Goal: Use online tool/utility: Utilize a website feature to perform a specific function

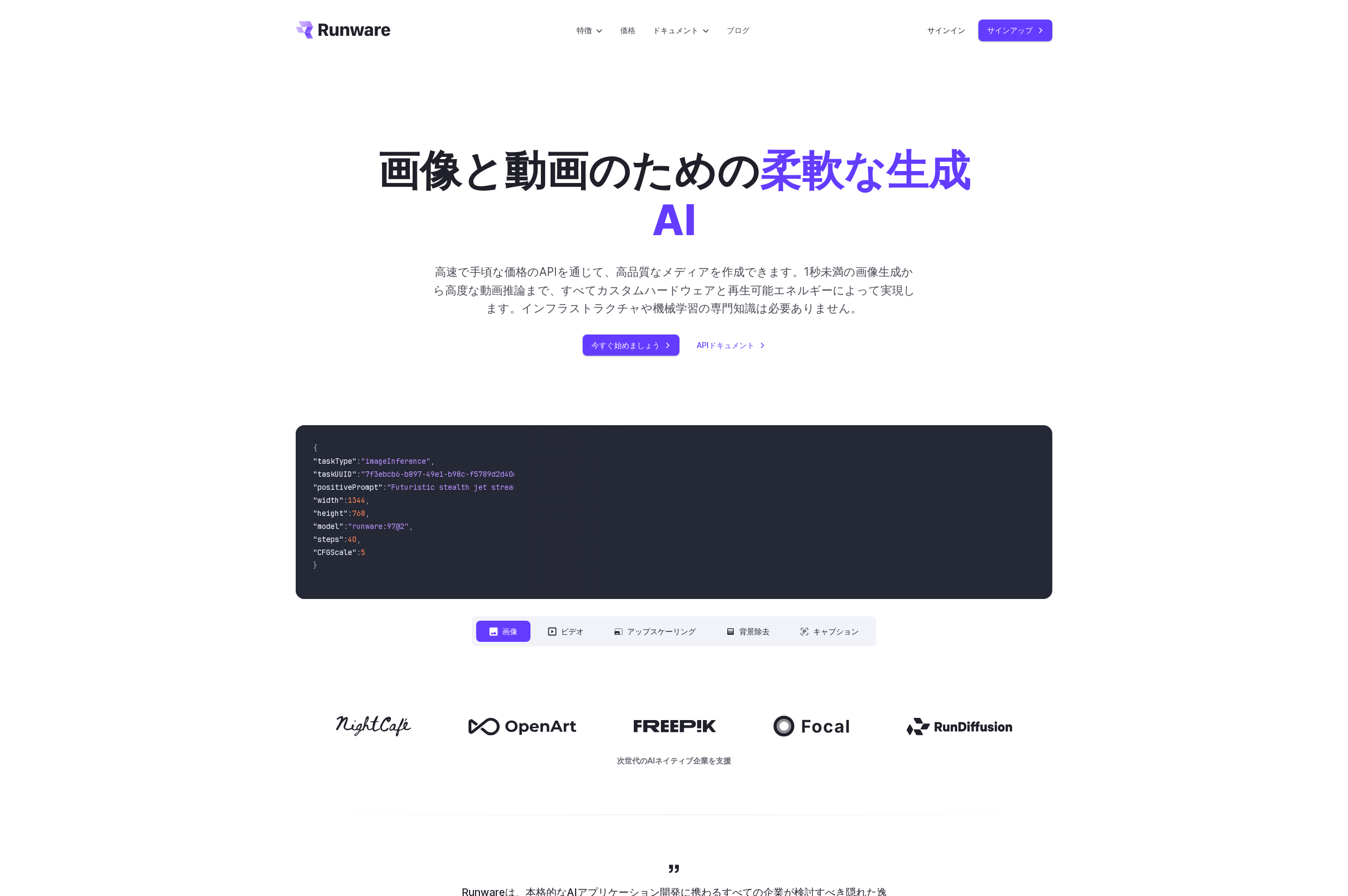
click at [968, 29] on div "サインイン サインアップ" at bounding box center [989, 30] width 125 height 21
click at [945, 28] on font "サインイン" at bounding box center [946, 30] width 38 height 9
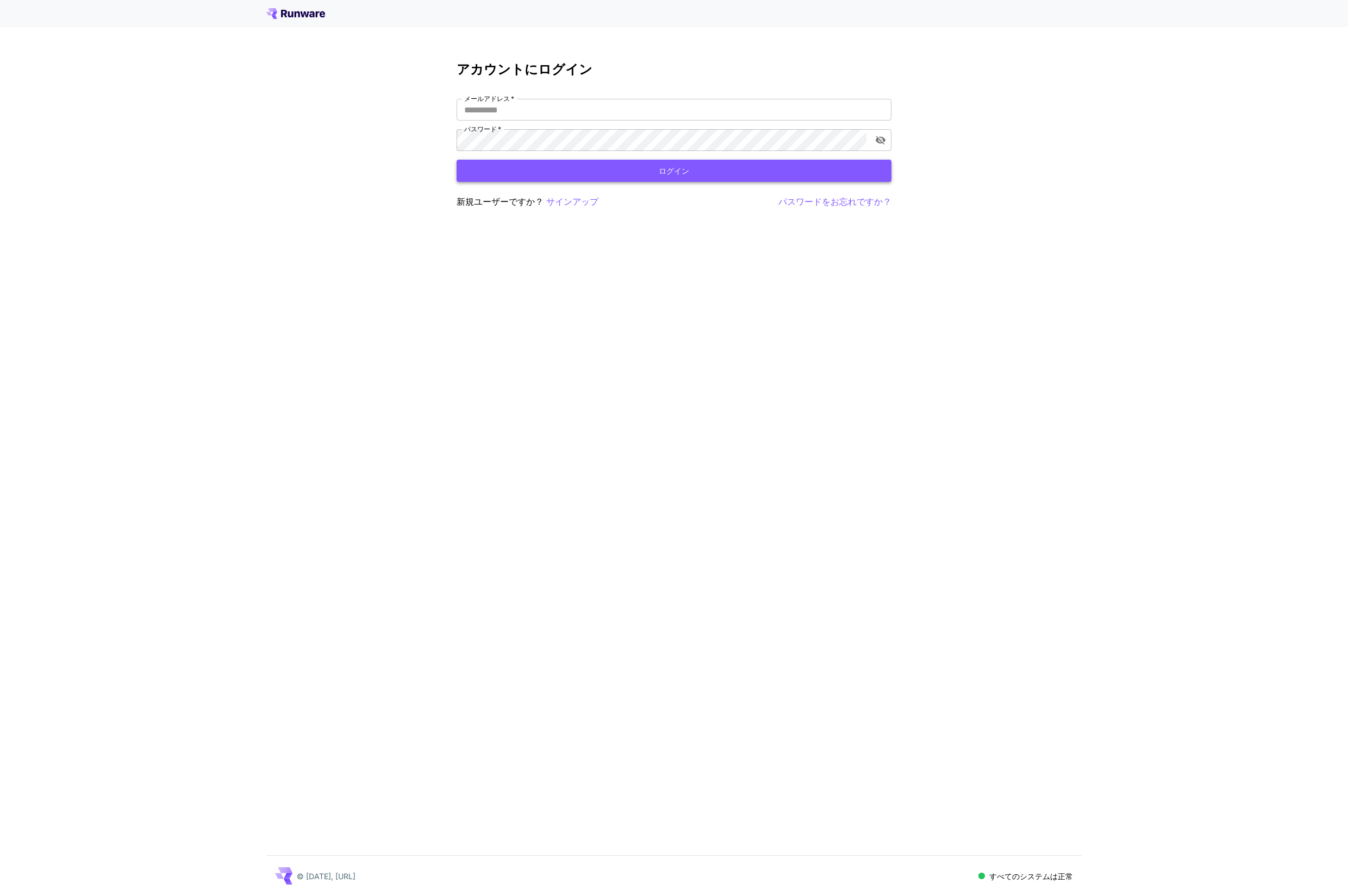
type input "**********"
drag, startPoint x: 644, startPoint y: 174, endPoint x: 610, endPoint y: 207, distance: 47.4
click at [644, 174] on button "ログイン" at bounding box center [674, 171] width 435 height 22
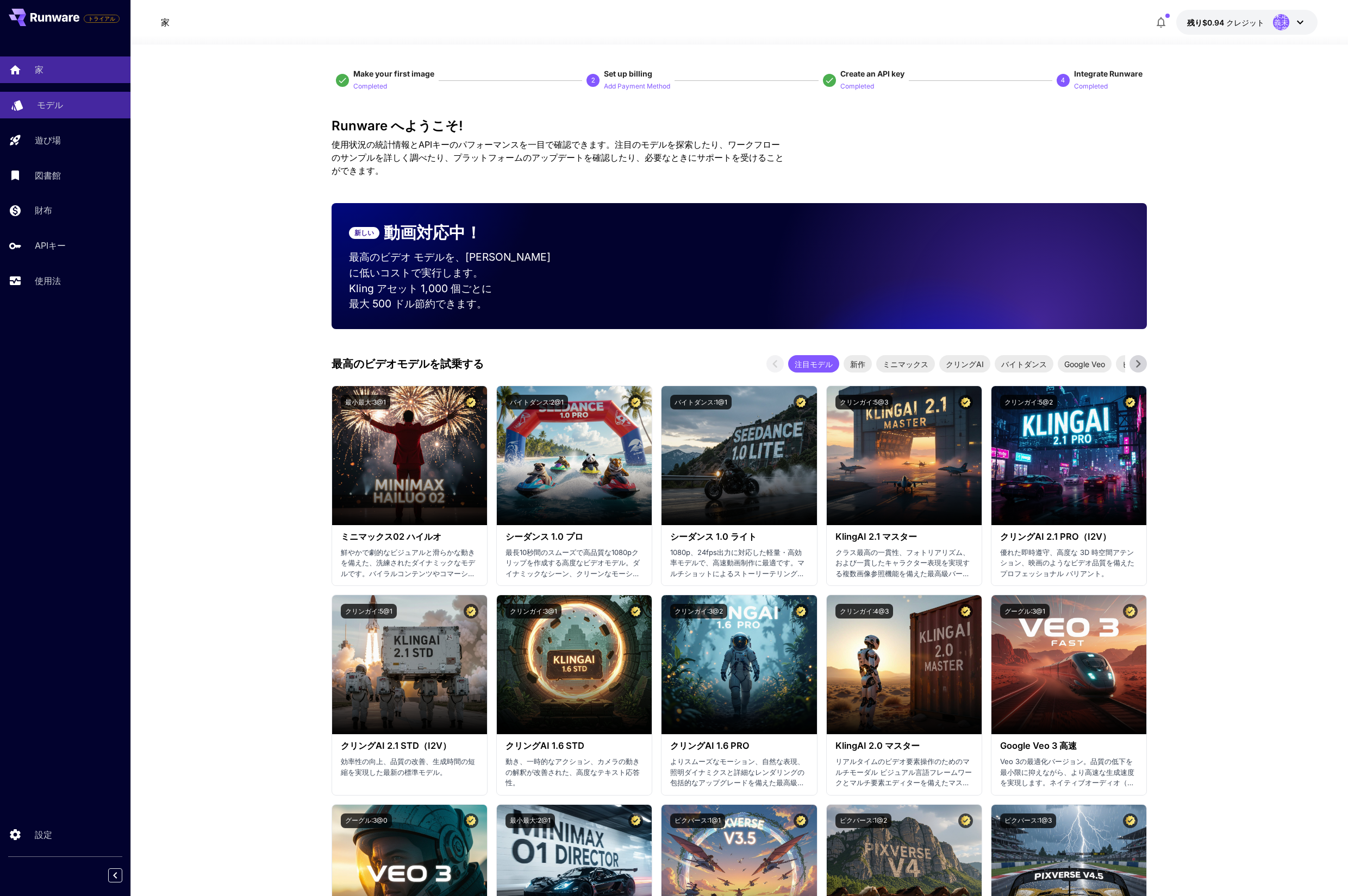
click at [46, 102] on font "モデル" at bounding box center [50, 105] width 26 height 11
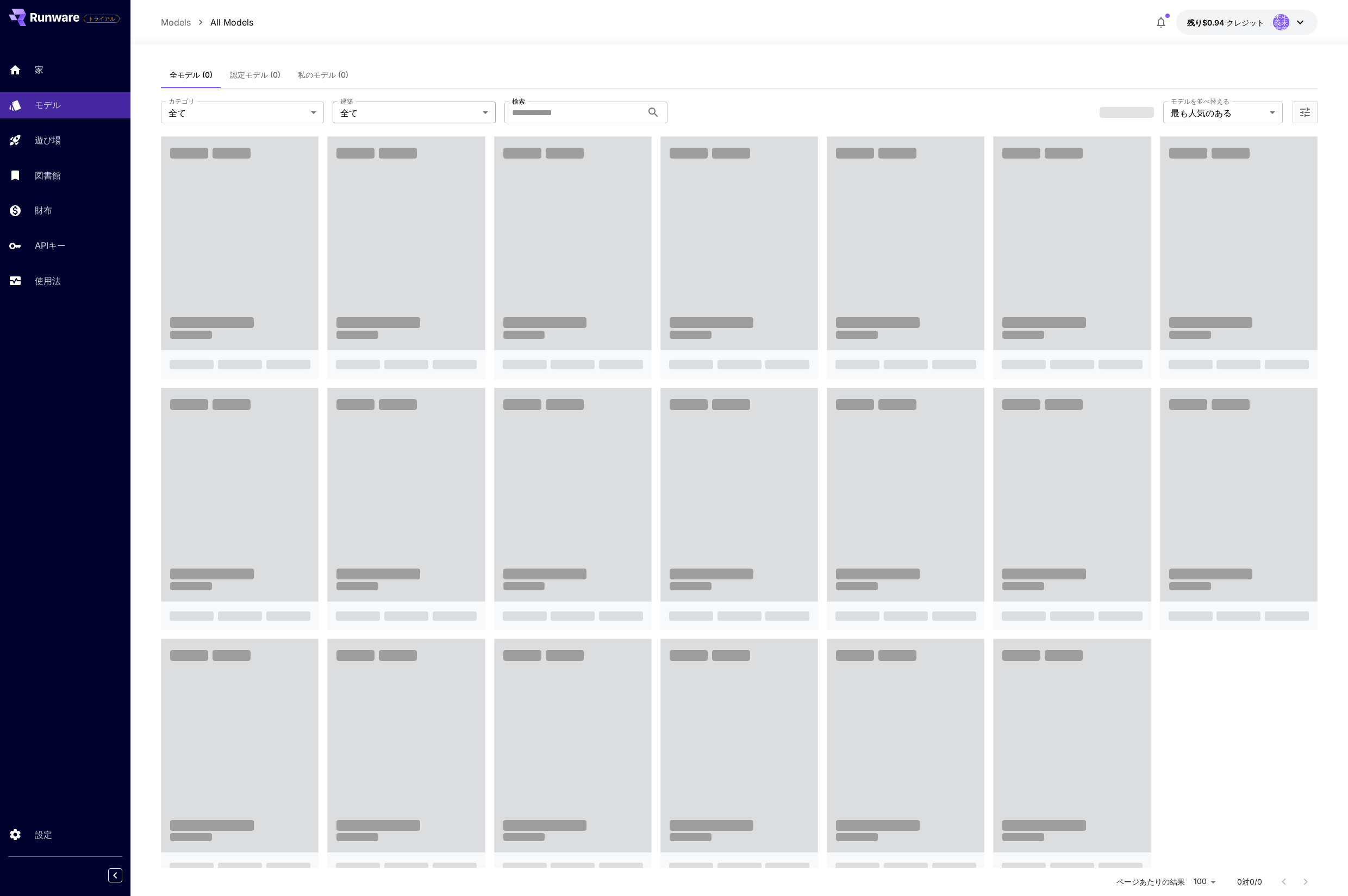
click at [397, 113] on body "**********" at bounding box center [674, 546] width 1348 height 1093
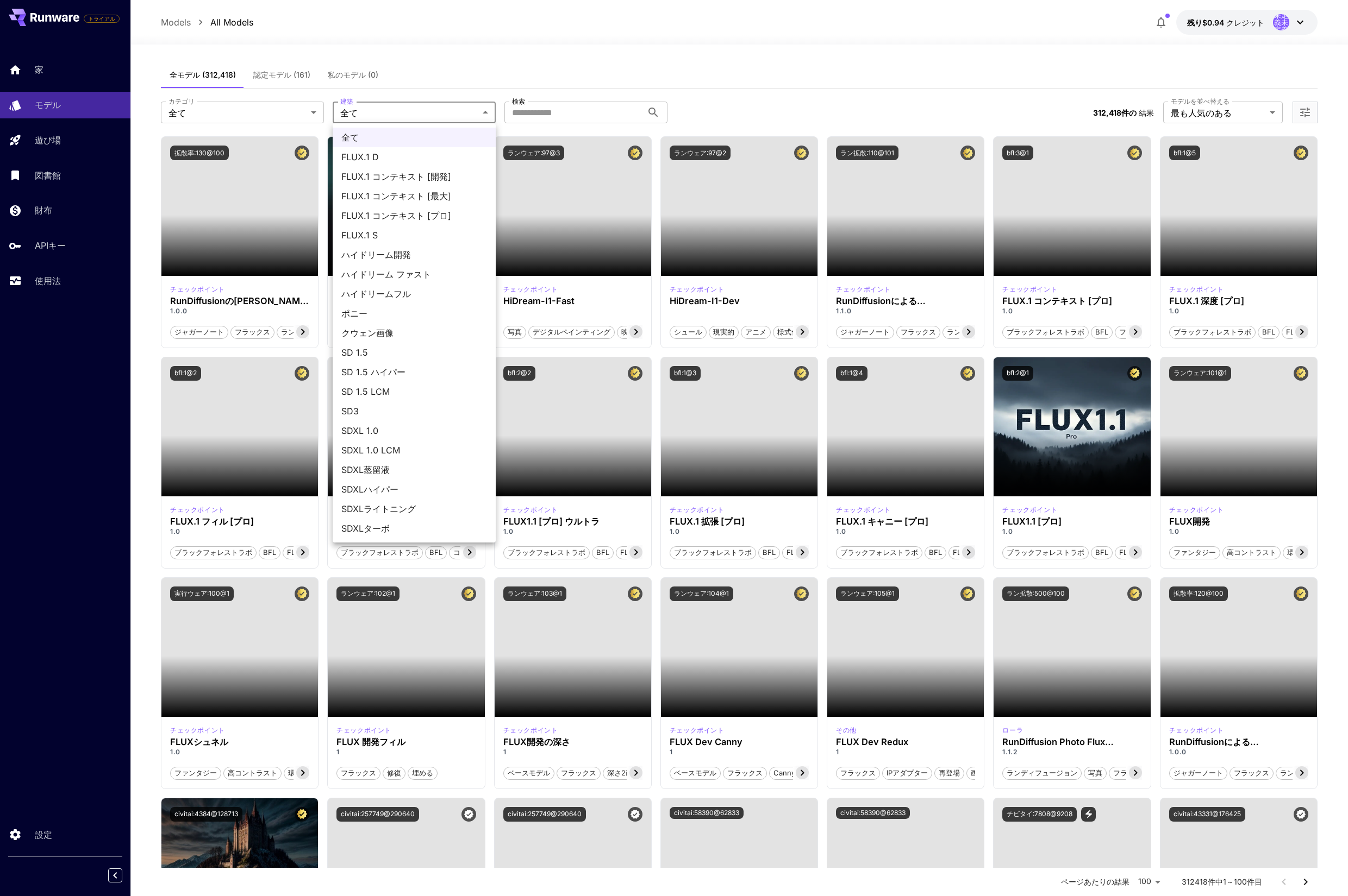
click at [263, 113] on div at bounding box center [674, 448] width 1348 height 896
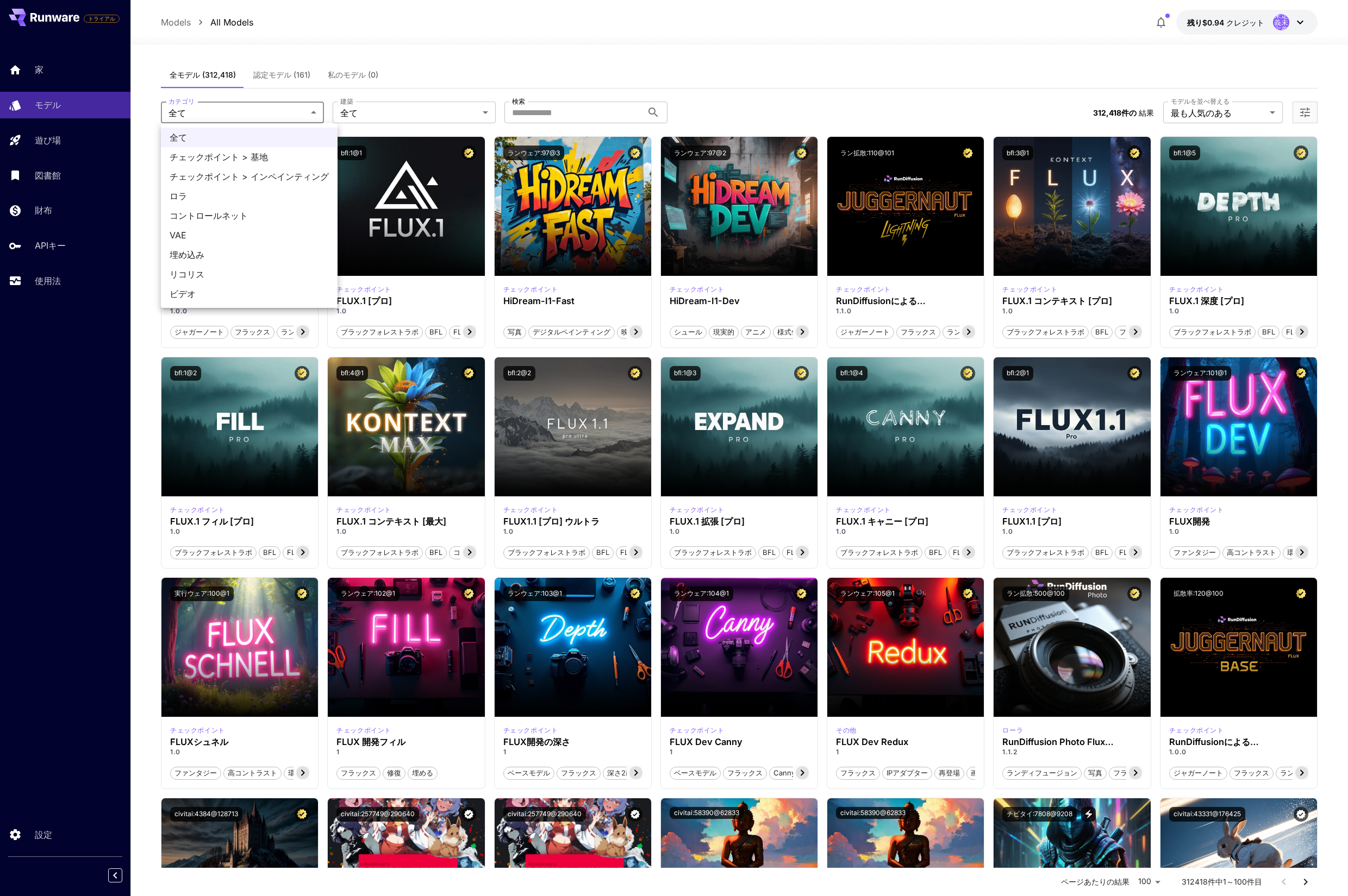
click at [242, 193] on span "ロラ" at bounding box center [249, 196] width 159 height 13
type input "****"
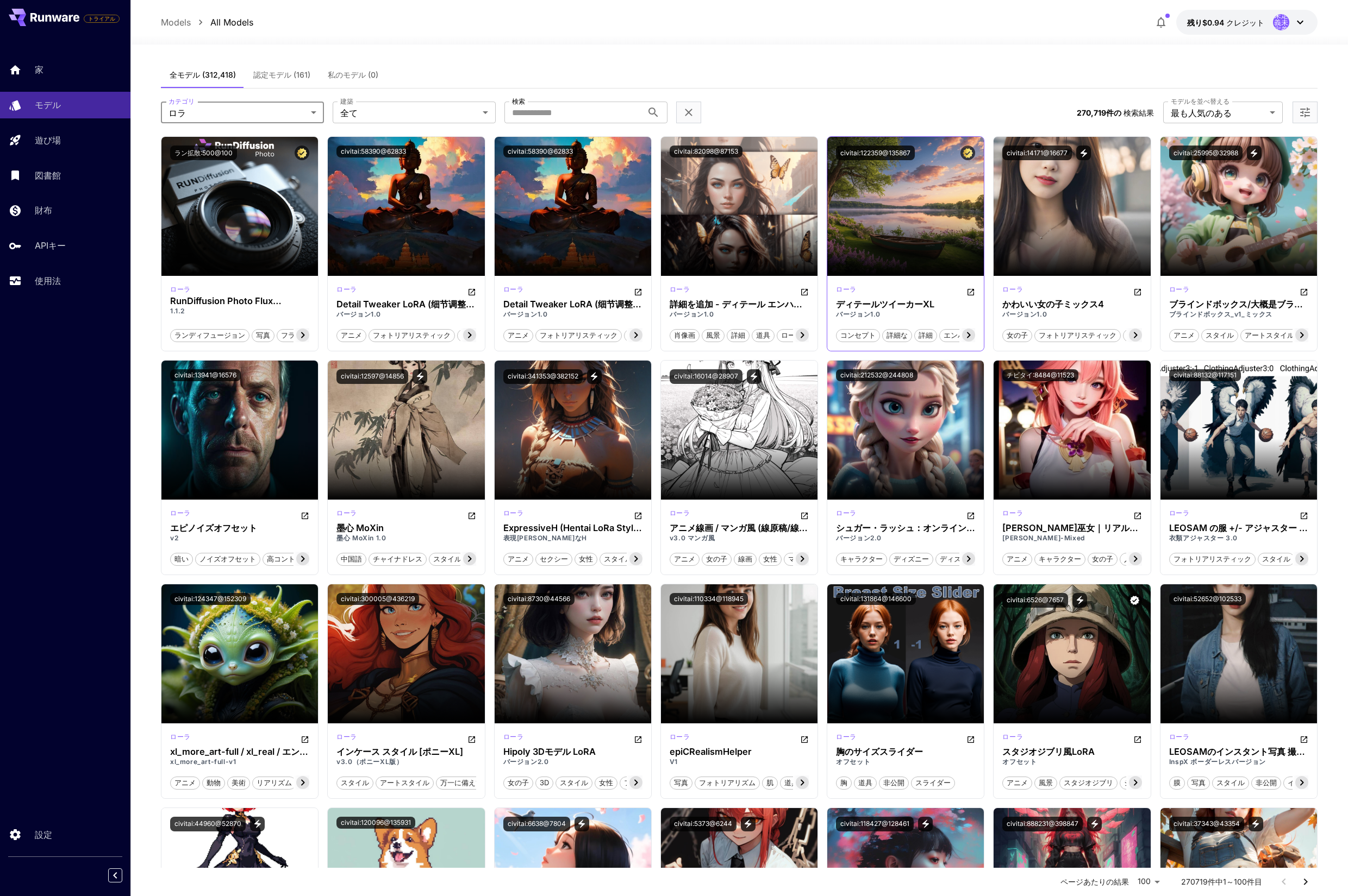
click at [969, 334] on icon at bounding box center [969, 335] width 4 height 6
click at [969, 334] on font "詳細不明" at bounding box center [957, 335] width 28 height 9
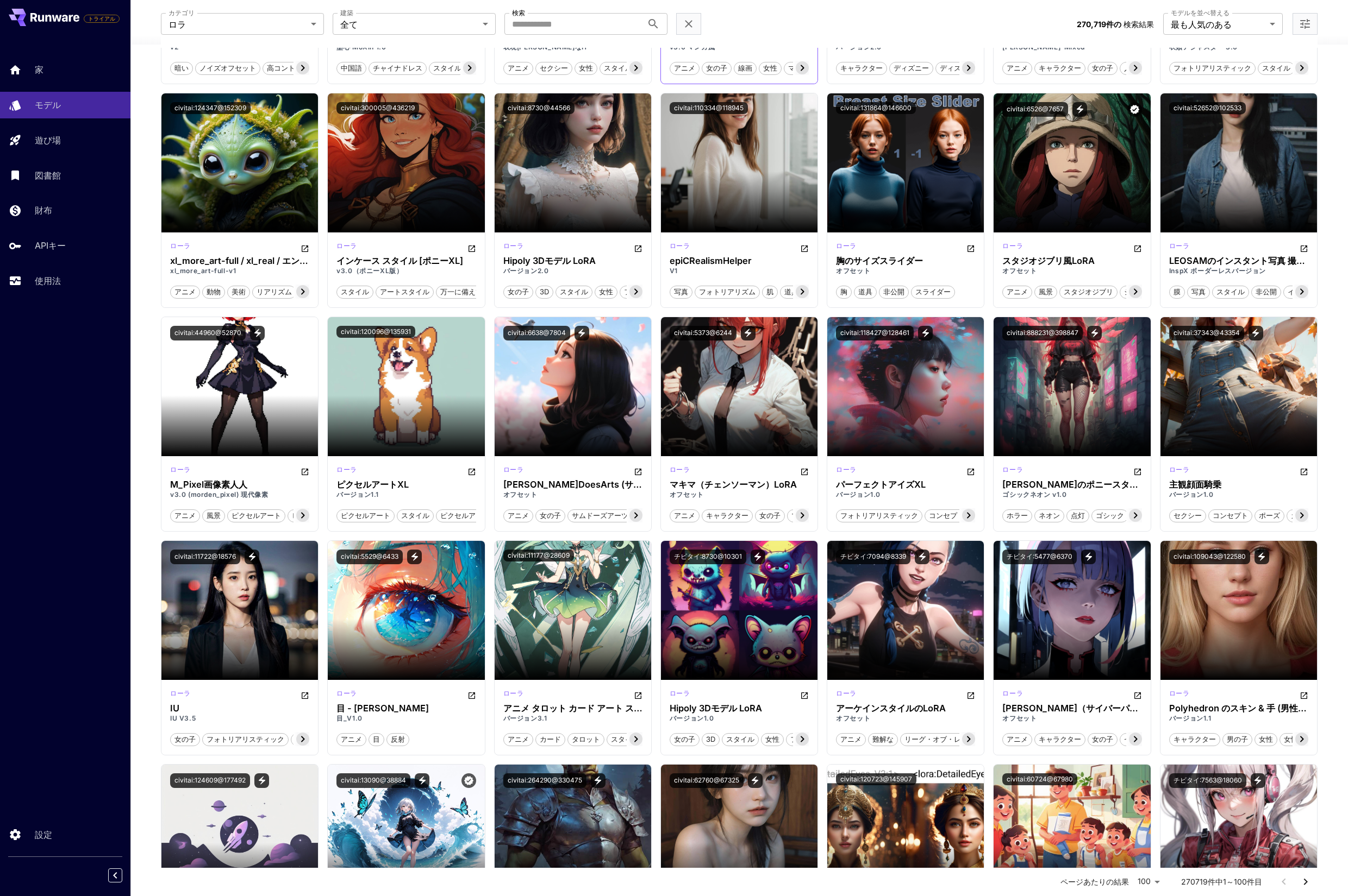
scroll to position [494, 0]
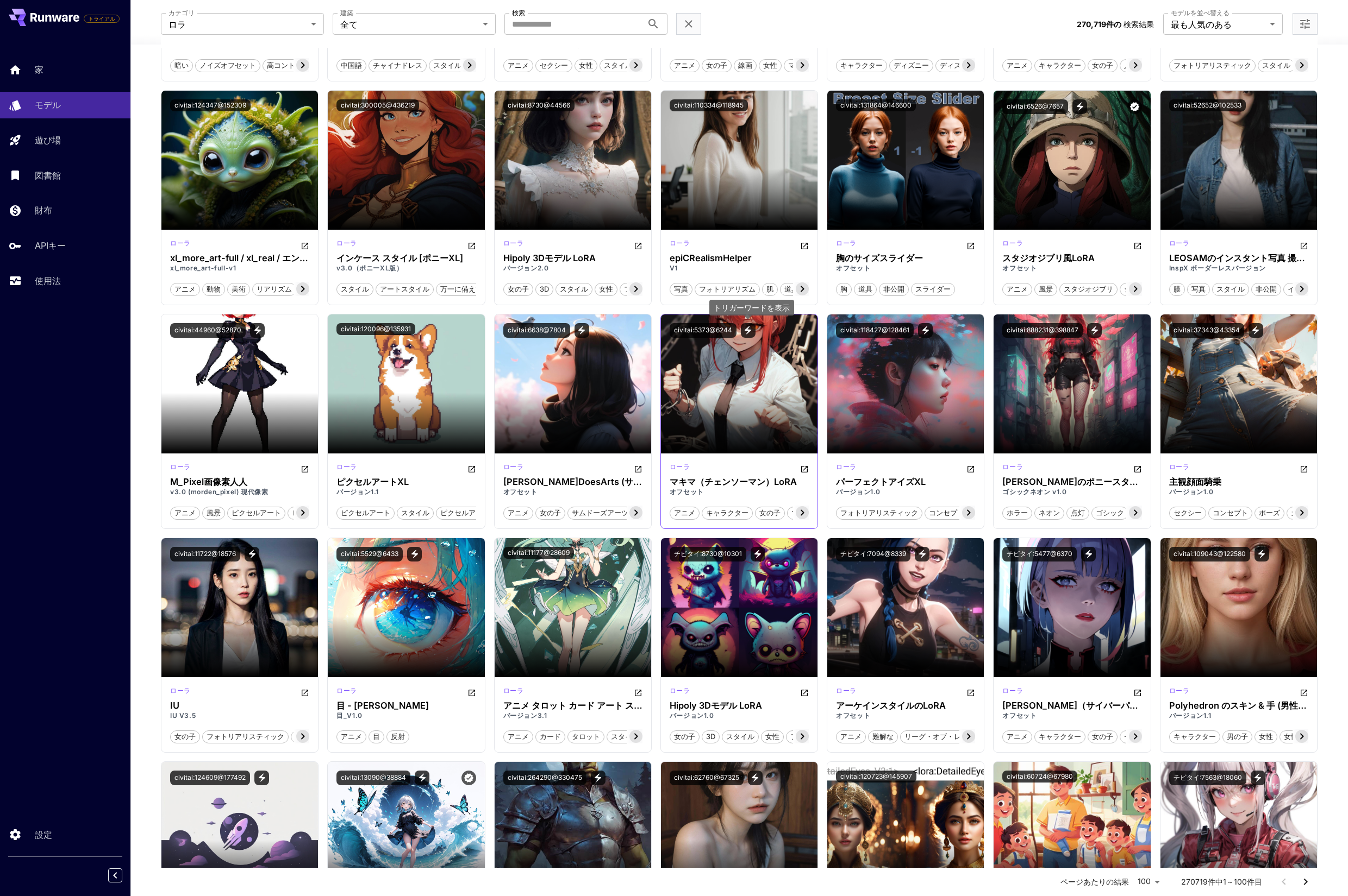
click at [749, 331] on icon "トリガーワードを表示" at bounding box center [748, 331] width 7 height 8
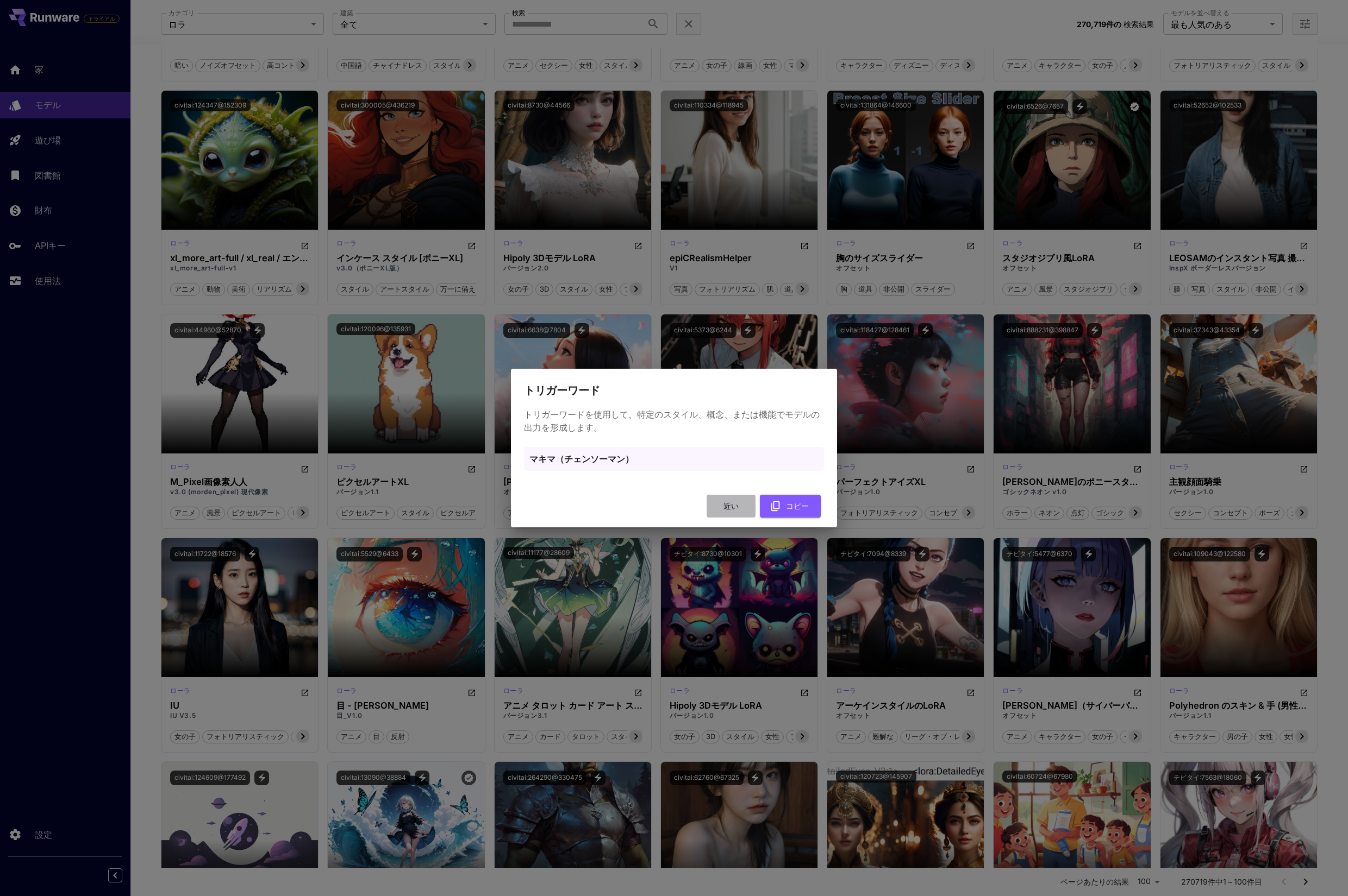
click at [730, 506] on font "近い" at bounding box center [731, 506] width 15 height 9
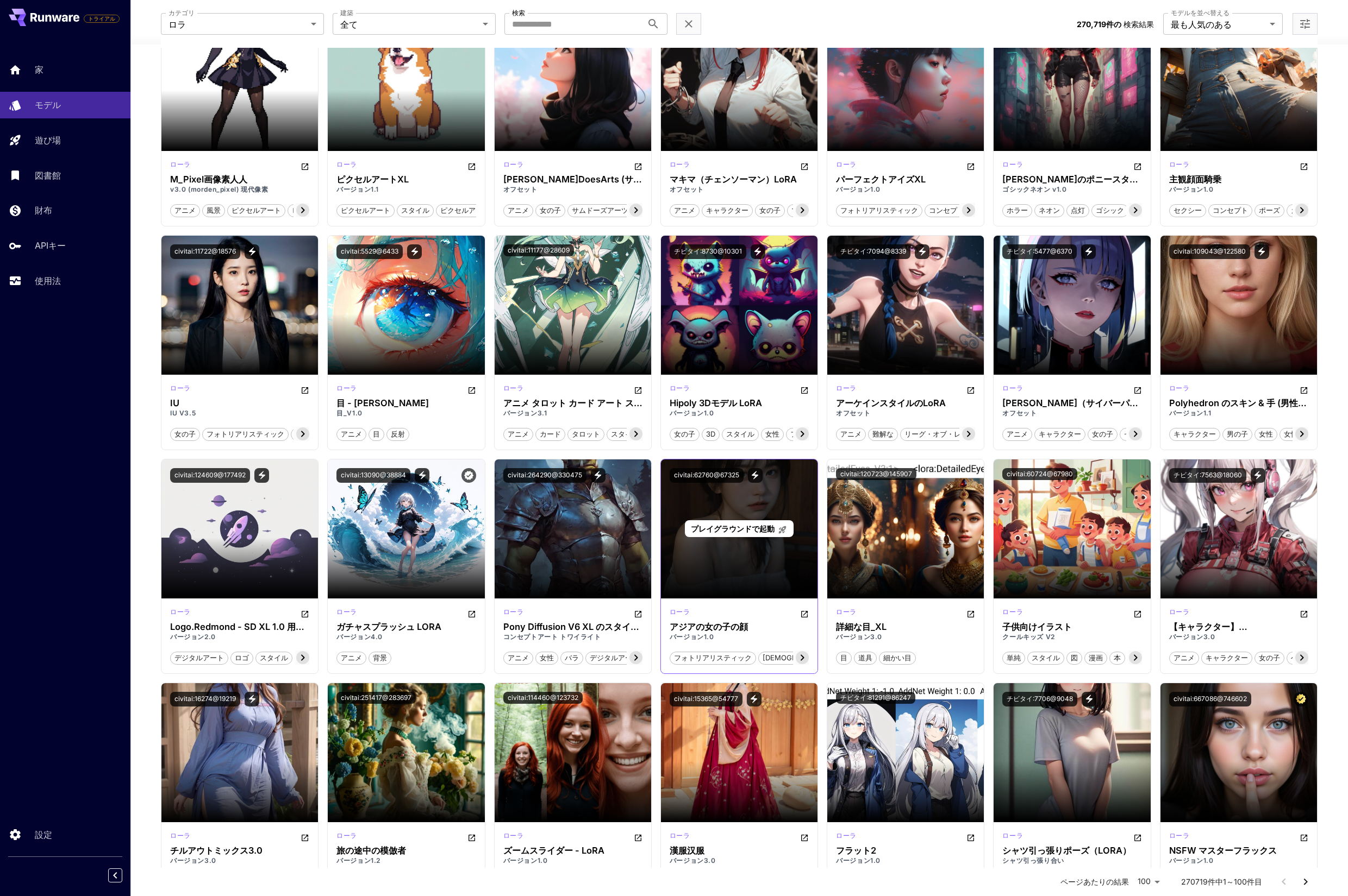
scroll to position [800, 0]
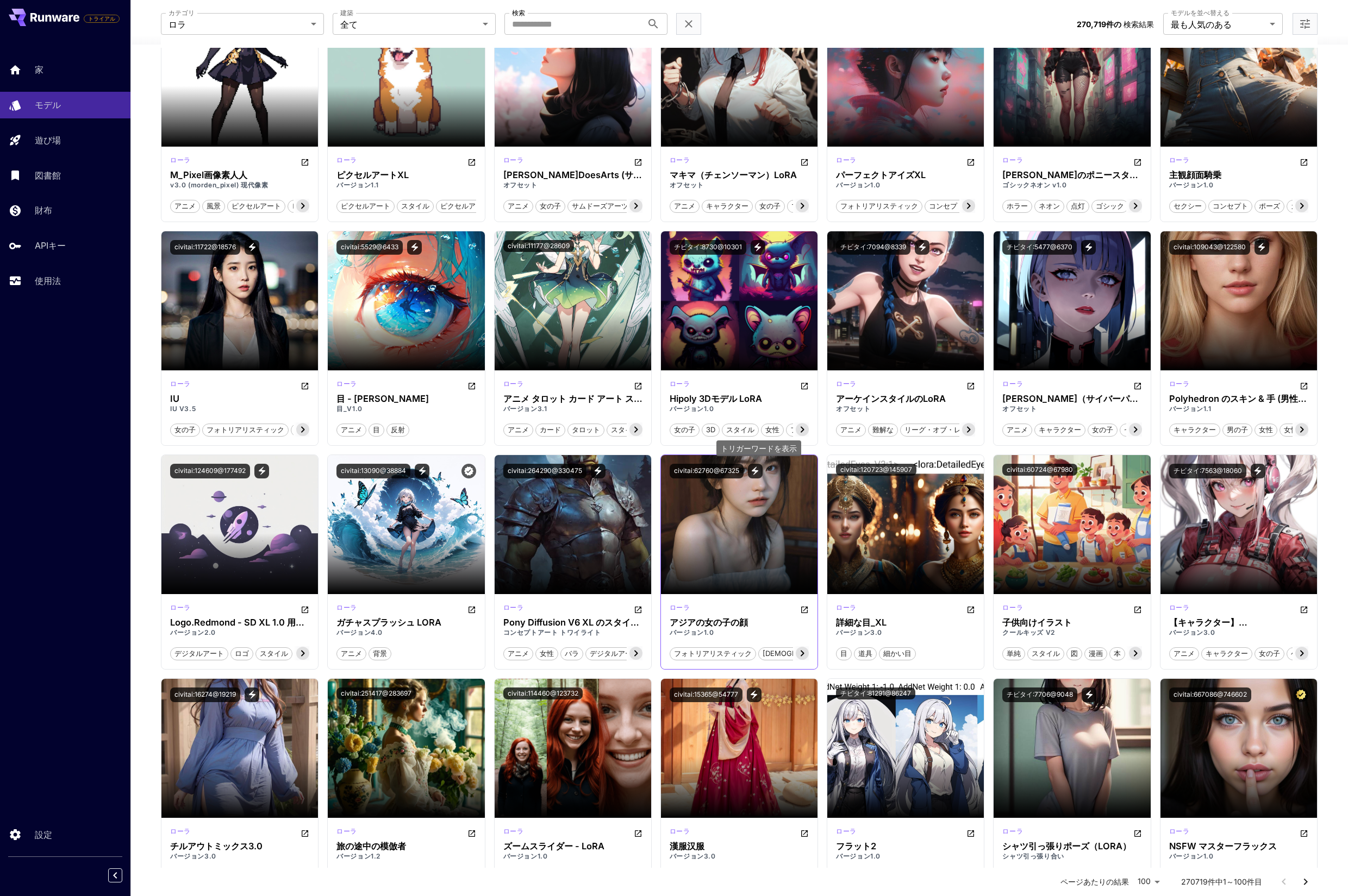
click at [758, 471] on icon "トリガーワードを表示" at bounding box center [755, 471] width 7 height 8
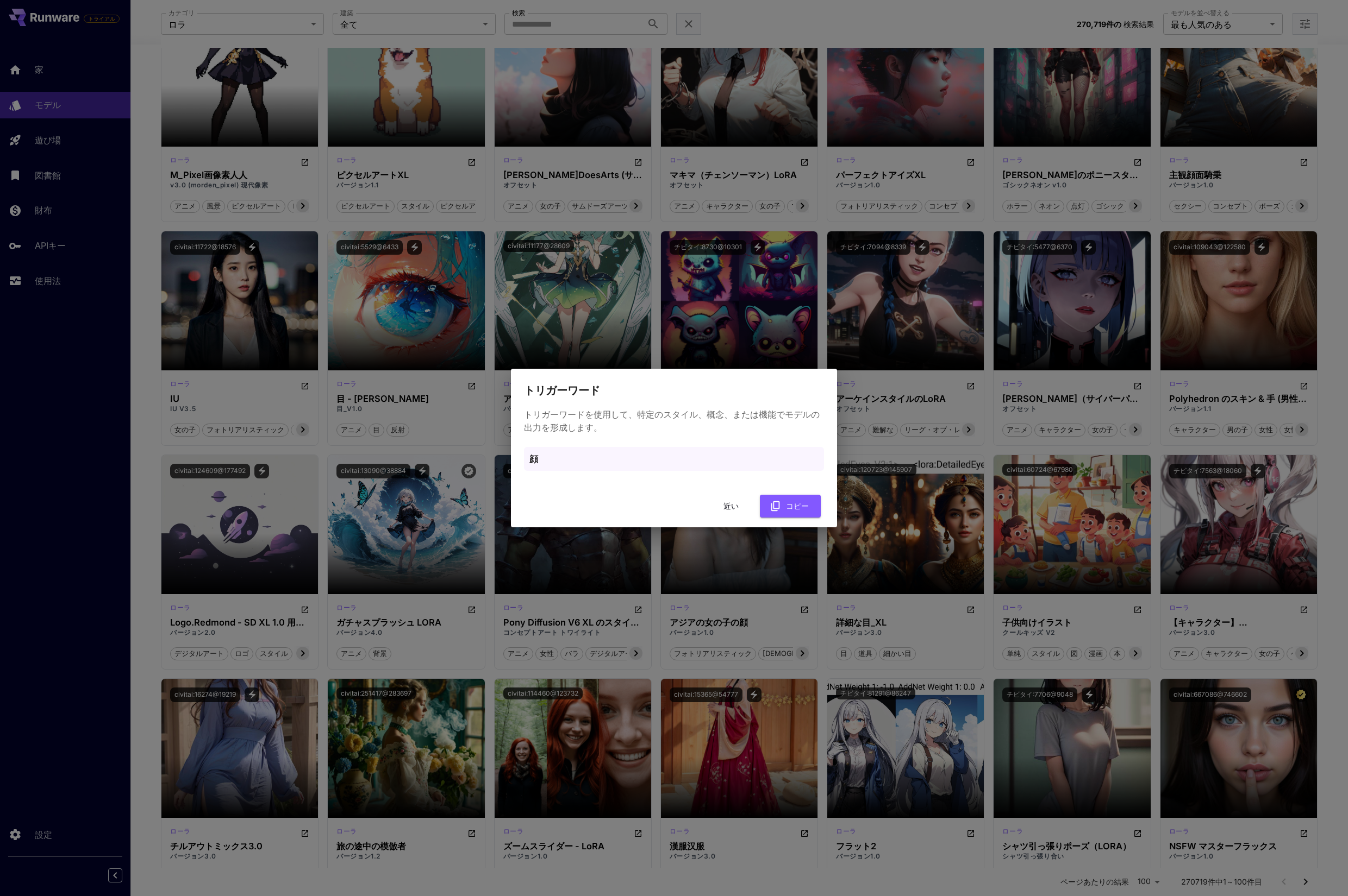
click at [733, 507] on font "近い" at bounding box center [731, 506] width 15 height 9
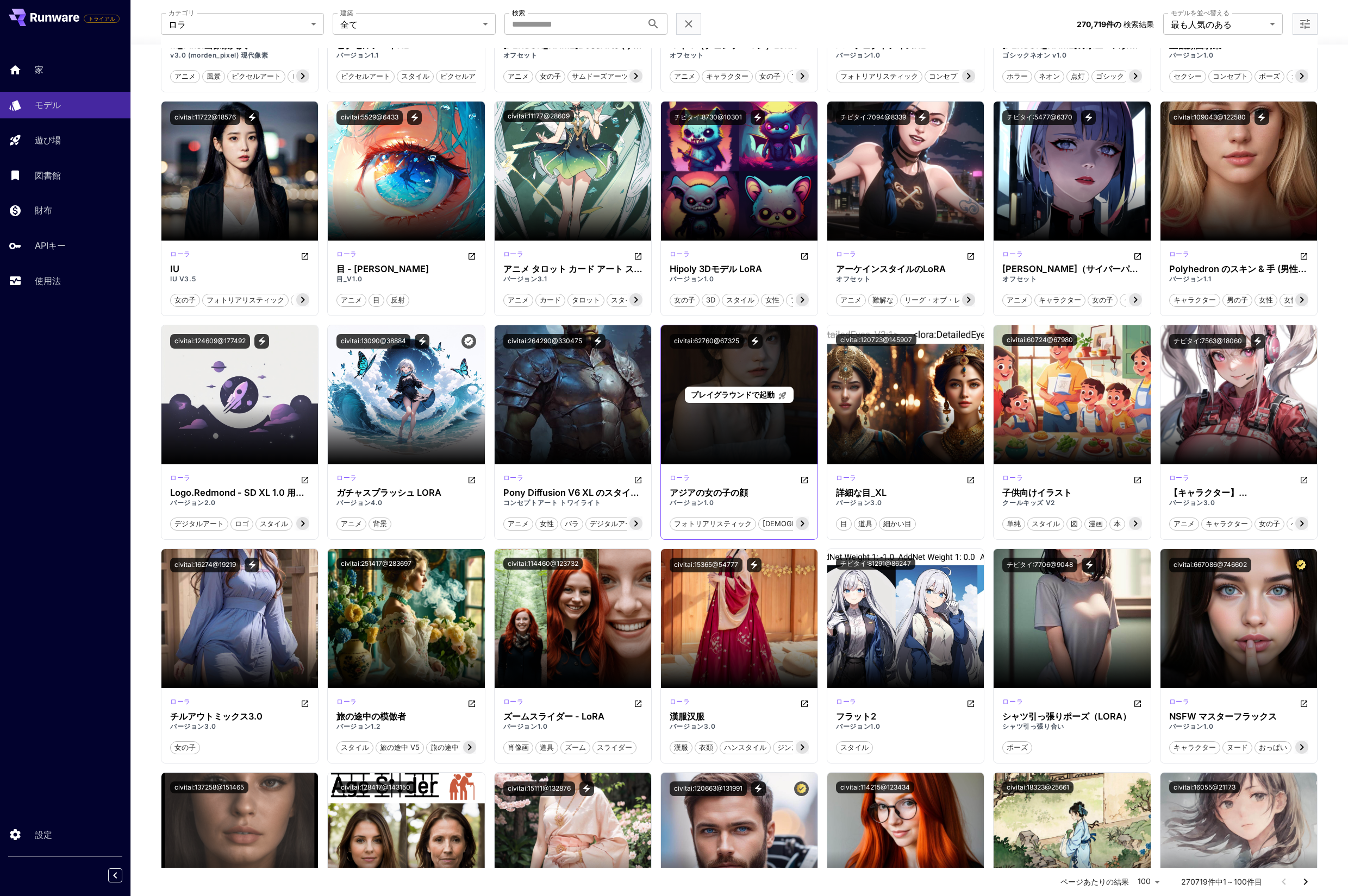
scroll to position [947, 0]
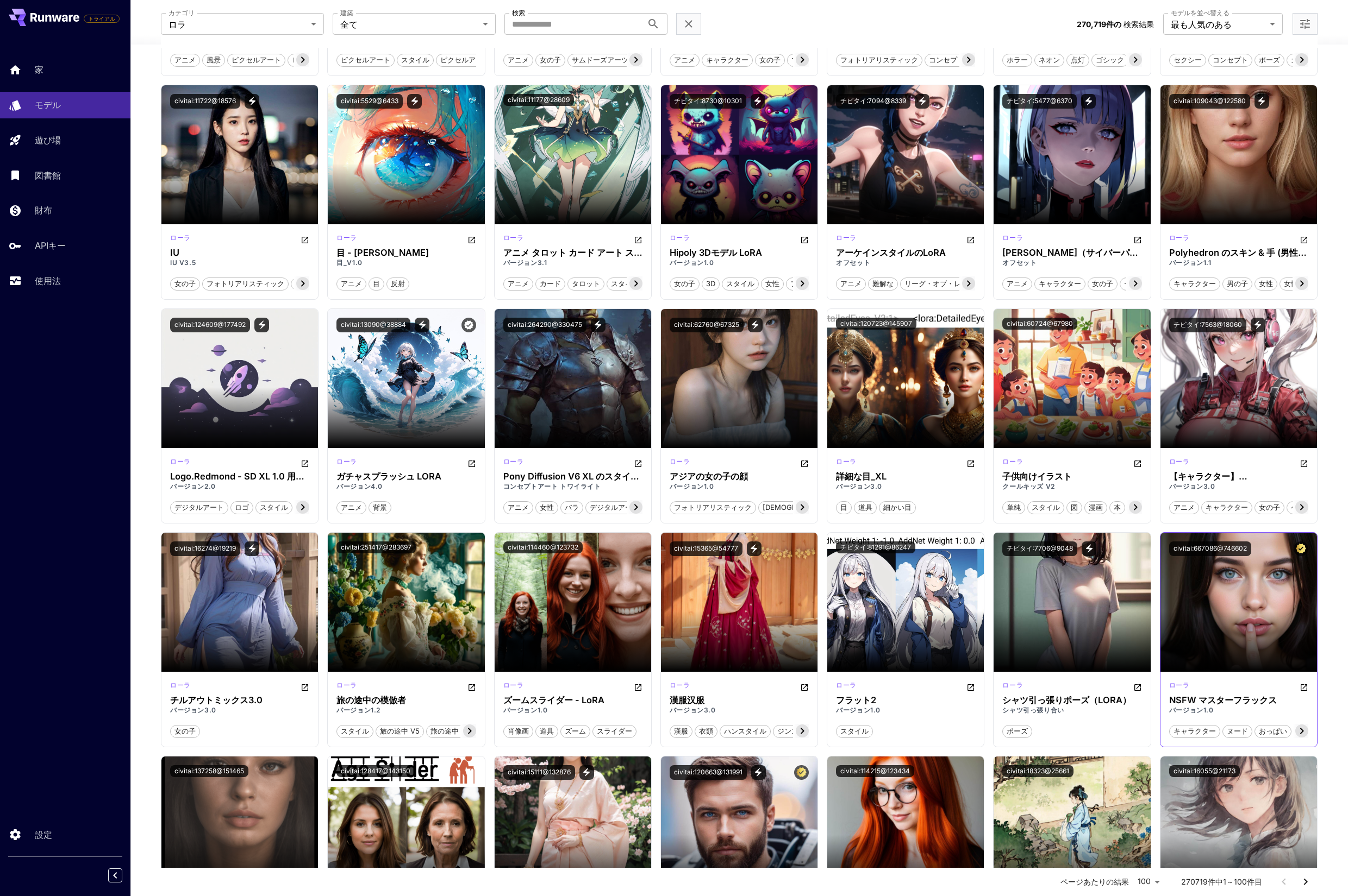
click at [1302, 732] on icon at bounding box center [1302, 731] width 13 height 13
click at [1174, 730] on icon at bounding box center [1176, 731] width 13 height 13
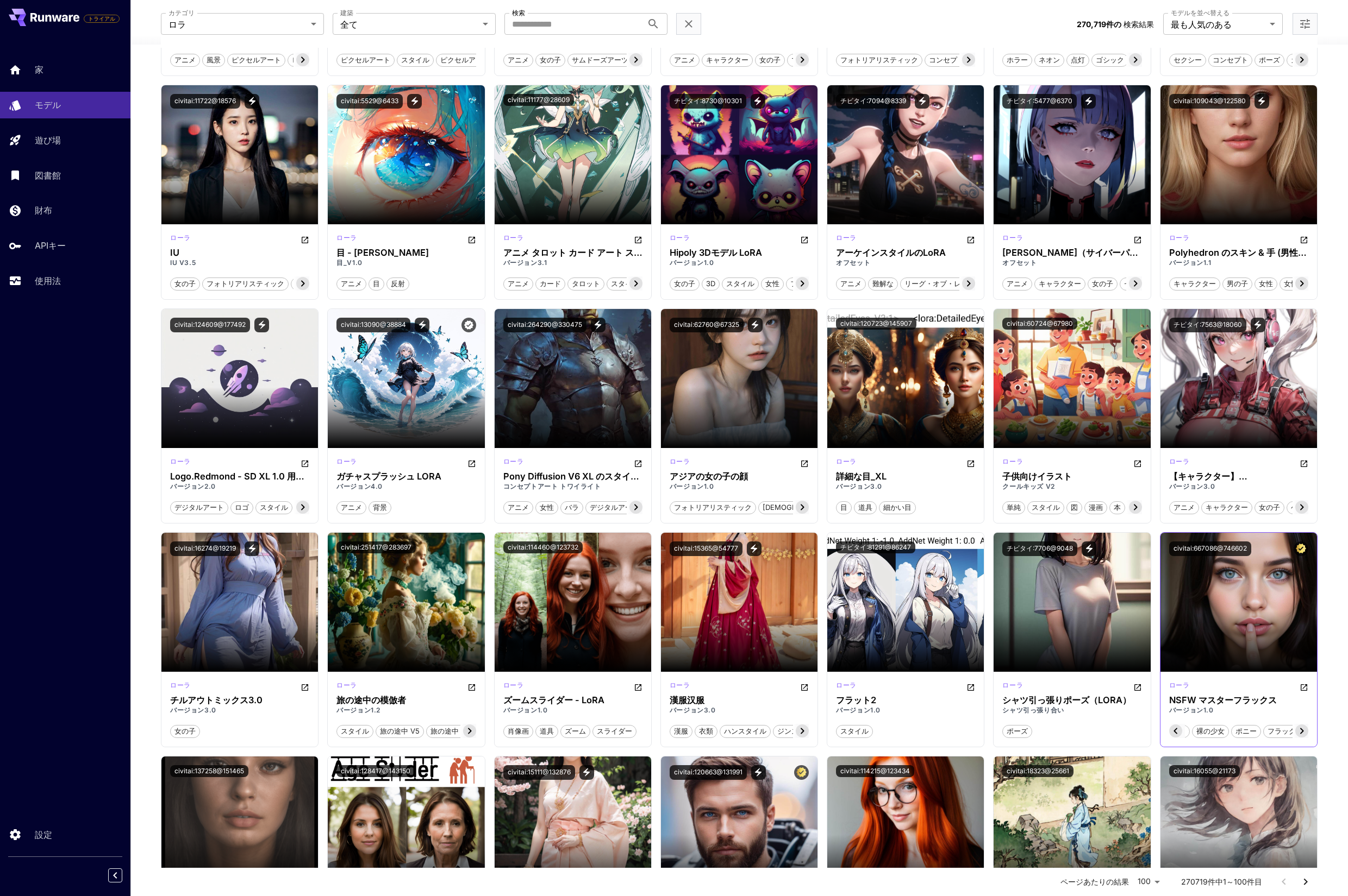
scroll to position [0, 163]
click at [1302, 730] on icon at bounding box center [1302, 730] width 4 height 6
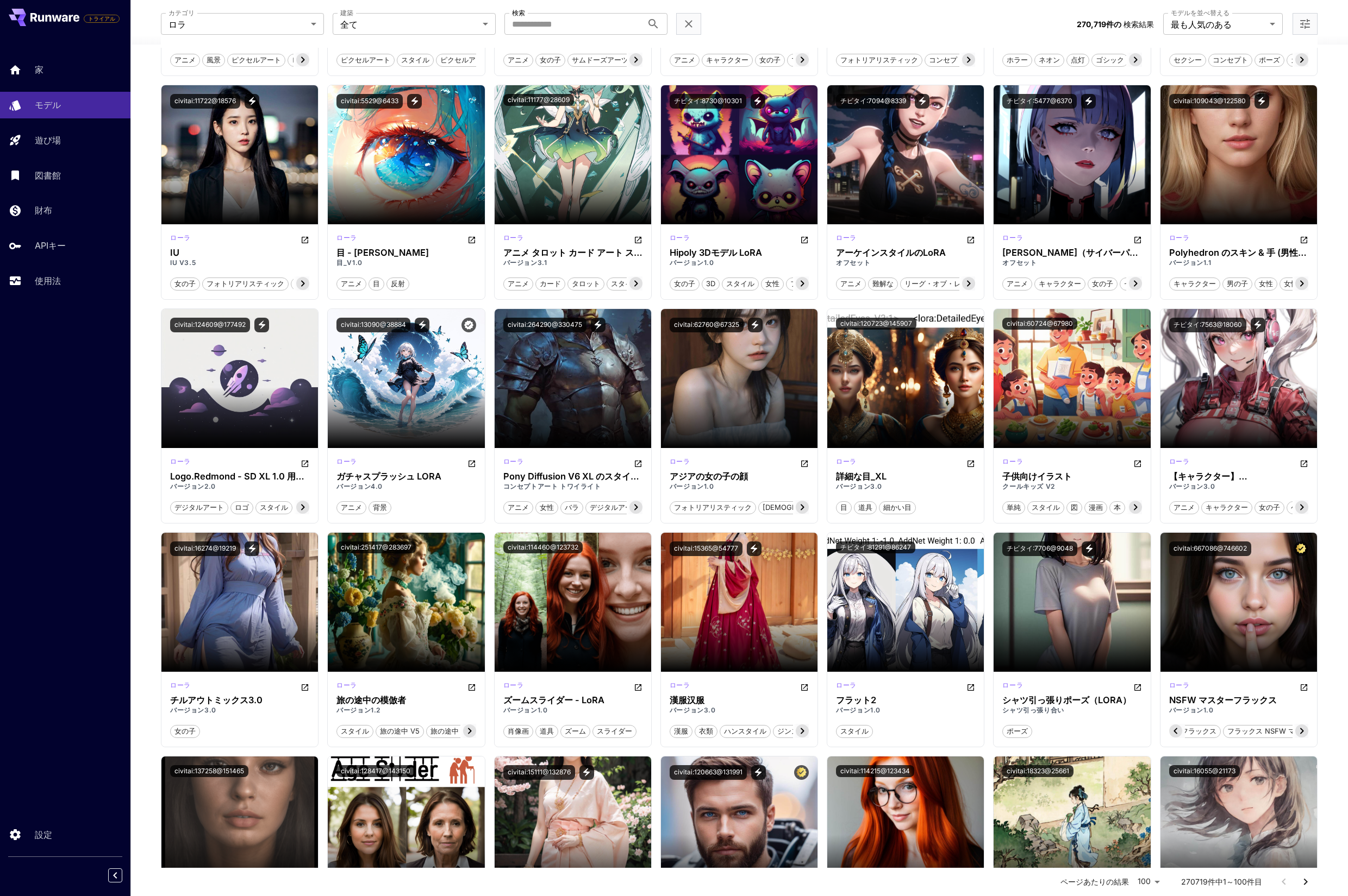
scroll to position [0, 499]
click at [1302, 730] on font "フラックス NSFW マスター" at bounding box center [1262, 730] width 89 height 9
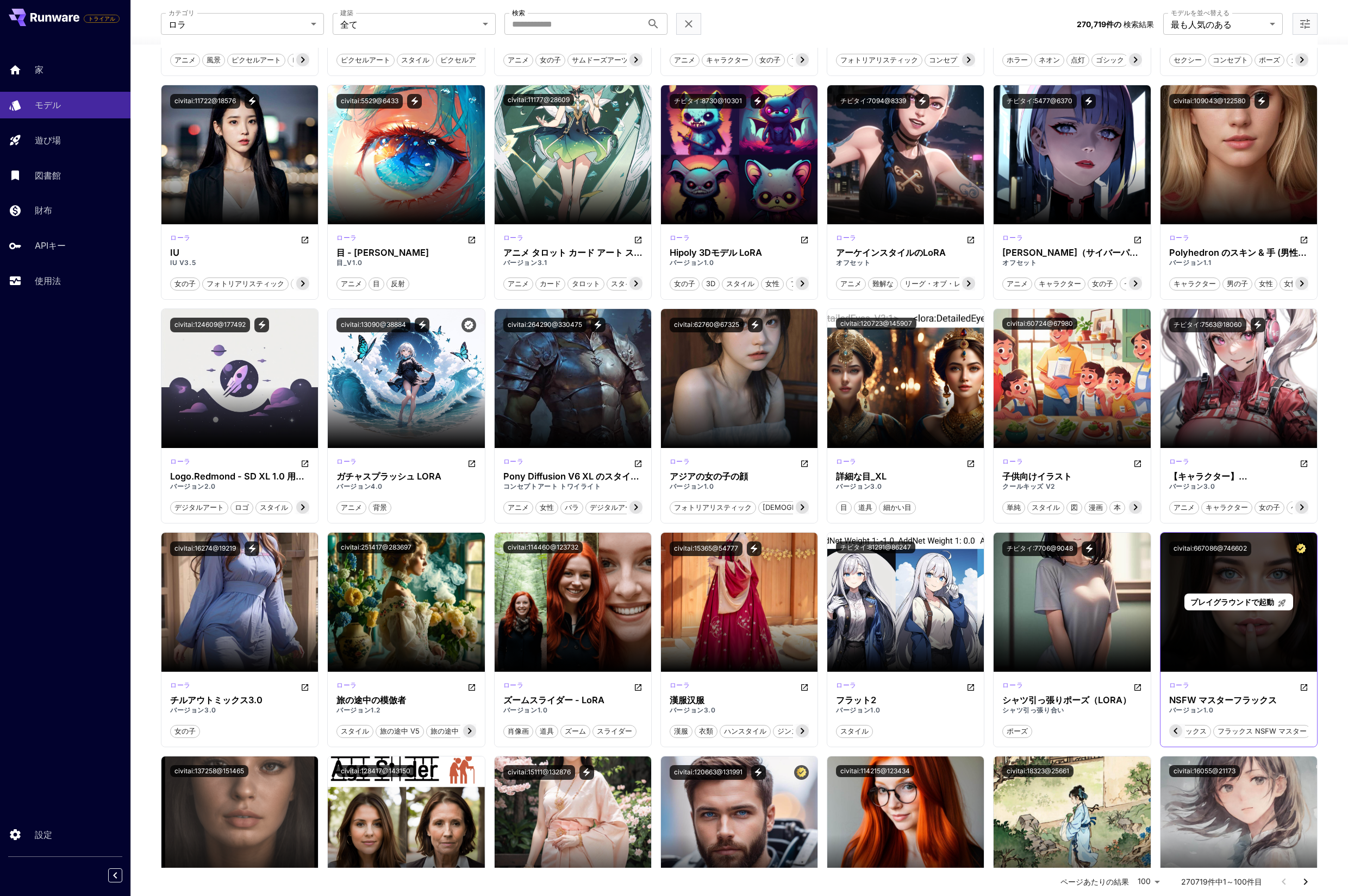
click at [1232, 603] on font "プレイグラウンドで起動" at bounding box center [1232, 602] width 84 height 9
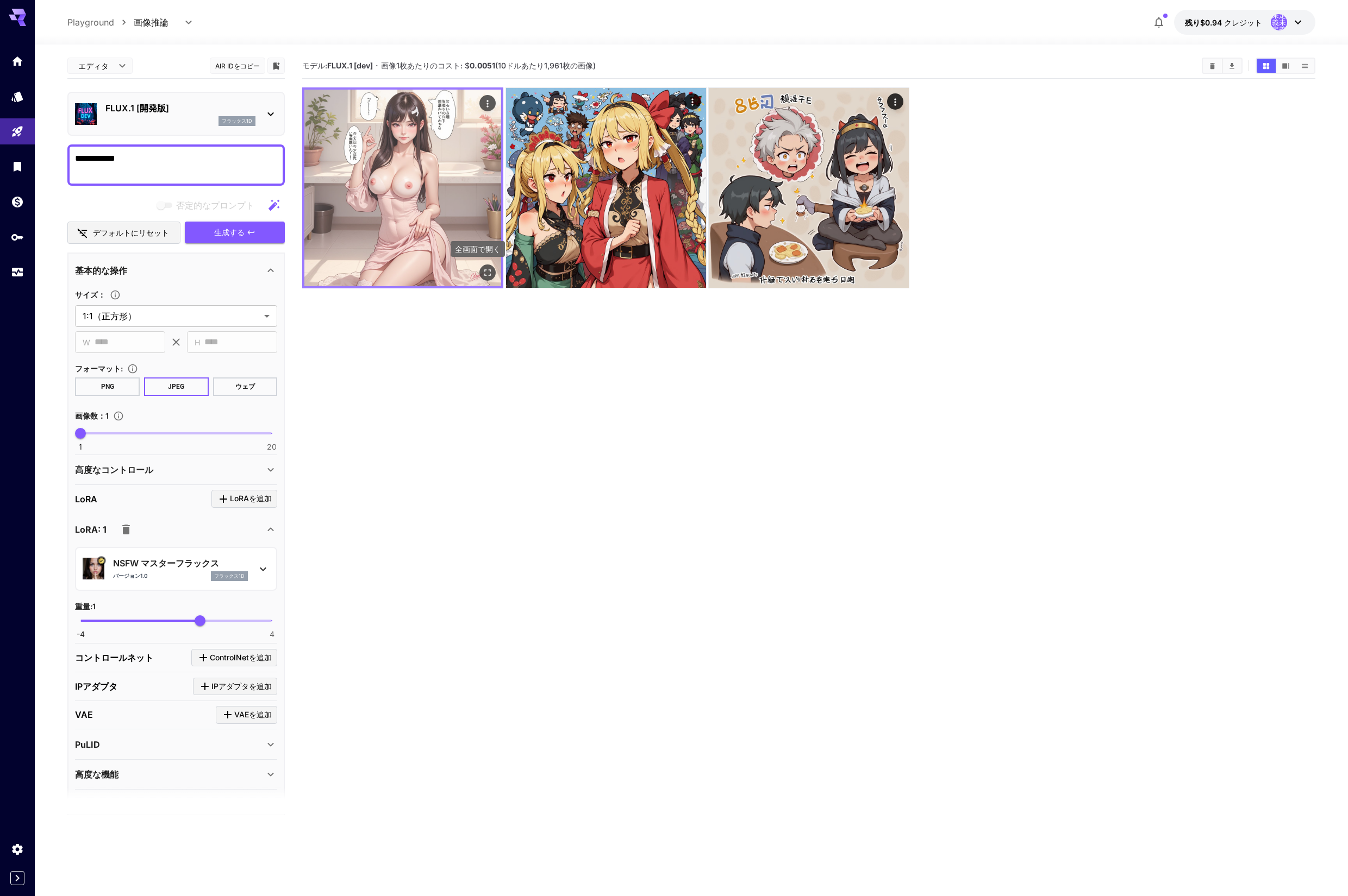
click at [490, 271] on icon "全画面で開く" at bounding box center [488, 272] width 7 height 7
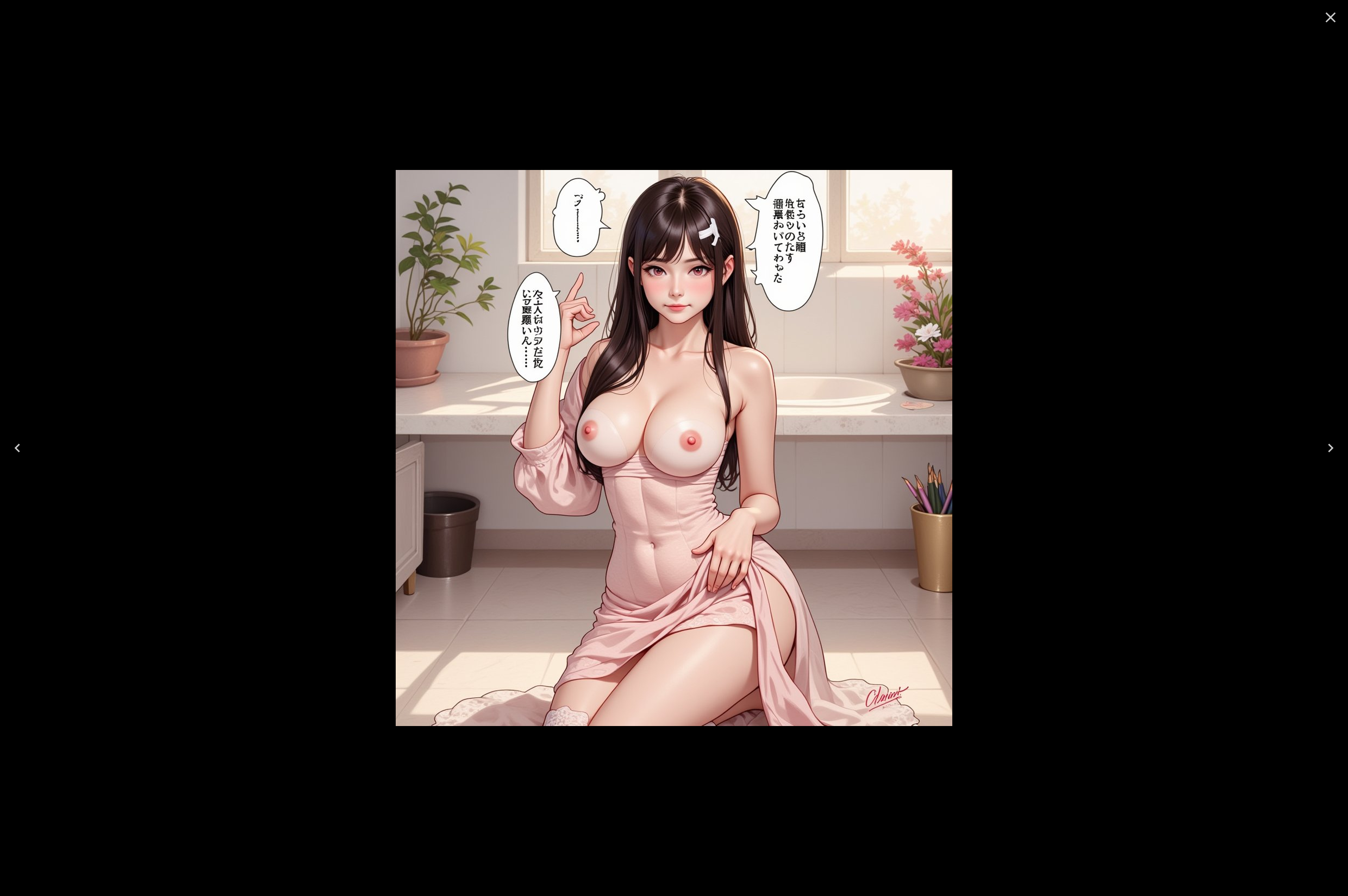
click at [1333, 22] on icon "Close" at bounding box center [1330, 17] width 17 height 17
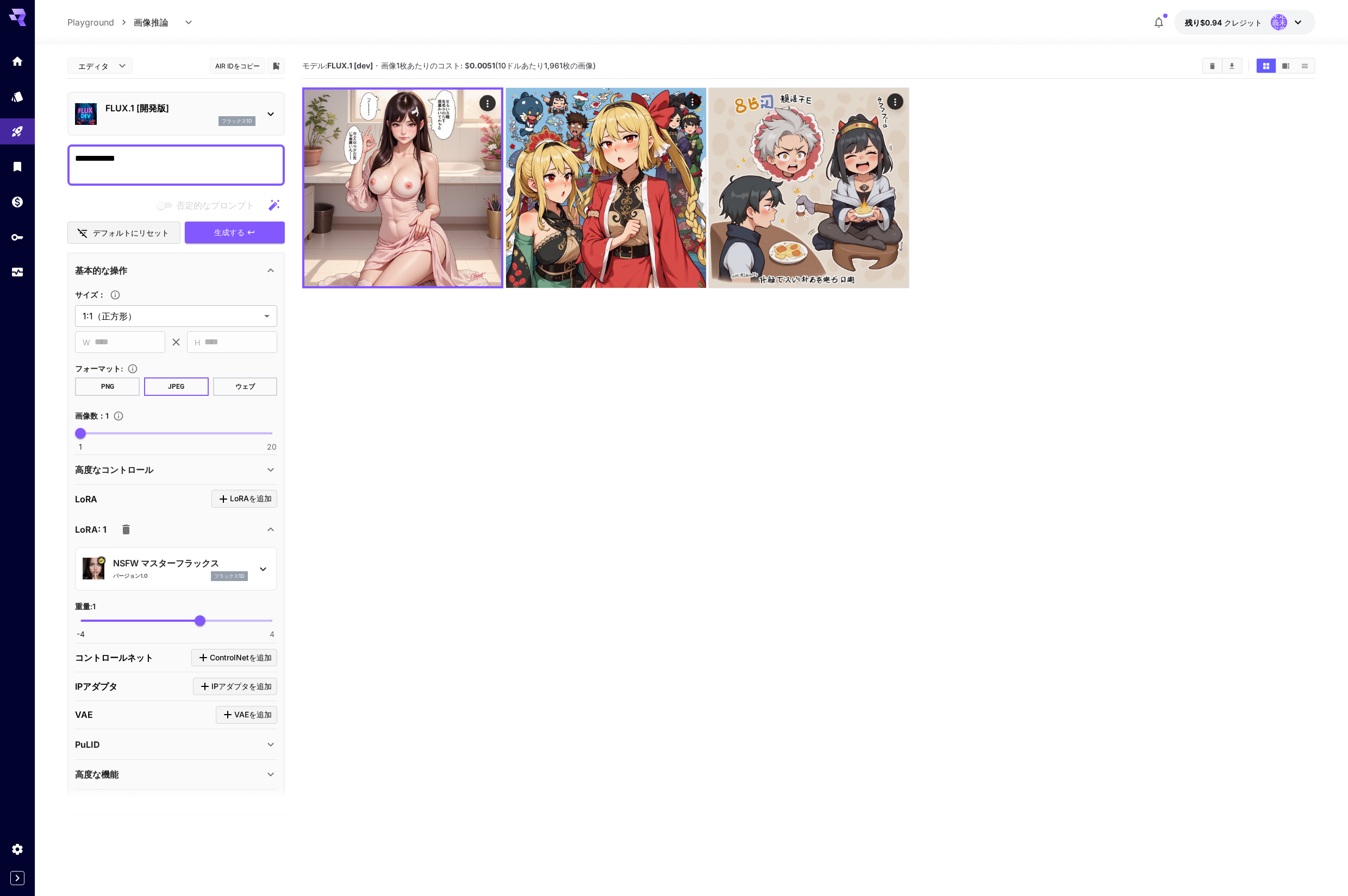
click at [198, 161] on textarea "**********" at bounding box center [176, 166] width 202 height 26
type textarea "*"
click at [125, 527] on icon "button" at bounding box center [126, 529] width 8 height 10
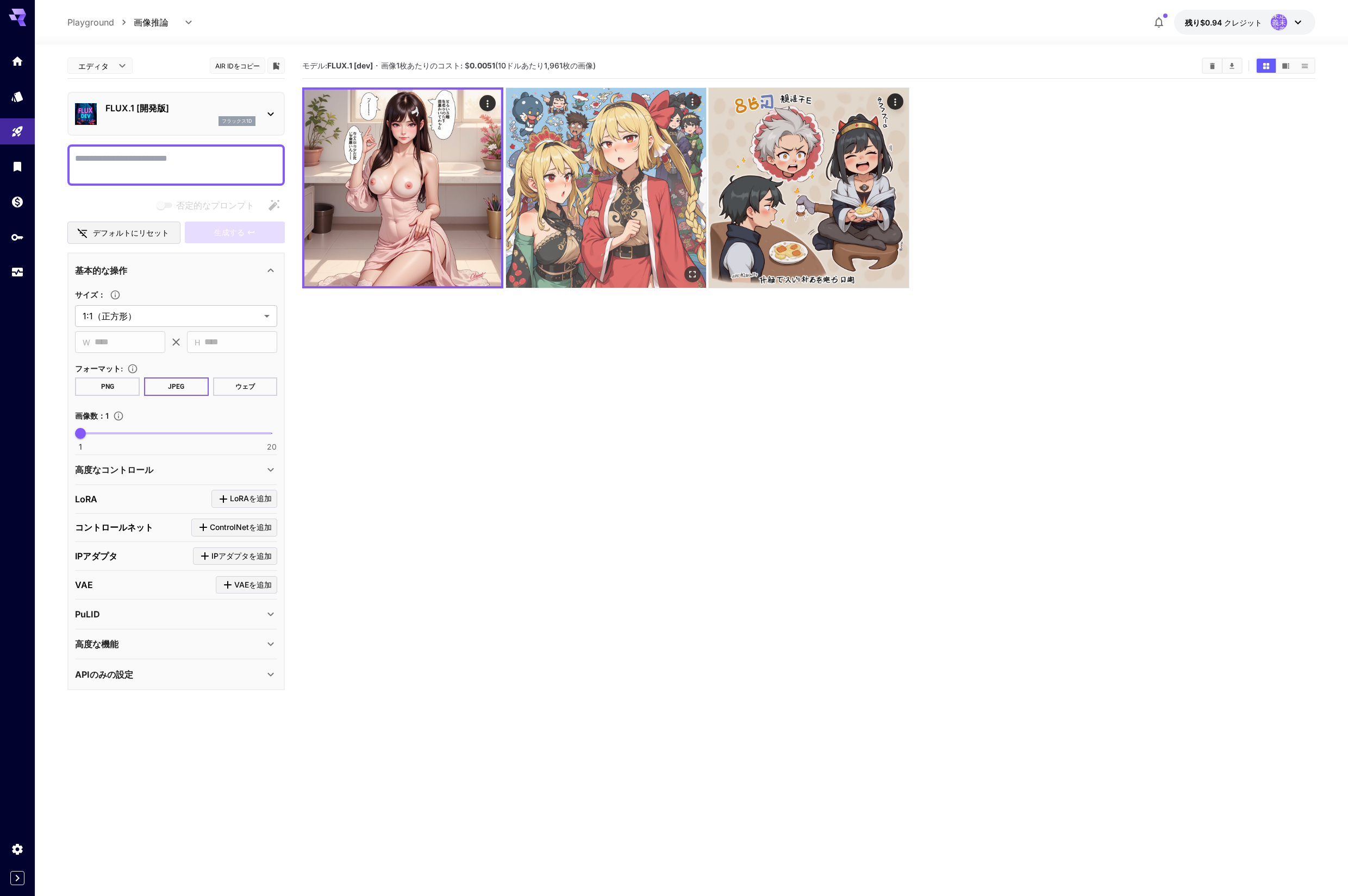
click at [582, 193] on img at bounding box center [605, 187] width 200 height 200
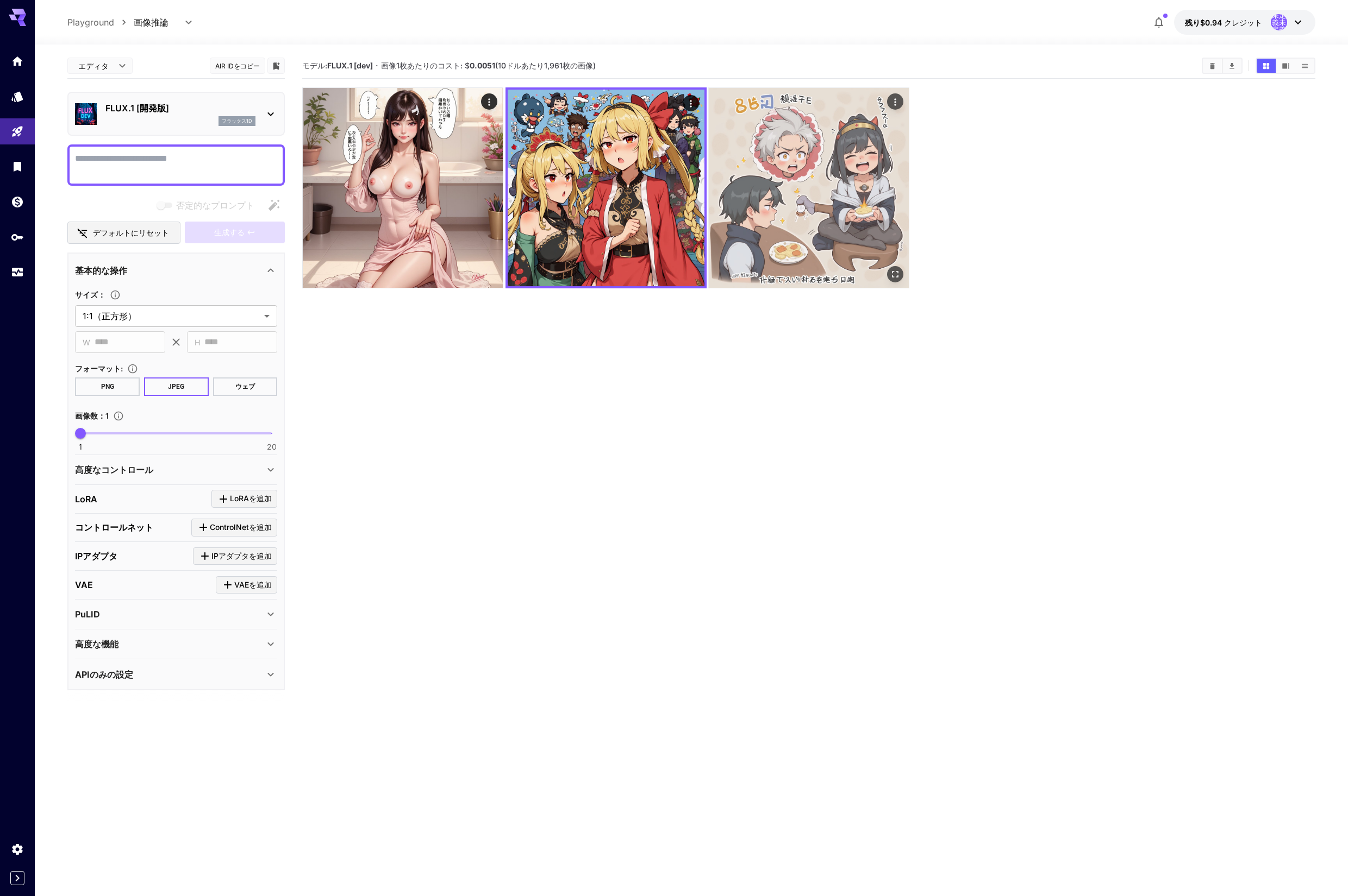
click at [792, 199] on img at bounding box center [808, 187] width 200 height 200
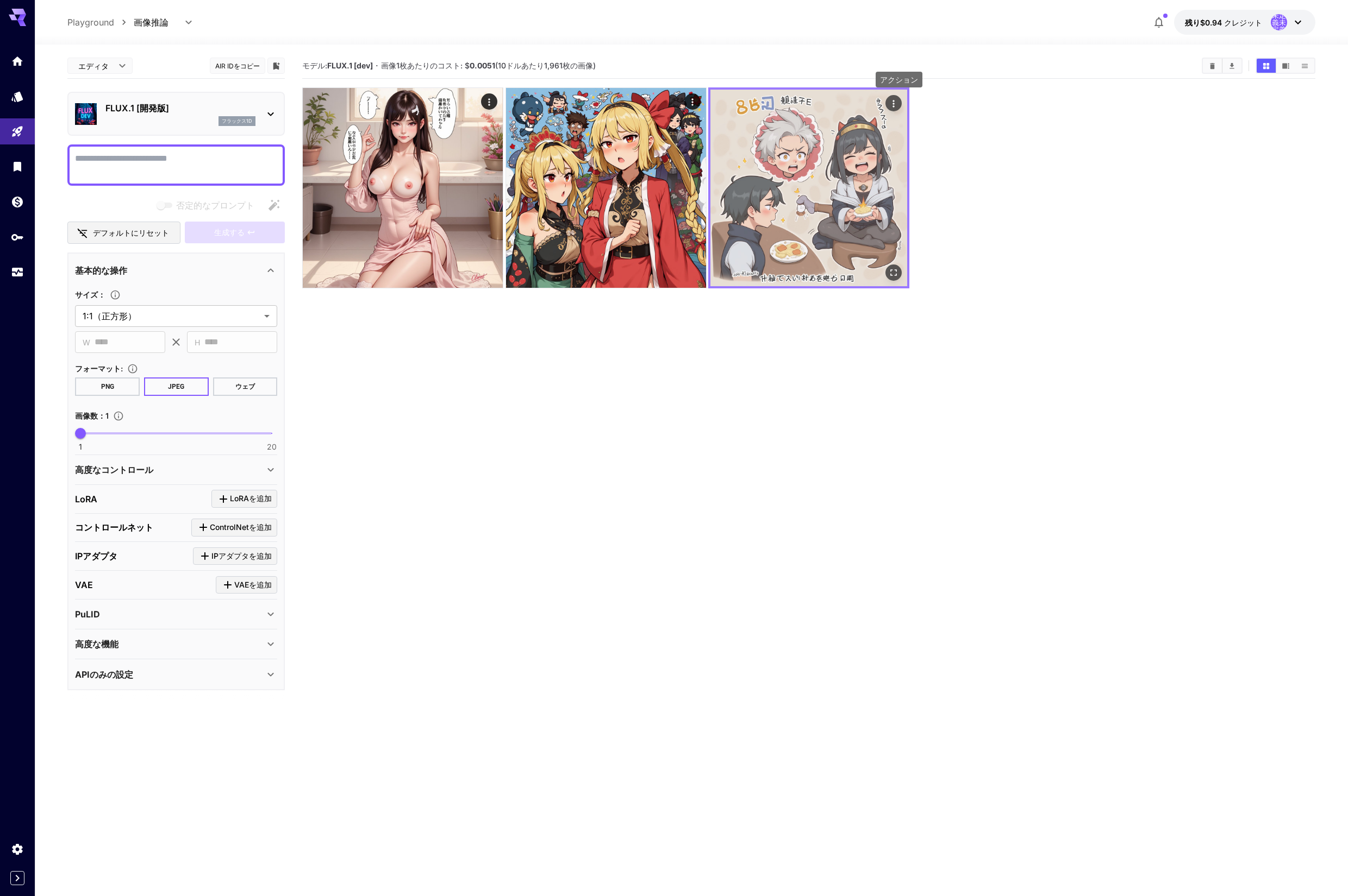
click at [894, 103] on icon "アクション" at bounding box center [893, 104] width 11 height 11
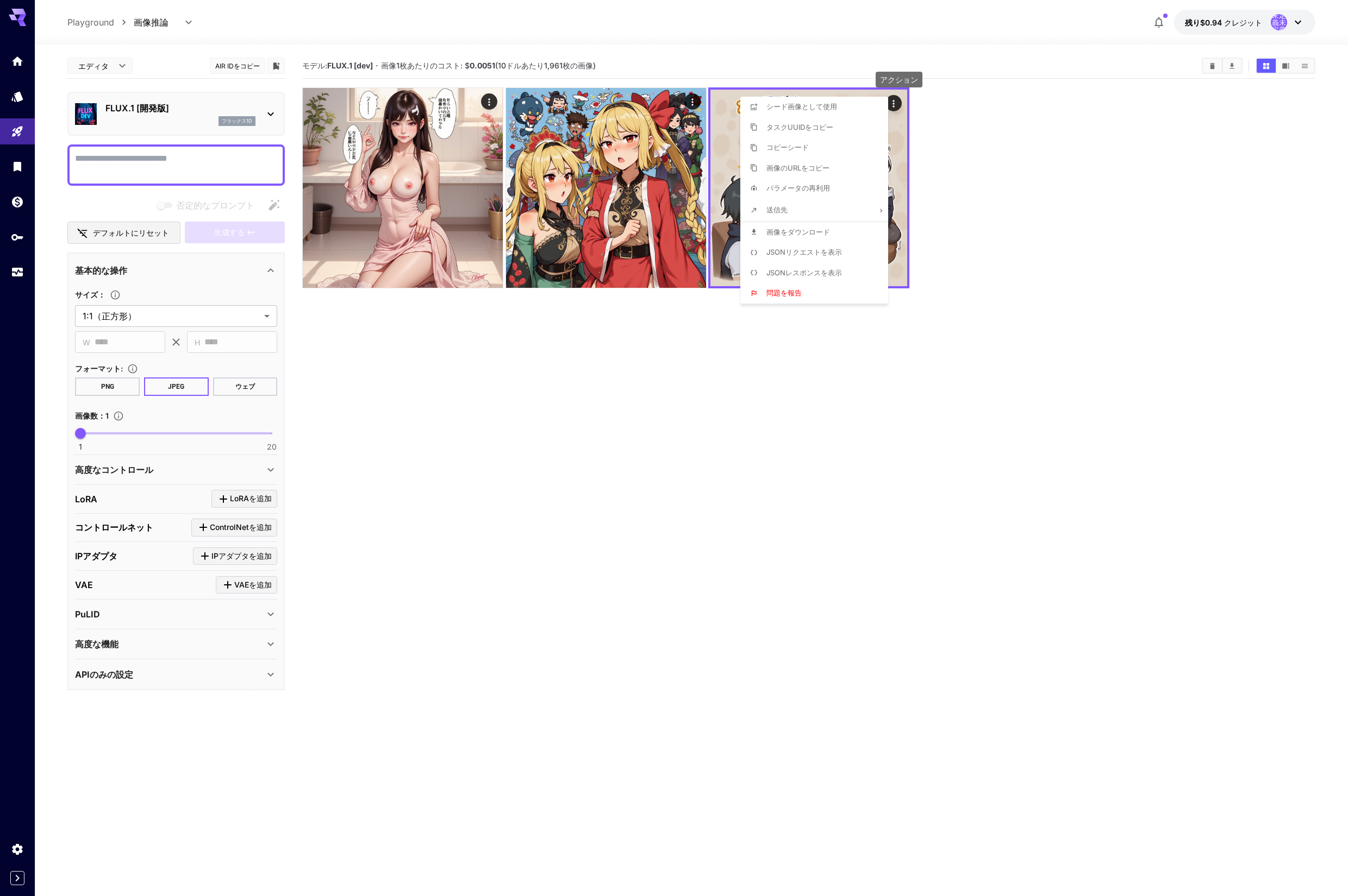
click at [1123, 131] on div at bounding box center [674, 448] width 1348 height 896
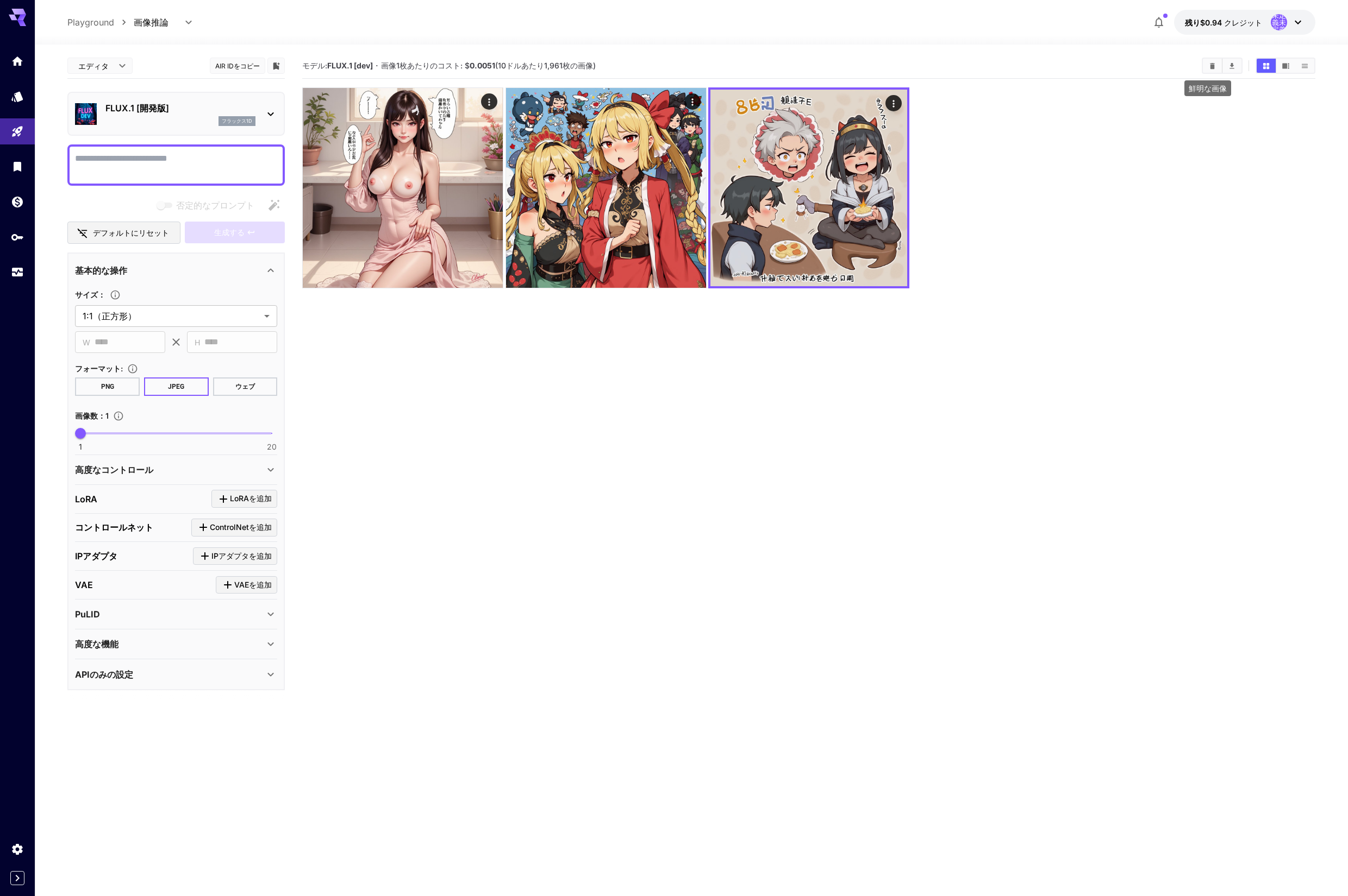
click at [1213, 66] on icon "鮮明な画像" at bounding box center [1212, 65] width 5 height 6
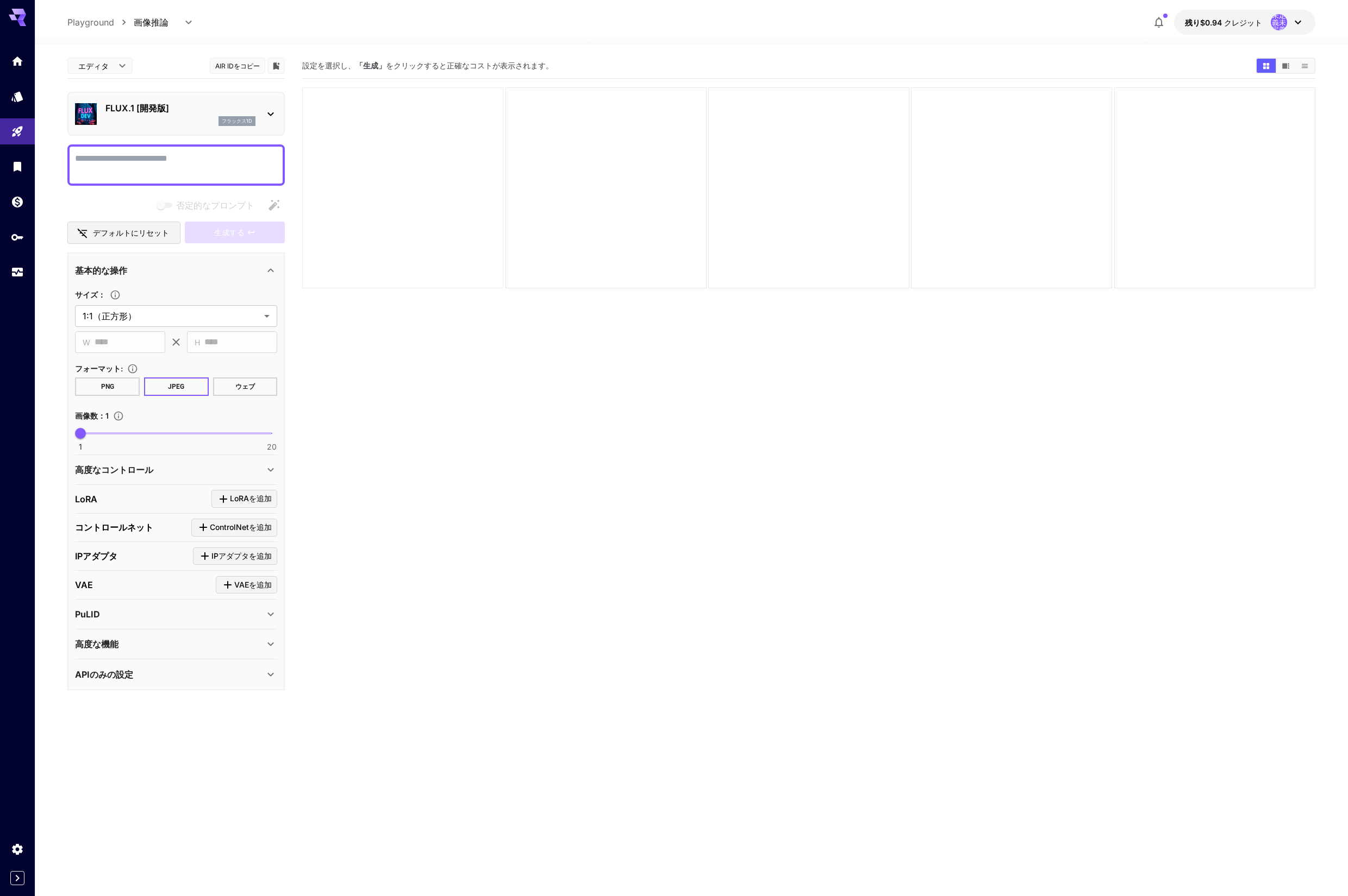
click at [450, 189] on div at bounding box center [403, 188] width 201 height 201
click at [615, 203] on div at bounding box center [606, 188] width 201 height 201
click at [1287, 65] on icon "ビデオビューで画像を表示する" at bounding box center [1285, 66] width 8 height 8
click at [1307, 63] on icon "リスト表示で画像を表示する" at bounding box center [1304, 65] width 6 height 5
click at [1262, 65] on icon "画像をグリッドビューで表示する" at bounding box center [1266, 66] width 8 height 8
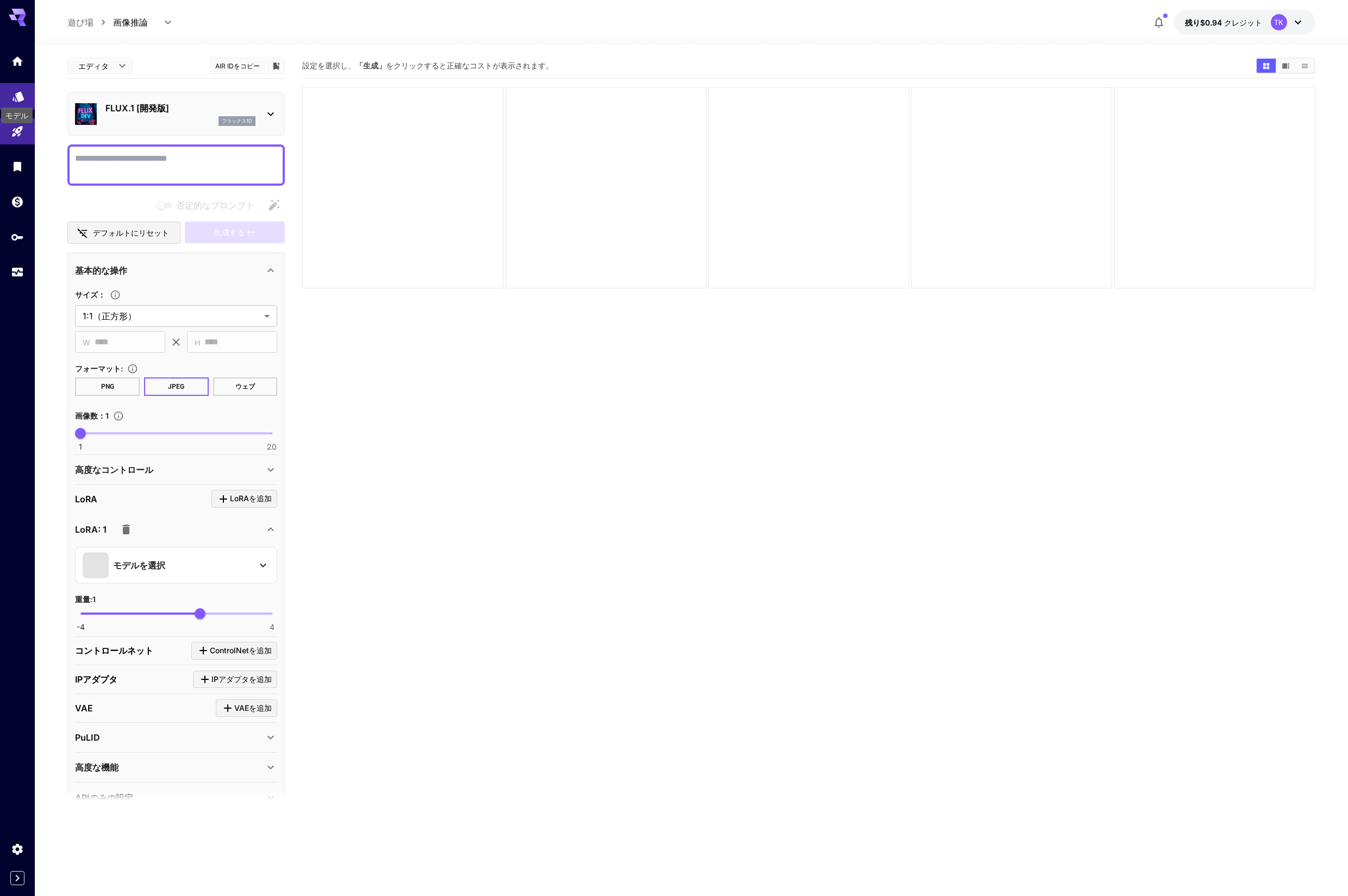
click at [13, 99] on icon "モデル" at bounding box center [18, 93] width 13 height 13
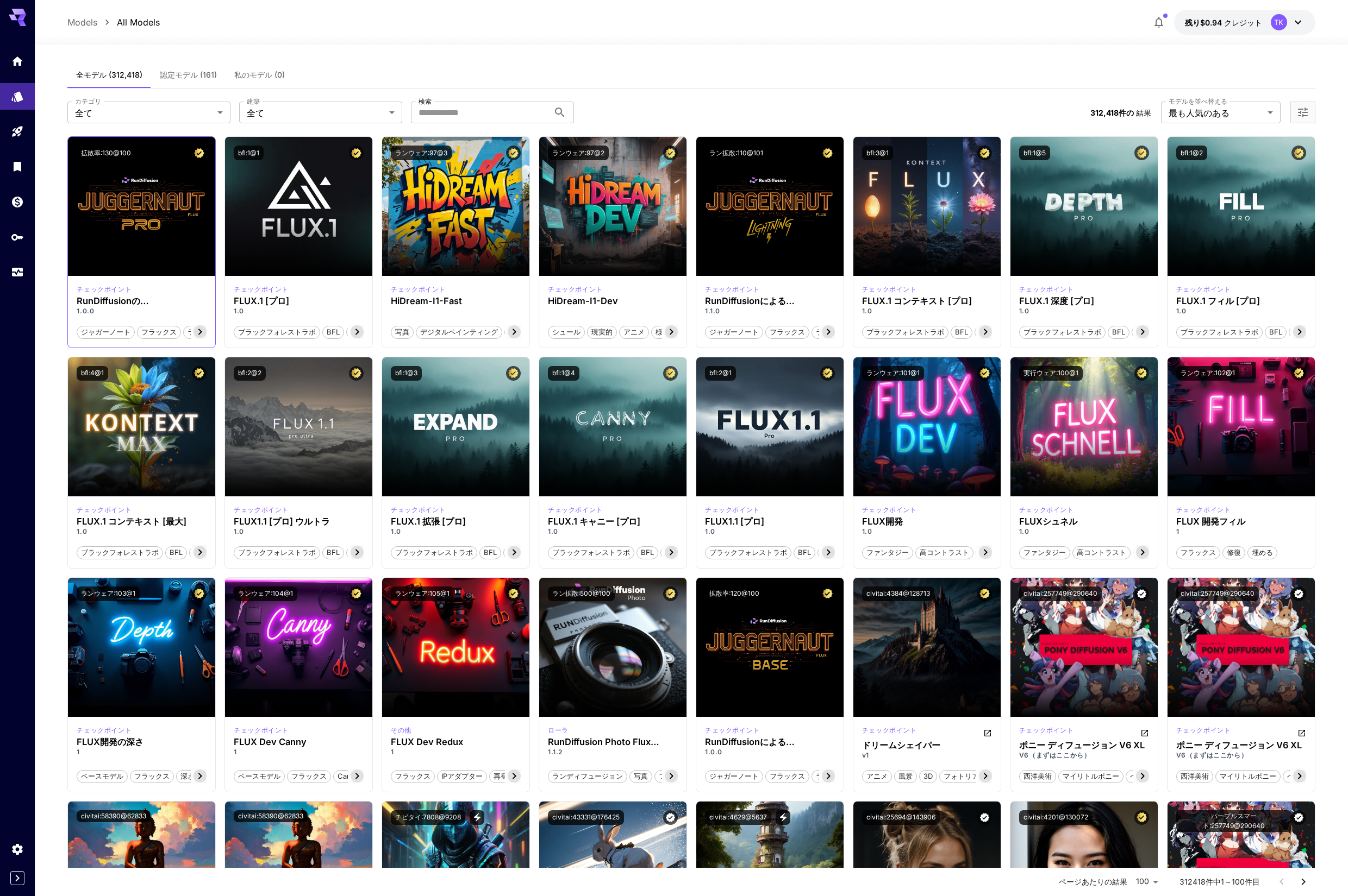
click at [204, 332] on icon at bounding box center [200, 332] width 13 height 13
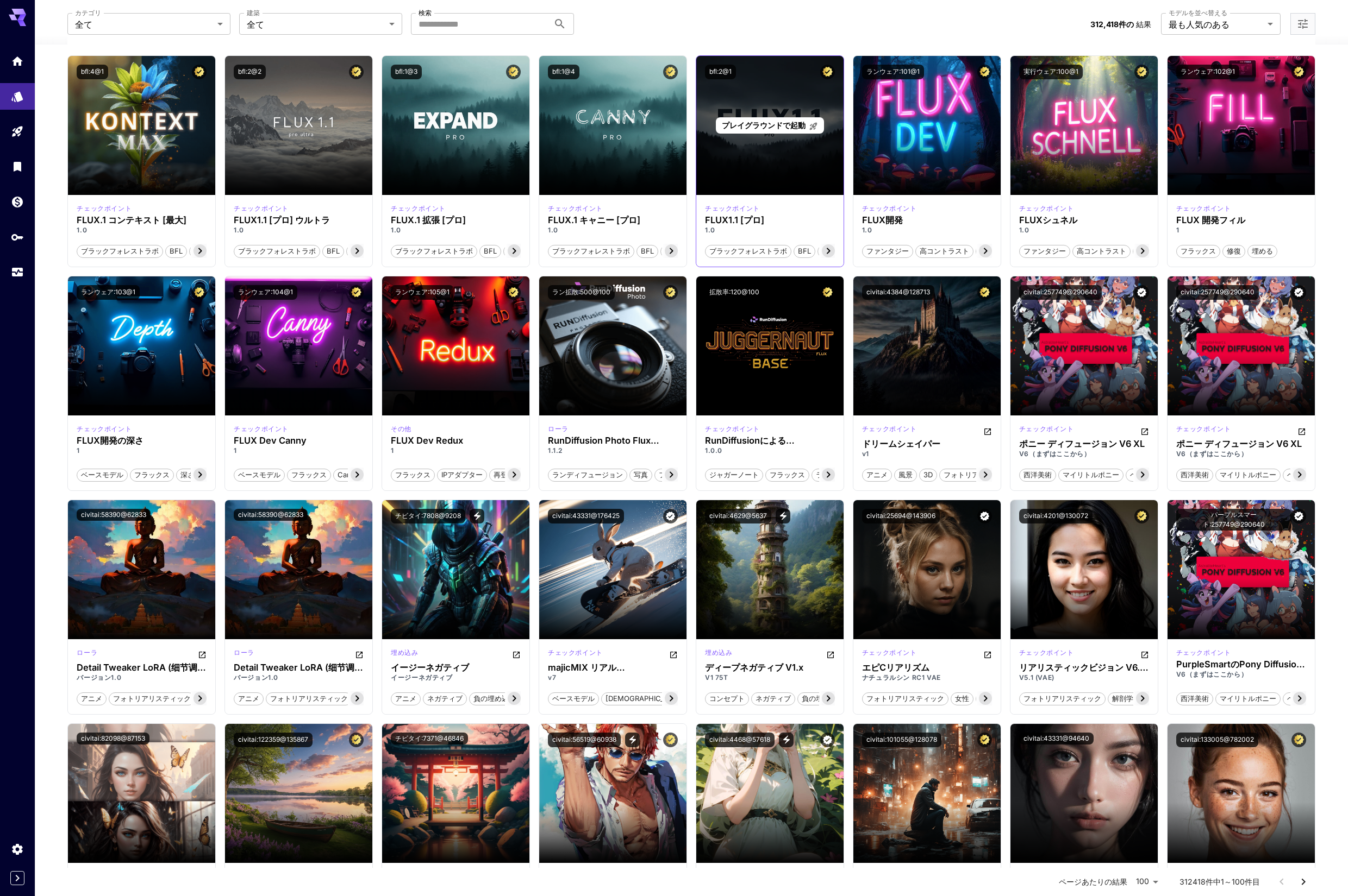
scroll to position [505, 0]
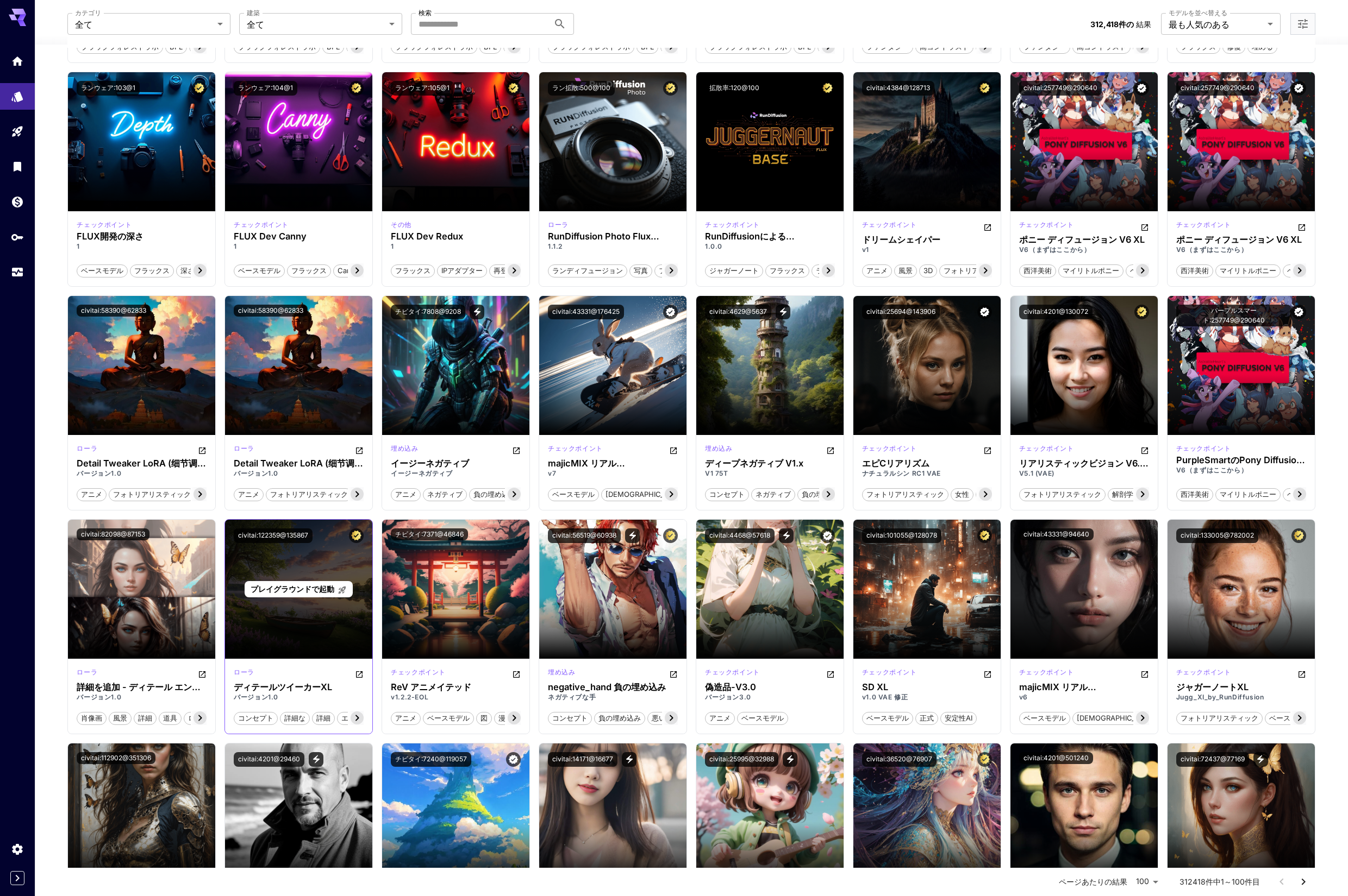
click at [292, 591] on font "プレイグラウンドで起動" at bounding box center [292, 589] width 84 height 9
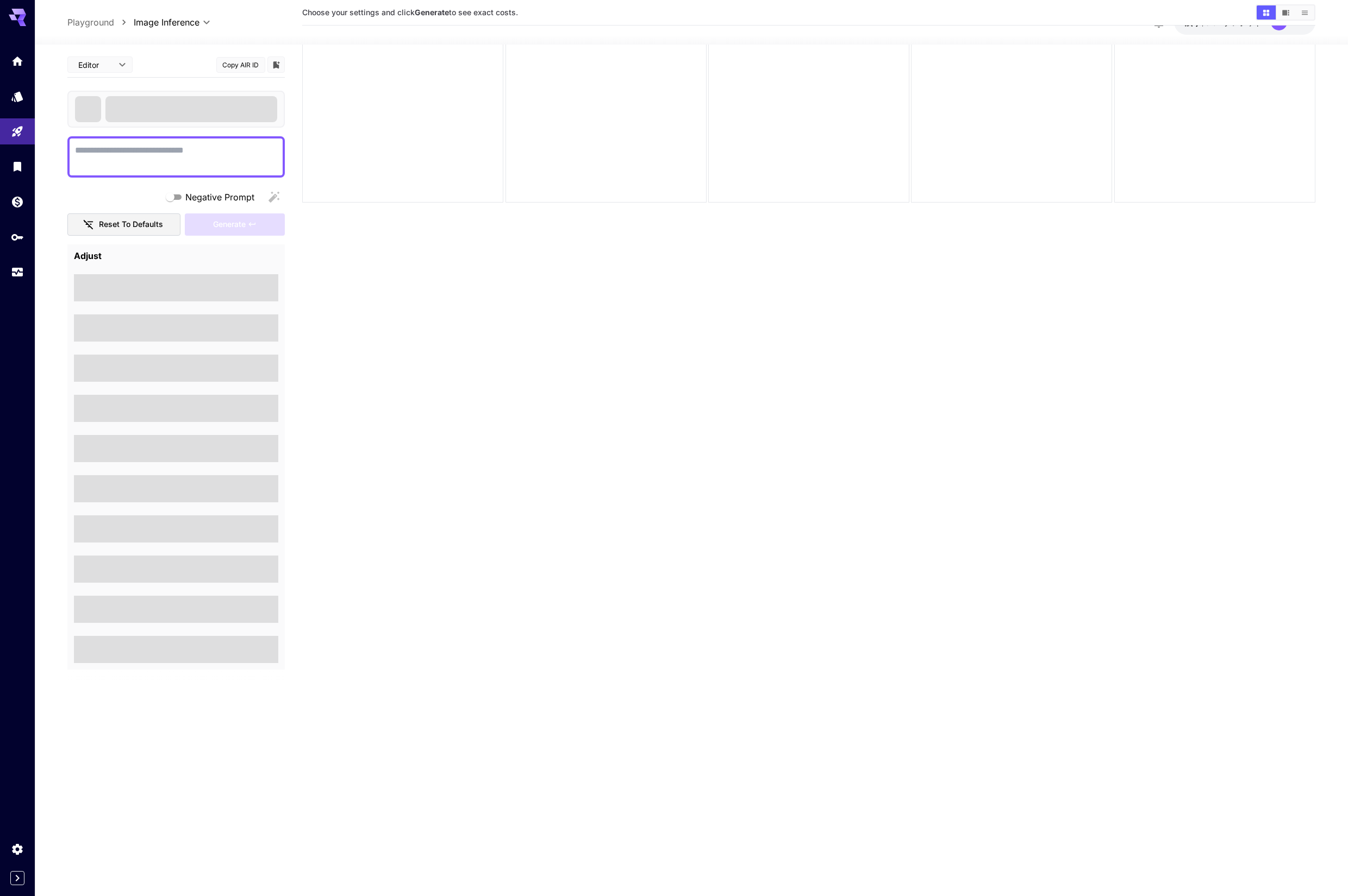
scroll to position [86, 0]
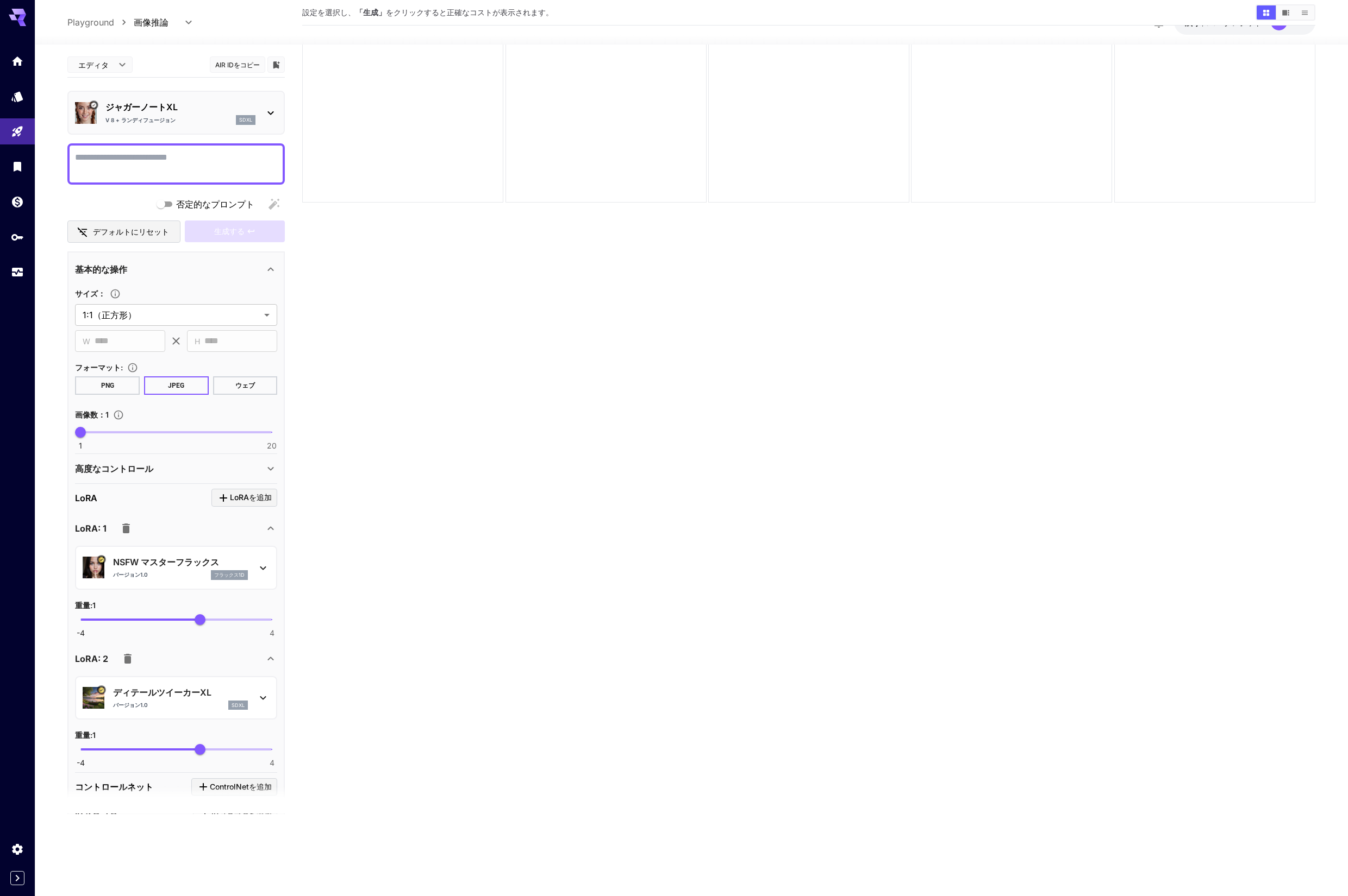
click at [127, 528] on icon "button" at bounding box center [126, 528] width 8 height 10
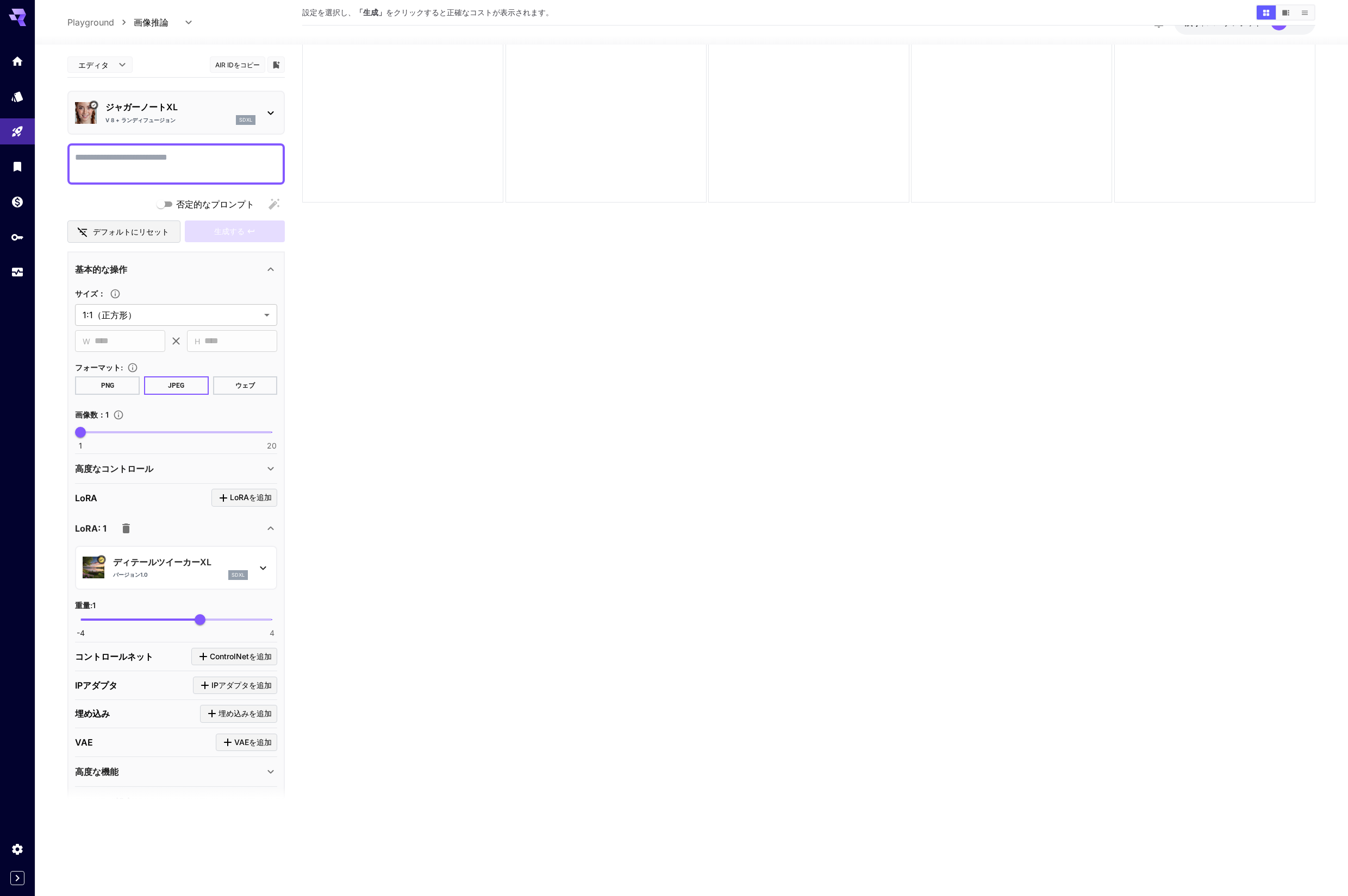
click at [143, 108] on font "ジャガーノートXL" at bounding box center [141, 107] width 72 height 11
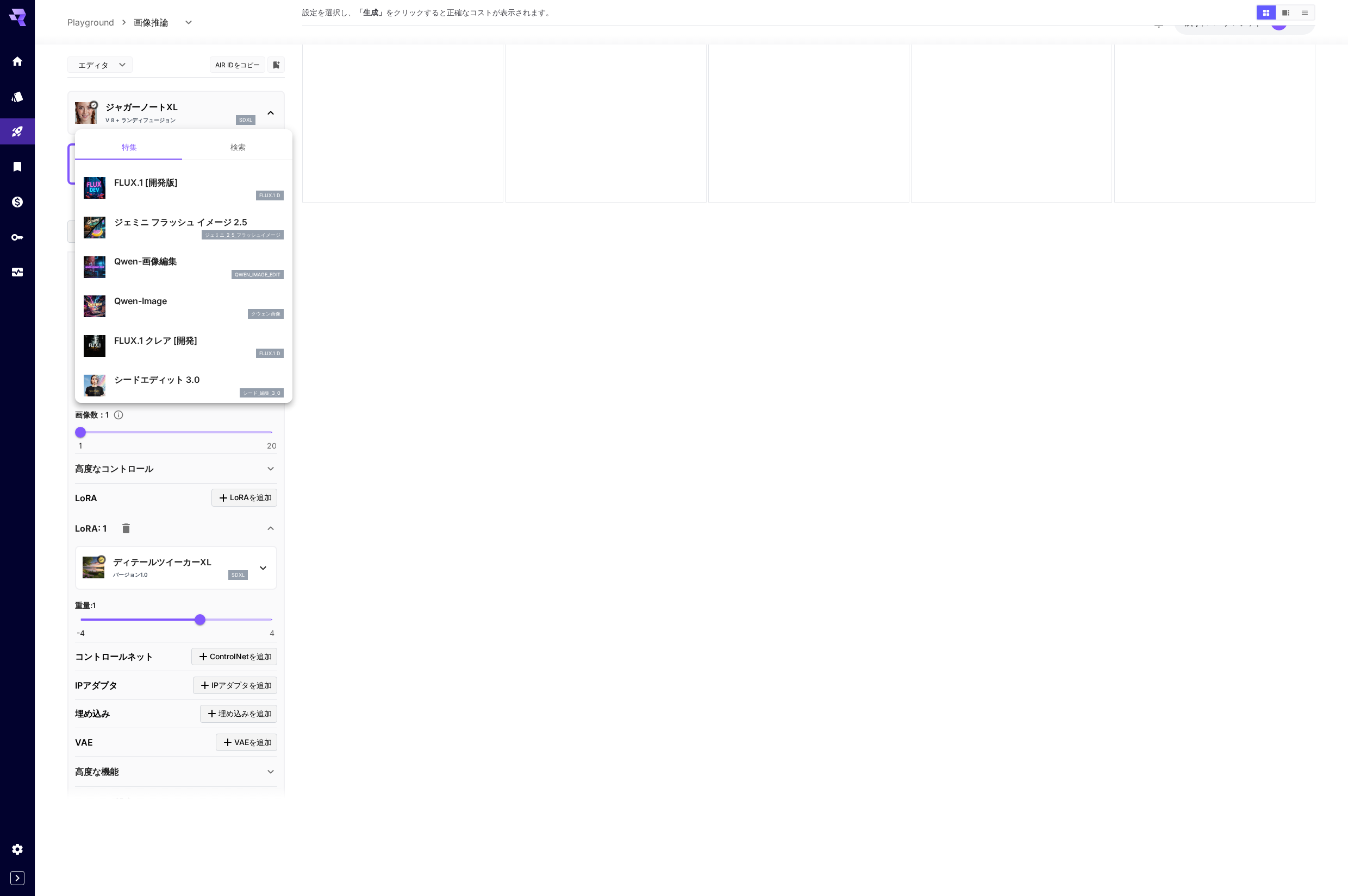
click at [143, 108] on div at bounding box center [674, 448] width 1348 height 896
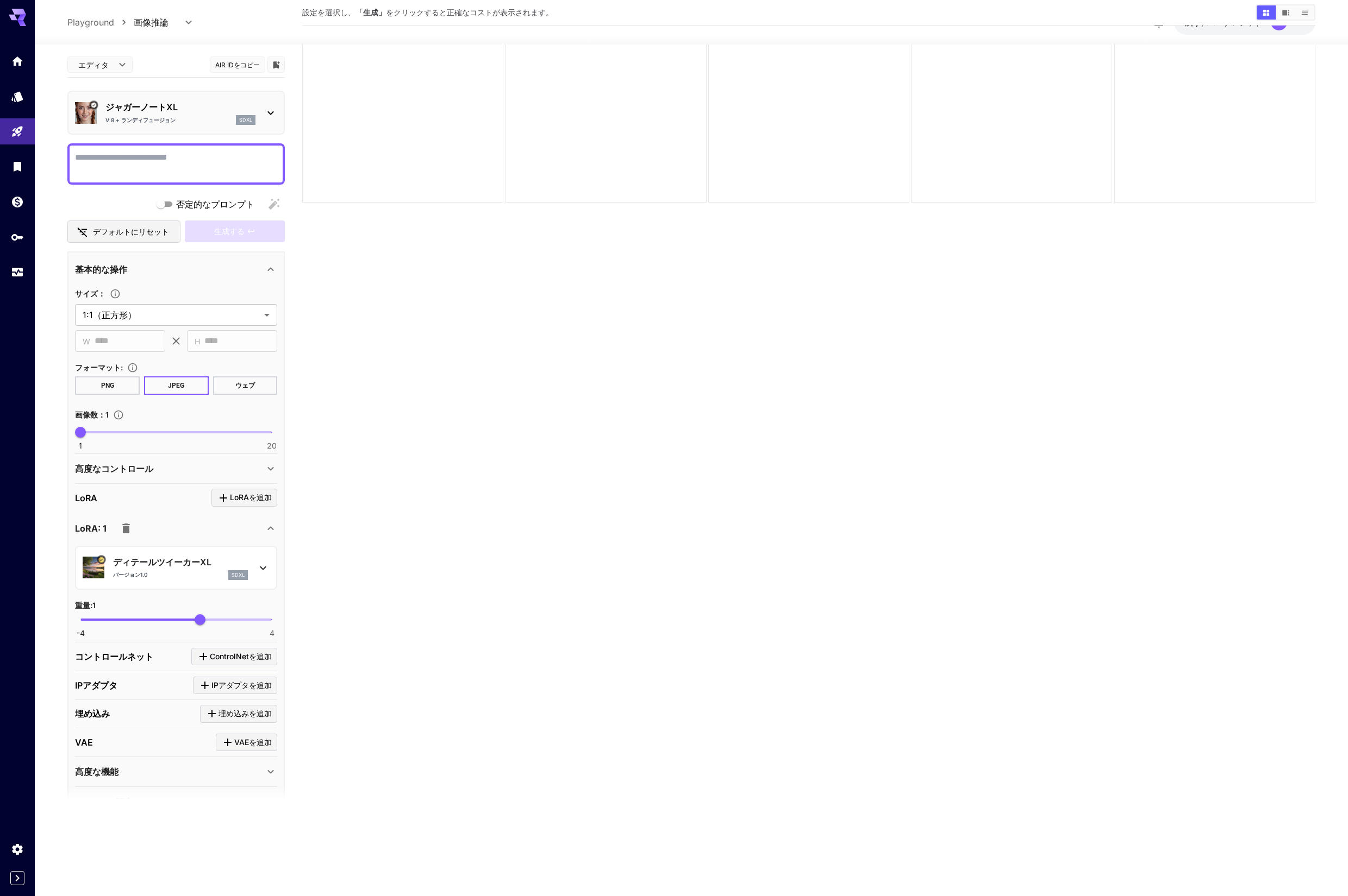
scroll to position [1, 0]
click at [18, 92] on icon "モデル" at bounding box center [18, 93] width 11 height 11
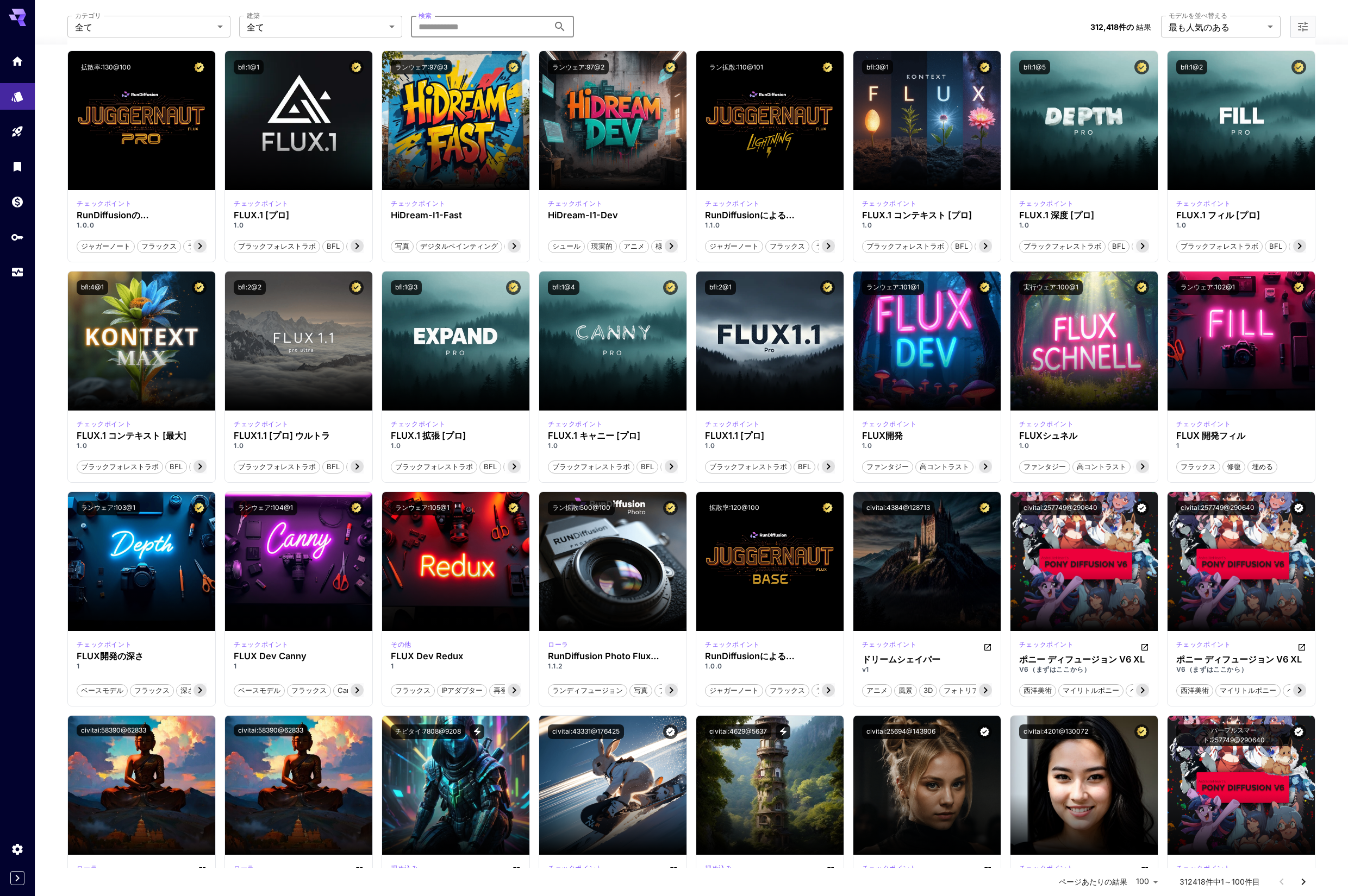
click at [481, 25] on input "検索" at bounding box center [479, 26] width 138 height 22
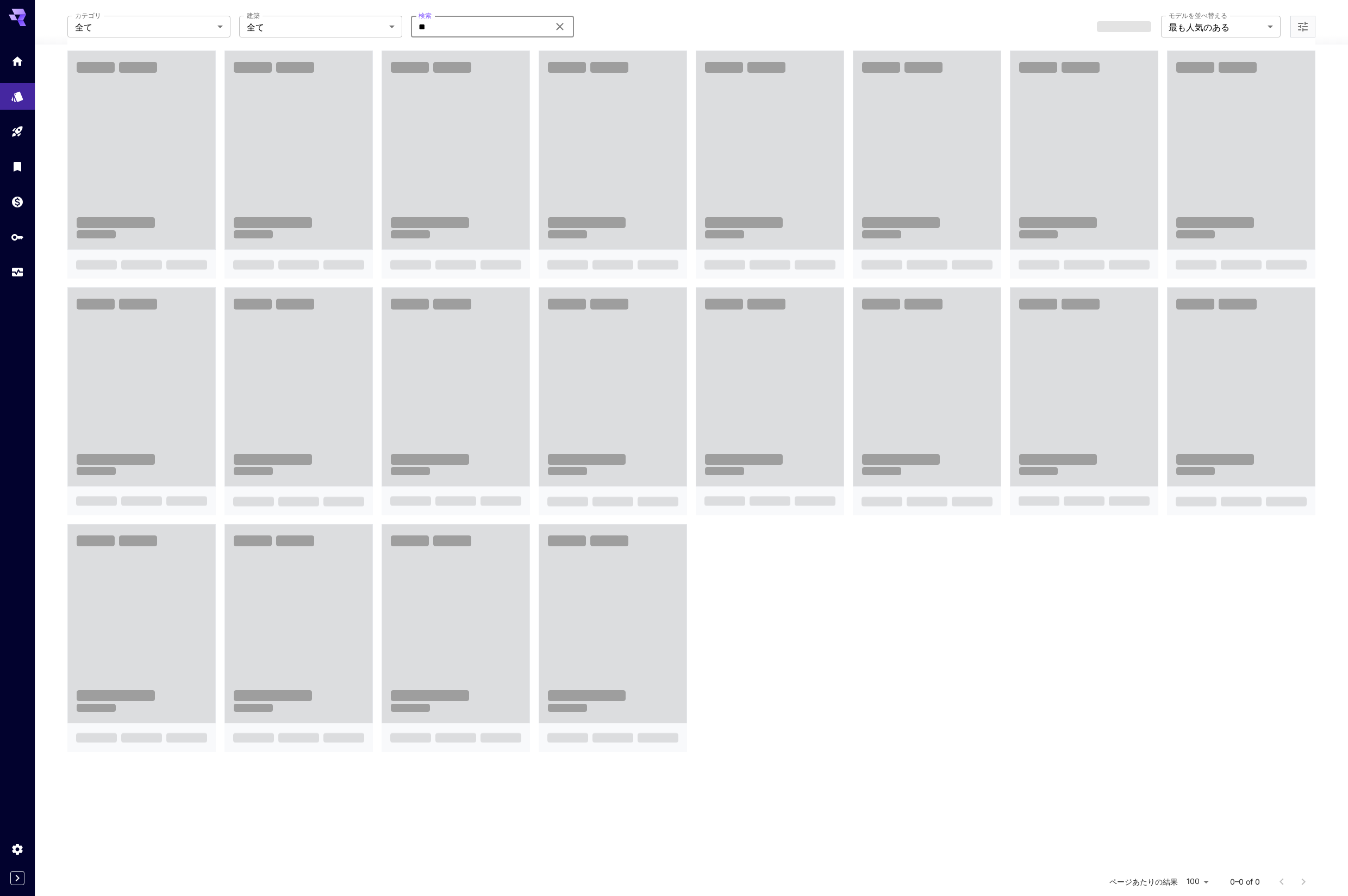
type input "*"
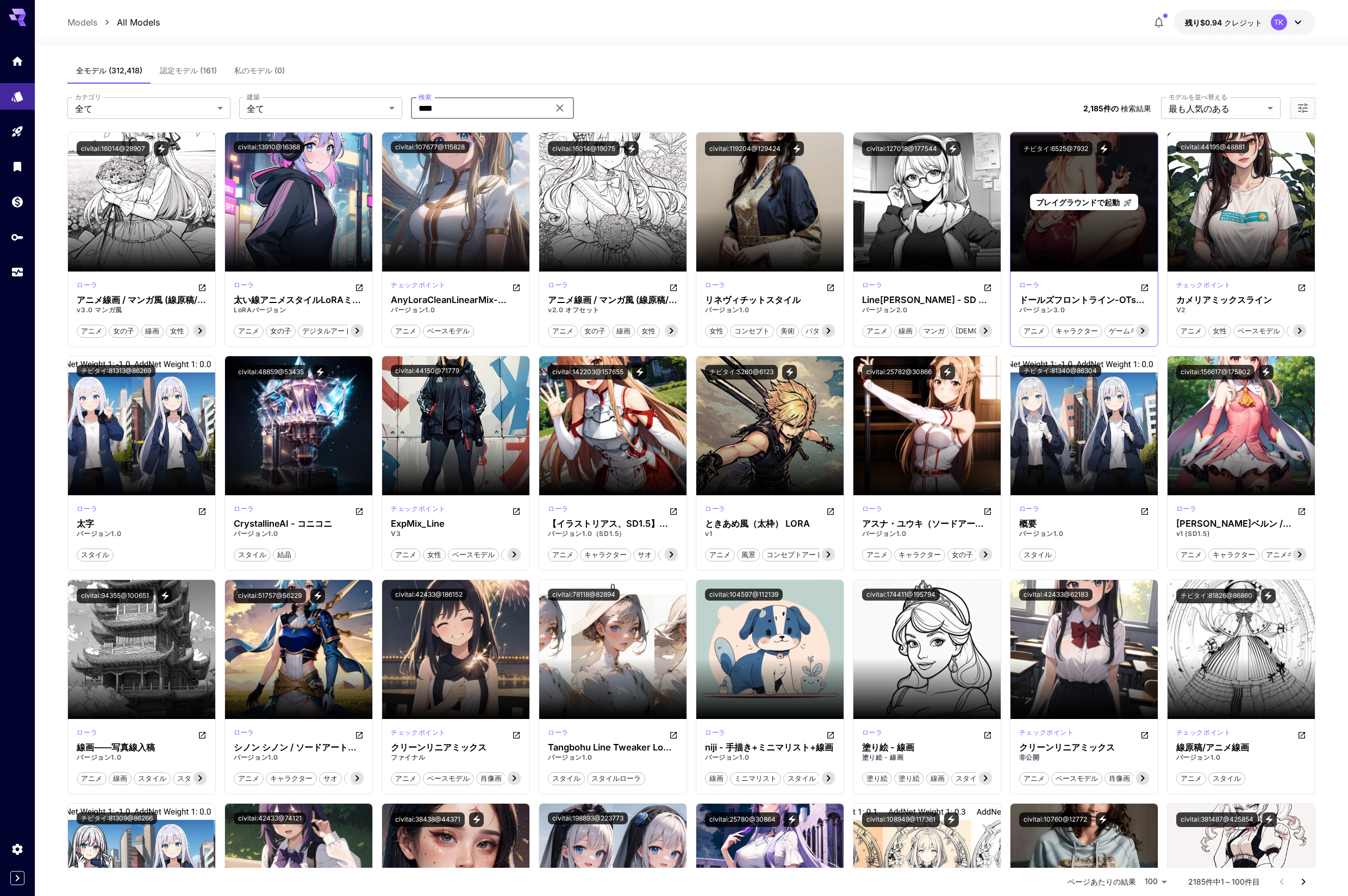
scroll to position [3, 0]
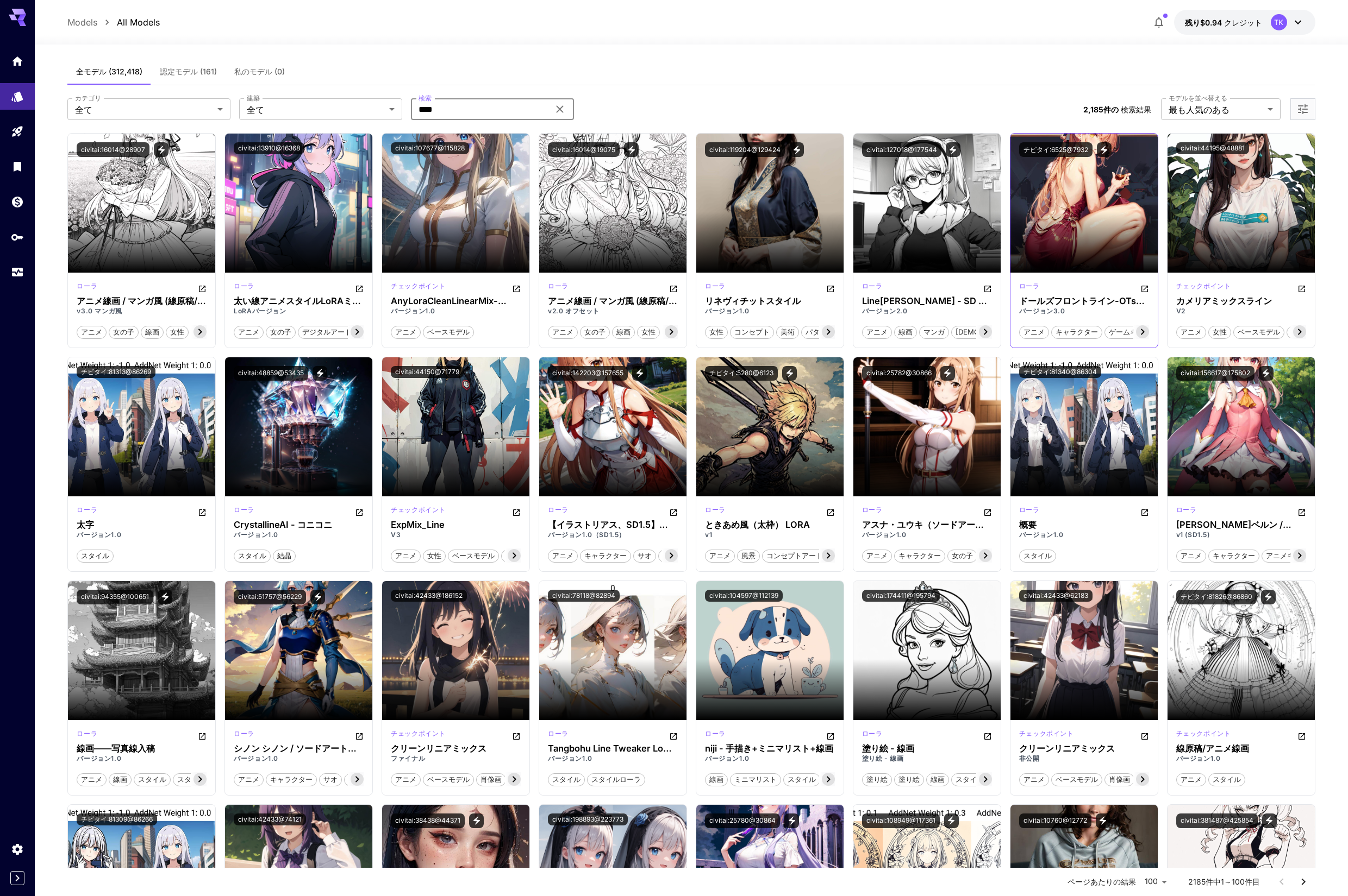
type input "****"
click at [1145, 335] on icon at bounding box center [1143, 332] width 13 height 13
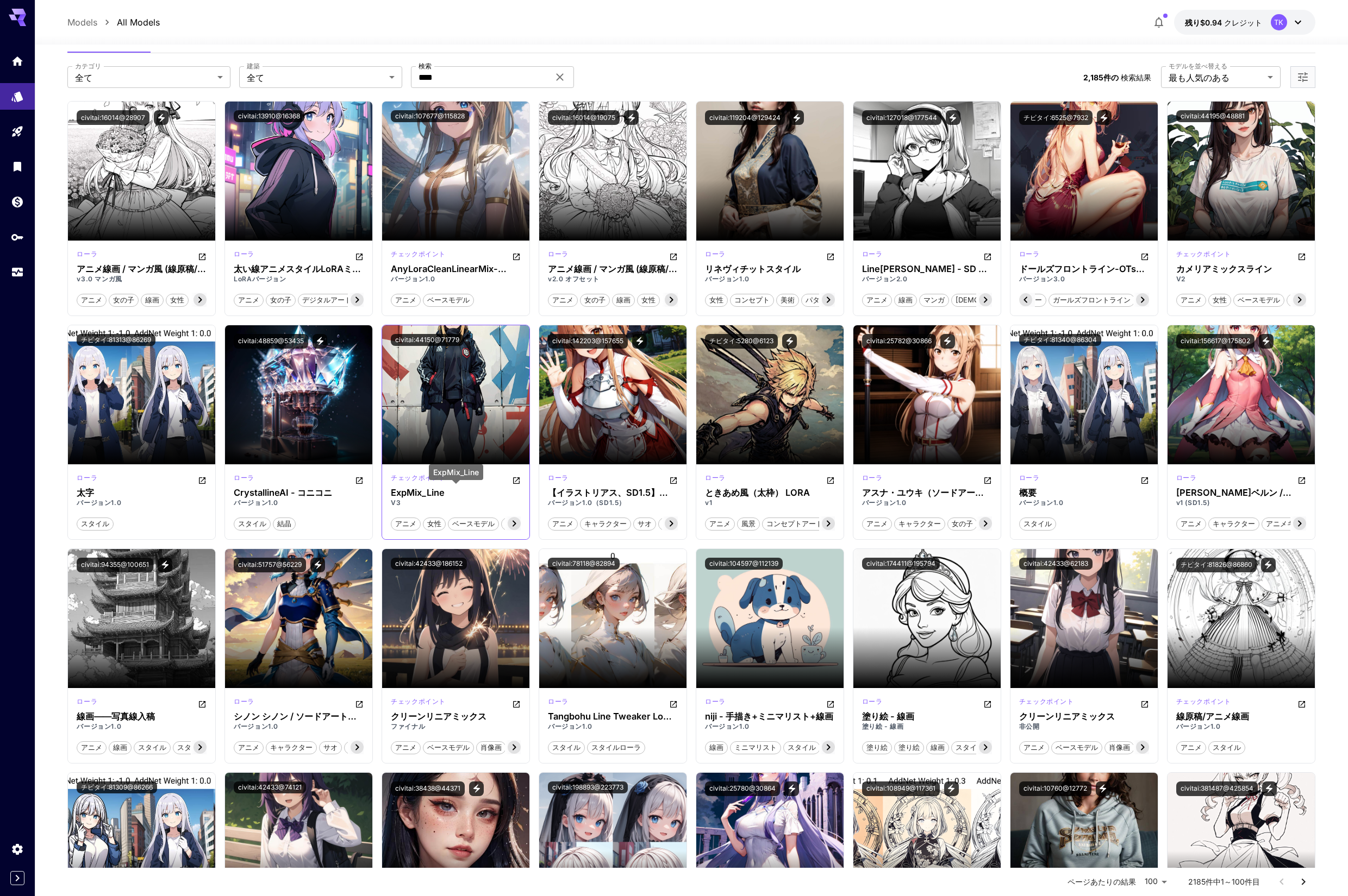
scroll to position [36, 0]
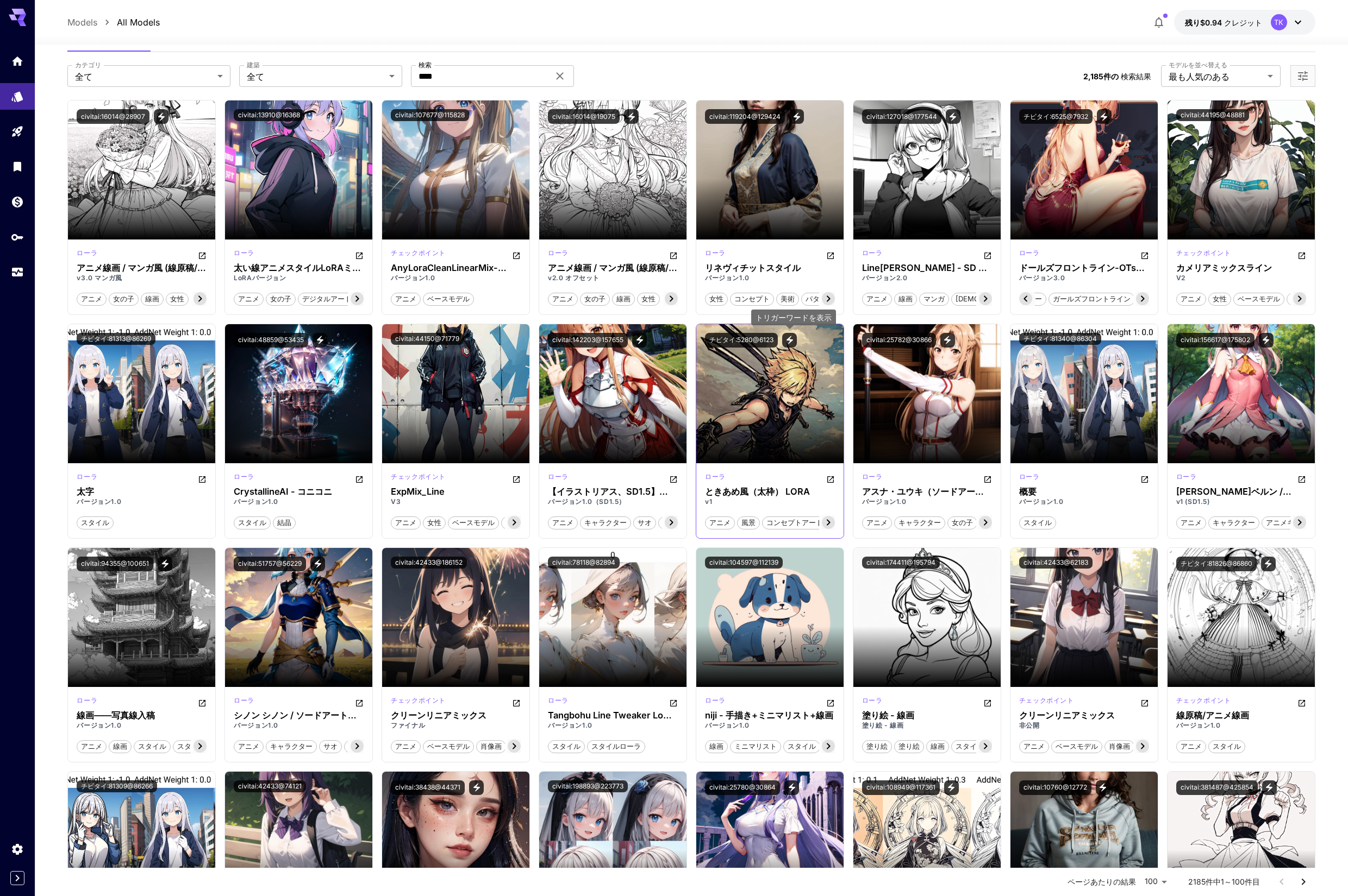
click at [790, 339] on icon "トリガーワードを表示" at bounding box center [790, 340] width 10 height 10
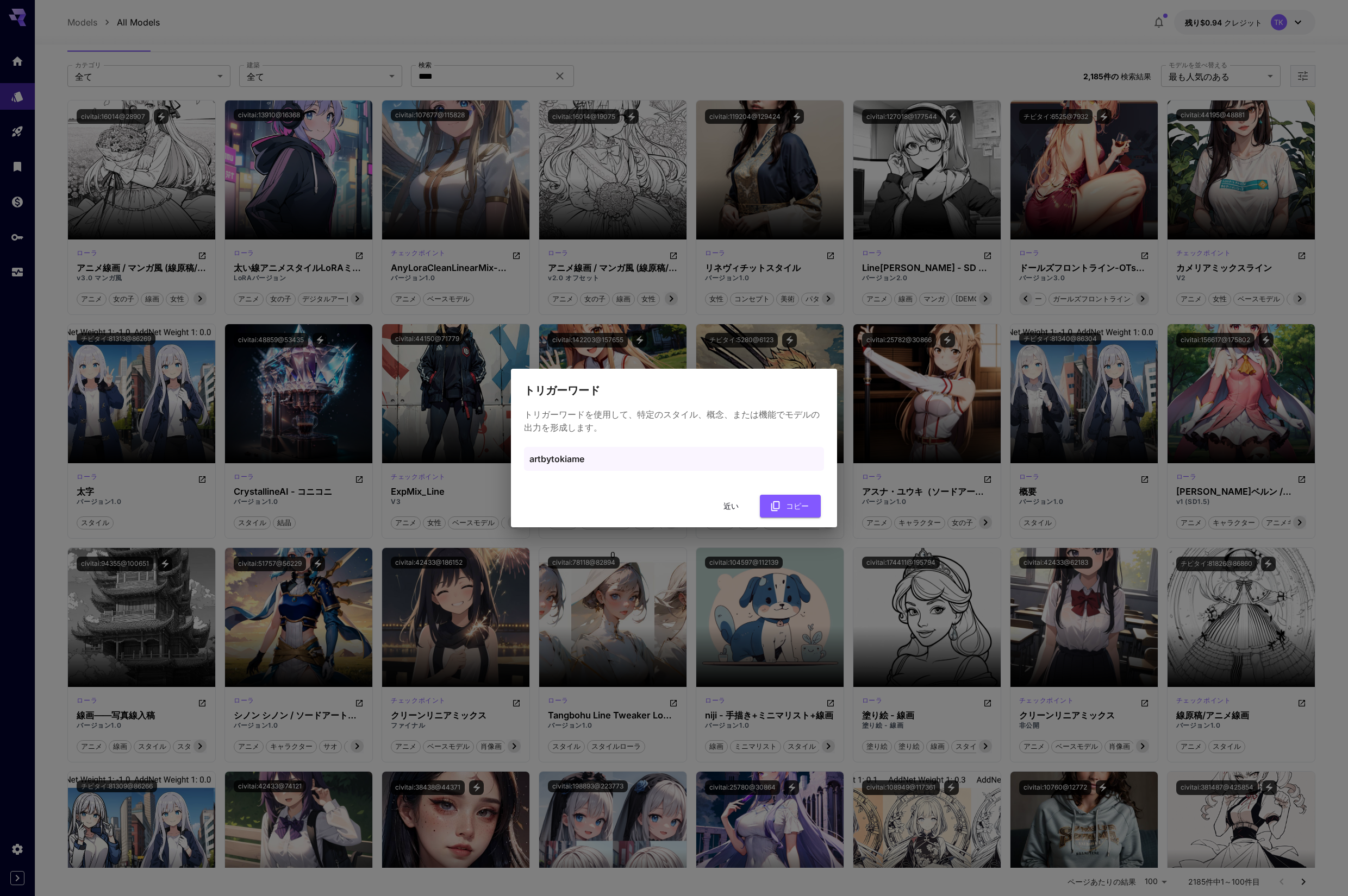
click at [729, 504] on font "近い" at bounding box center [731, 506] width 15 height 9
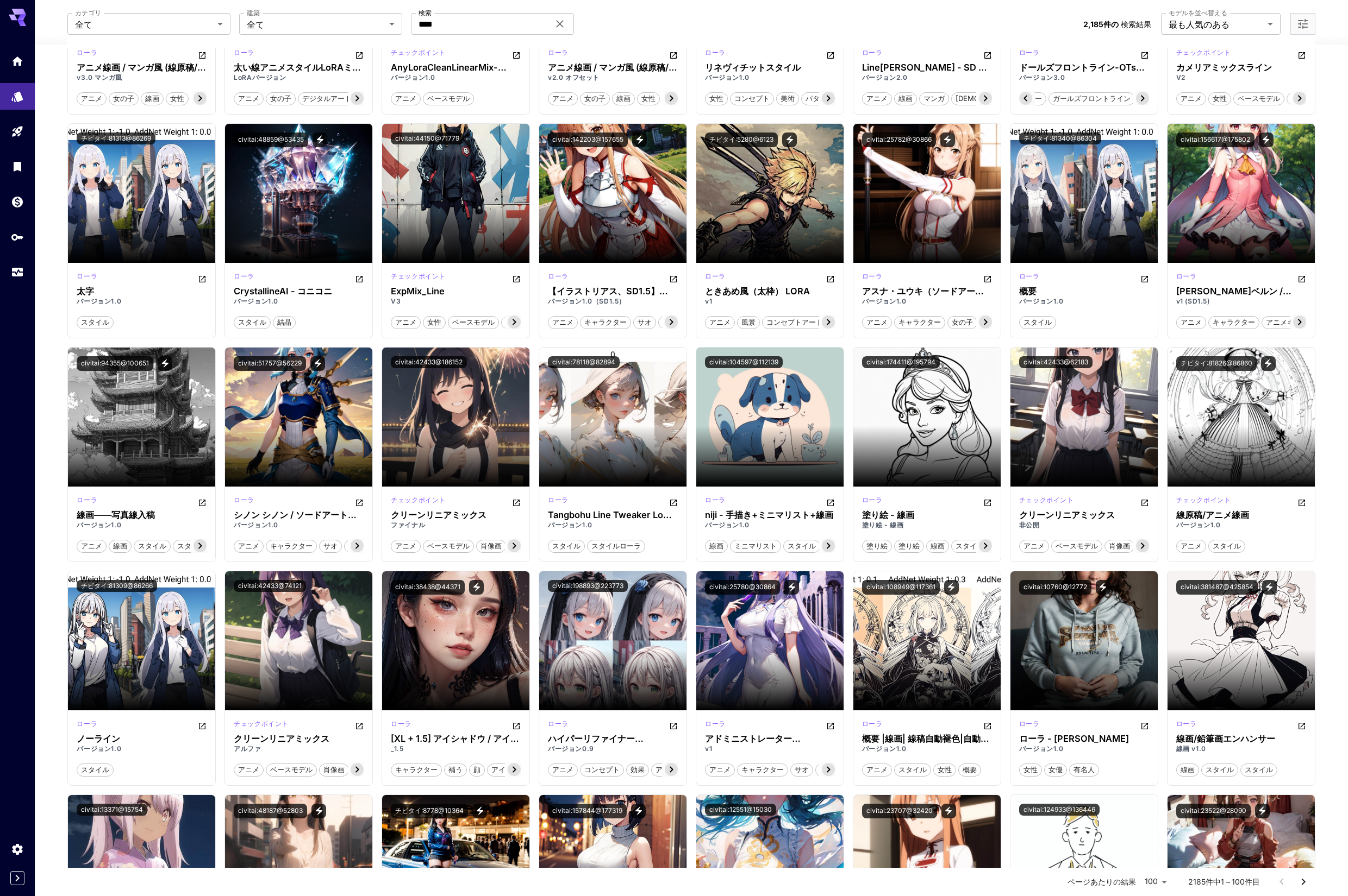
scroll to position [239, 0]
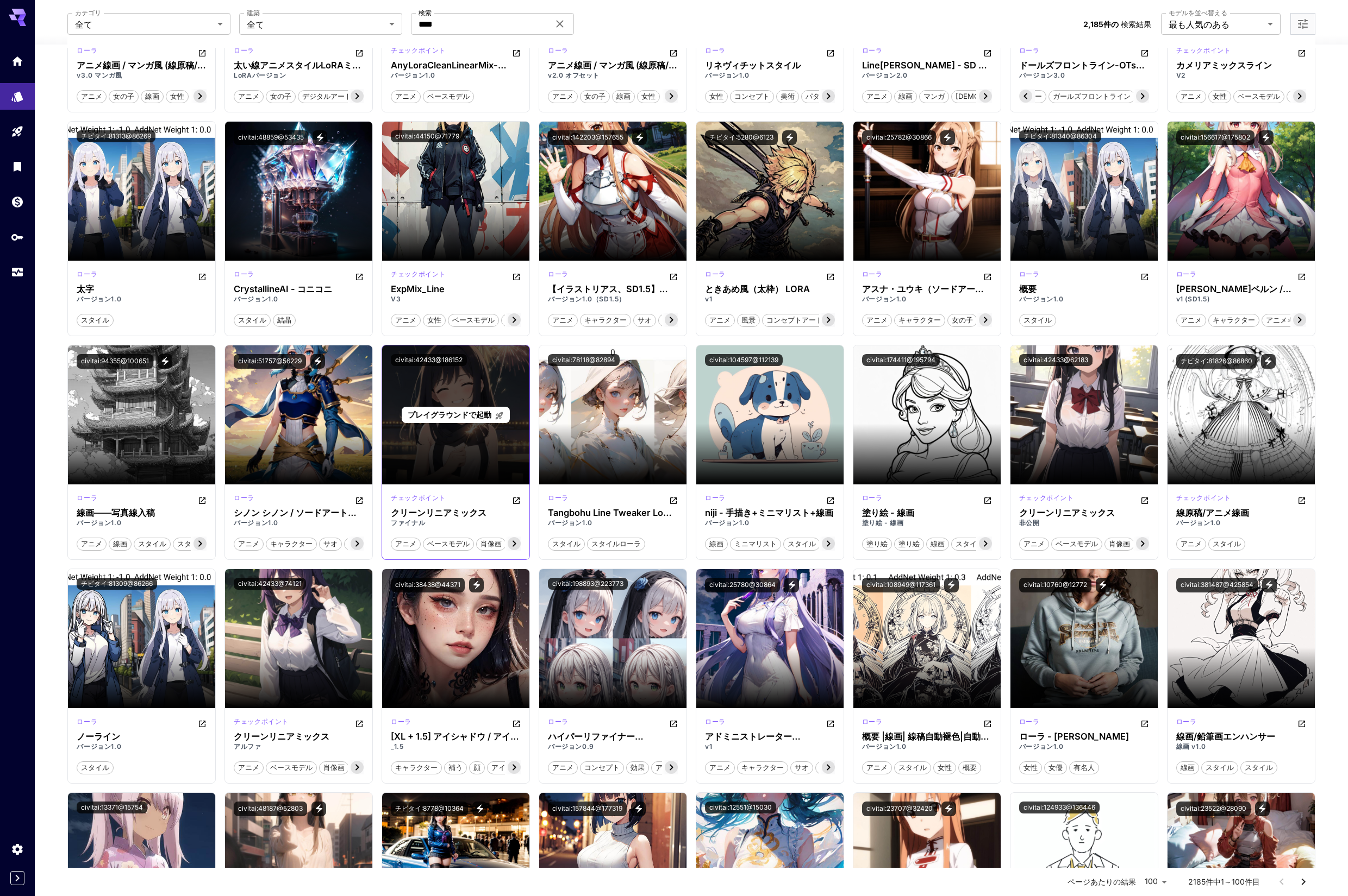
click at [440, 418] on font "プレイグラウンドで起動" at bounding box center [449, 415] width 84 height 9
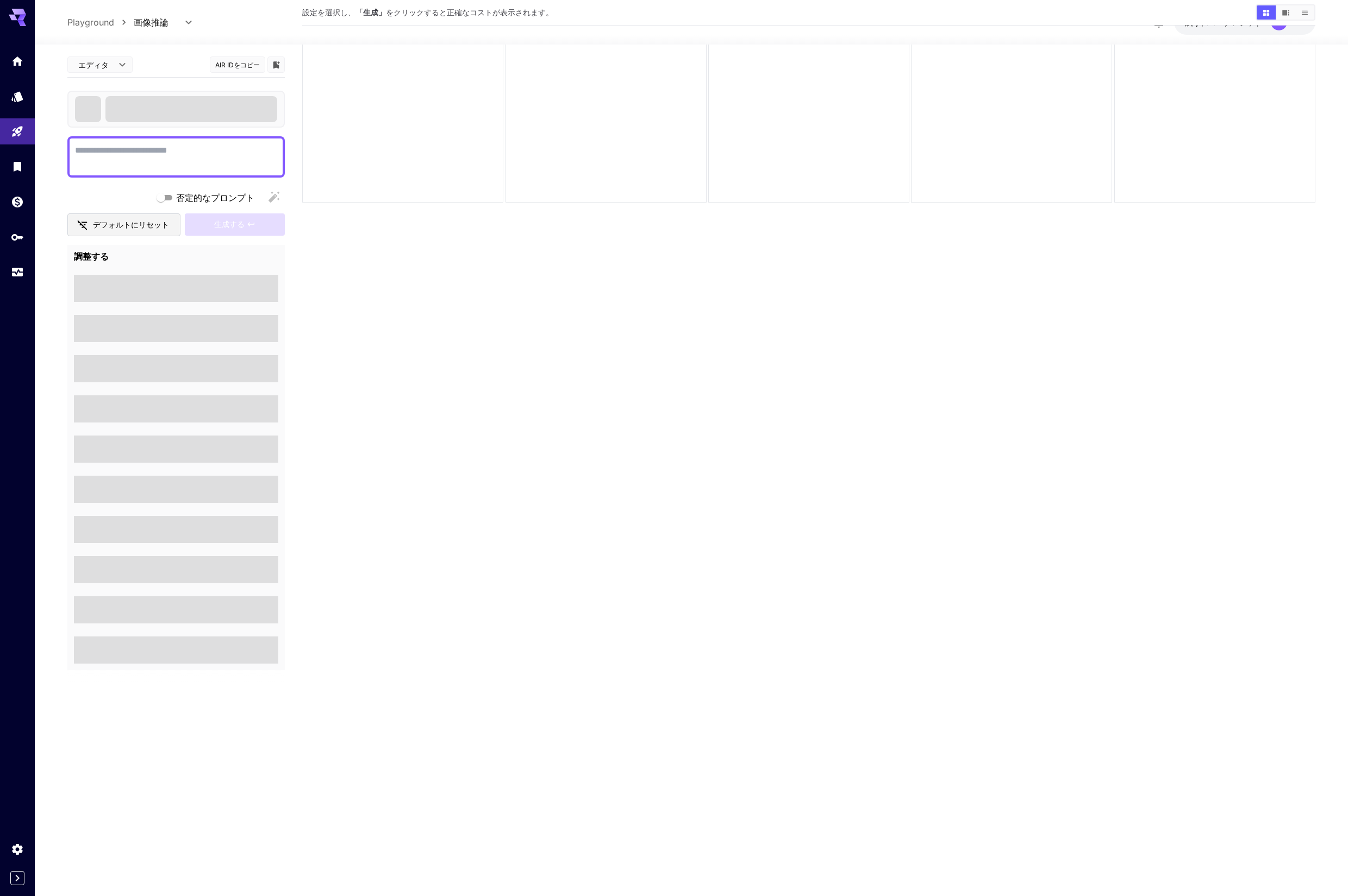
scroll to position [86, 0]
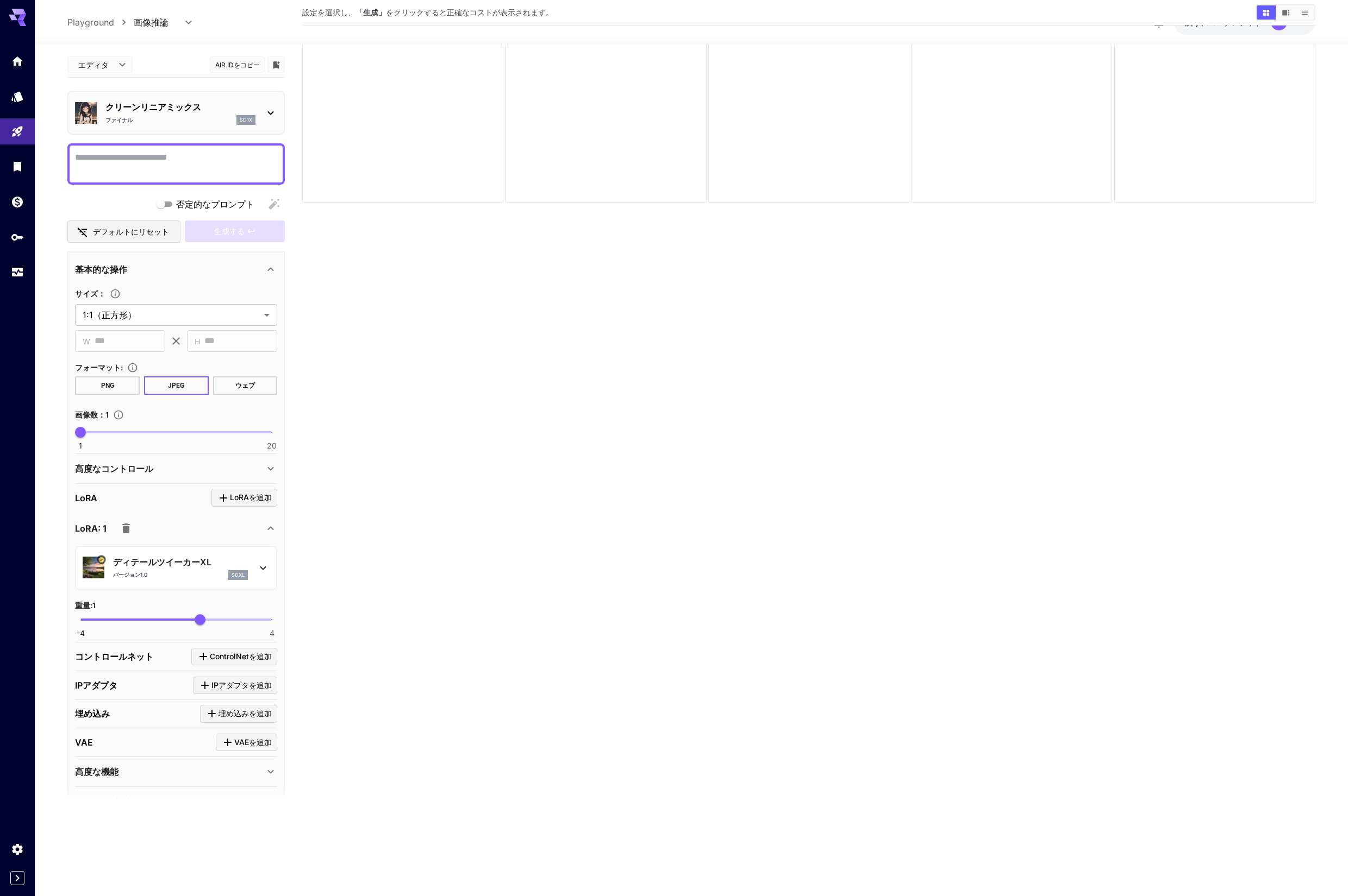
click at [123, 530] on icon "button" at bounding box center [126, 528] width 8 height 10
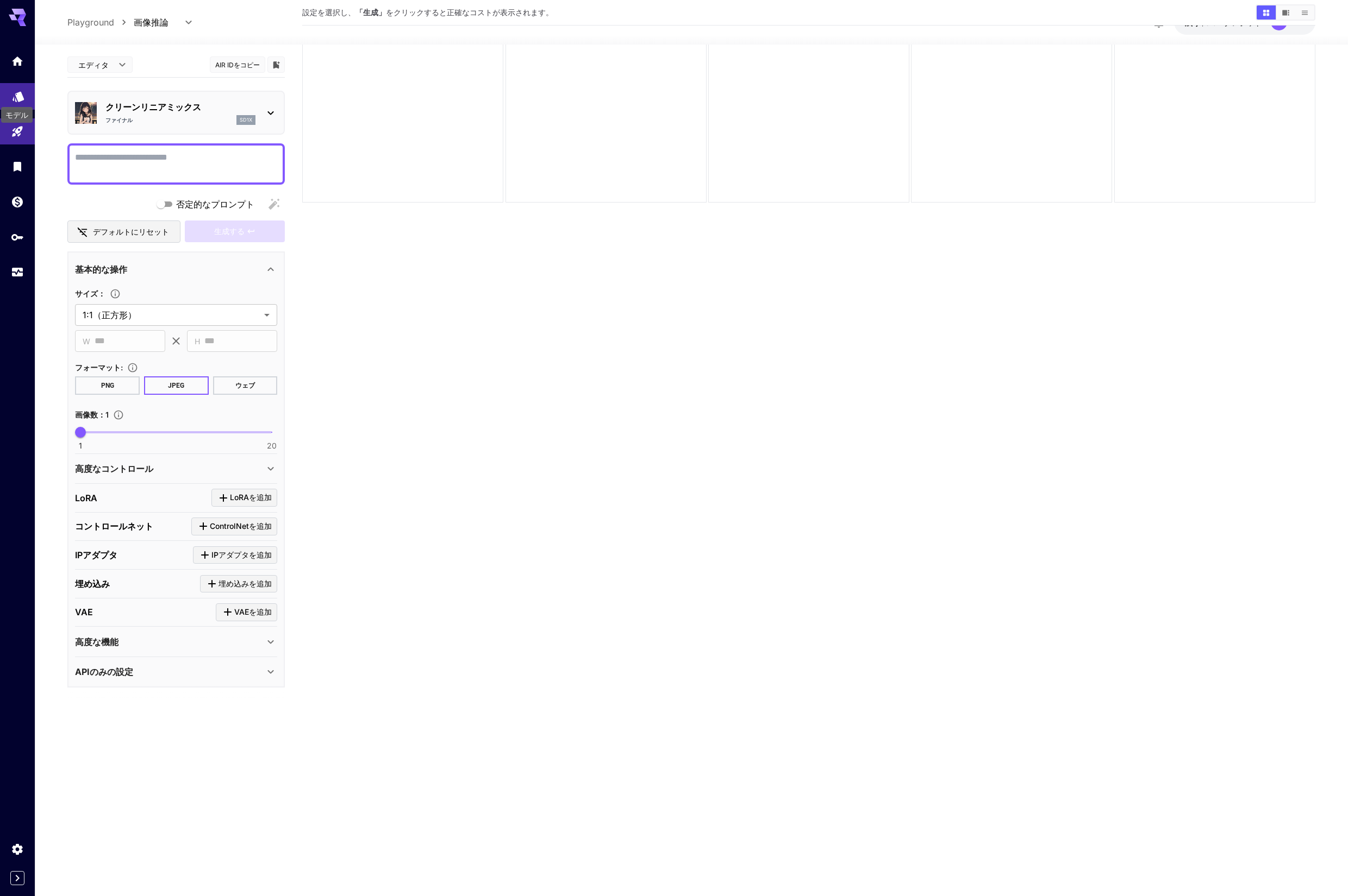
click at [17, 100] on div "モデル" at bounding box center [17, 112] width 34 height 24
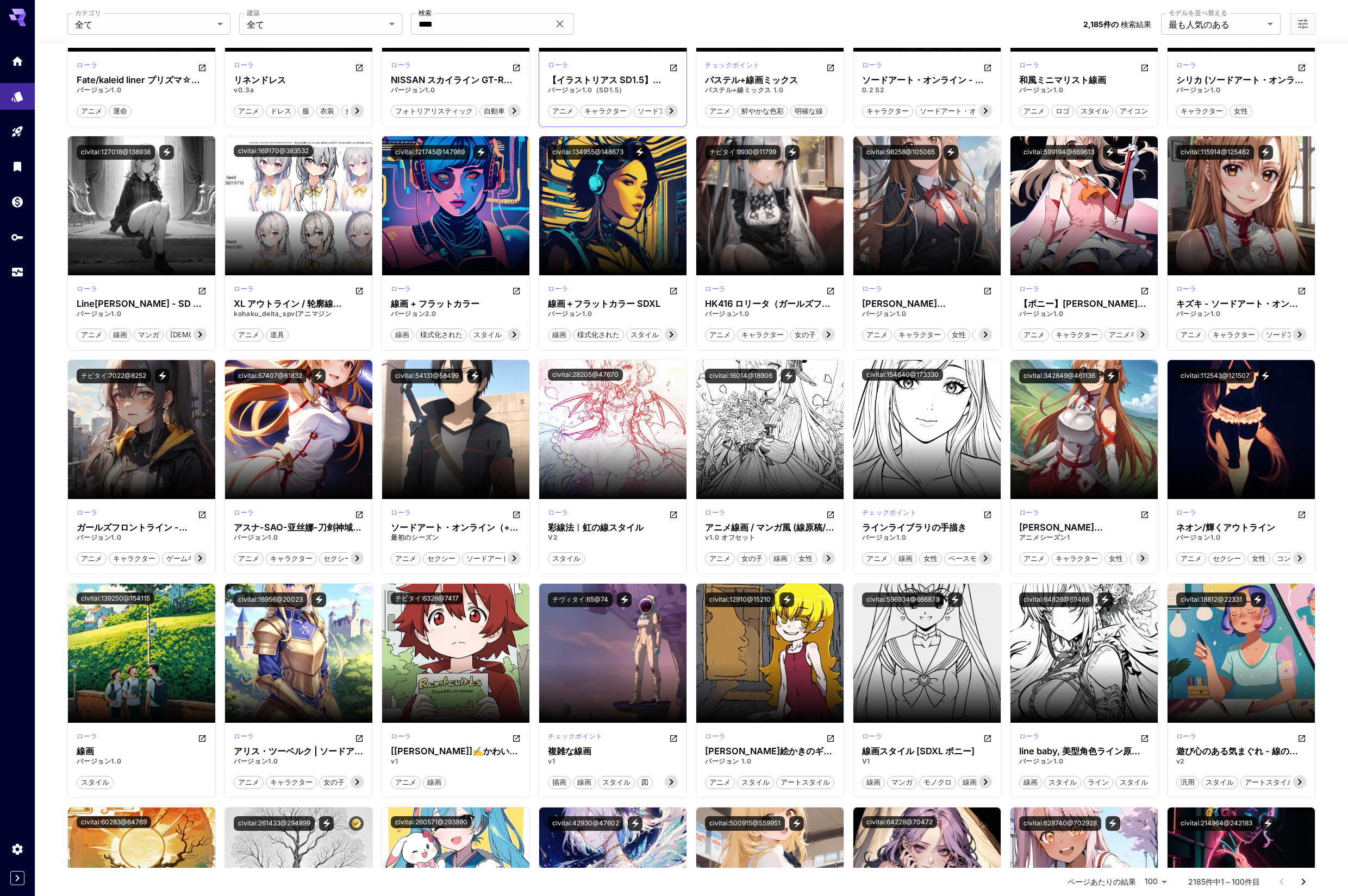
scroll to position [1130, 0]
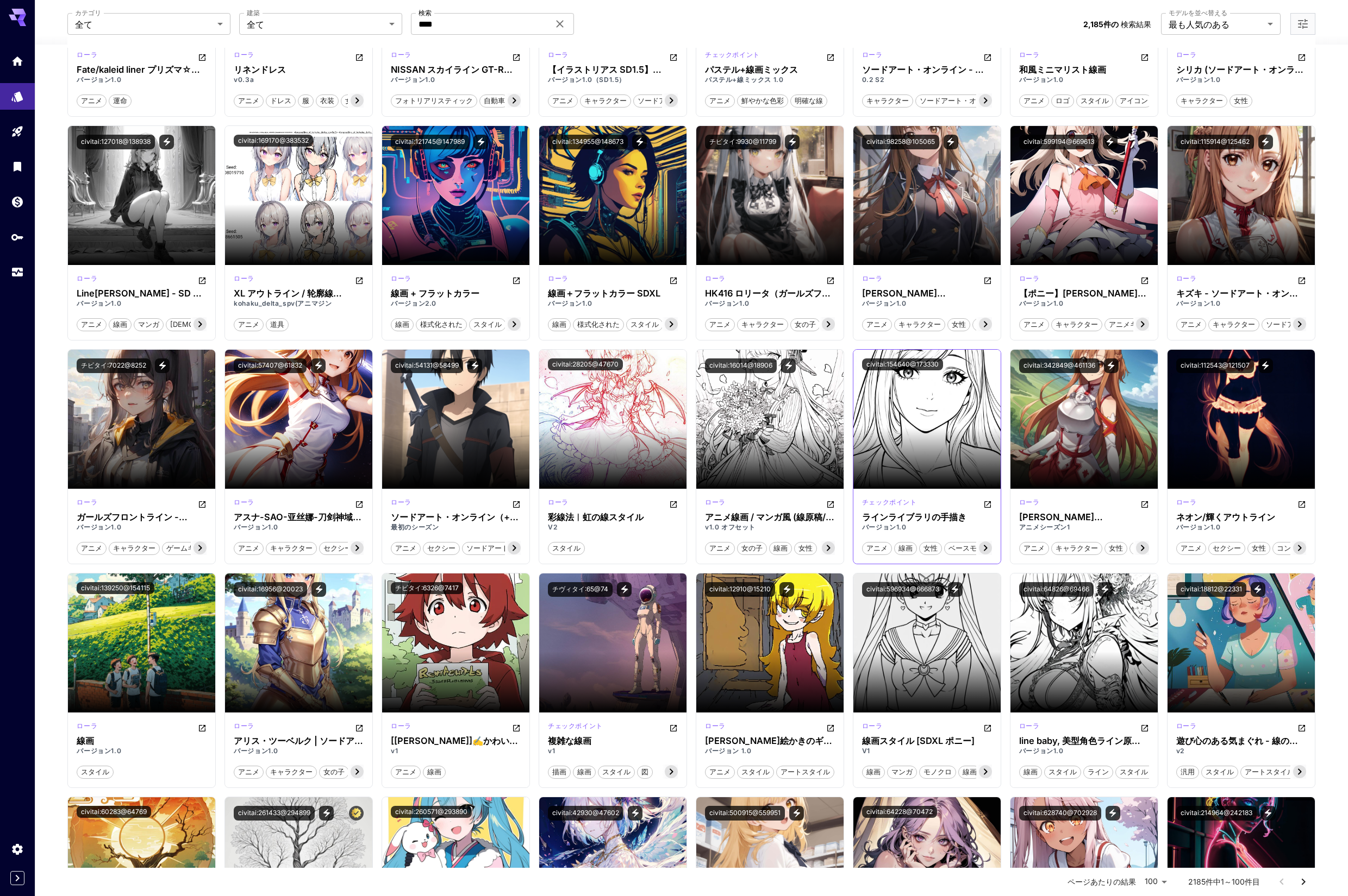
click at [986, 546] on icon at bounding box center [986, 548] width 13 height 13
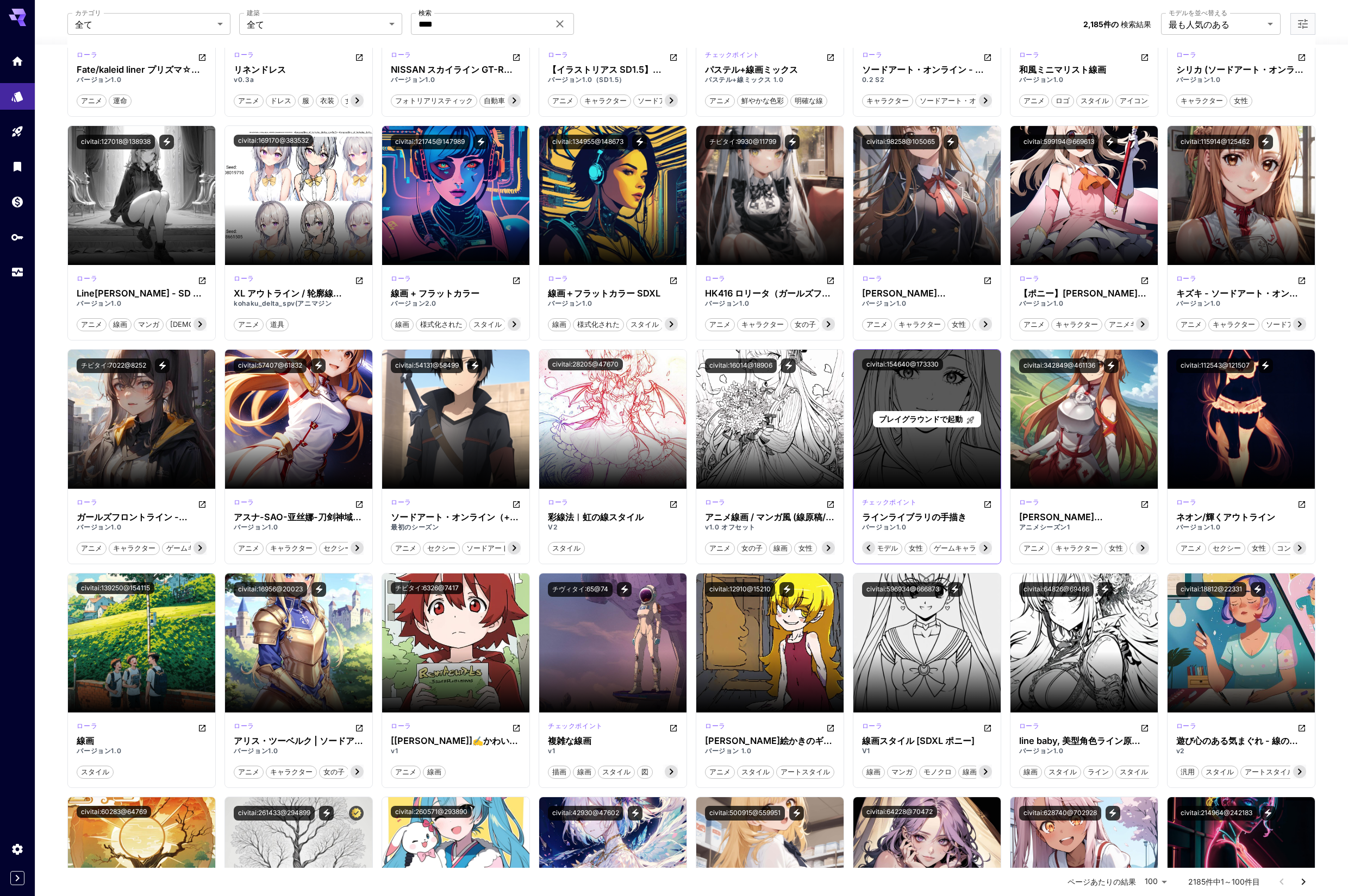
click at [910, 416] on font "プレイグラウンドで起動" at bounding box center [920, 419] width 84 height 9
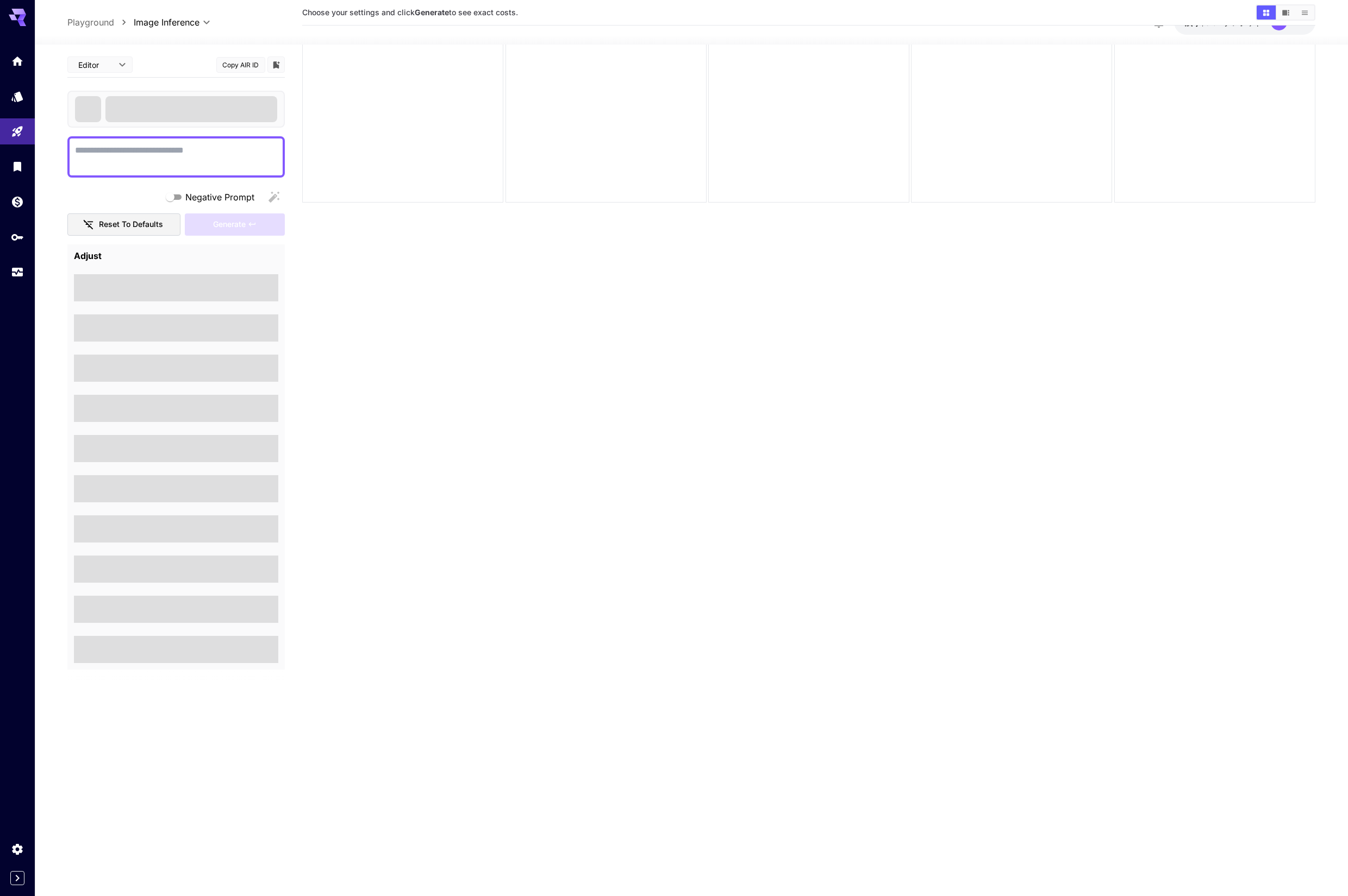
scroll to position [86, 0]
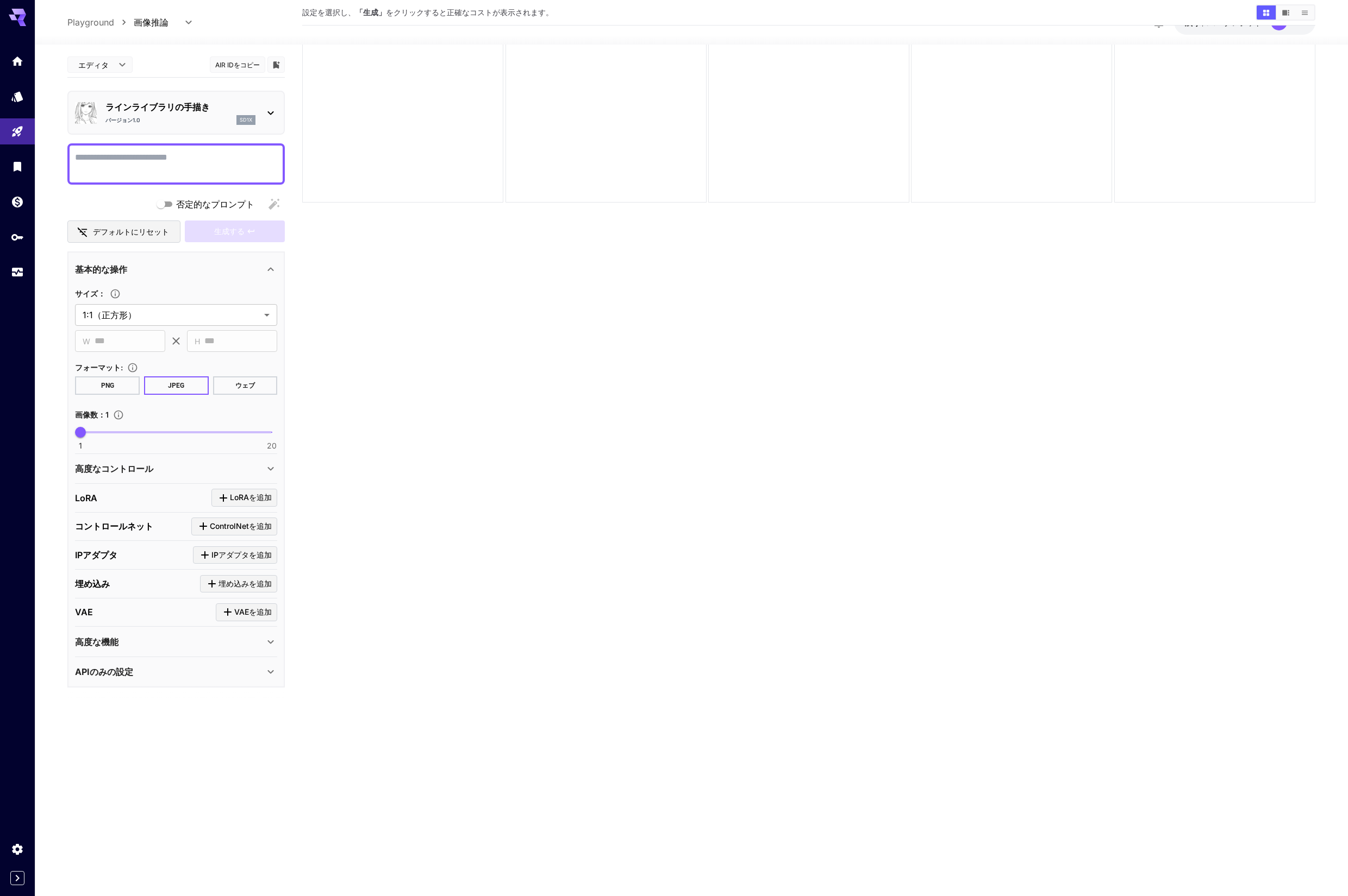
click at [163, 108] on font "ラインライブラリの手描き" at bounding box center [158, 107] width 104 height 11
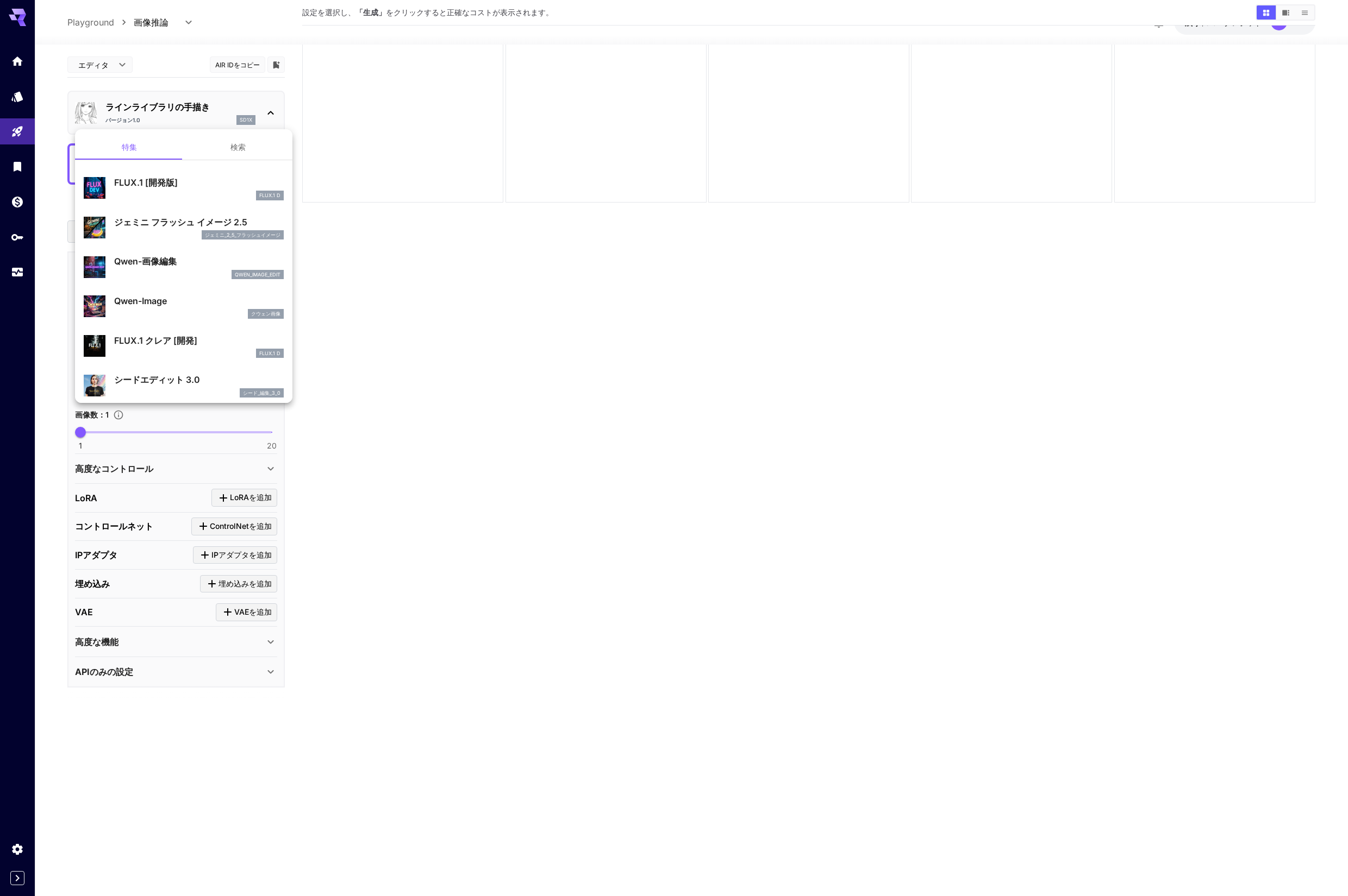
click at [163, 108] on div at bounding box center [674, 448] width 1348 height 896
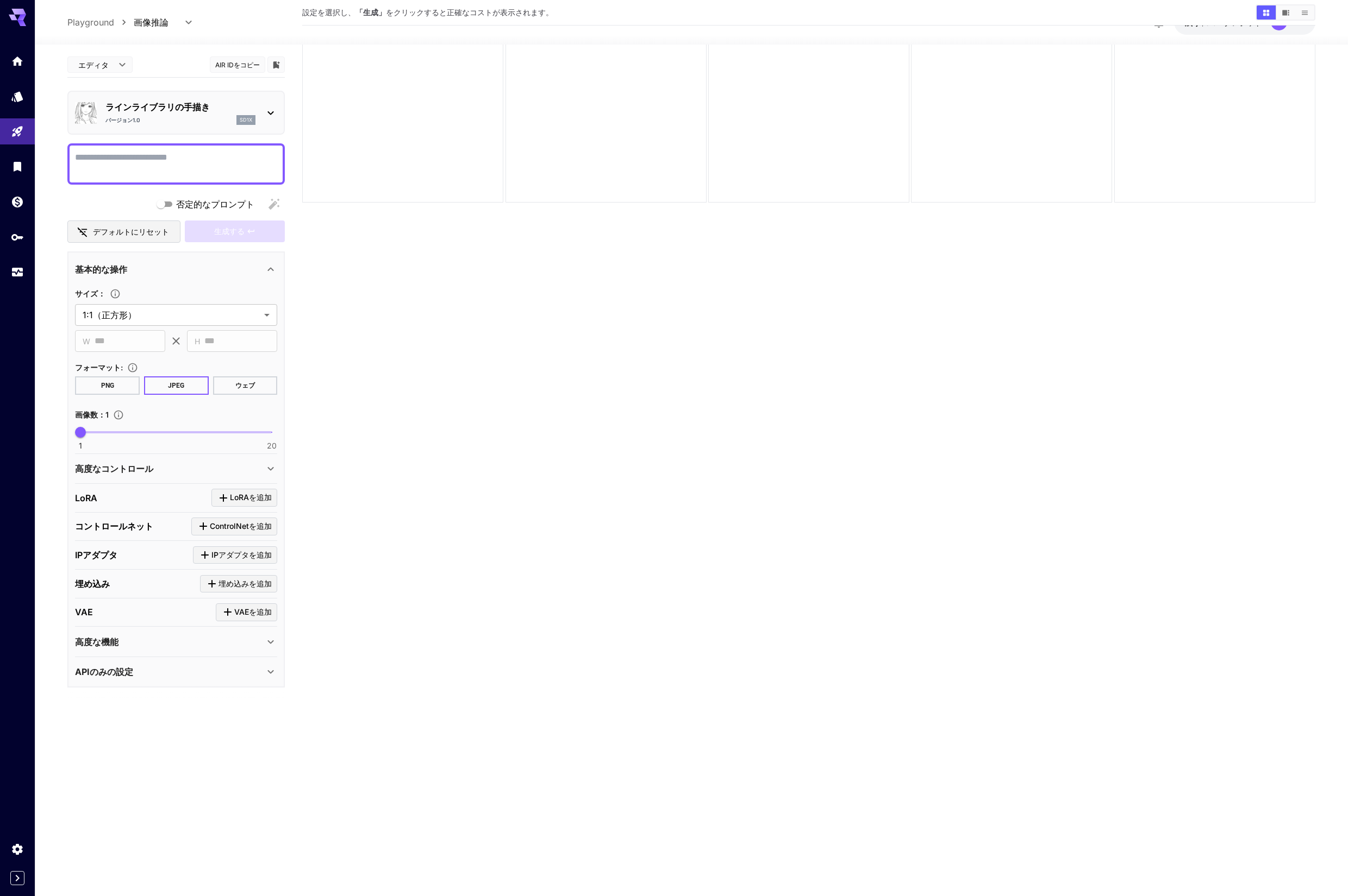
click at [158, 155] on textarea "否定的なプロンプト" at bounding box center [176, 164] width 202 height 26
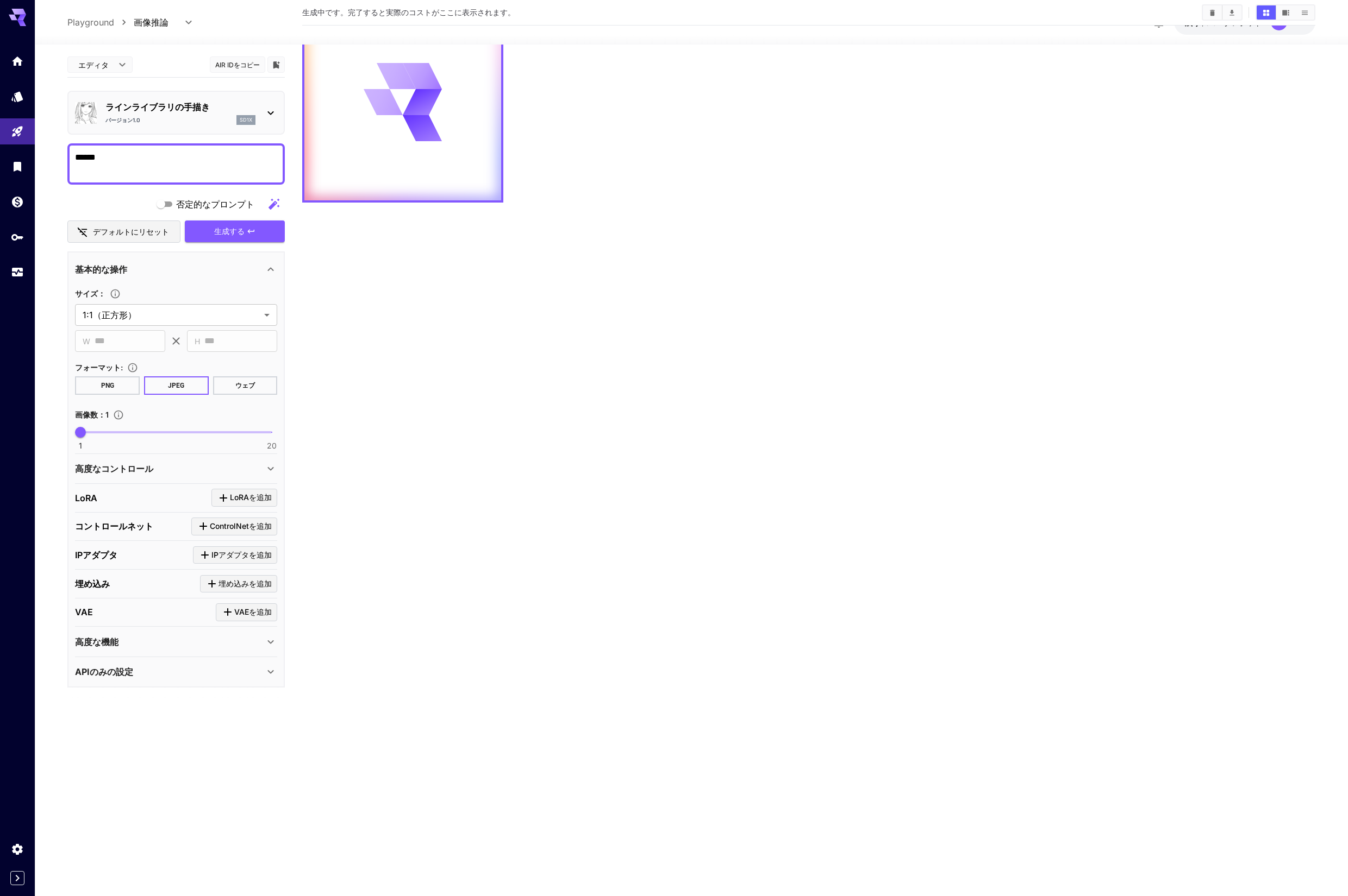
type textarea "******"
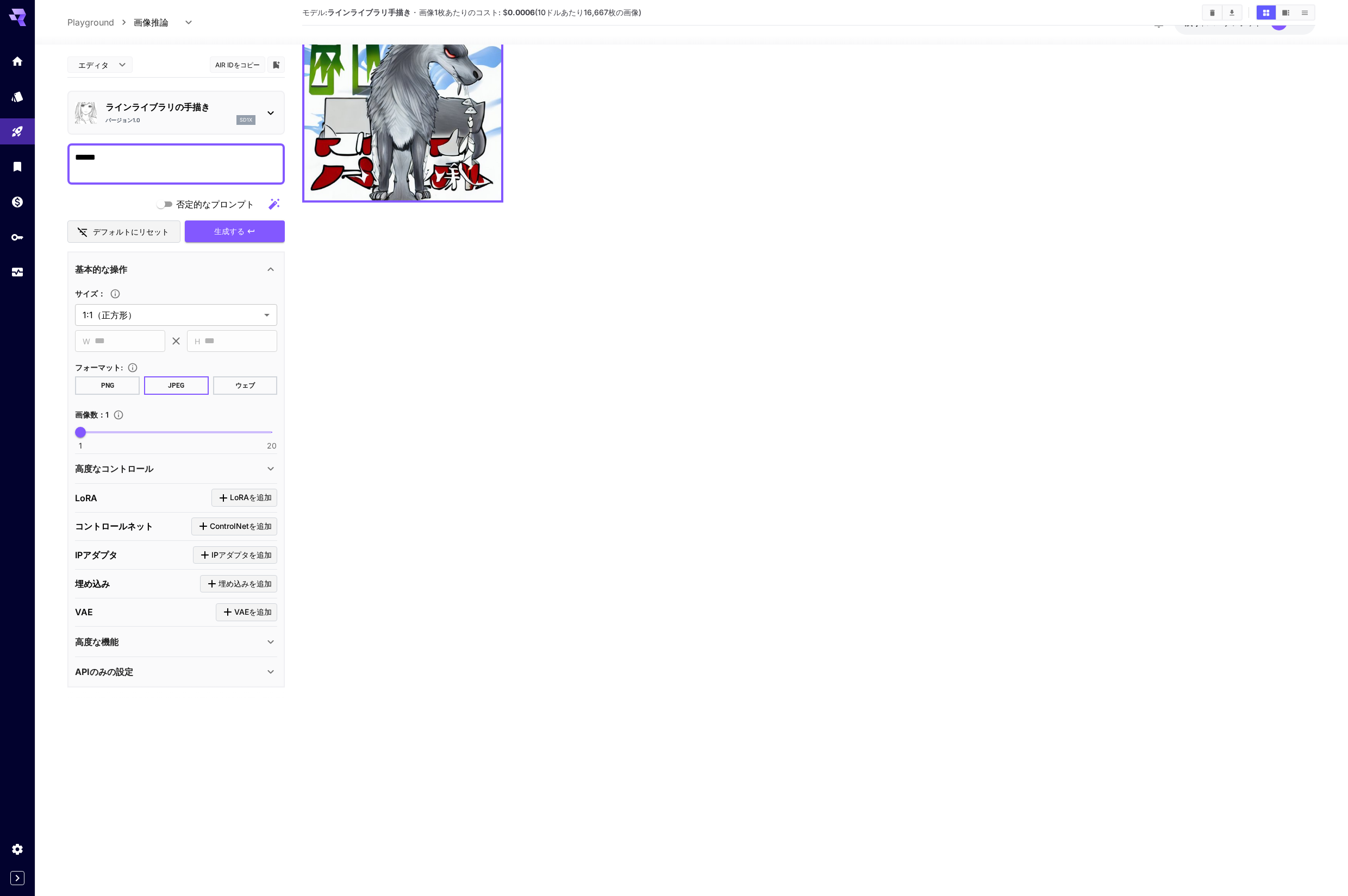
drag, startPoint x: 72, startPoint y: 159, endPoint x: 134, endPoint y: 163, distance: 62.1
click at [134, 163] on div "******" at bounding box center [176, 164] width 217 height 42
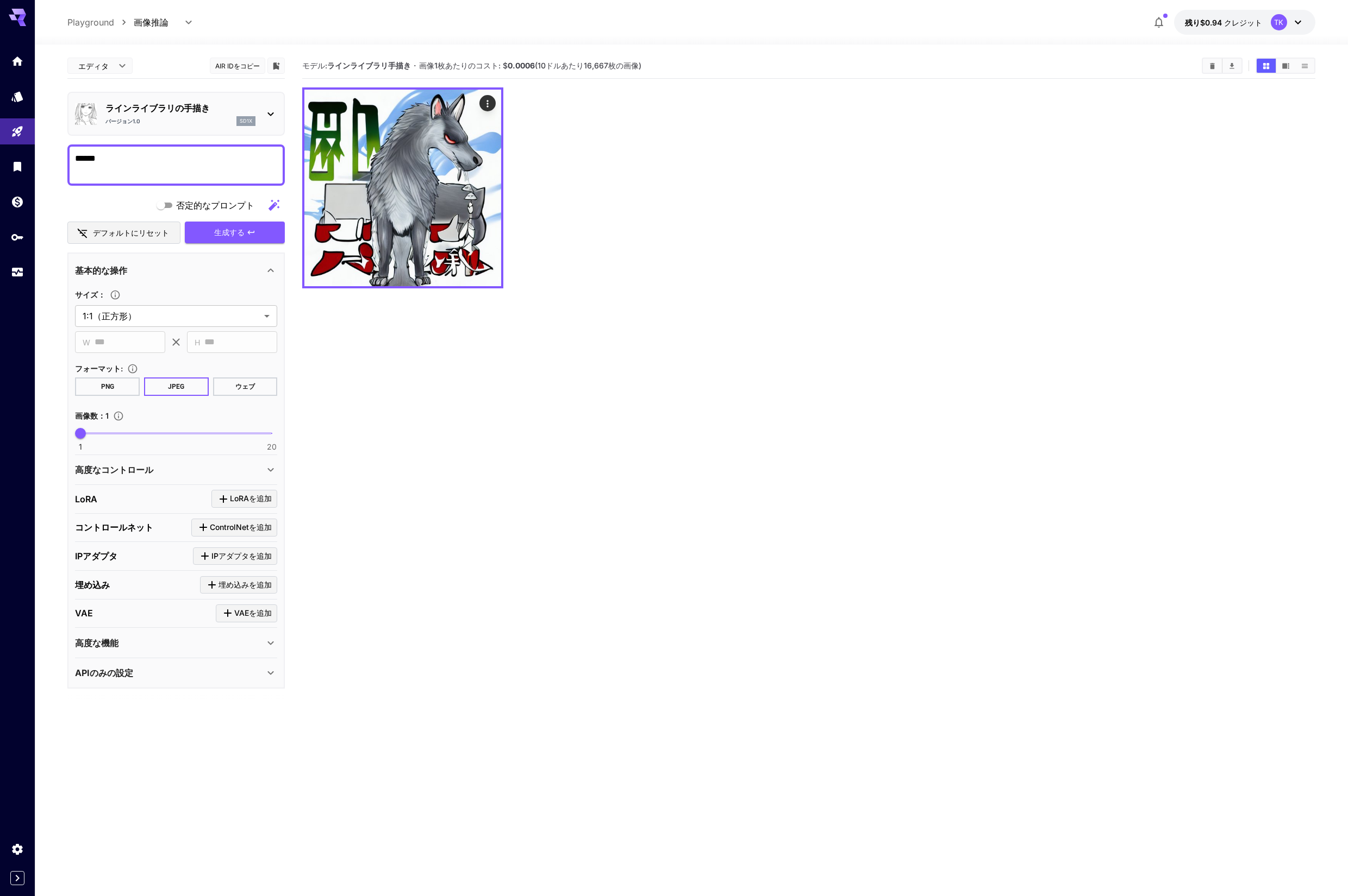
click at [148, 159] on textarea "******" at bounding box center [176, 166] width 202 height 26
paste textarea "********"
click at [219, 232] on font "生成する" at bounding box center [229, 232] width 30 height 9
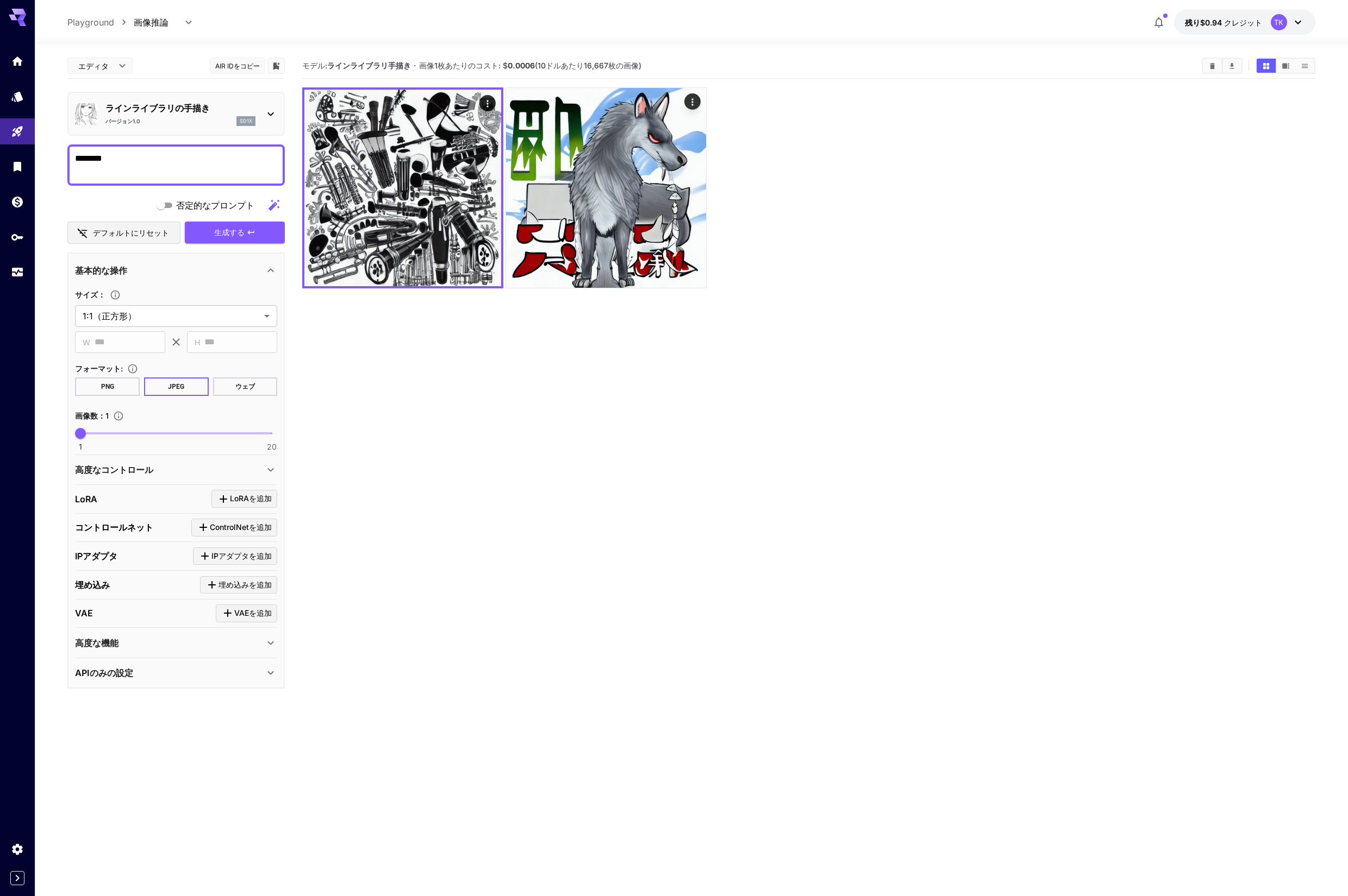
click at [118, 386] on button "PNG" at bounding box center [108, 387] width 65 height 18
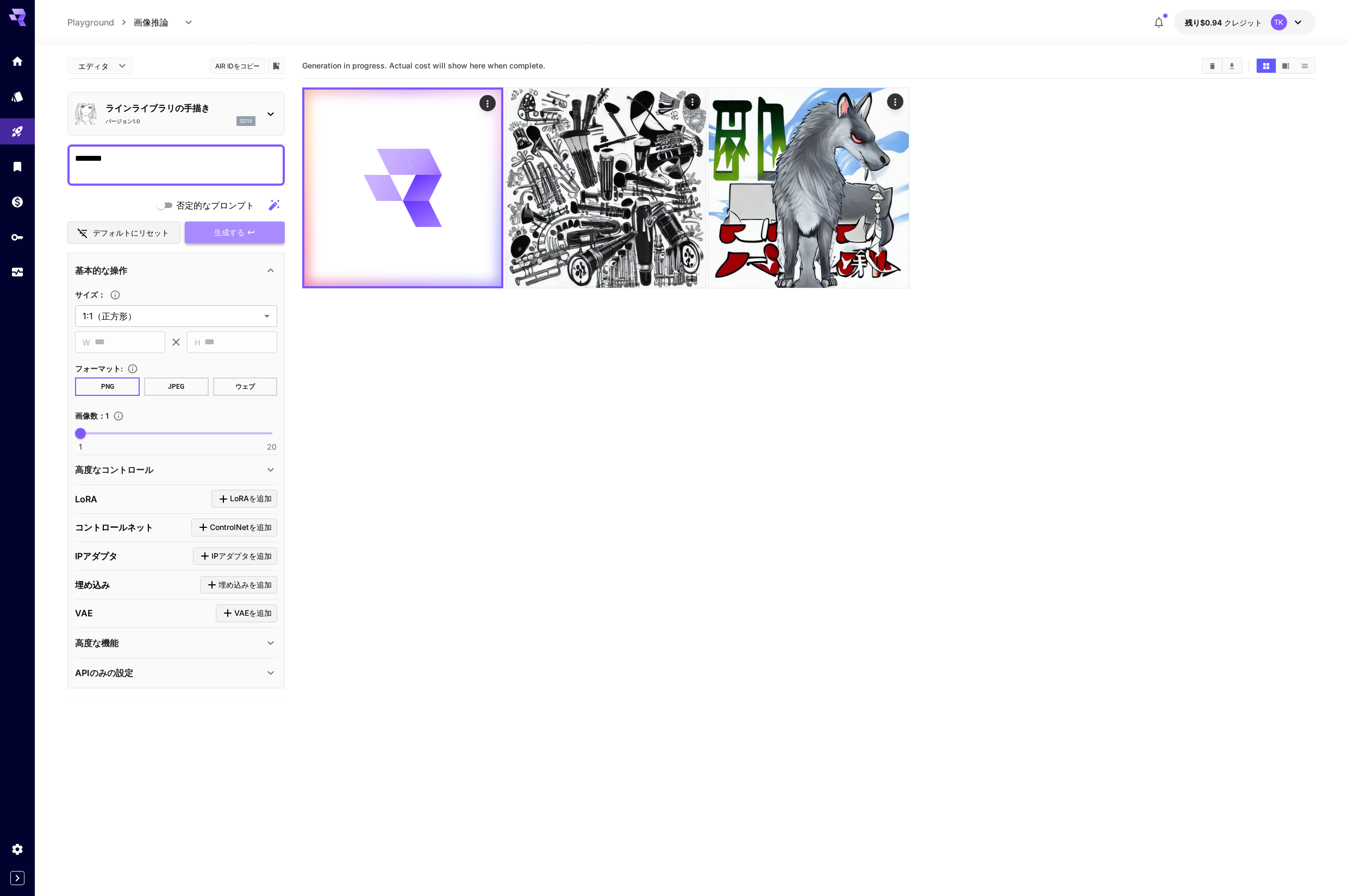
click at [231, 231] on font "生成する" at bounding box center [229, 232] width 30 height 9
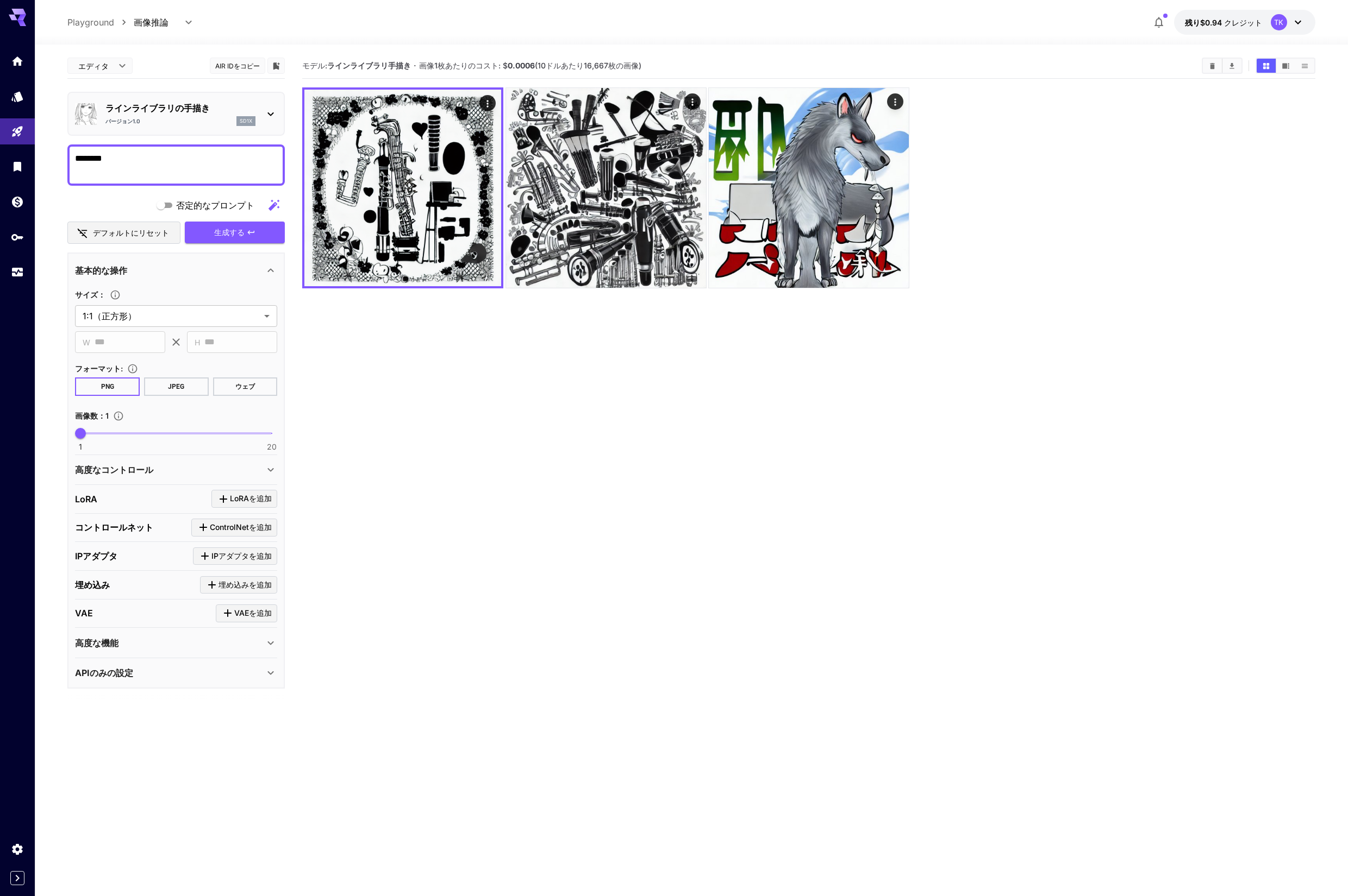
click at [187, 164] on textarea "********" at bounding box center [176, 166] width 202 height 26
click at [112, 162] on textarea "**********" at bounding box center [176, 166] width 202 height 26
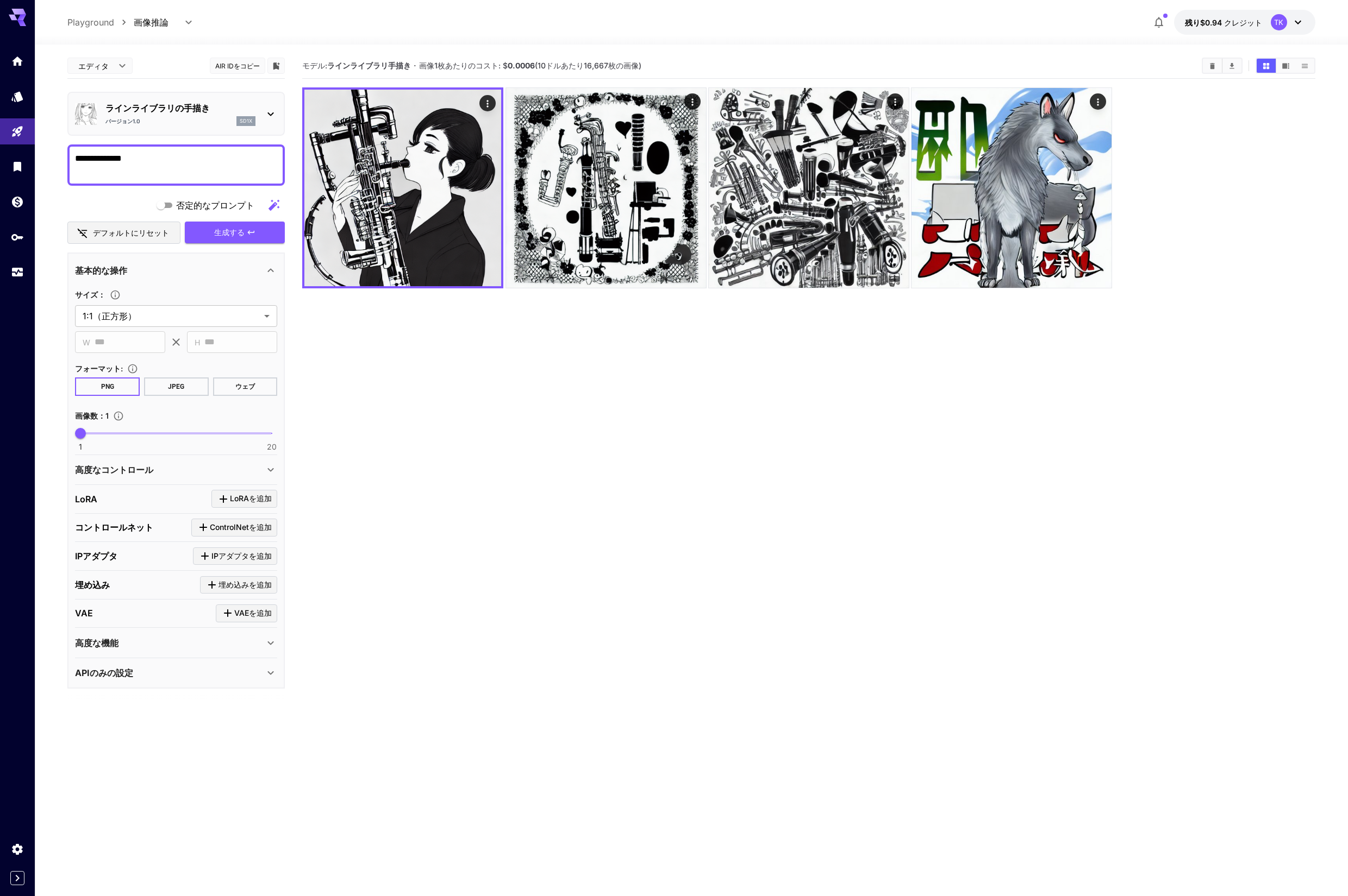
click at [194, 160] on textarea "**********" at bounding box center [176, 166] width 202 height 26
type textarea "**********"
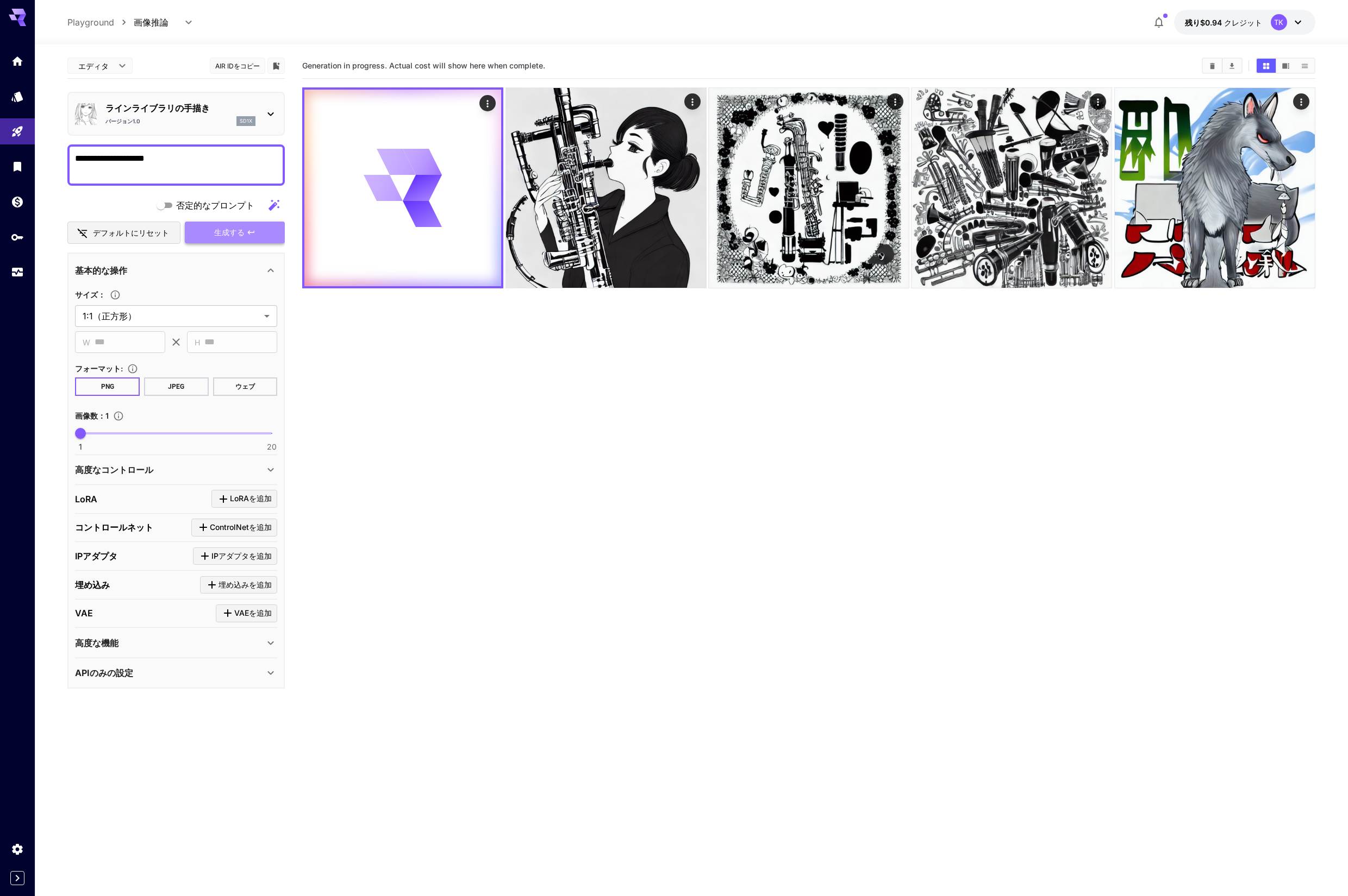
click at [244, 230] on font "生成する" at bounding box center [229, 232] width 30 height 9
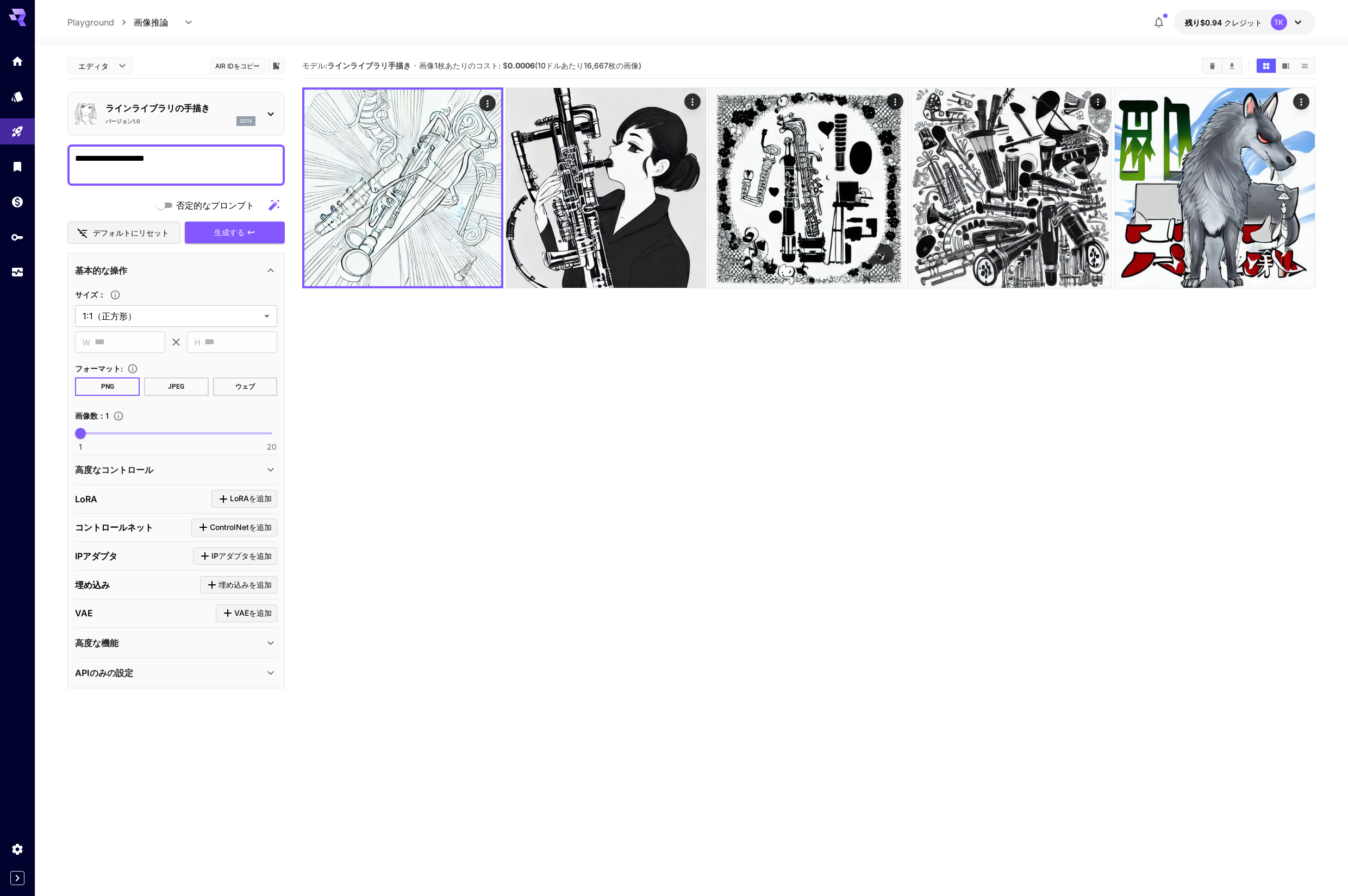
click at [112, 67] on body "**********" at bounding box center [674, 491] width 1348 height 982
click at [112, 67] on div at bounding box center [674, 448] width 1348 height 896
click at [15, 100] on link at bounding box center [17, 96] width 35 height 26
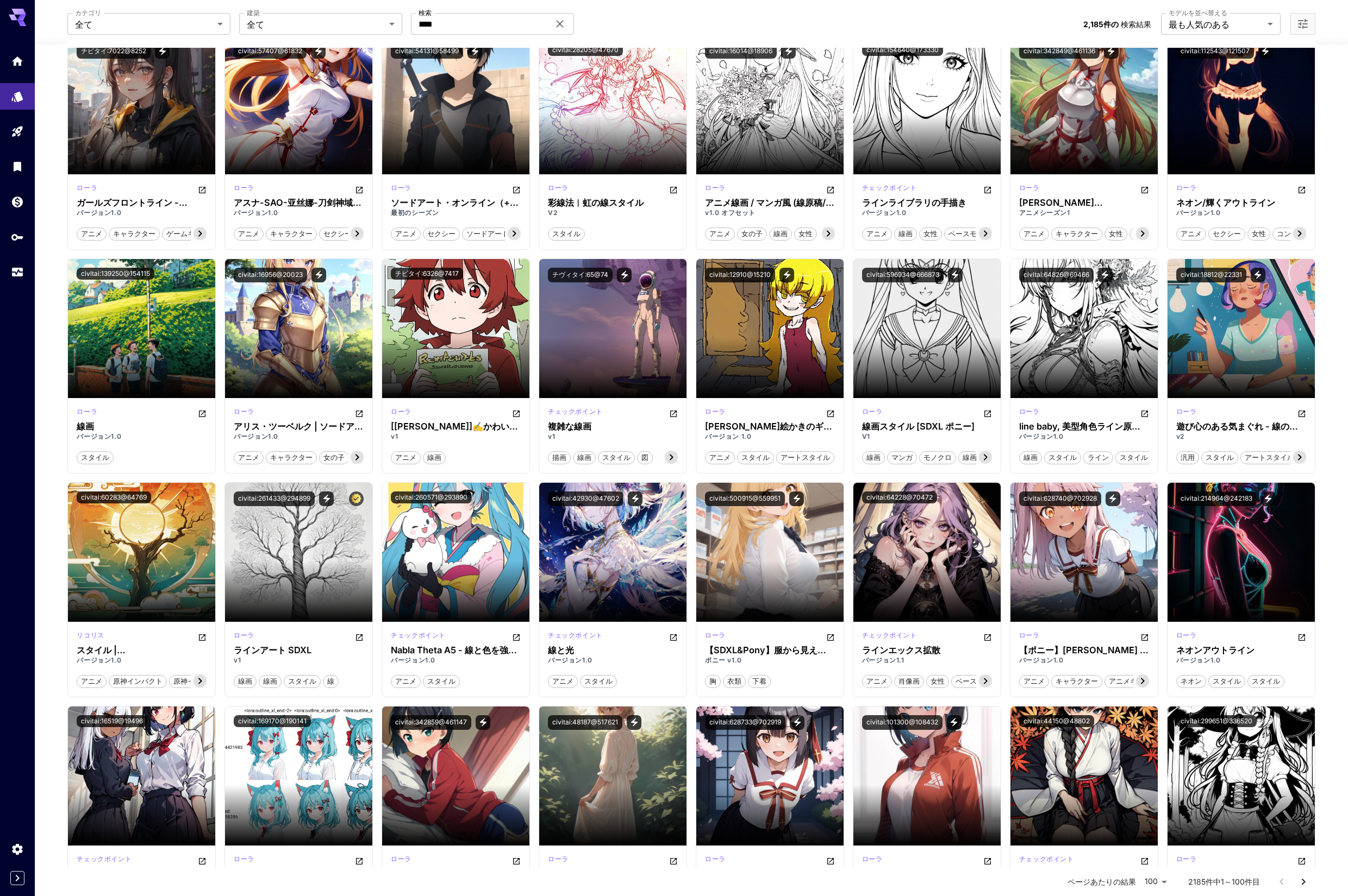
scroll to position [1450, 0]
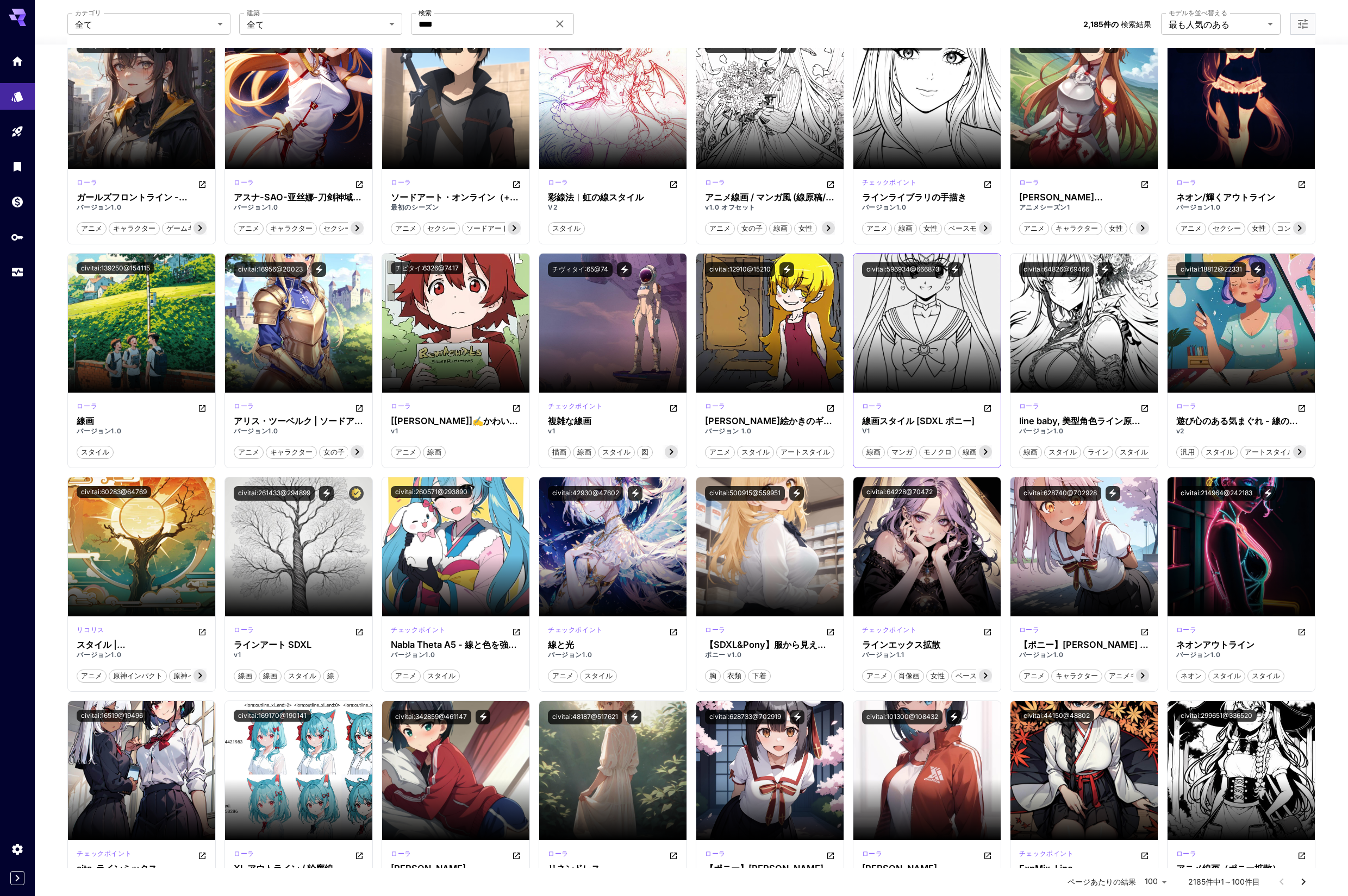
click at [987, 451] on icon at bounding box center [986, 452] width 13 height 13
click at [987, 451] on font "スタイル" at bounding box center [974, 451] width 28 height 9
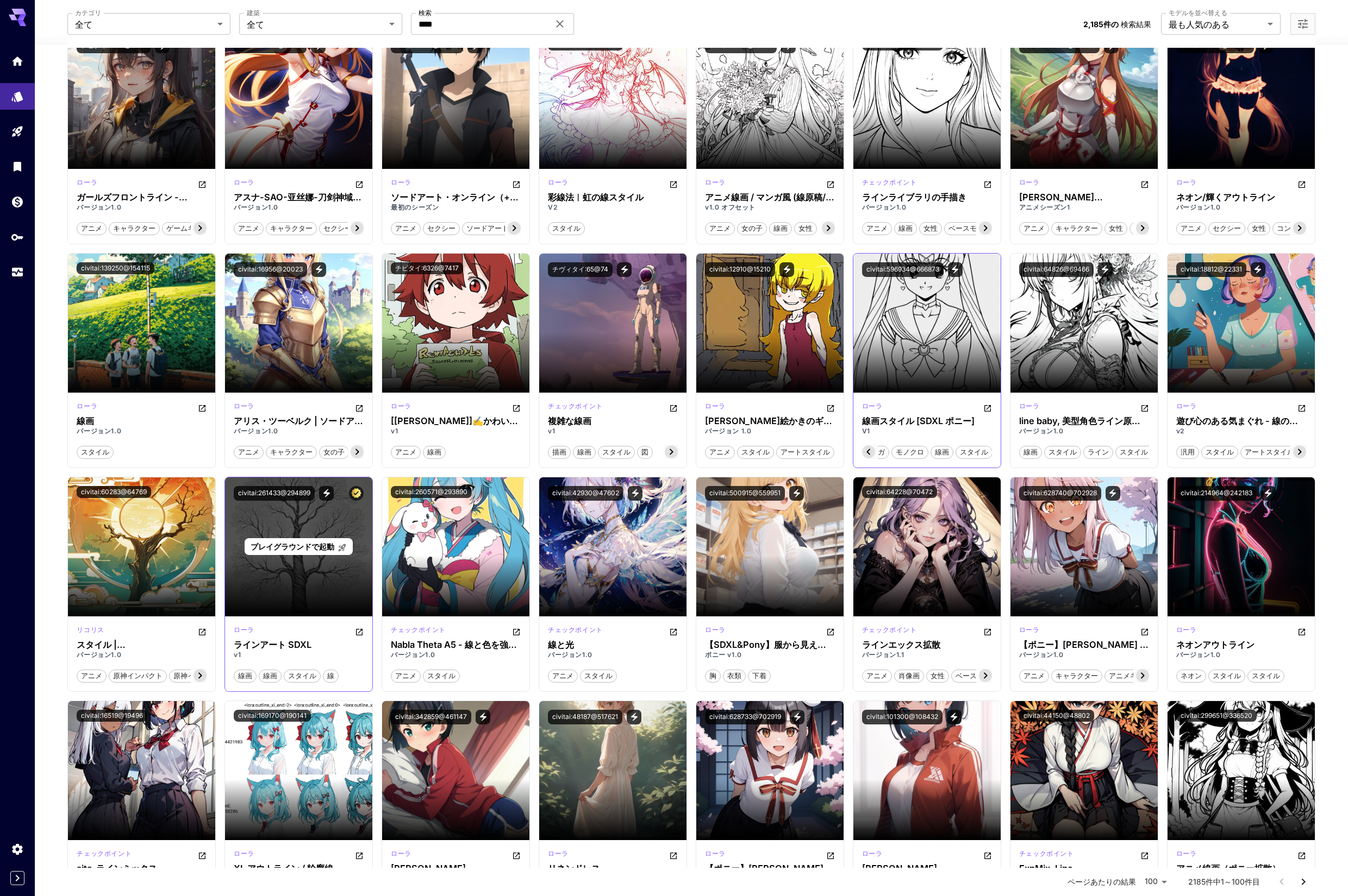
click at [288, 545] on font "プレイグラウンドで起動" at bounding box center [292, 547] width 84 height 9
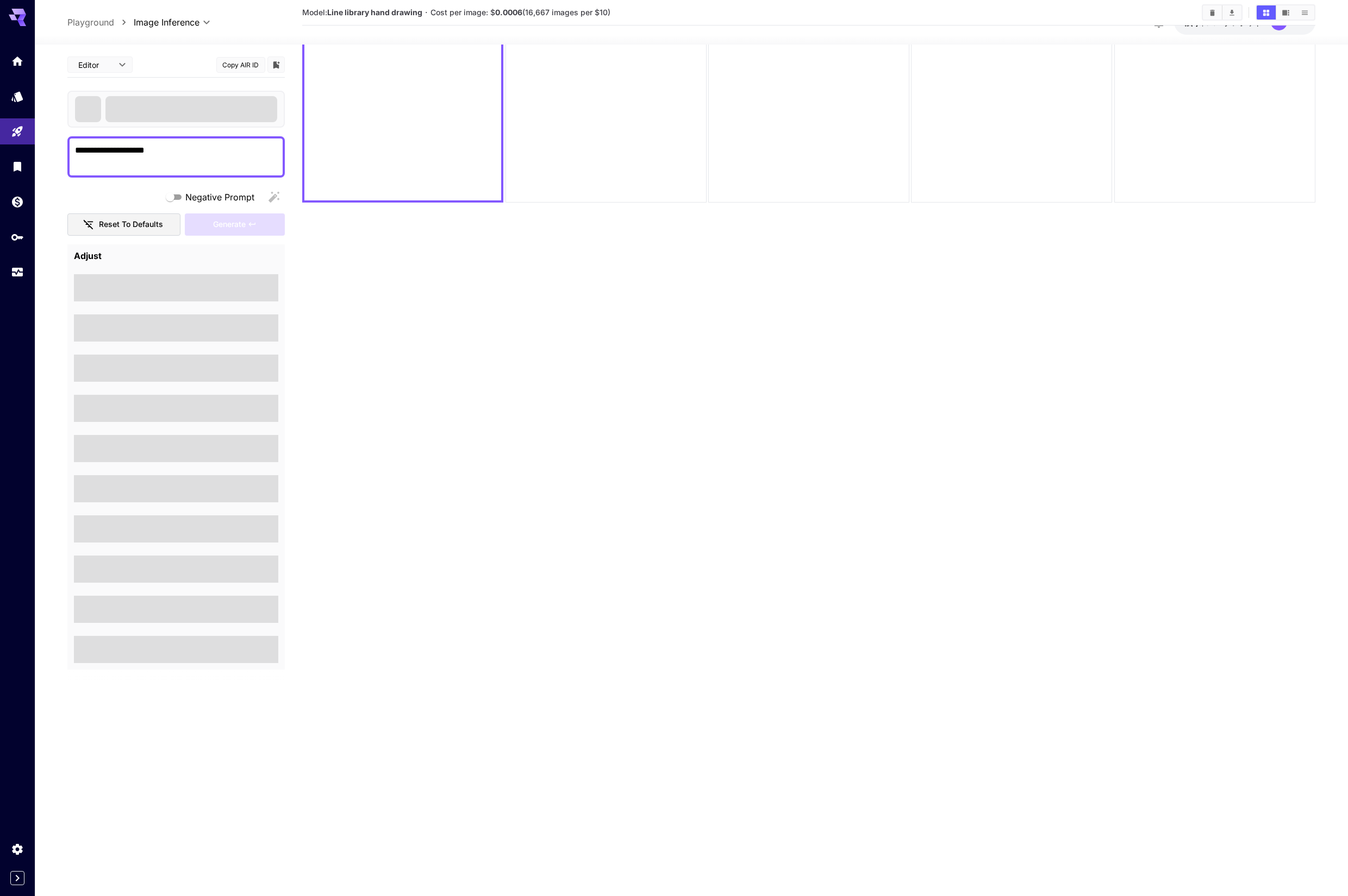
scroll to position [86, 0]
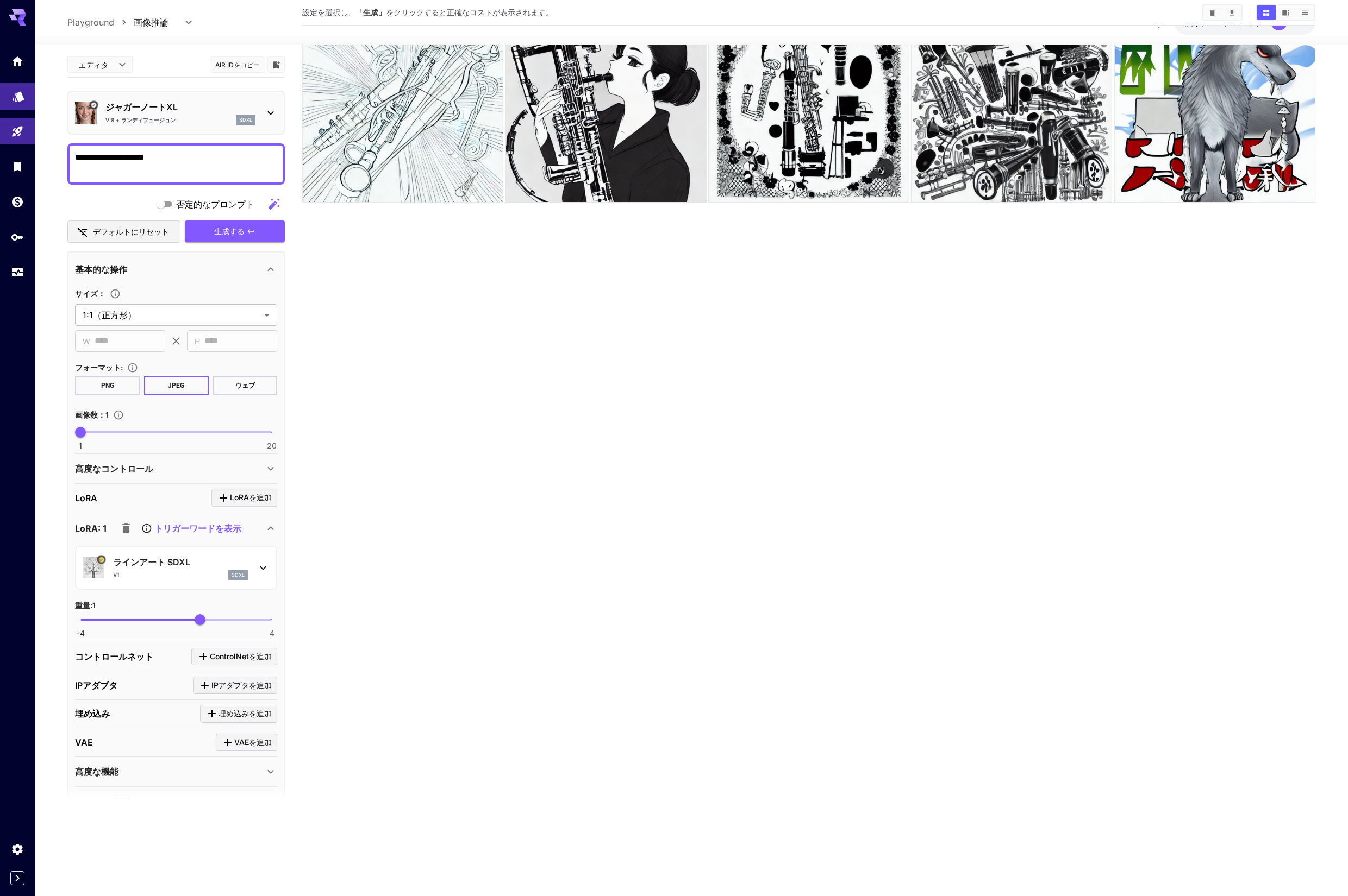
click at [17, 97] on icon "モデル" at bounding box center [18, 94] width 13 height 13
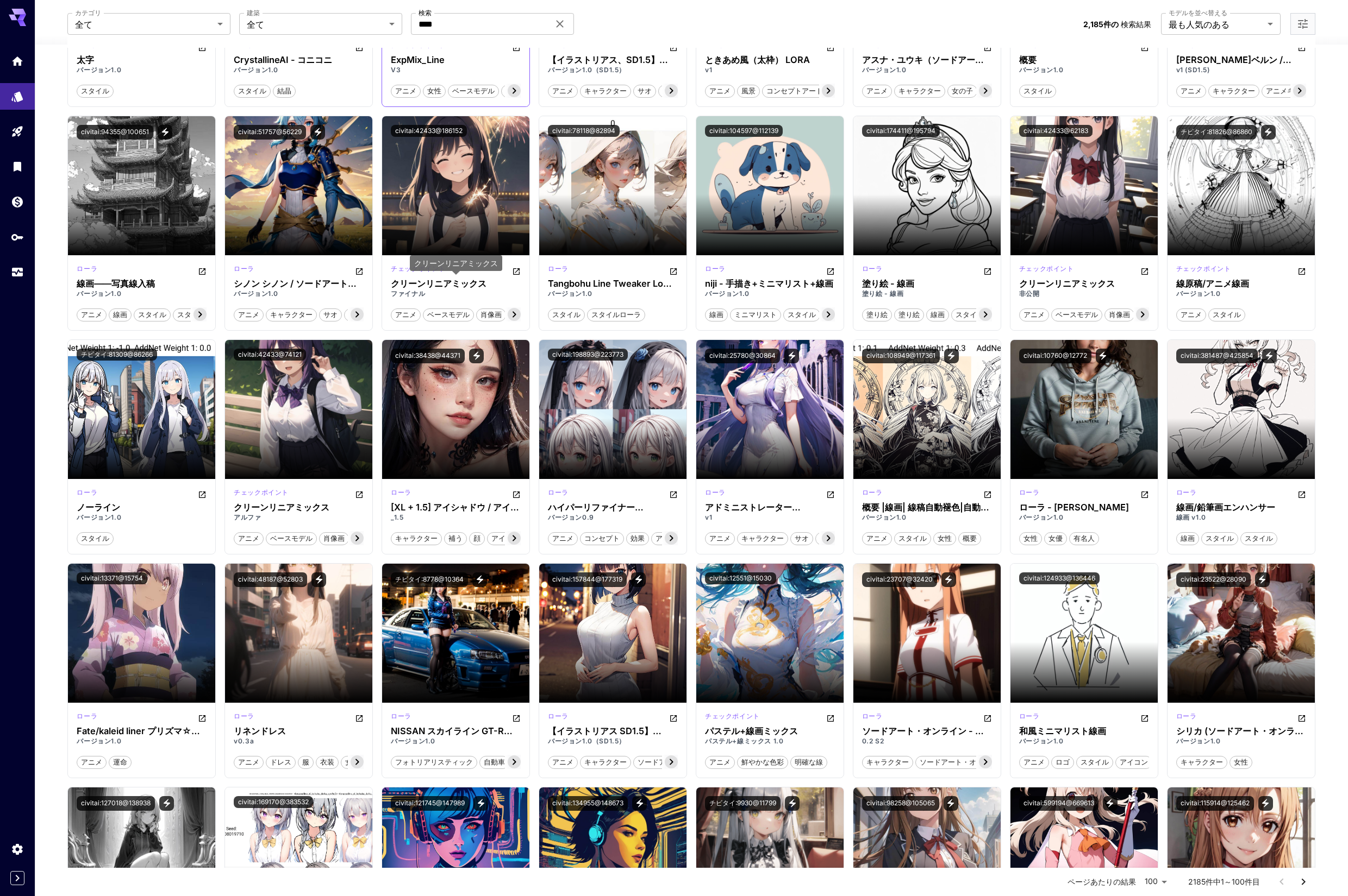
scroll to position [505, 0]
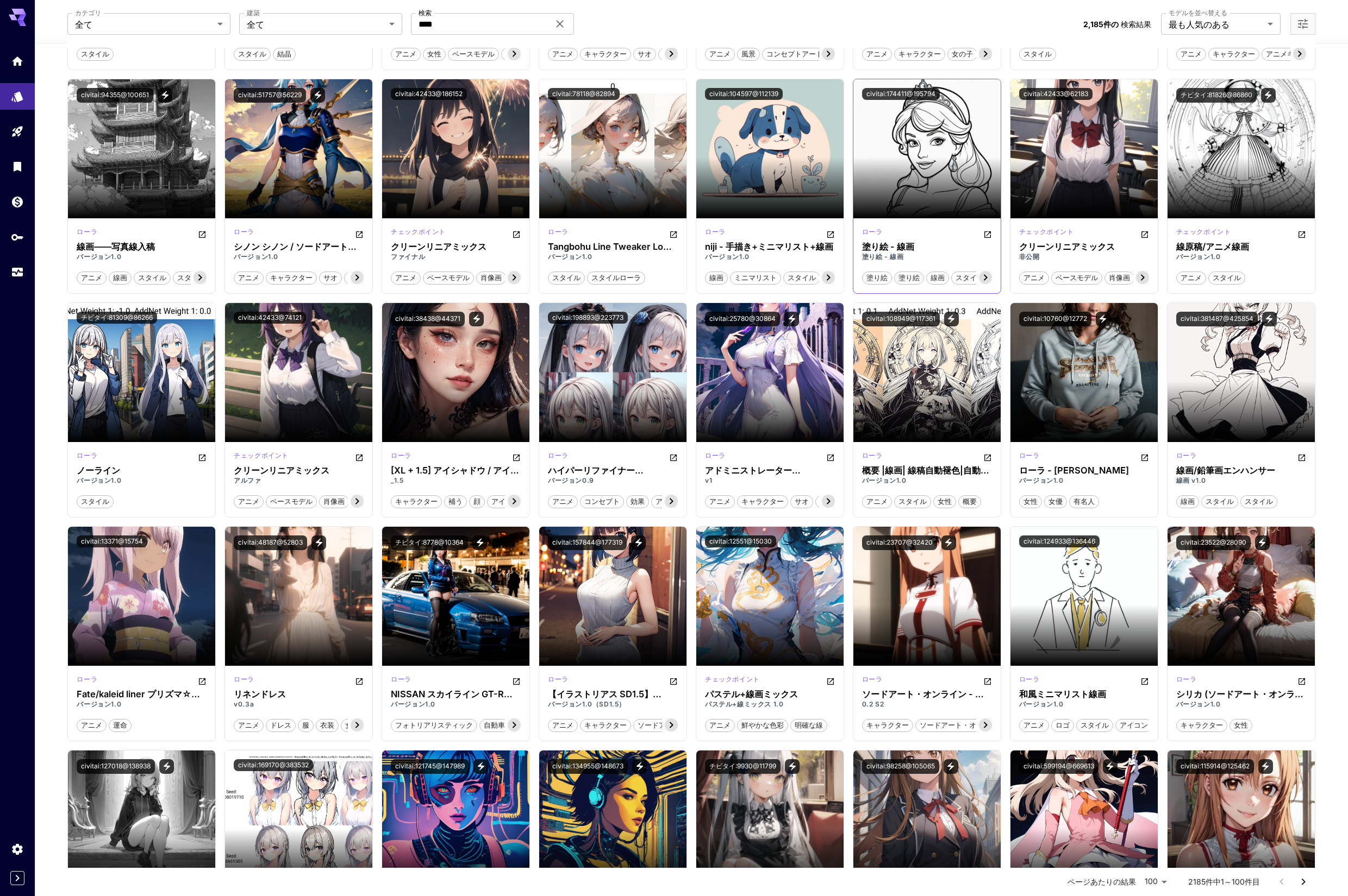
click at [984, 277] on icon at bounding box center [986, 278] width 13 height 13
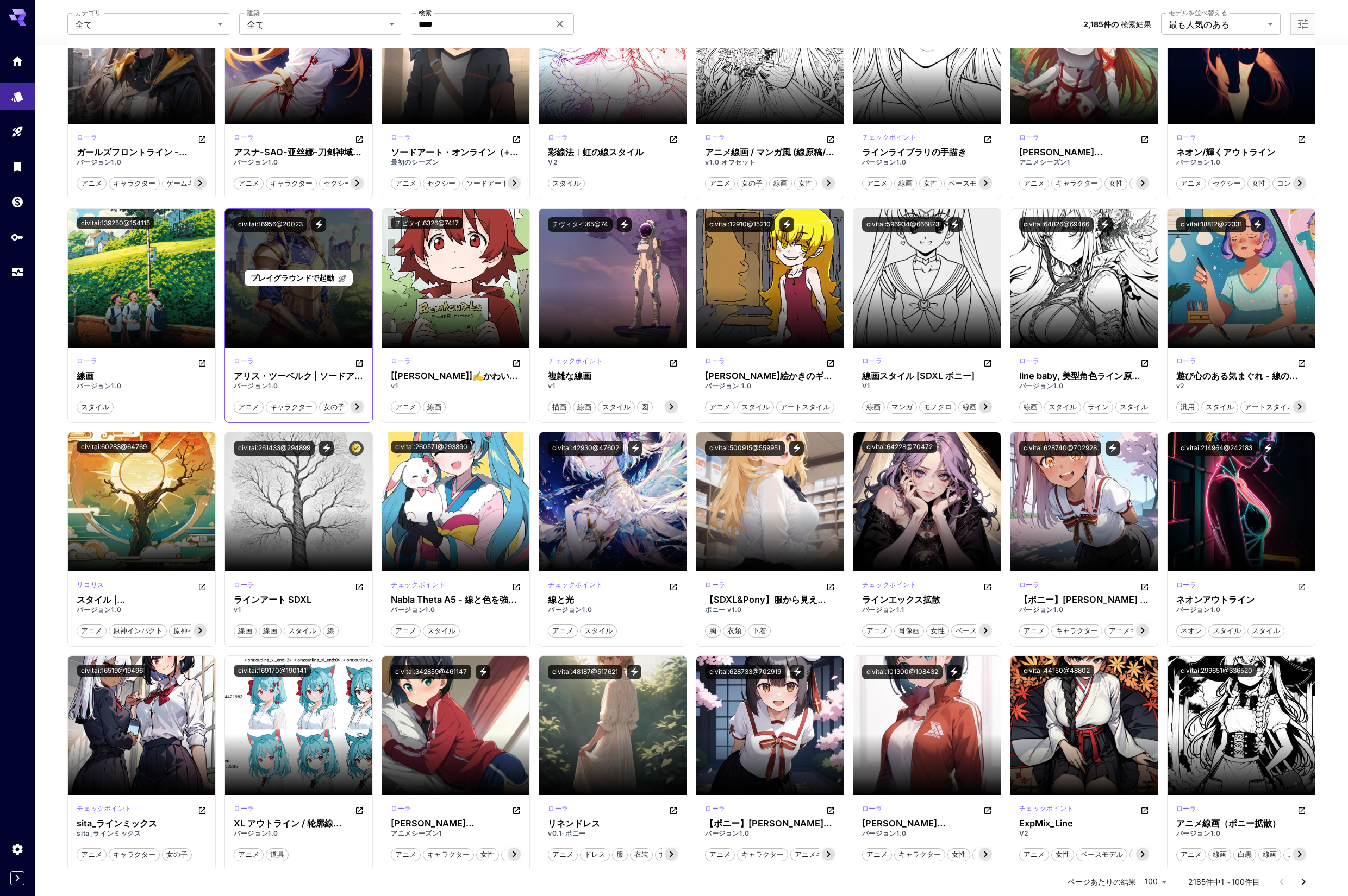
scroll to position [1516, 0]
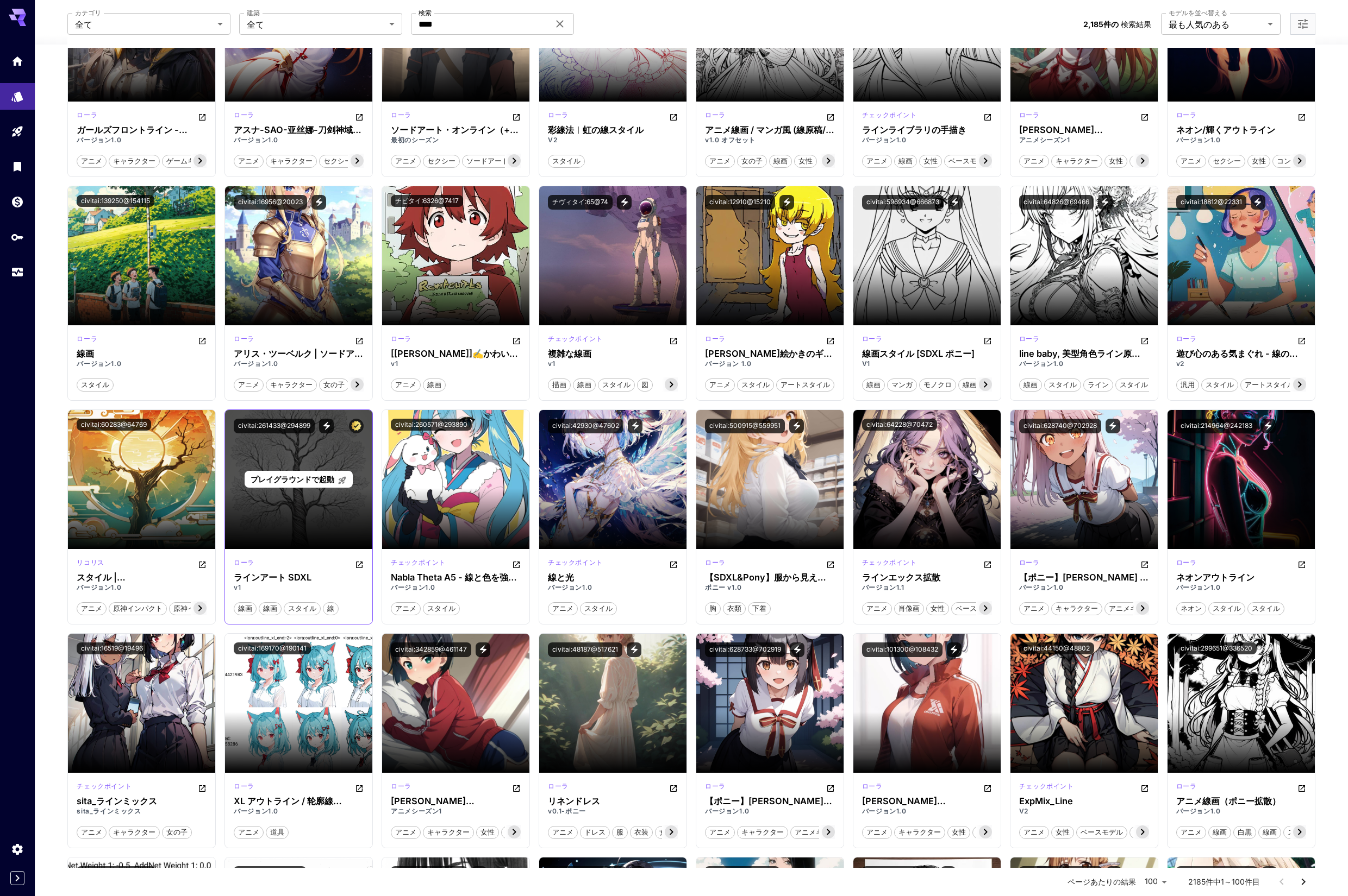
click at [299, 481] on font "プレイグラウンドで起動" at bounding box center [292, 480] width 84 height 9
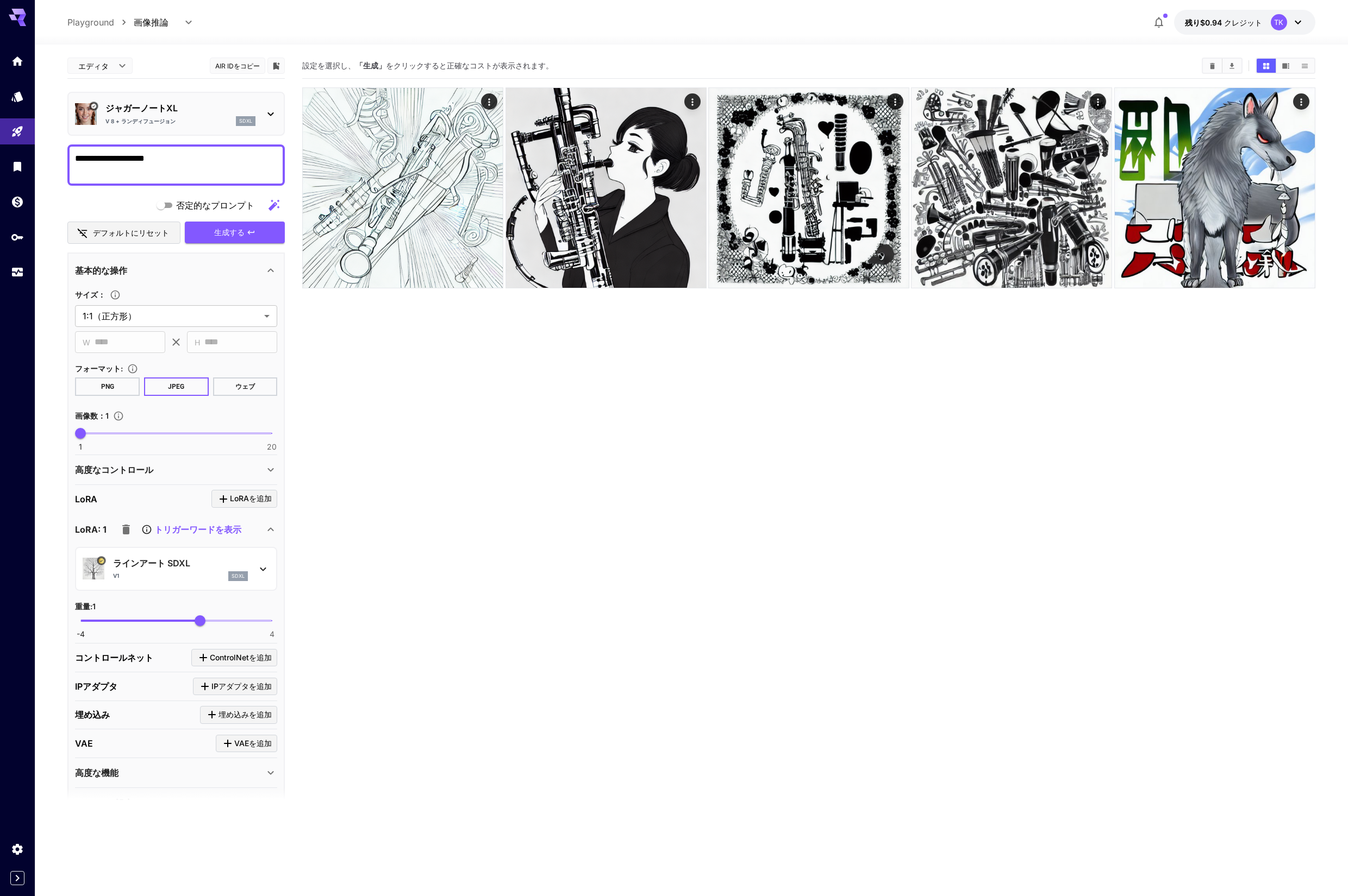
click at [271, 113] on icon at bounding box center [271, 114] width 13 height 13
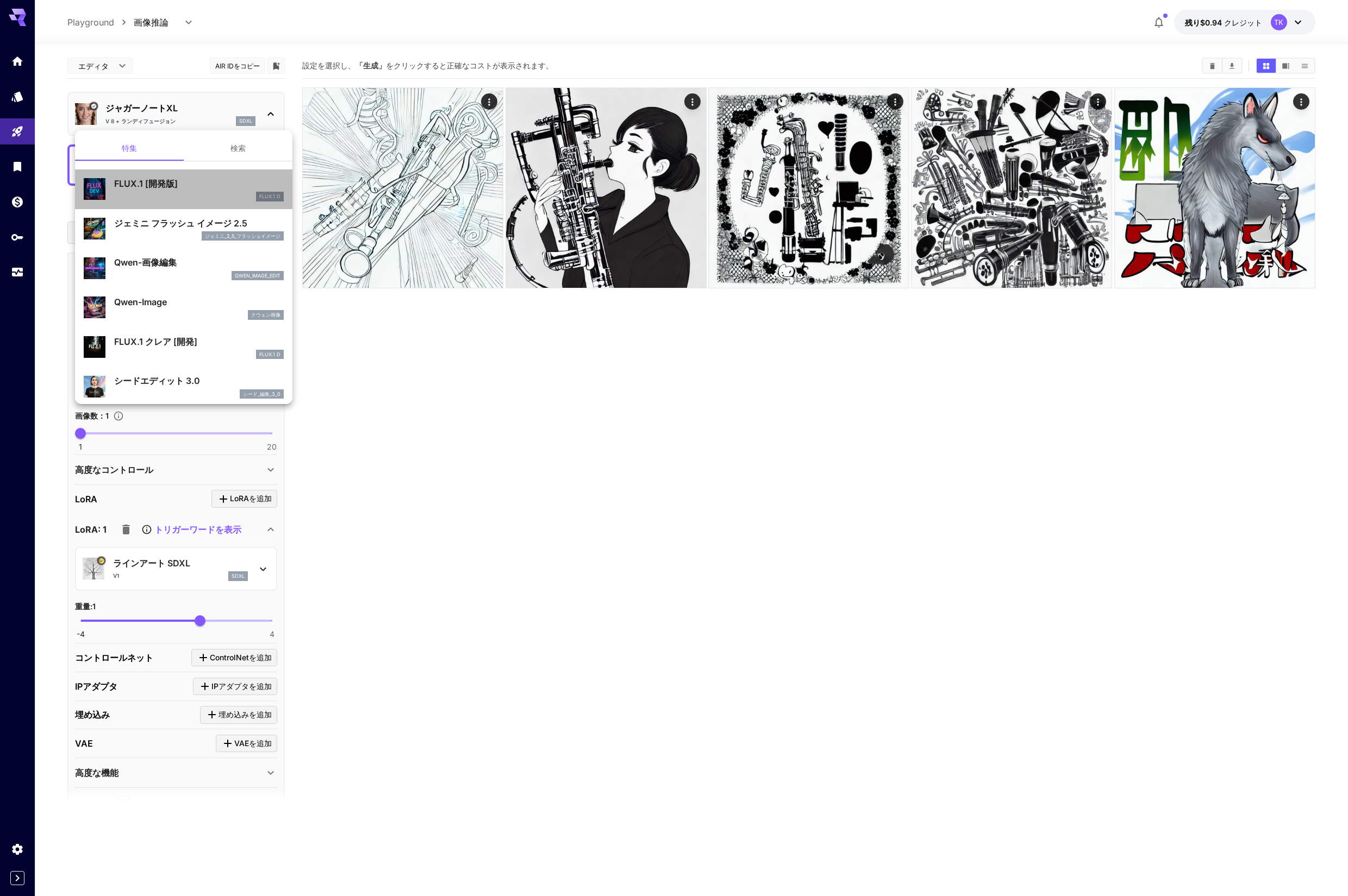
click at [147, 183] on font "FLUX.1 [開発版]" at bounding box center [146, 183] width 63 height 11
type input "**"
type input "***"
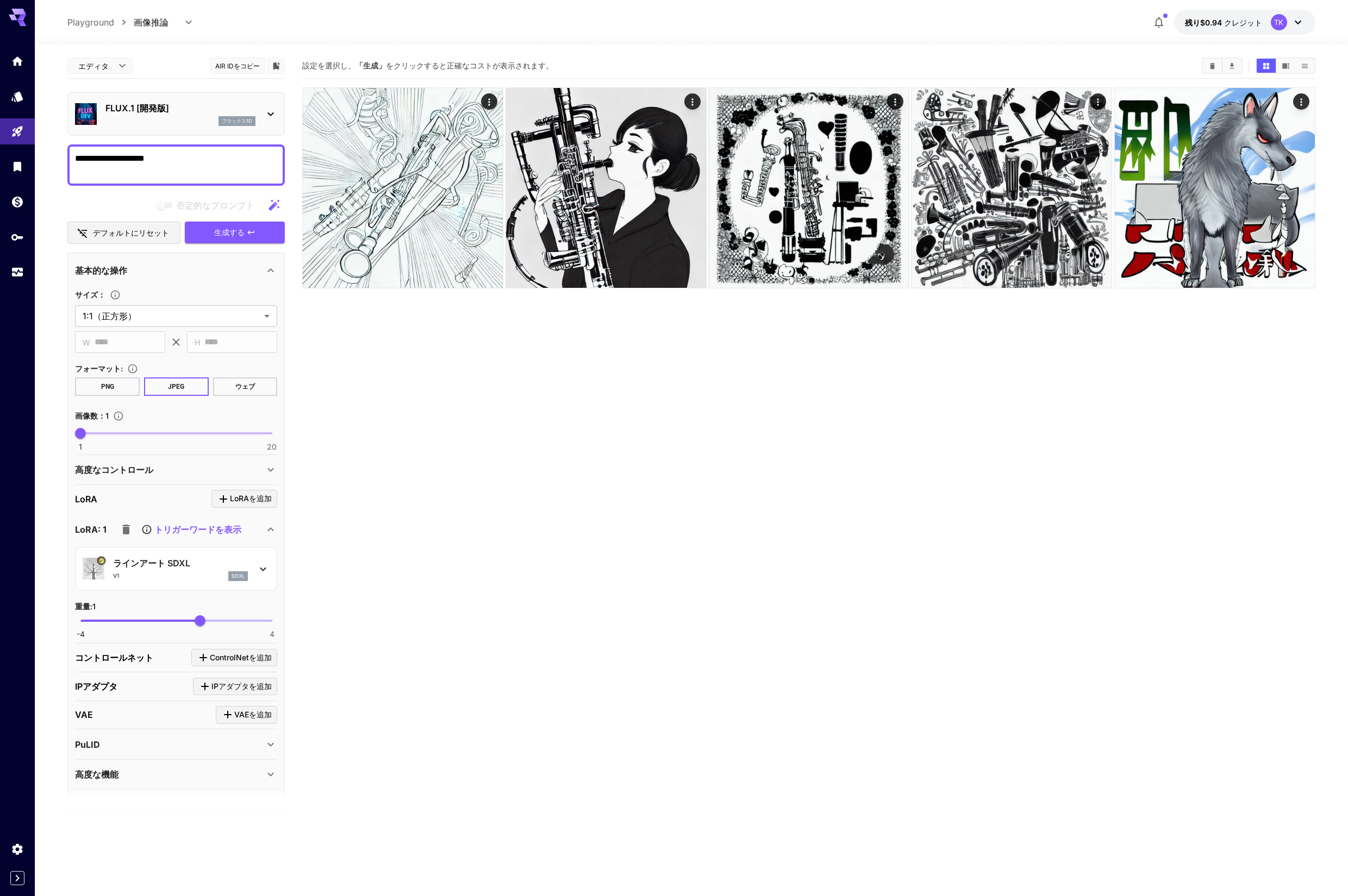
click at [180, 115] on div "FLUX.1 [開発版] フラックス1d" at bounding box center [180, 113] width 150 height 24
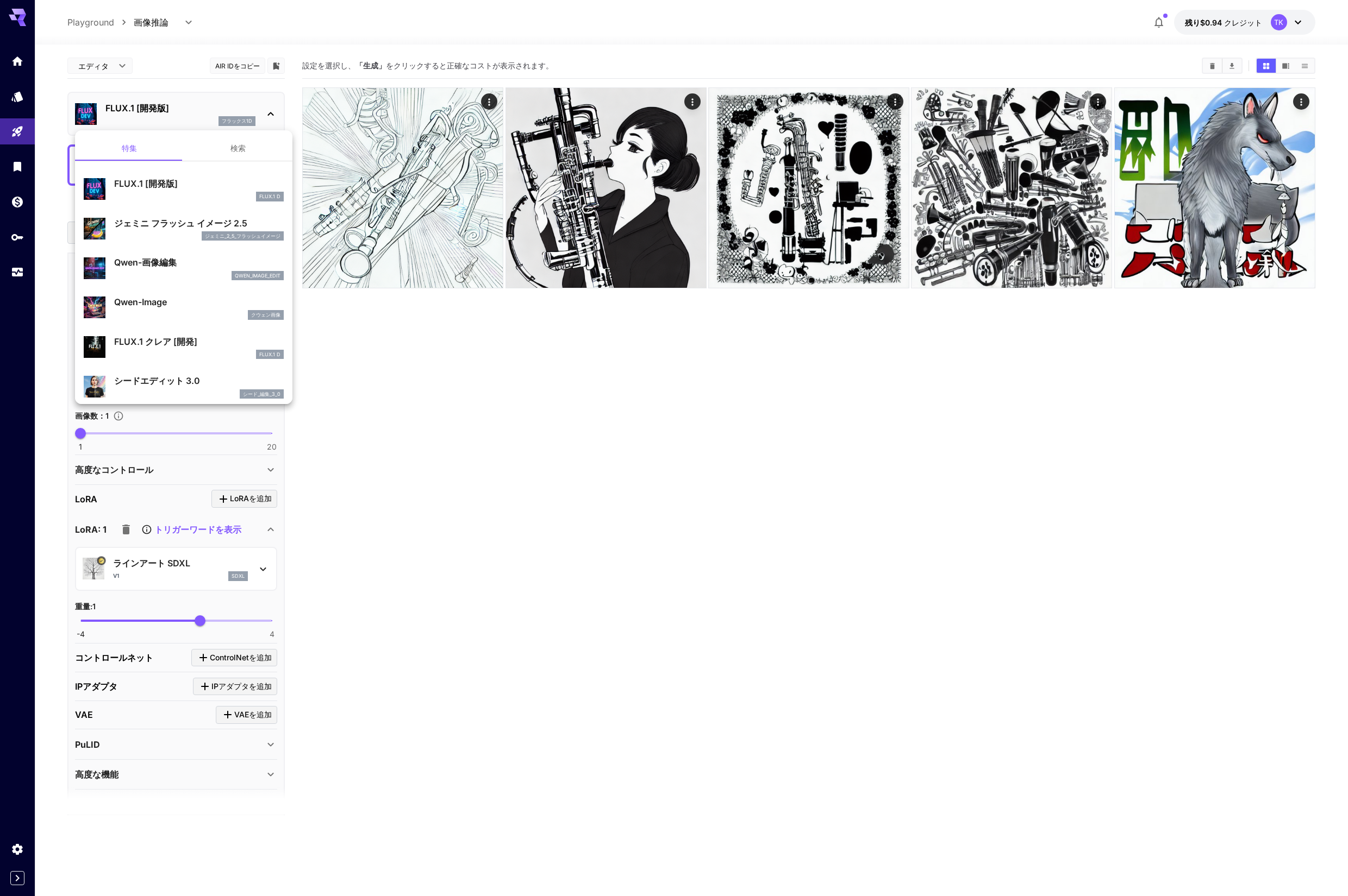
click at [232, 151] on font "検索" at bounding box center [238, 148] width 15 height 9
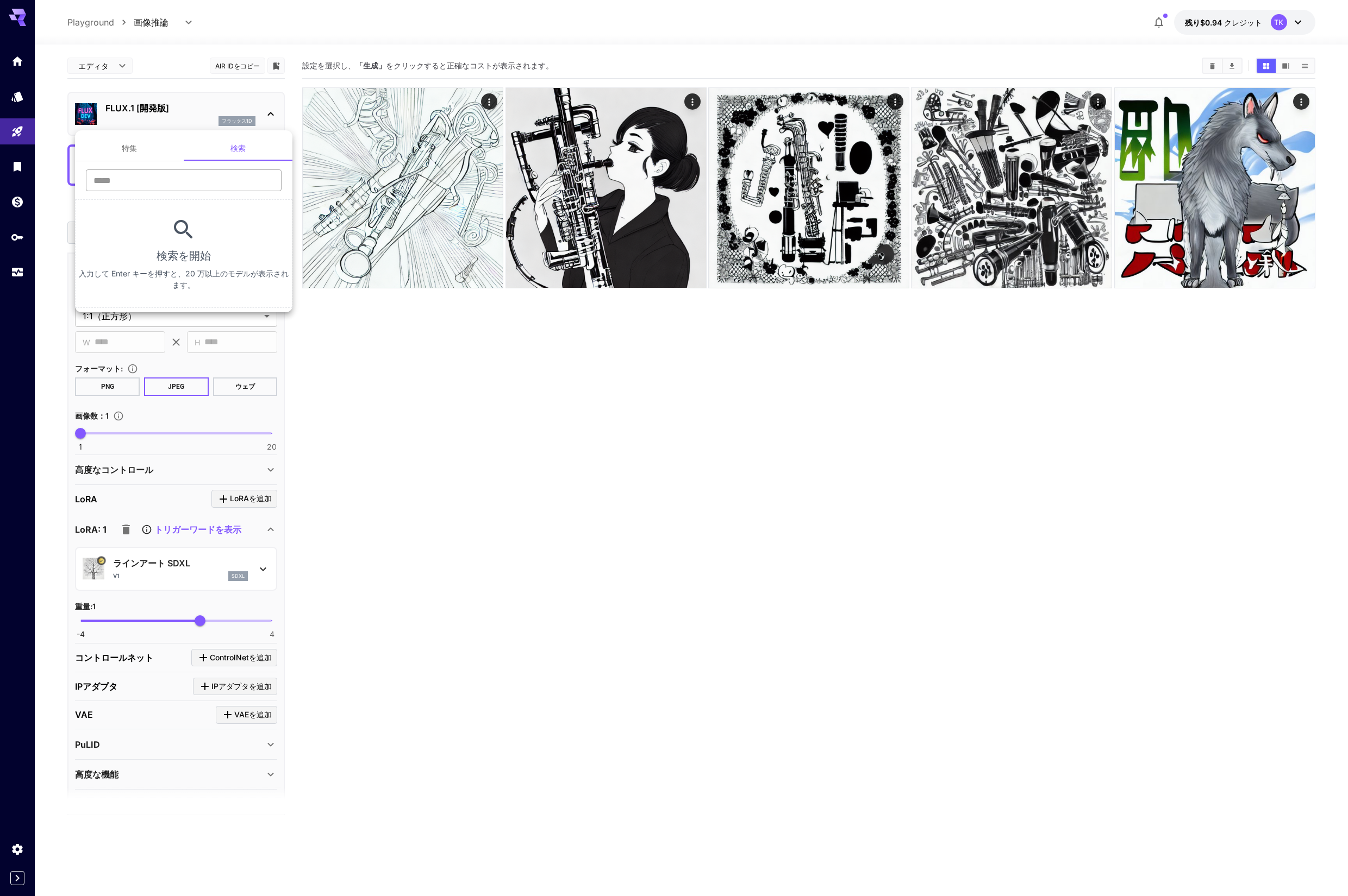
click at [202, 182] on input "text" at bounding box center [184, 180] width 195 height 22
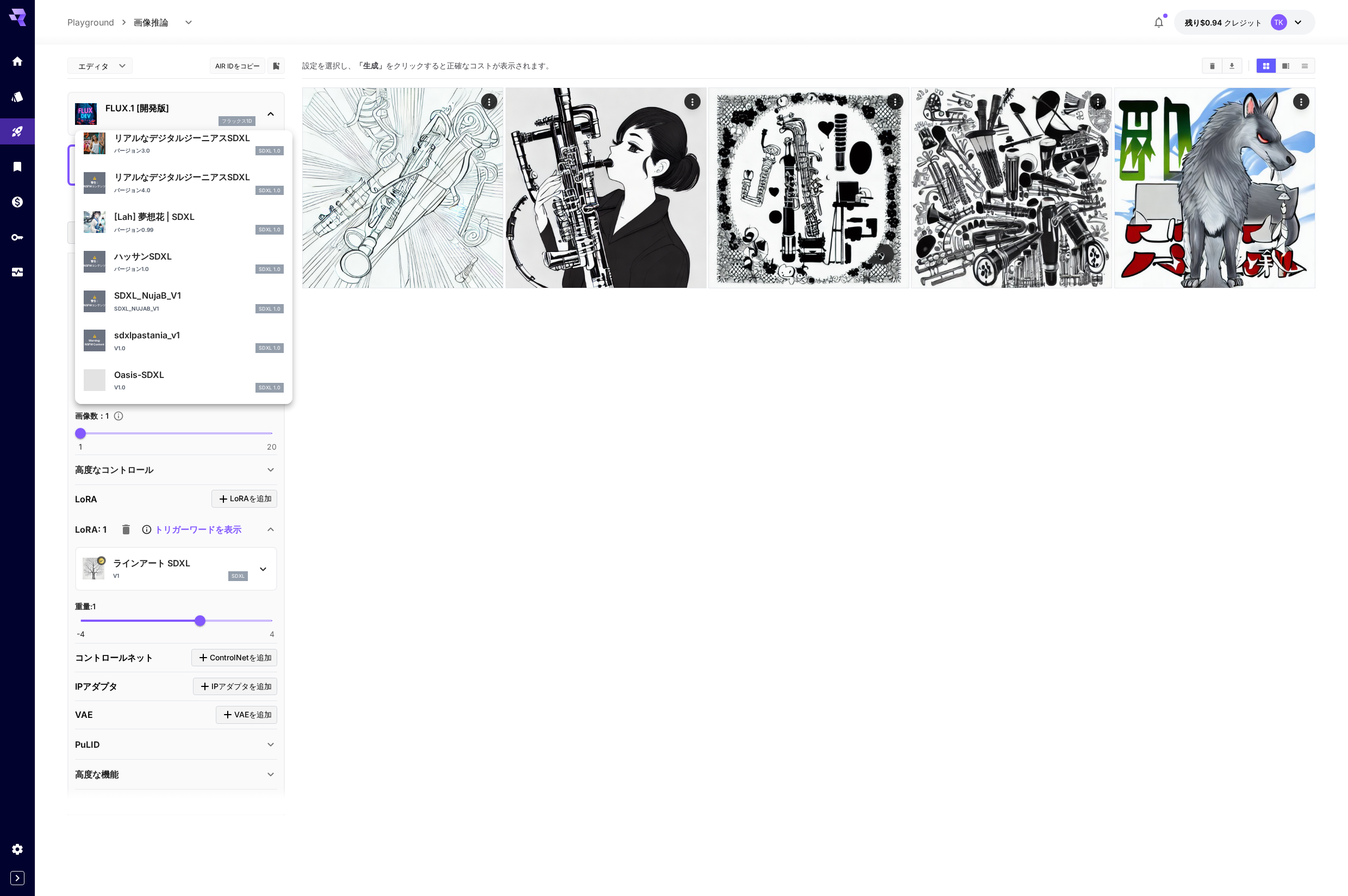
scroll to position [988, 0]
type input "****"
click at [344, 348] on div at bounding box center [674, 448] width 1348 height 896
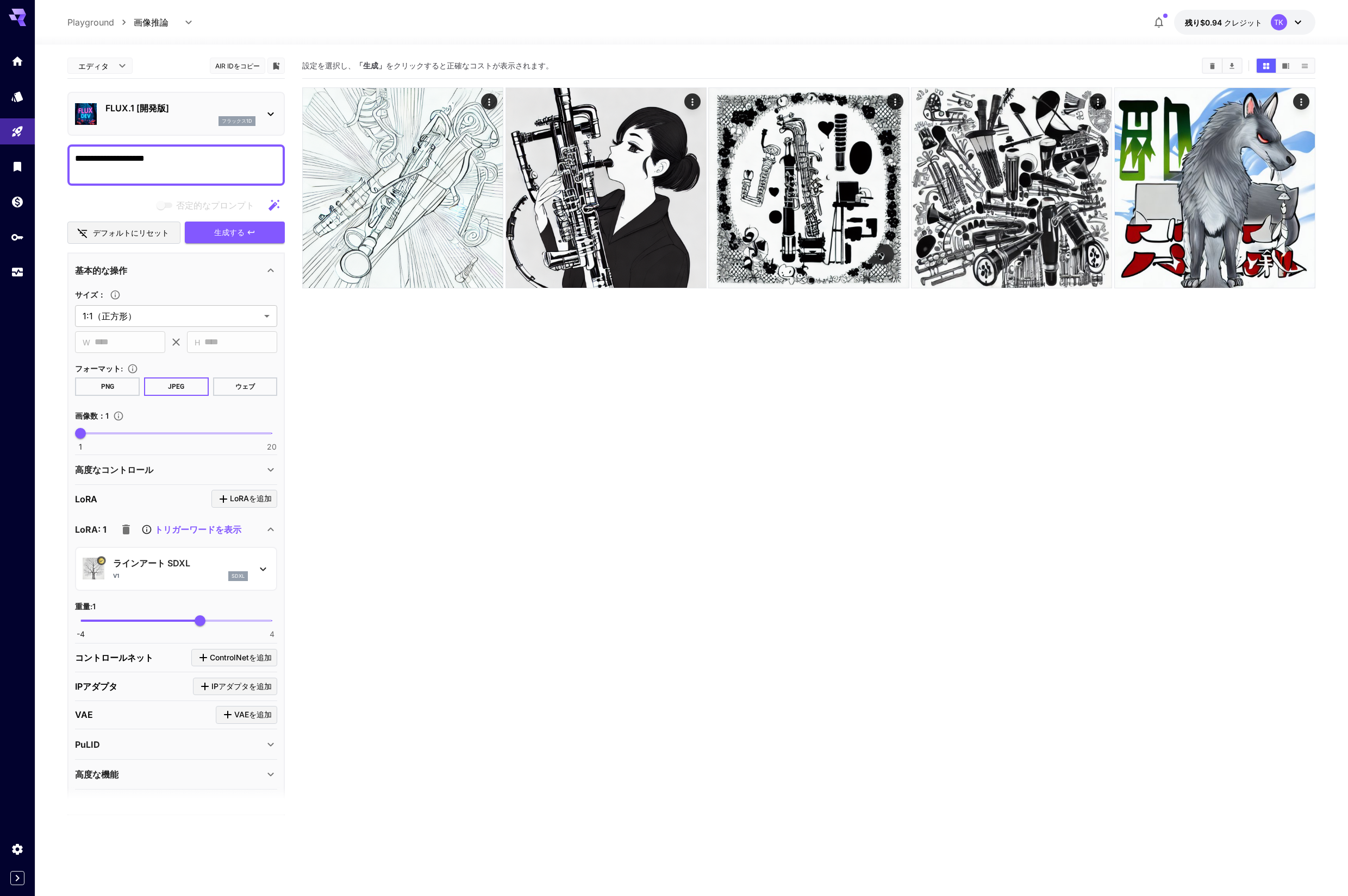
click at [211, 117] on div "フラックス1d" at bounding box center [180, 121] width 150 height 10
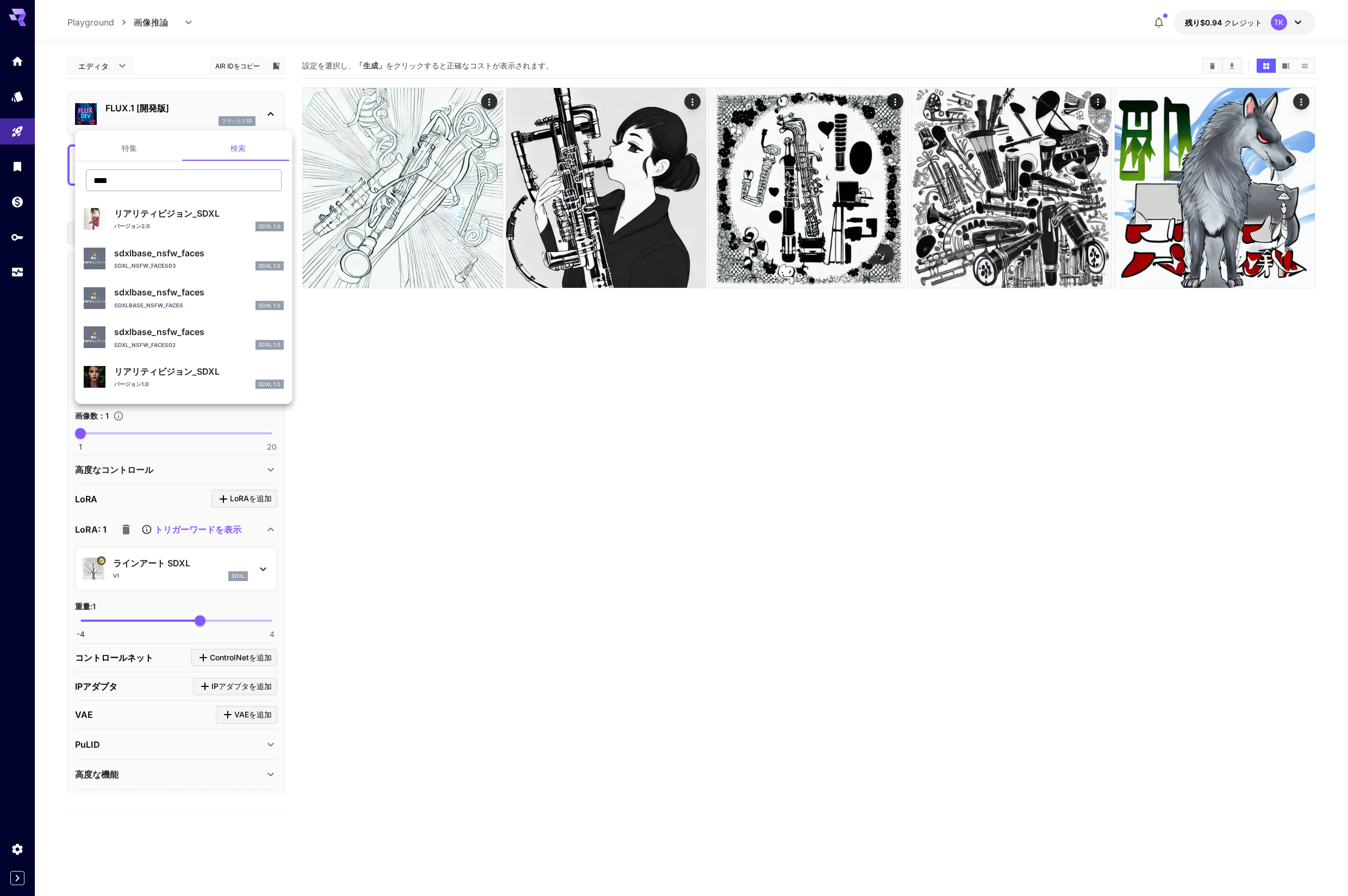
click at [183, 178] on input "****" at bounding box center [184, 180] width 195 height 22
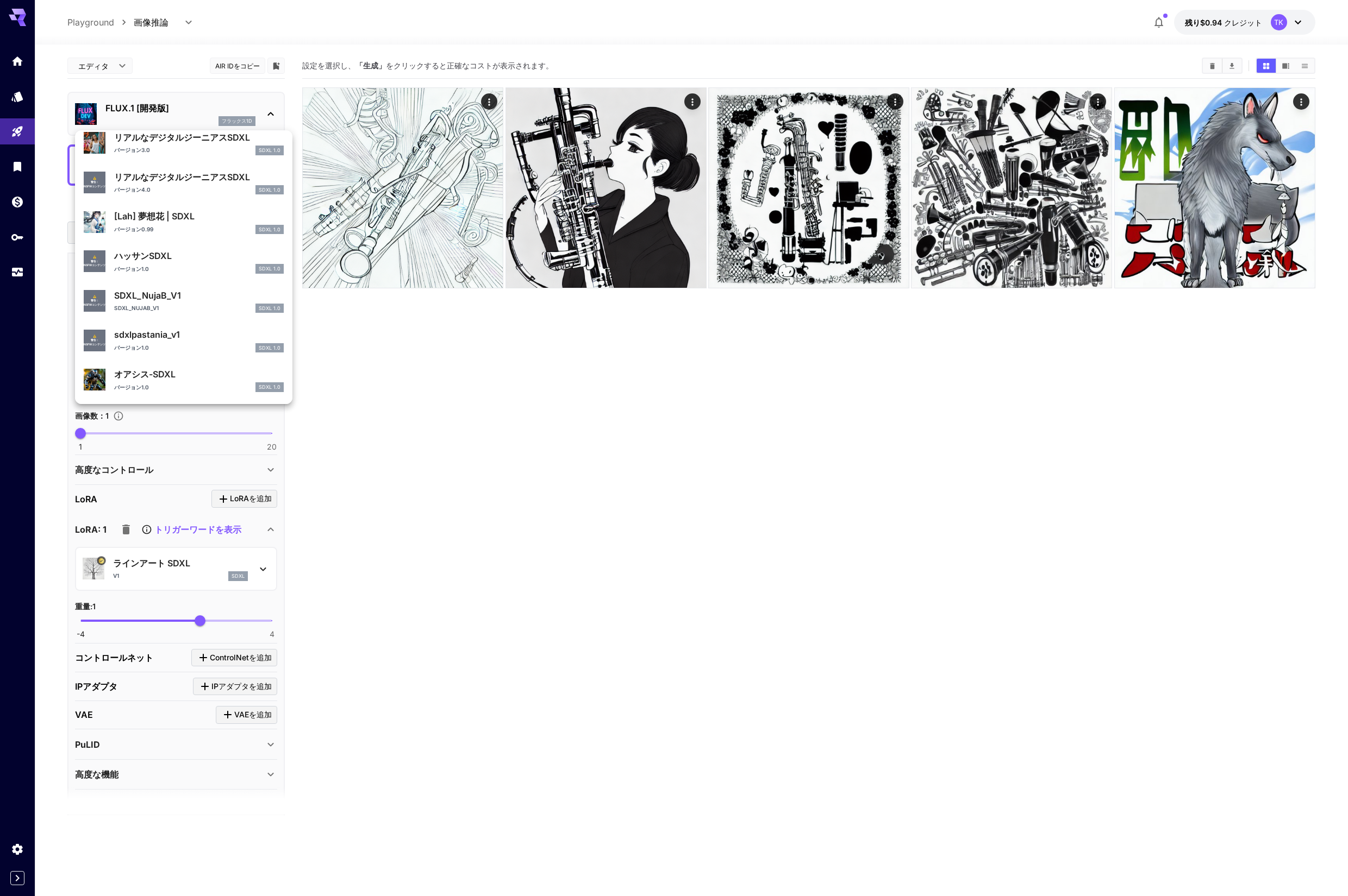
drag, startPoint x: 336, startPoint y: 344, endPoint x: 331, endPoint y: 335, distance: 10.3
click at [335, 343] on div at bounding box center [674, 448] width 1348 height 896
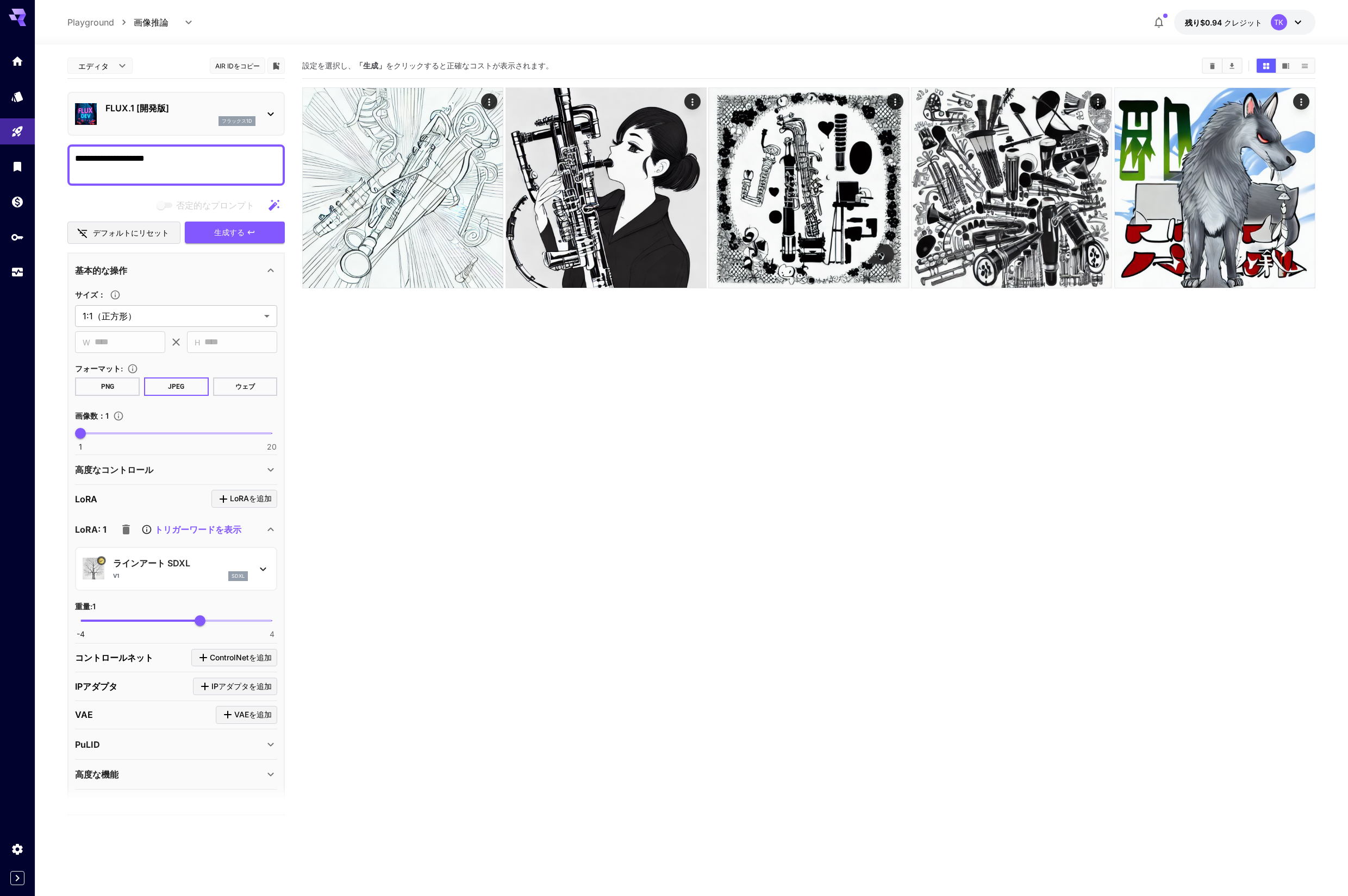
click at [271, 112] on icon at bounding box center [271, 114] width 13 height 13
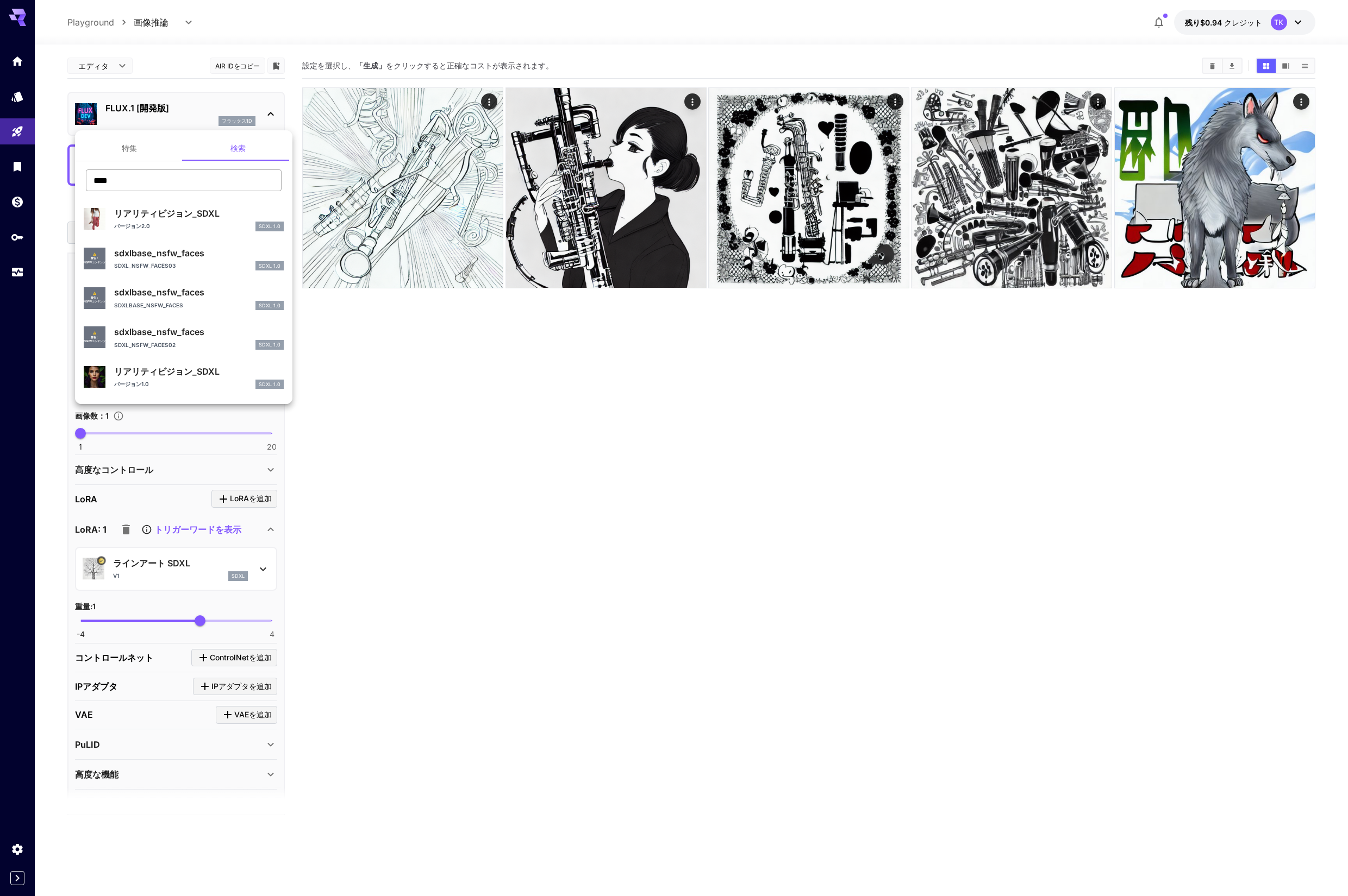
click at [183, 176] on input "****" at bounding box center [184, 180] width 195 height 22
type input "*****"
click at [129, 222] on p "v1.0 VAE 修正" at bounding box center [132, 226] width 36 height 8
type input "**"
type input "***"
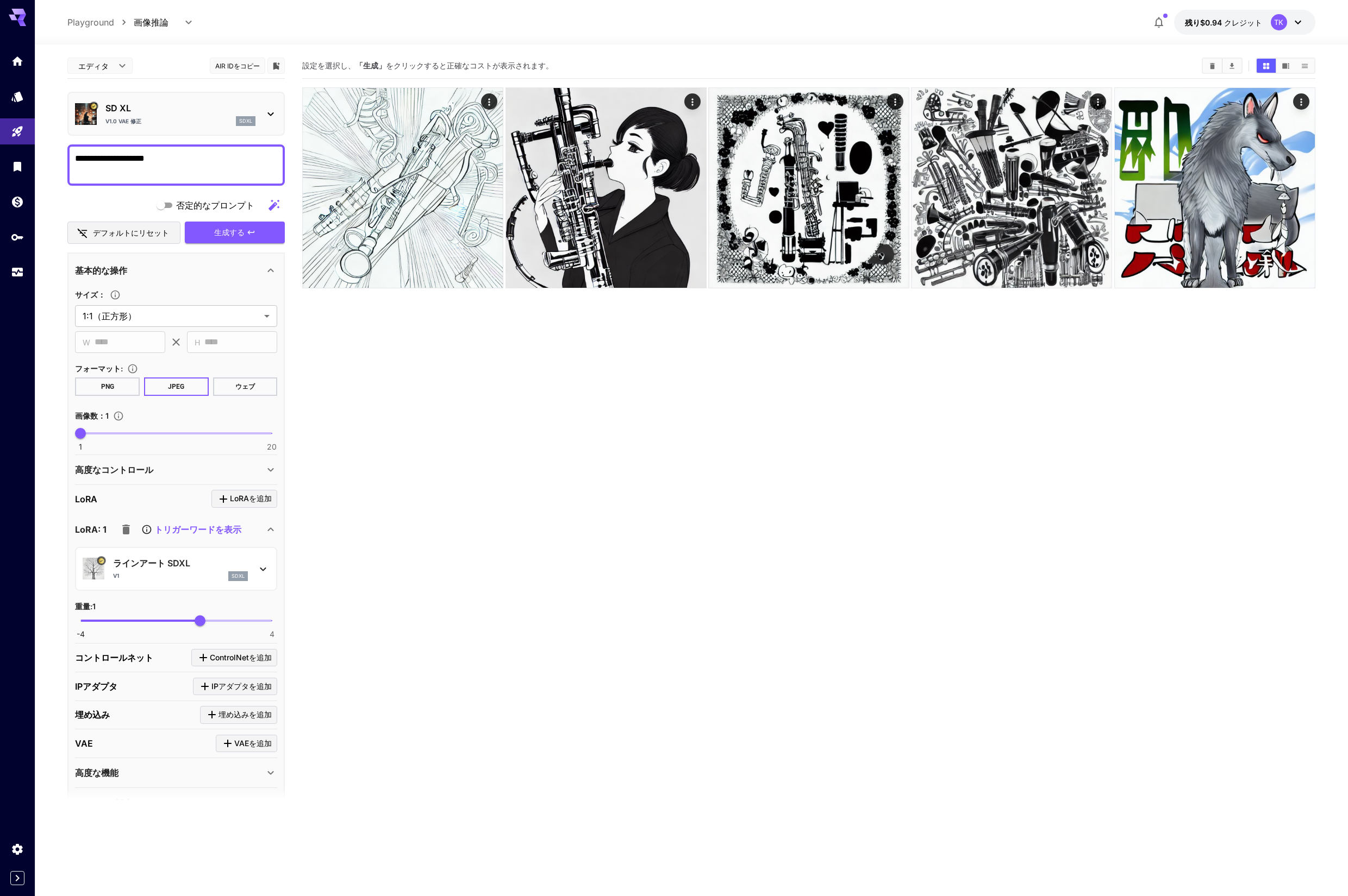
click at [106, 385] on font "PNG" at bounding box center [108, 387] width 13 height 8
click at [81, 161] on textarea "**********" at bounding box center [176, 166] width 202 height 26
type textarea "*********"
click at [219, 232] on font "生成する" at bounding box center [229, 230] width 30 height 9
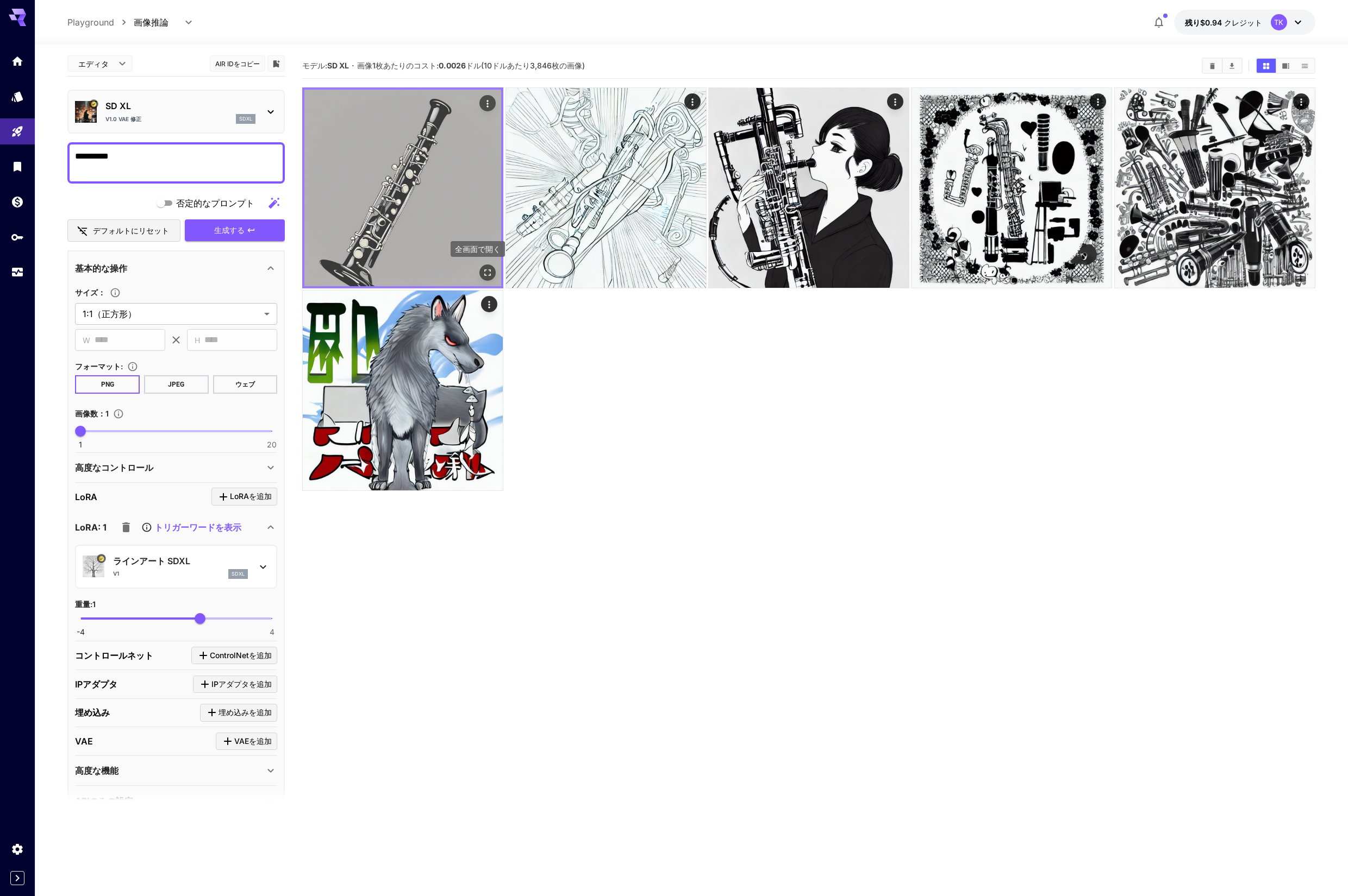
click at [487, 272] on icon "全画面で開く" at bounding box center [487, 272] width 11 height 11
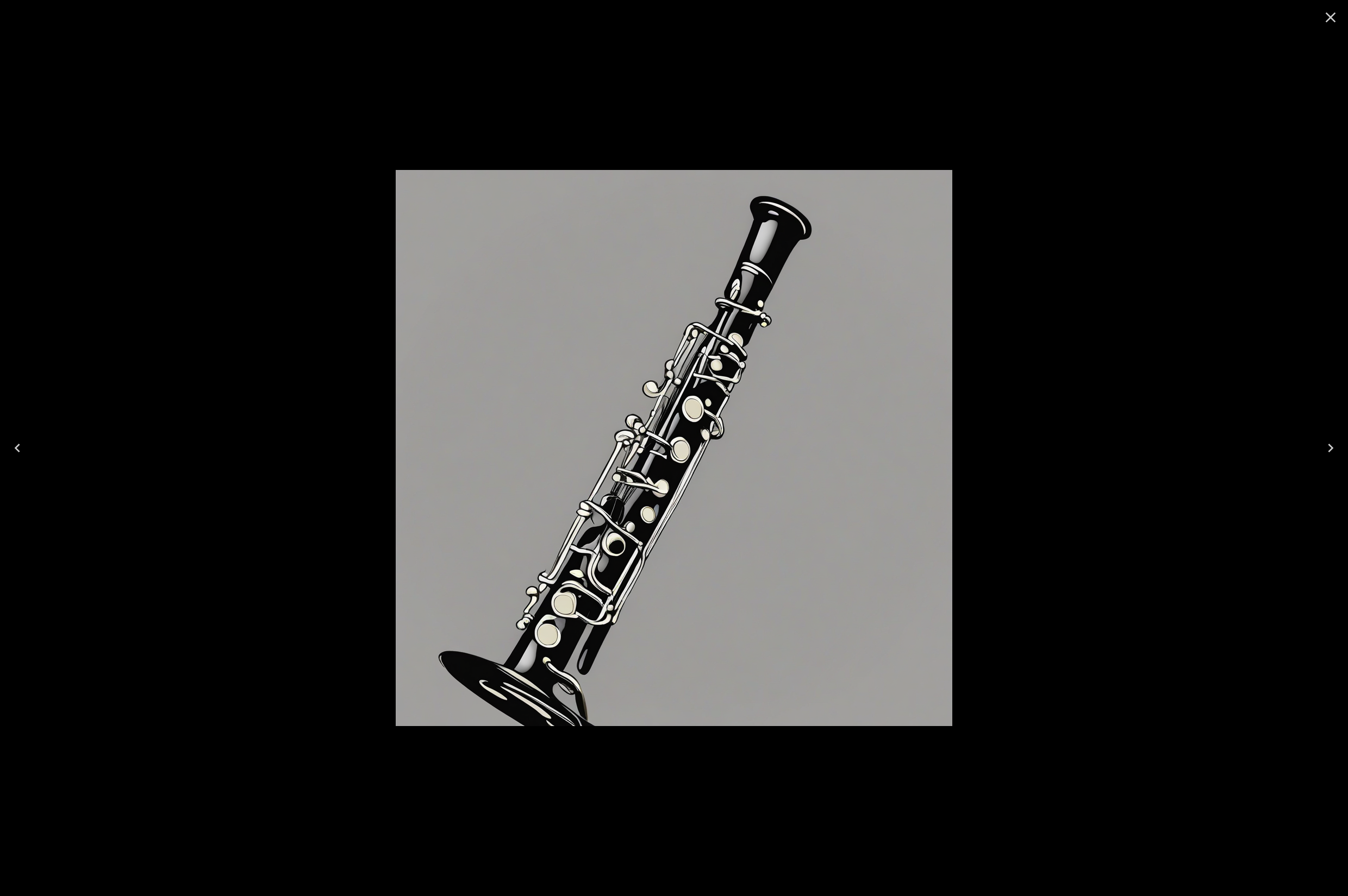
scroll to position [2, 0]
drag, startPoint x: 1333, startPoint y: 14, endPoint x: 1307, endPoint y: 40, distance: 36.8
click at [1333, 14] on icon "Close" at bounding box center [1331, 18] width 11 height 11
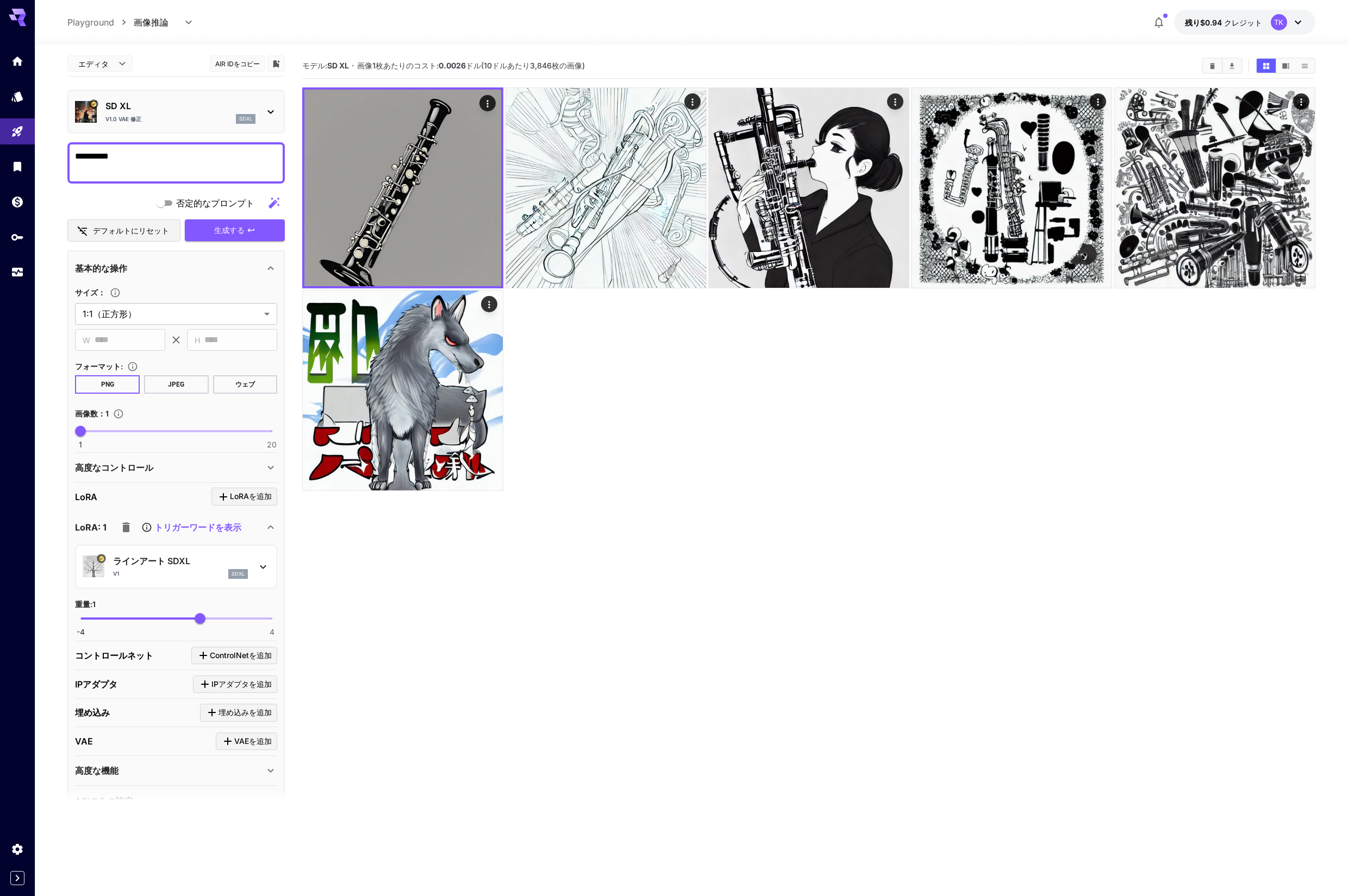
click at [203, 526] on font "トリガーワードを表示" at bounding box center [198, 527] width 87 height 11
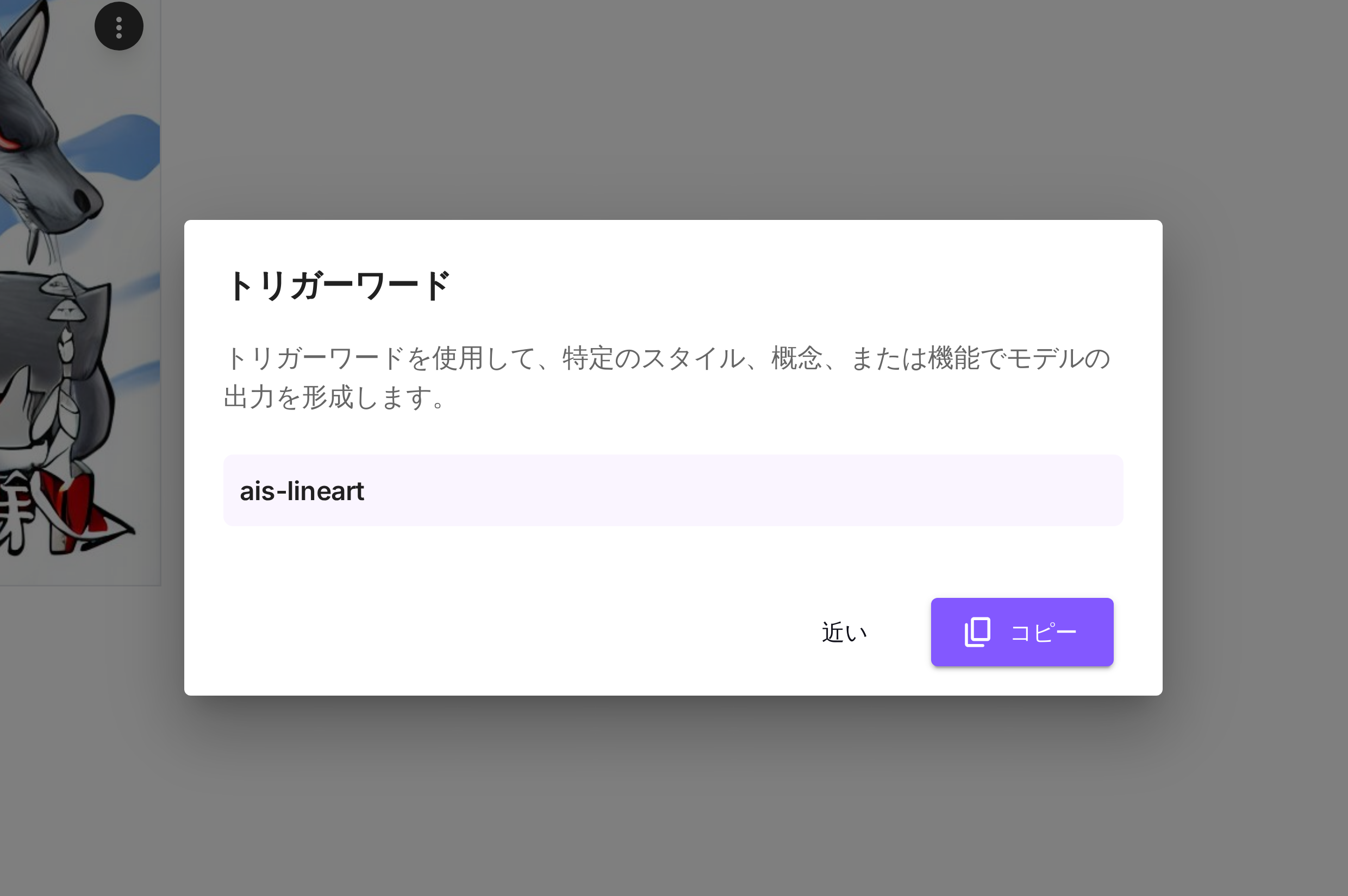
click at [638, 459] on p "ais-lineart" at bounding box center [674, 459] width 289 height 13
click at [605, 459] on p "ais-lineart" at bounding box center [674, 459] width 289 height 13
click at [562, 459] on font "ais-lineart" at bounding box center [550, 459] width 42 height 11
click at [578, 459] on p "ais-lineart" at bounding box center [674, 459] width 289 height 13
click at [729, 505] on font "近い" at bounding box center [731, 506] width 15 height 9
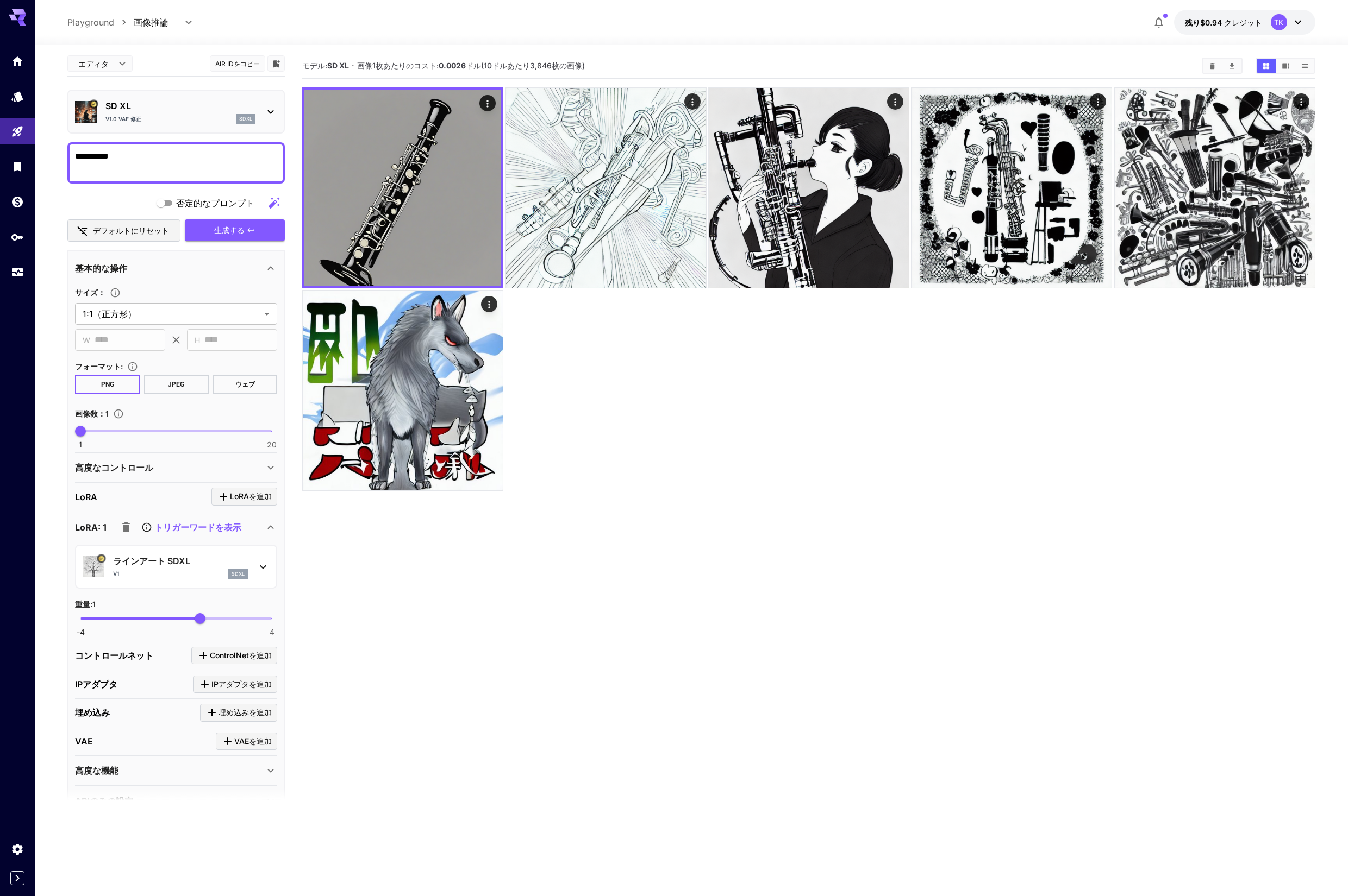
scroll to position [1, 0]
click at [135, 160] on textarea "*********" at bounding box center [176, 164] width 202 height 26
click at [223, 230] on font "生成する" at bounding box center [229, 230] width 30 height 9
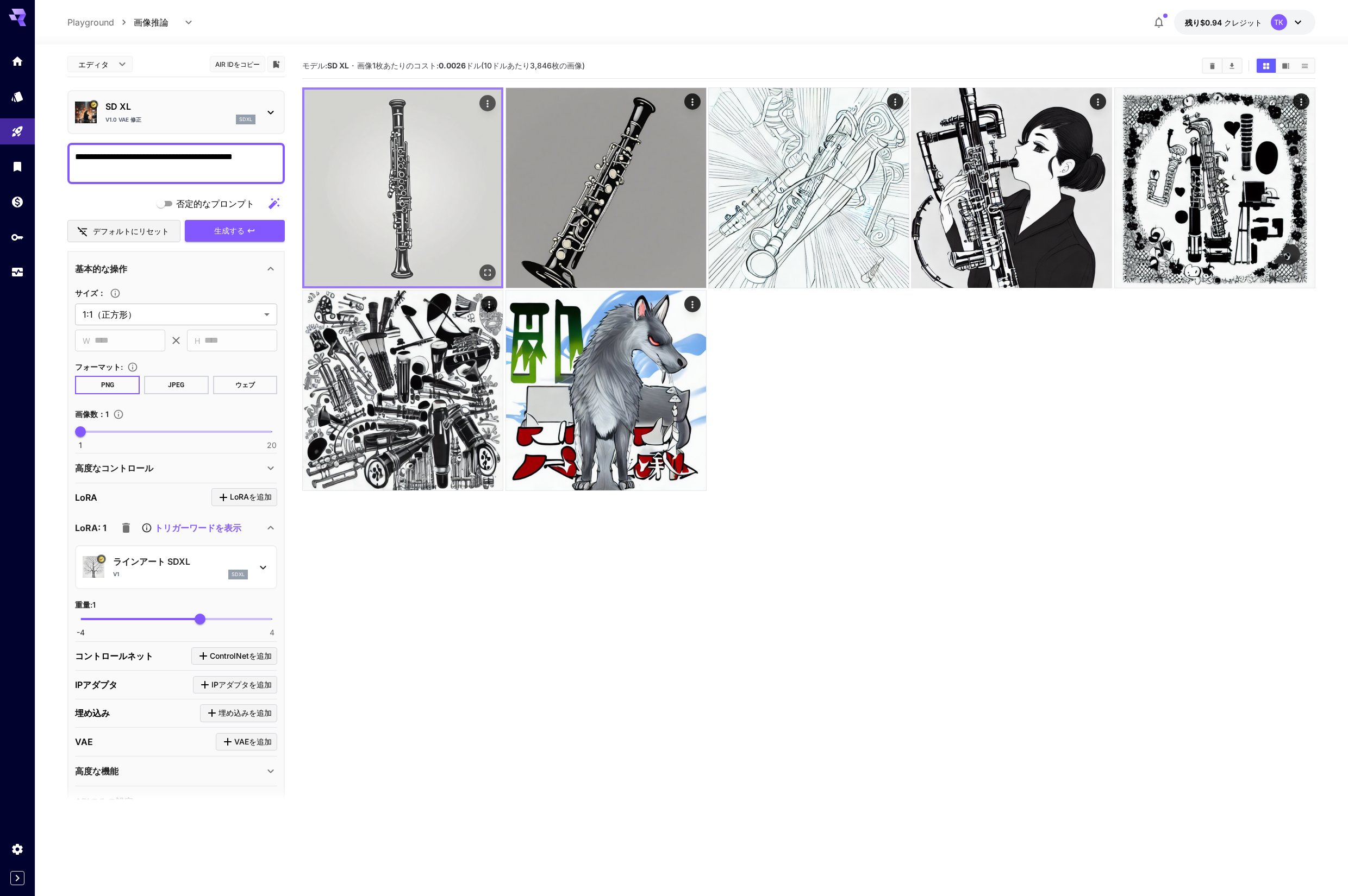
click at [407, 199] on img at bounding box center [403, 188] width 197 height 197
click at [492, 271] on icon "全画面で開く" at bounding box center [487, 272] width 11 height 11
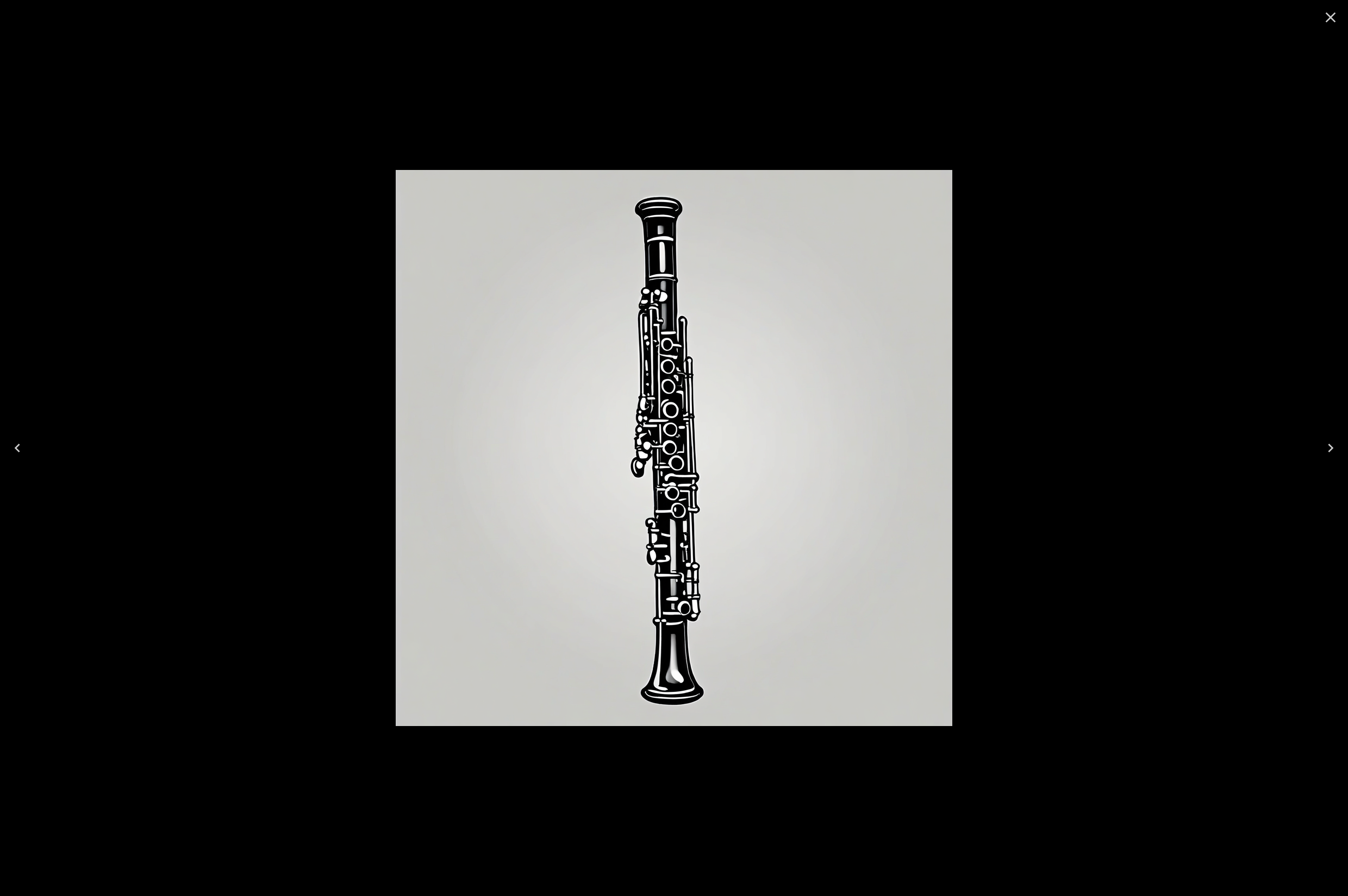
click at [1333, 19] on icon "Close" at bounding box center [1331, 18] width 11 height 11
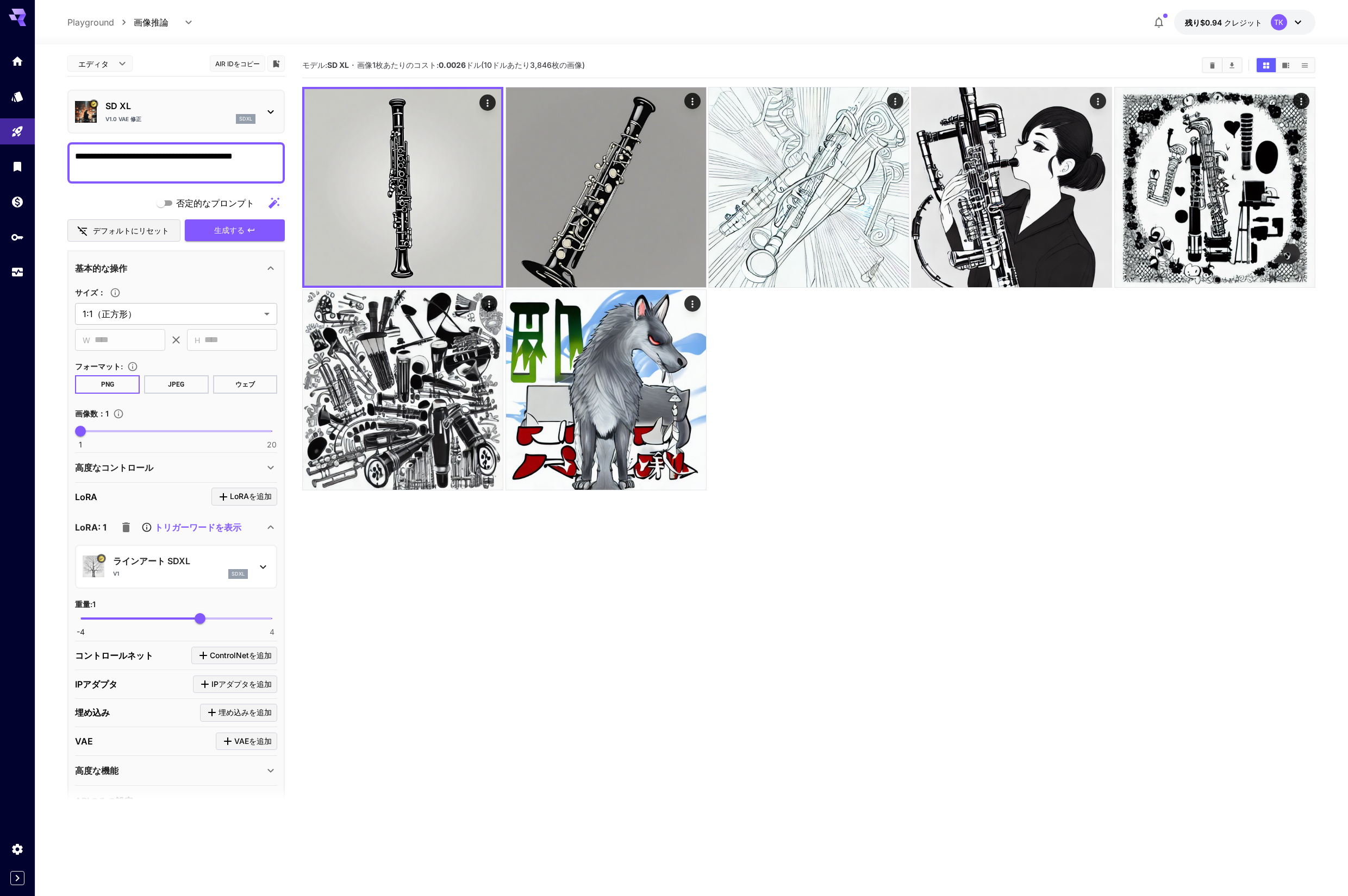
click at [103, 161] on textarea "**********" at bounding box center [176, 163] width 202 height 26
type textarea "**********"
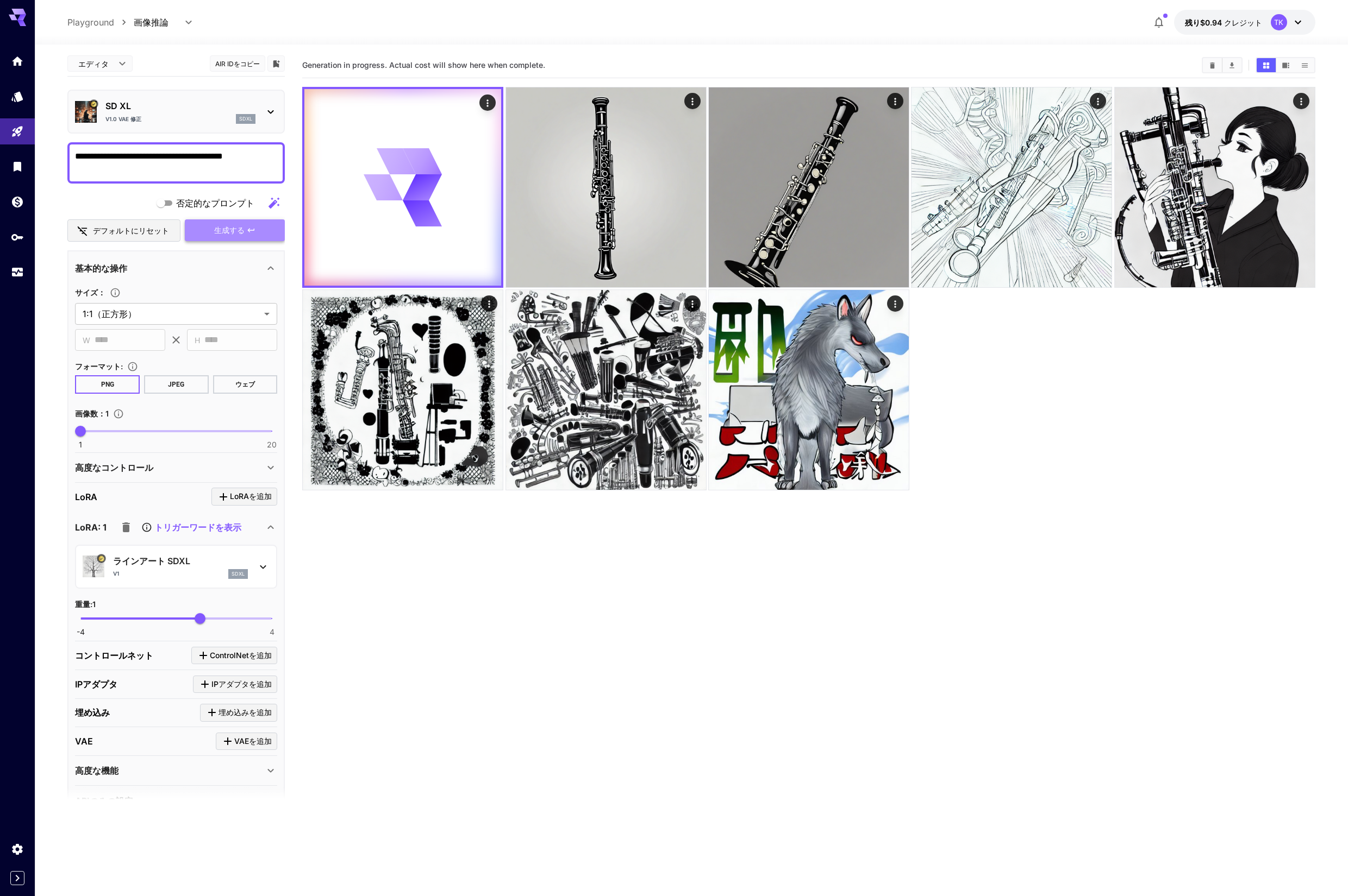
click at [220, 229] on font "生成する" at bounding box center [229, 230] width 30 height 9
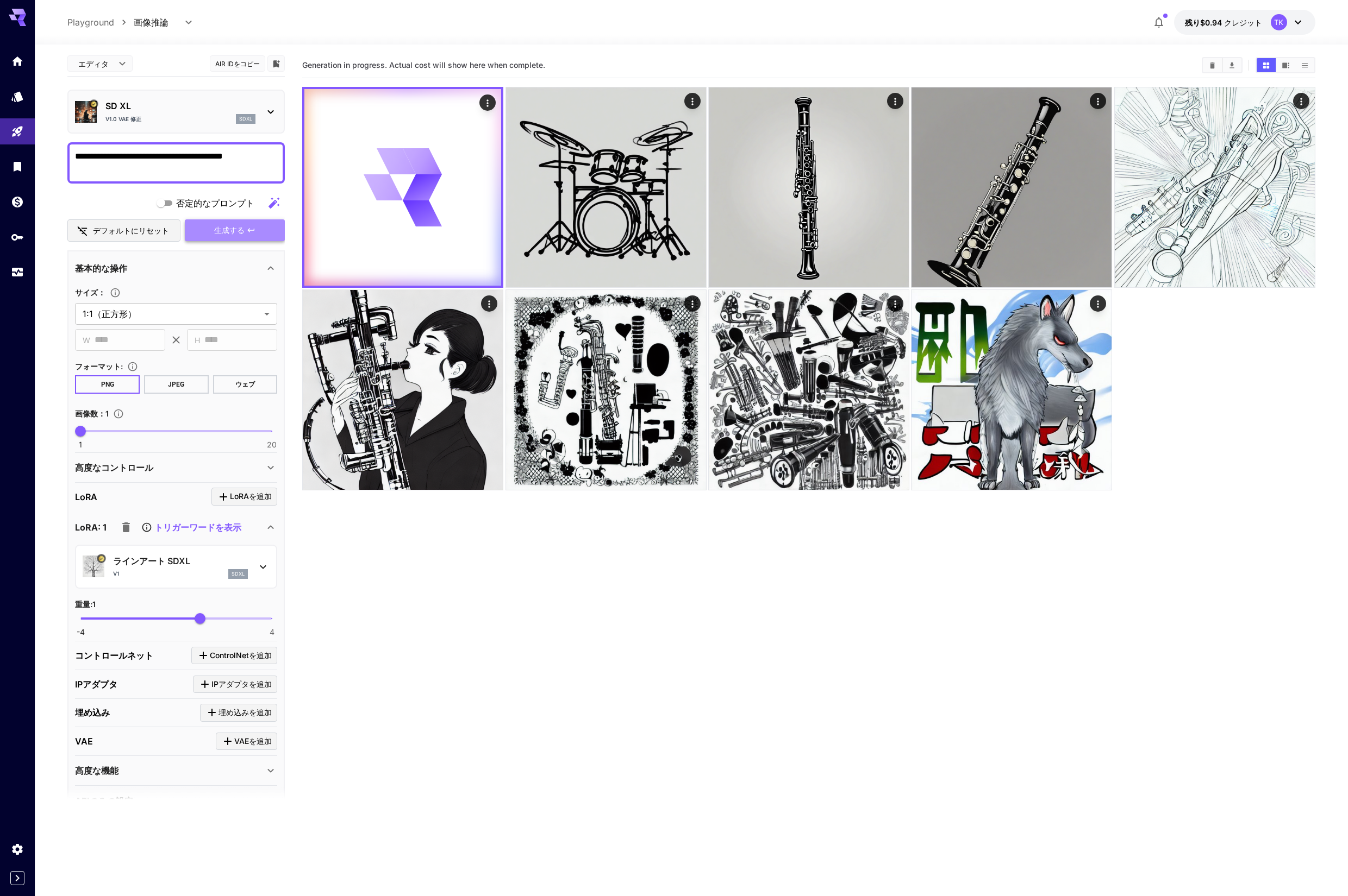
click at [229, 230] on font "生成する" at bounding box center [229, 230] width 30 height 9
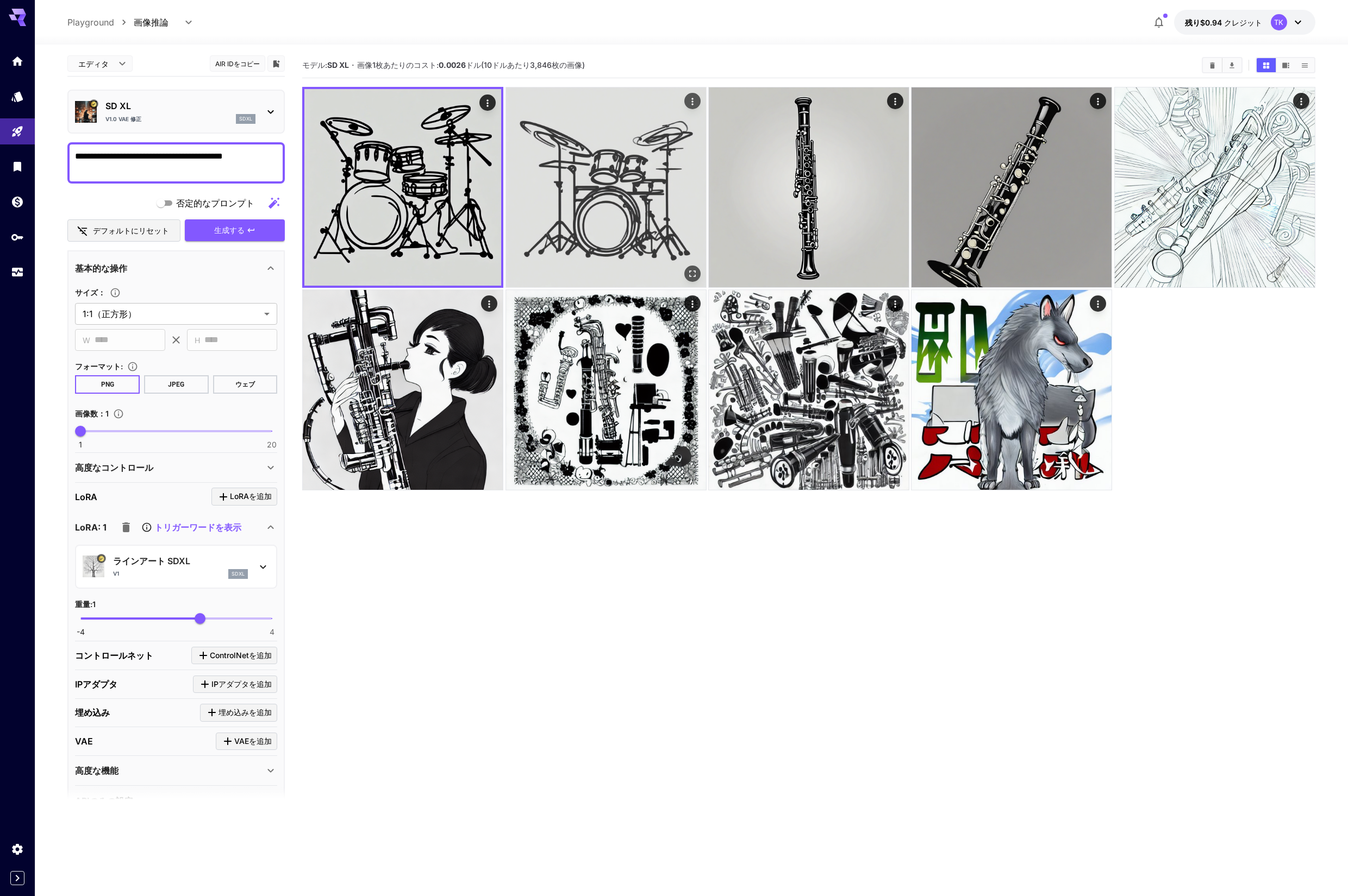
click at [565, 174] on img at bounding box center [605, 187] width 200 height 200
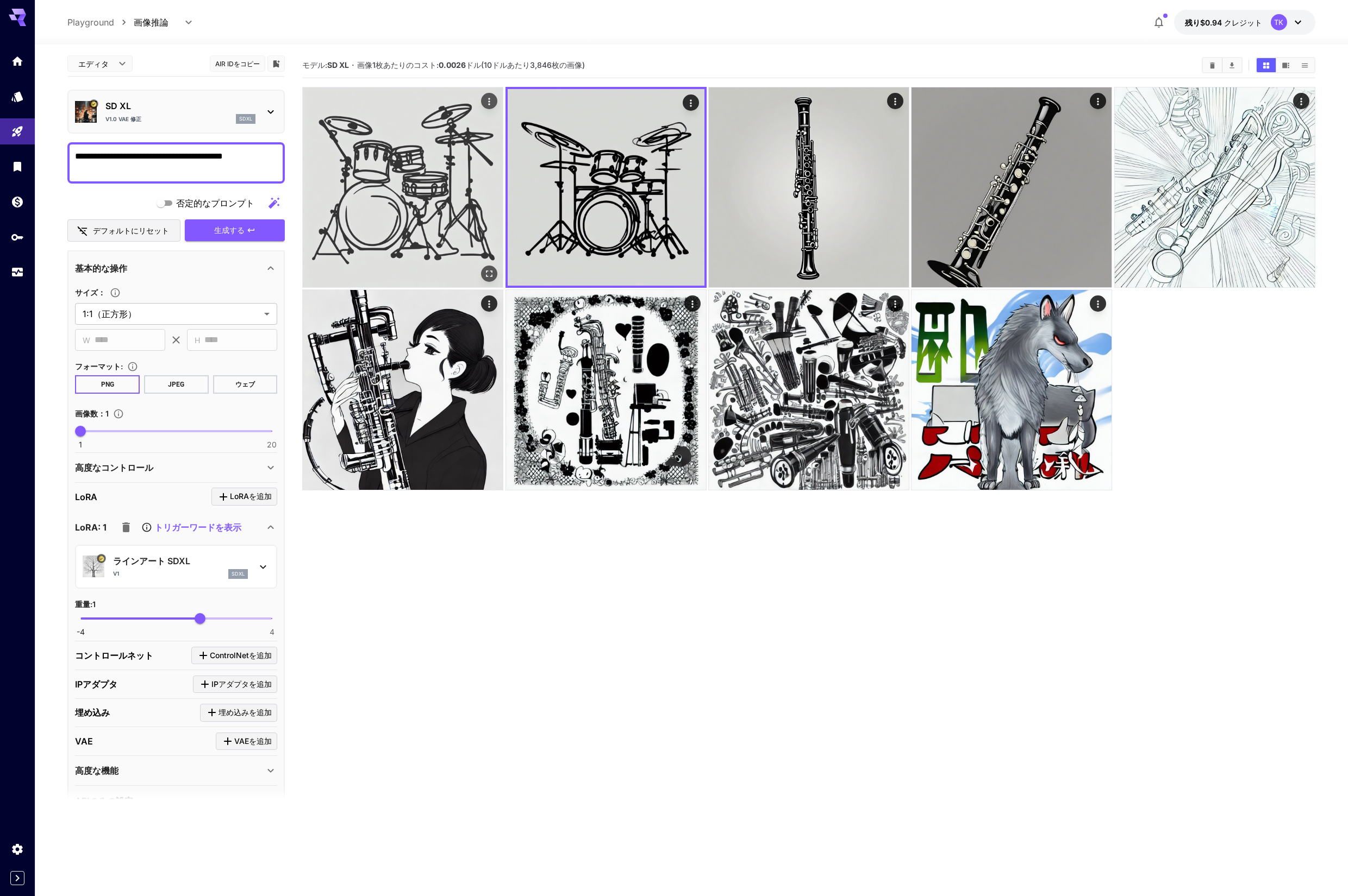
click at [427, 181] on img at bounding box center [403, 187] width 200 height 200
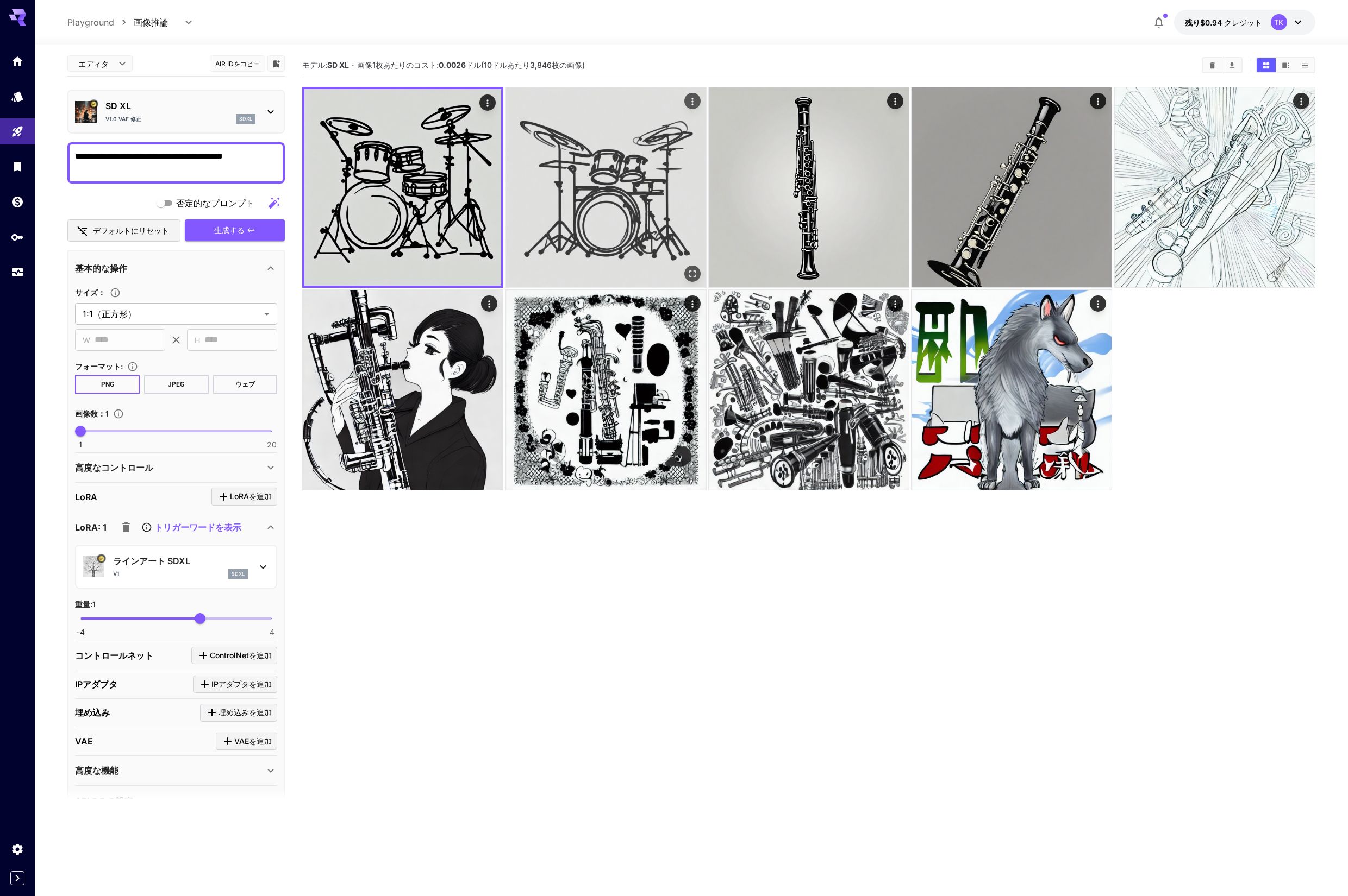
click at [546, 179] on img at bounding box center [605, 187] width 200 height 200
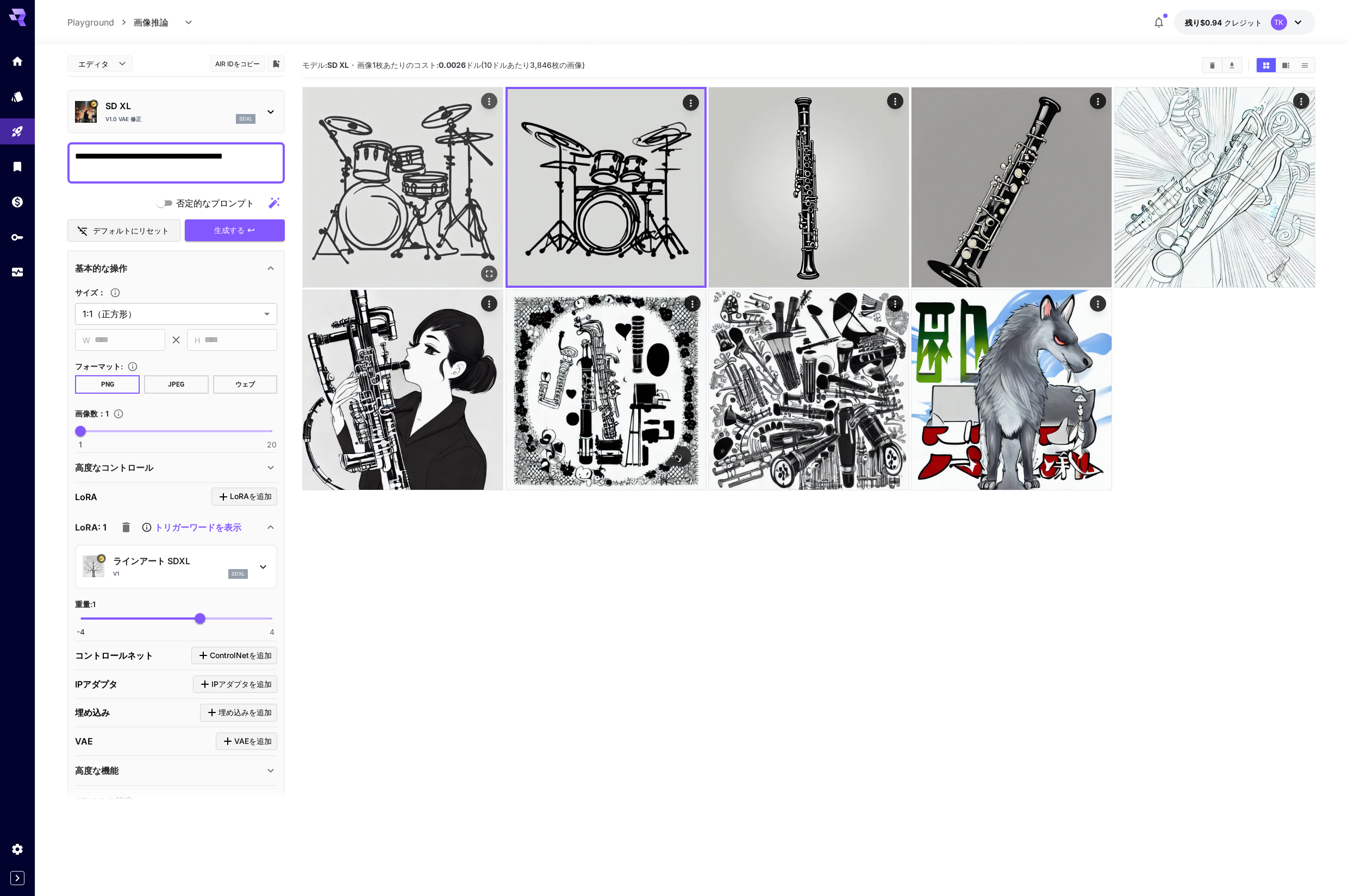
click at [414, 182] on img at bounding box center [403, 187] width 200 height 200
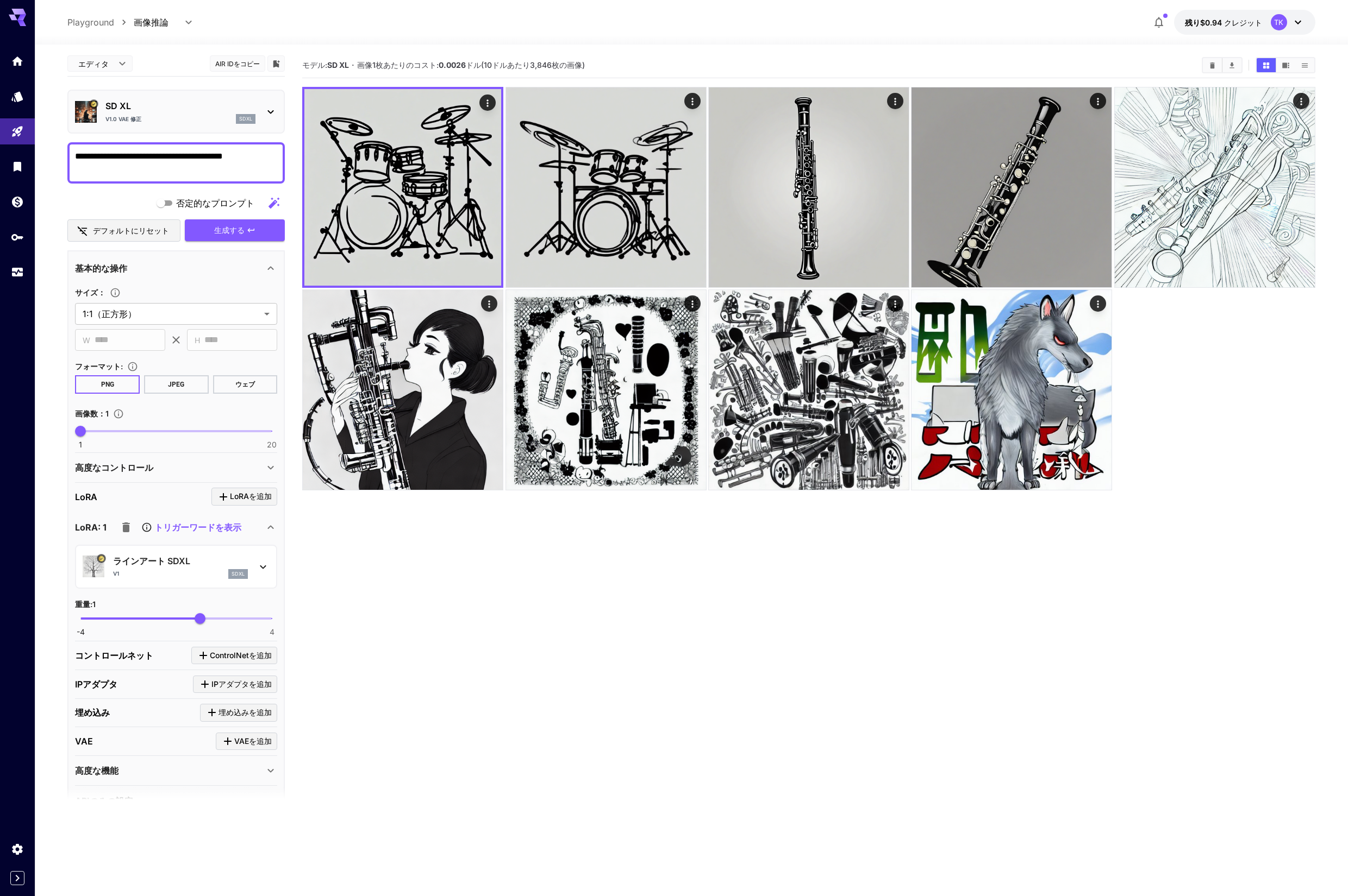
click at [149, 525] on icon at bounding box center [147, 527] width 11 height 11
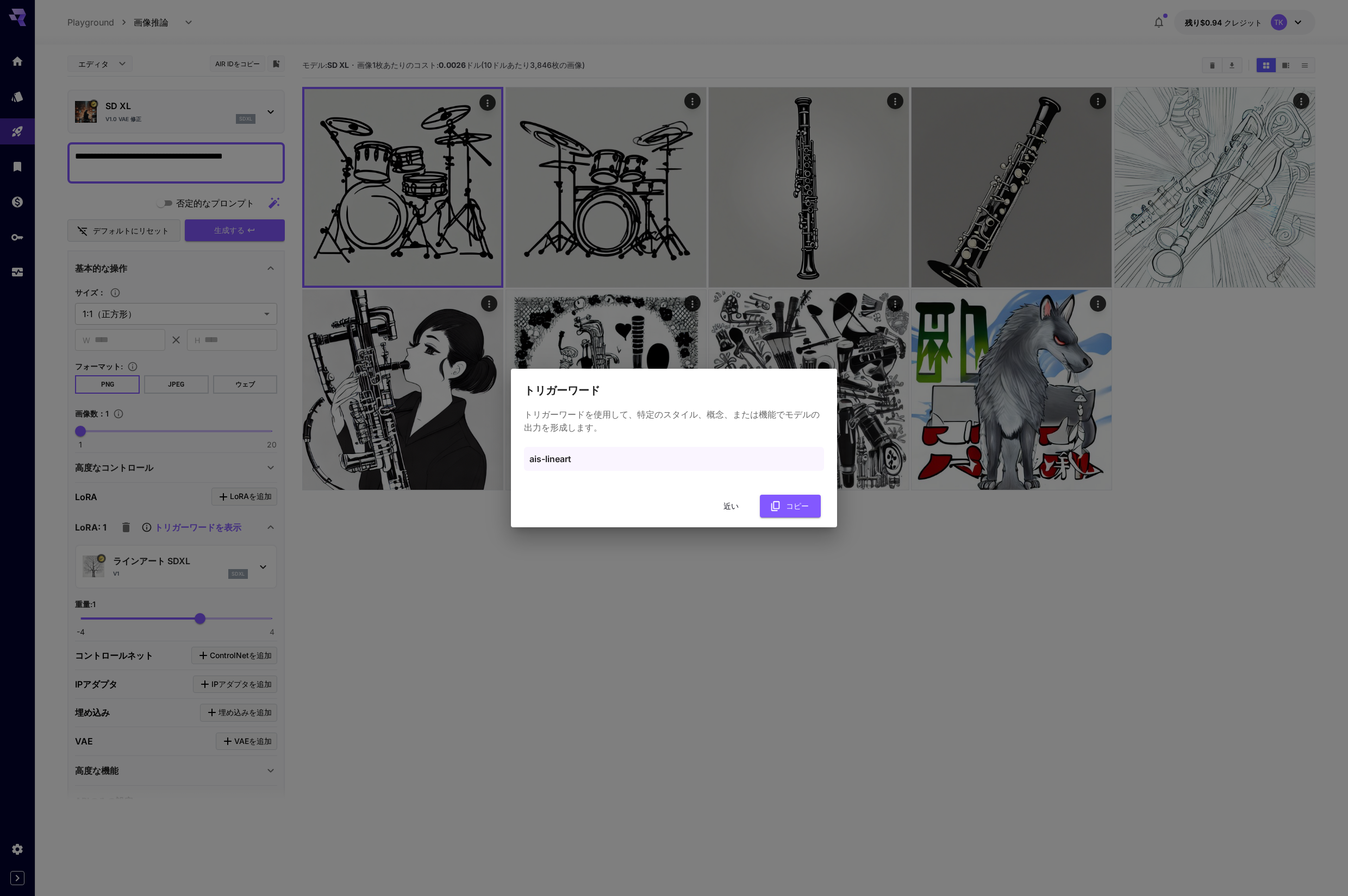
click at [628, 450] on div "ais-lineart" at bounding box center [674, 459] width 300 height 24
click at [779, 503] on icon "button" at bounding box center [776, 506] width 12 height 12
click at [630, 461] on p "ais-lineart" at bounding box center [674, 459] width 289 height 13
click at [727, 508] on font "近い" at bounding box center [731, 506] width 15 height 9
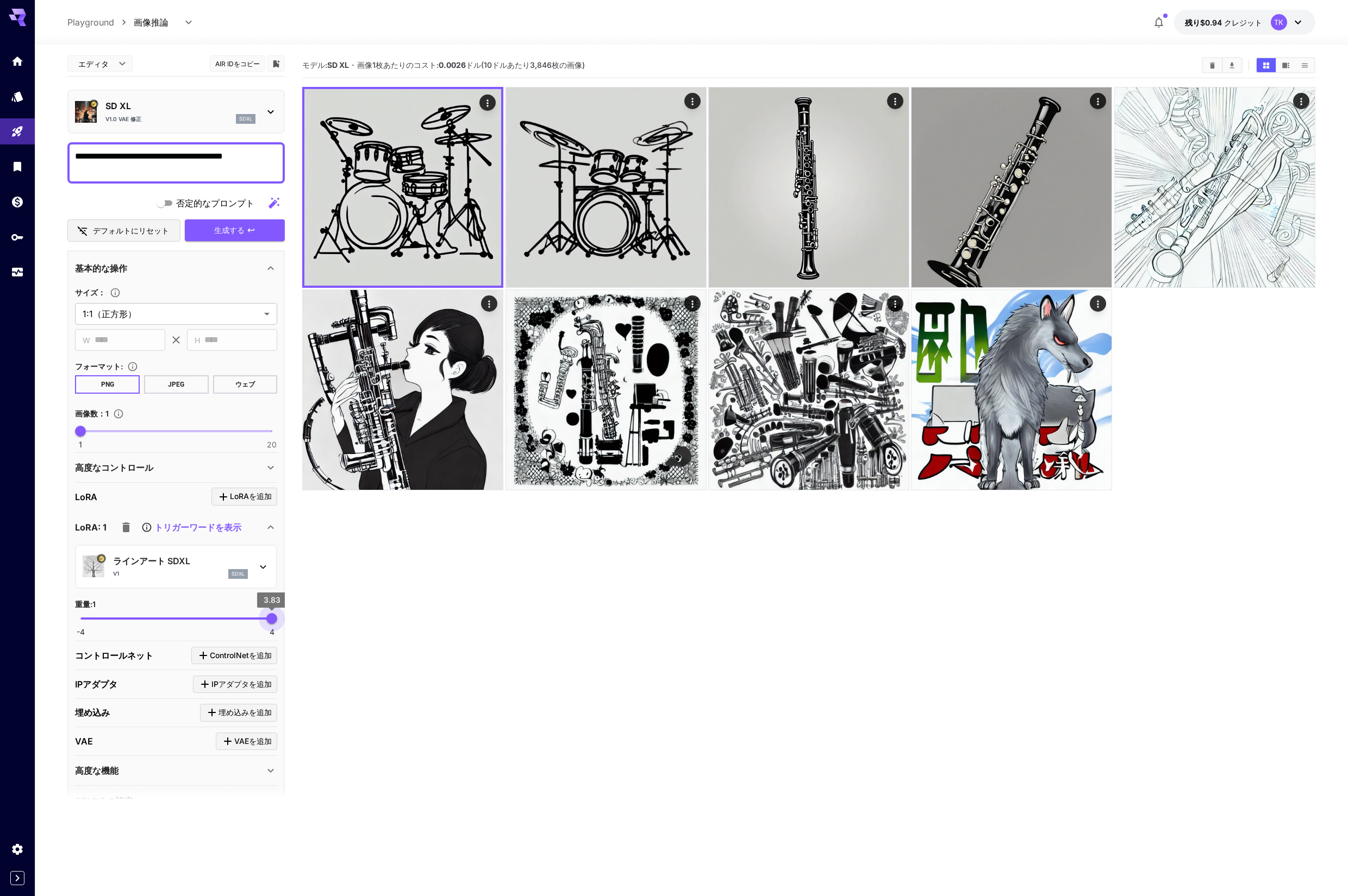
drag, startPoint x: 201, startPoint y: 619, endPoint x: 281, endPoint y: 620, distance: 80.0
click at [277, 620] on span "3.83" at bounding box center [271, 618] width 11 height 11
drag, startPoint x: 273, startPoint y: 616, endPoint x: 286, endPoint y: 616, distance: 13.0
click at [290, 616] on main "**********" at bounding box center [691, 505] width 1247 height 905
click at [242, 226] on font "生成する" at bounding box center [229, 230] width 30 height 9
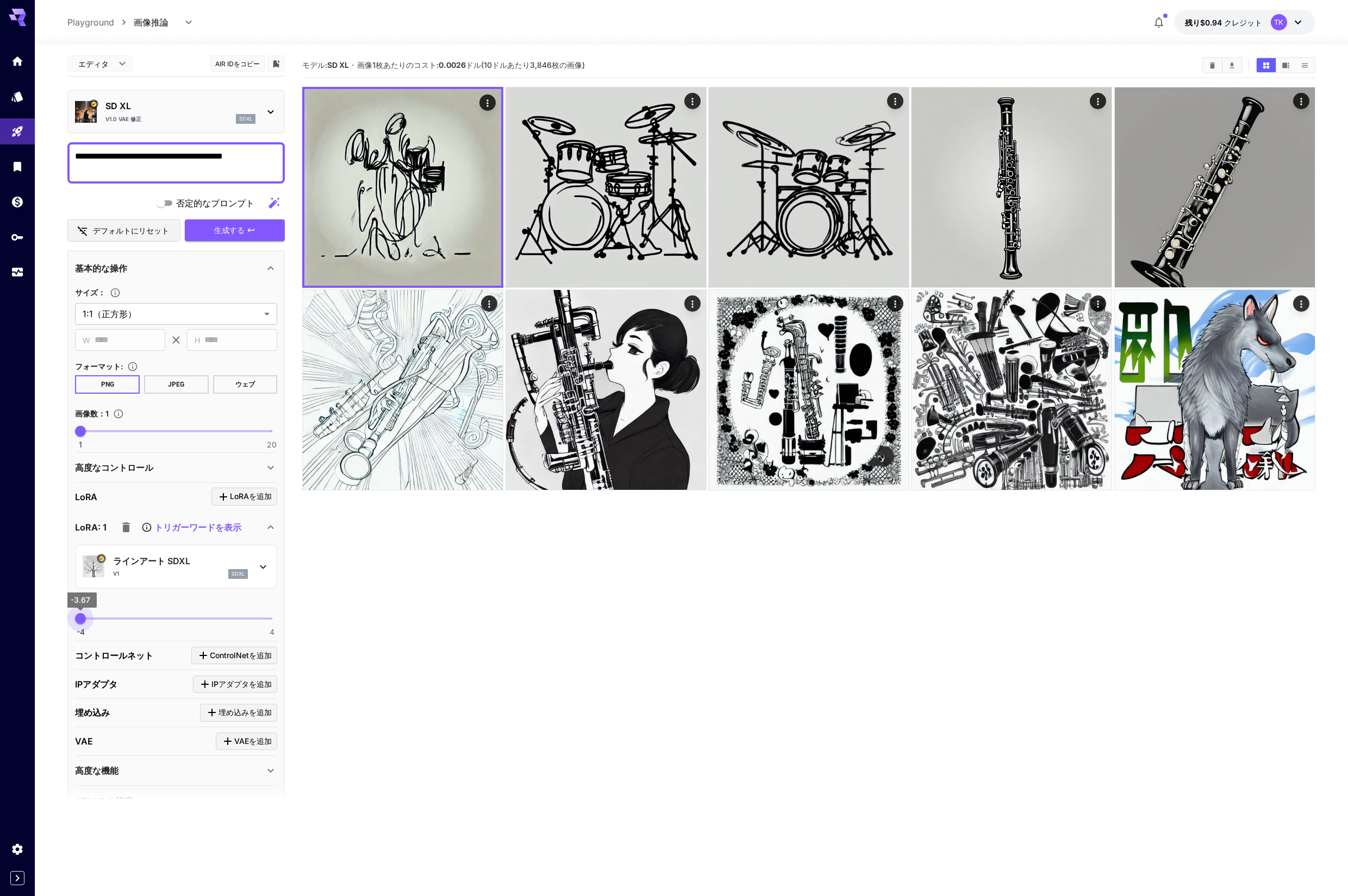
drag, startPoint x: 257, startPoint y: 614, endPoint x: 63, endPoint y: 612, distance: 194.0
click at [65, 612] on section "**********" at bounding box center [691, 513] width 1313 height 938
click at [239, 228] on font "生成する" at bounding box center [229, 230] width 30 height 9
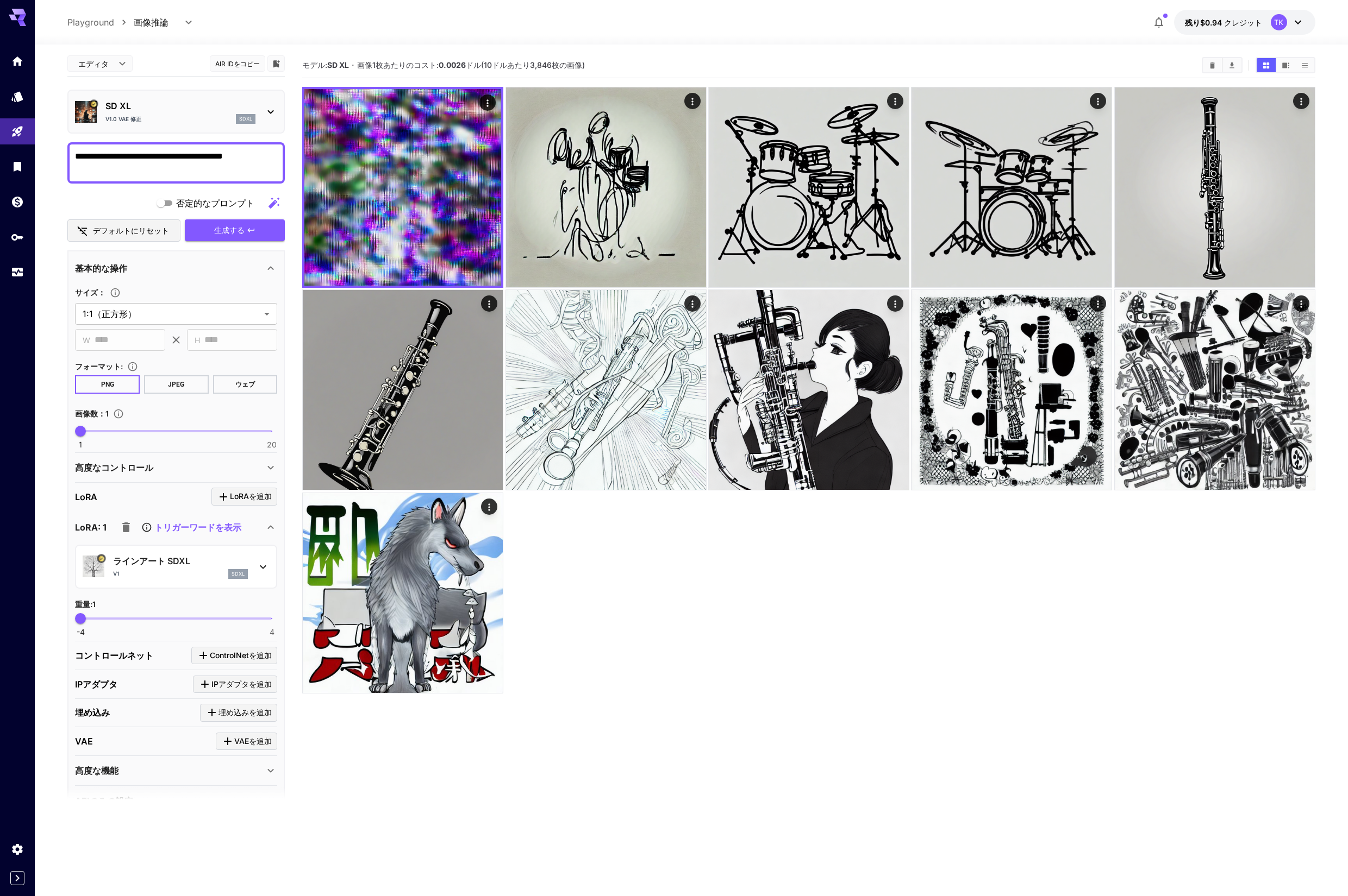
click at [162, 618] on span at bounding box center [176, 618] width 191 height 2
type input "****"
drag, startPoint x: 165, startPoint y: 618, endPoint x: 177, endPoint y: 617, distance: 12.0
click at [177, 617] on span "0.01" at bounding box center [176, 618] width 11 height 11
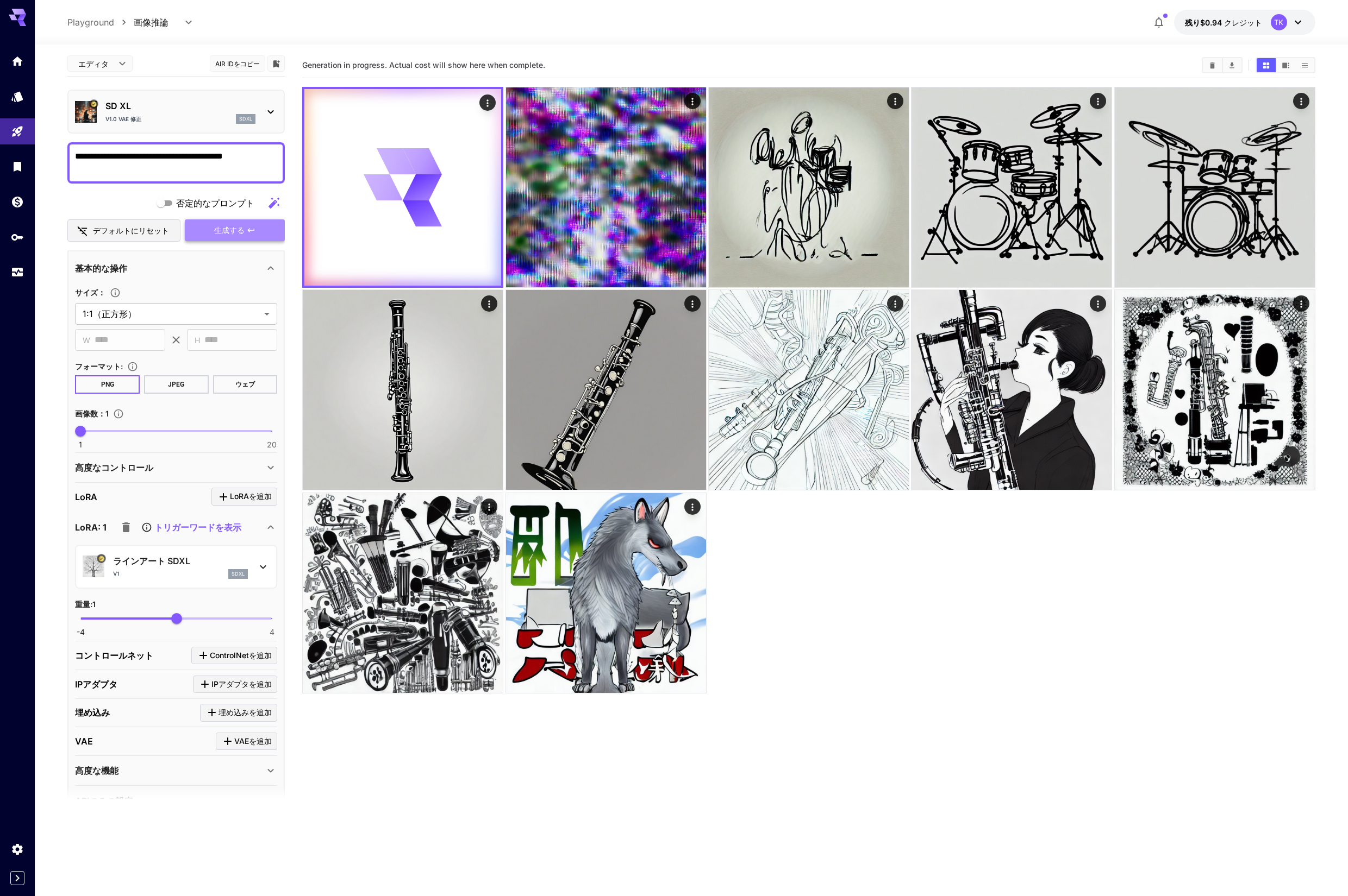
click at [229, 234] on font "生成する" at bounding box center [229, 230] width 30 height 9
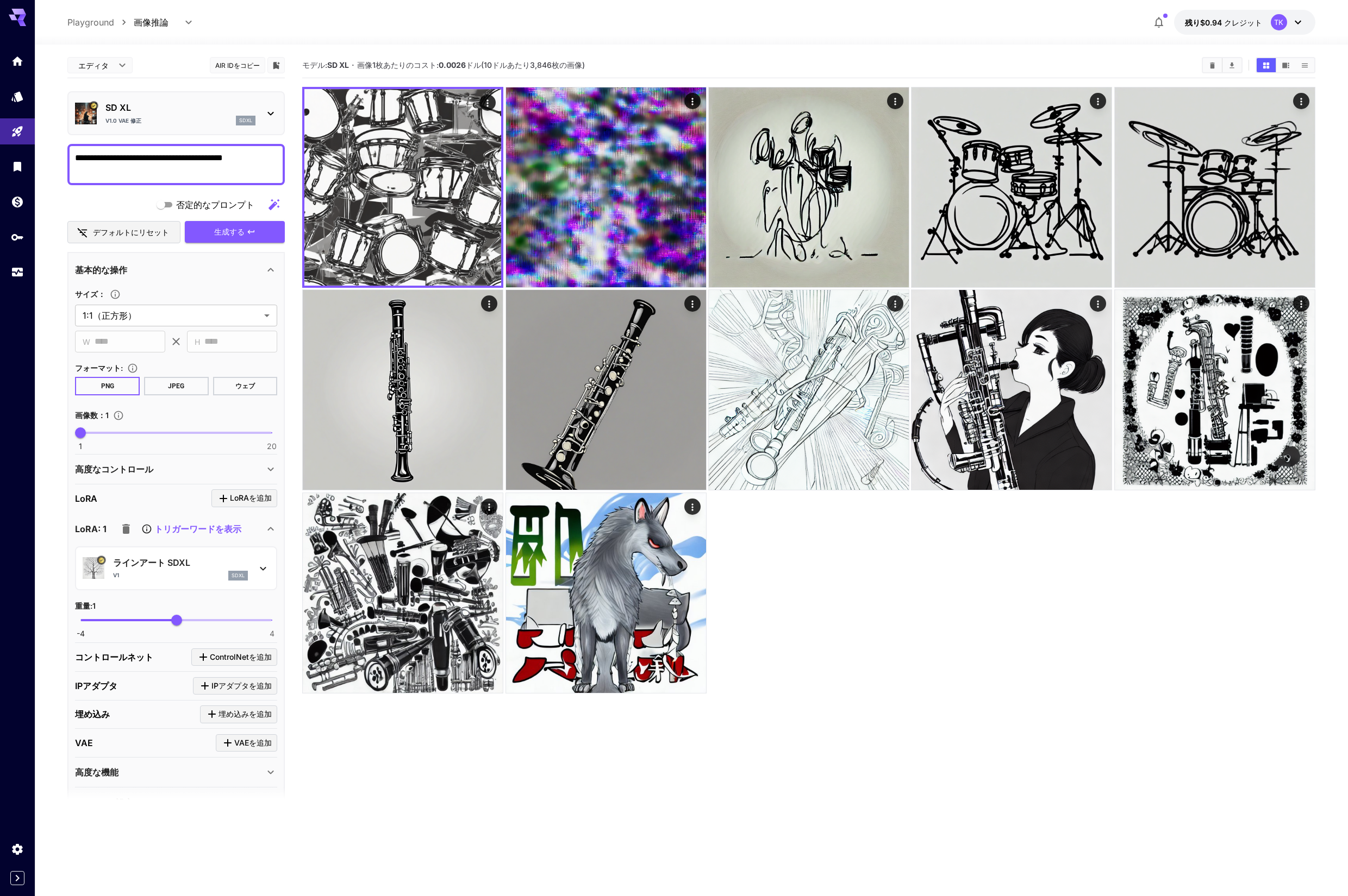
scroll to position [1, 0]
click at [126, 528] on icon "button" at bounding box center [126, 527] width 8 height 10
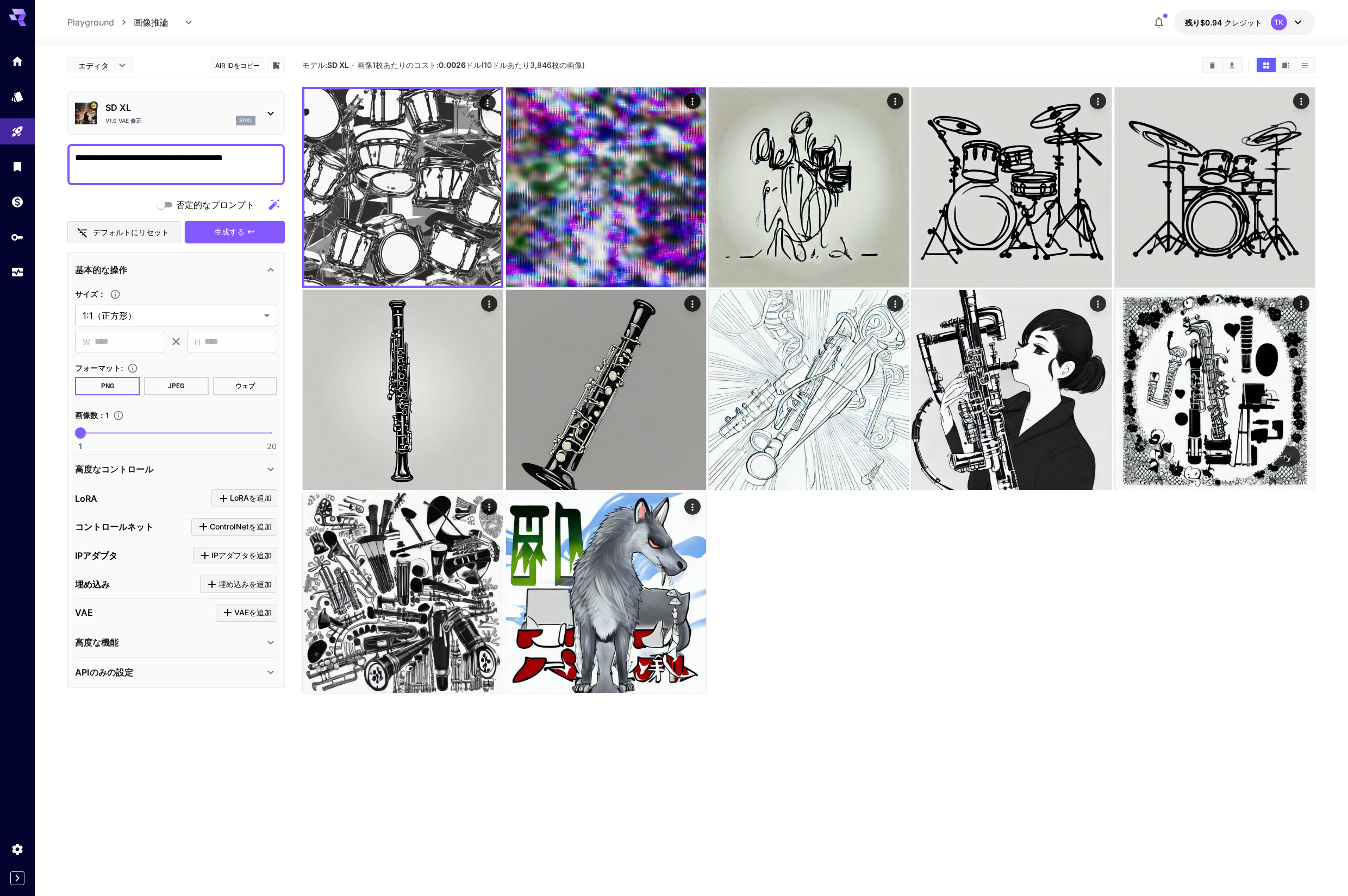
scroll to position [0, 0]
click at [237, 232] on font "生成する" at bounding box center [229, 232] width 30 height 9
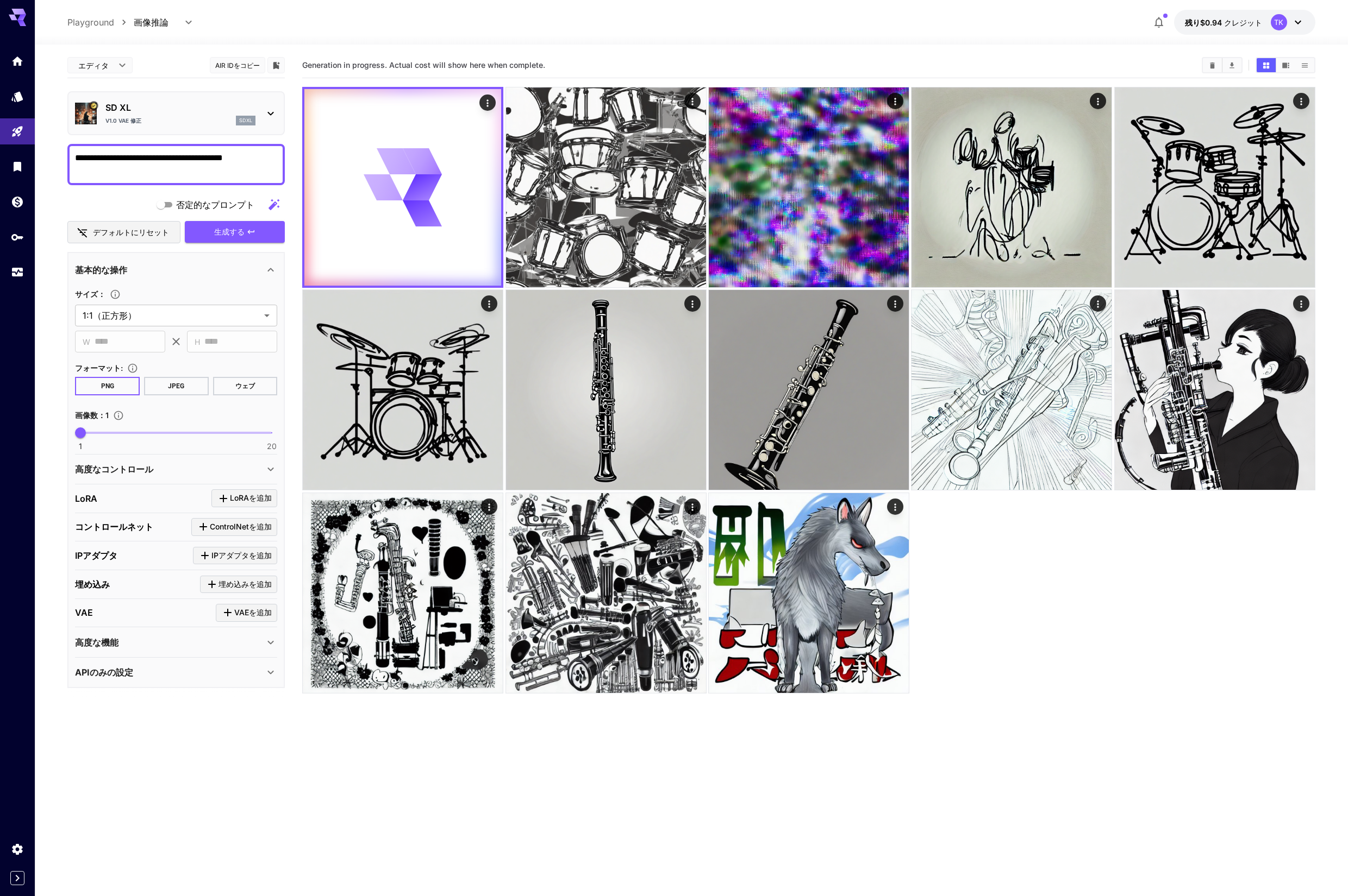
scroll to position [2, 0]
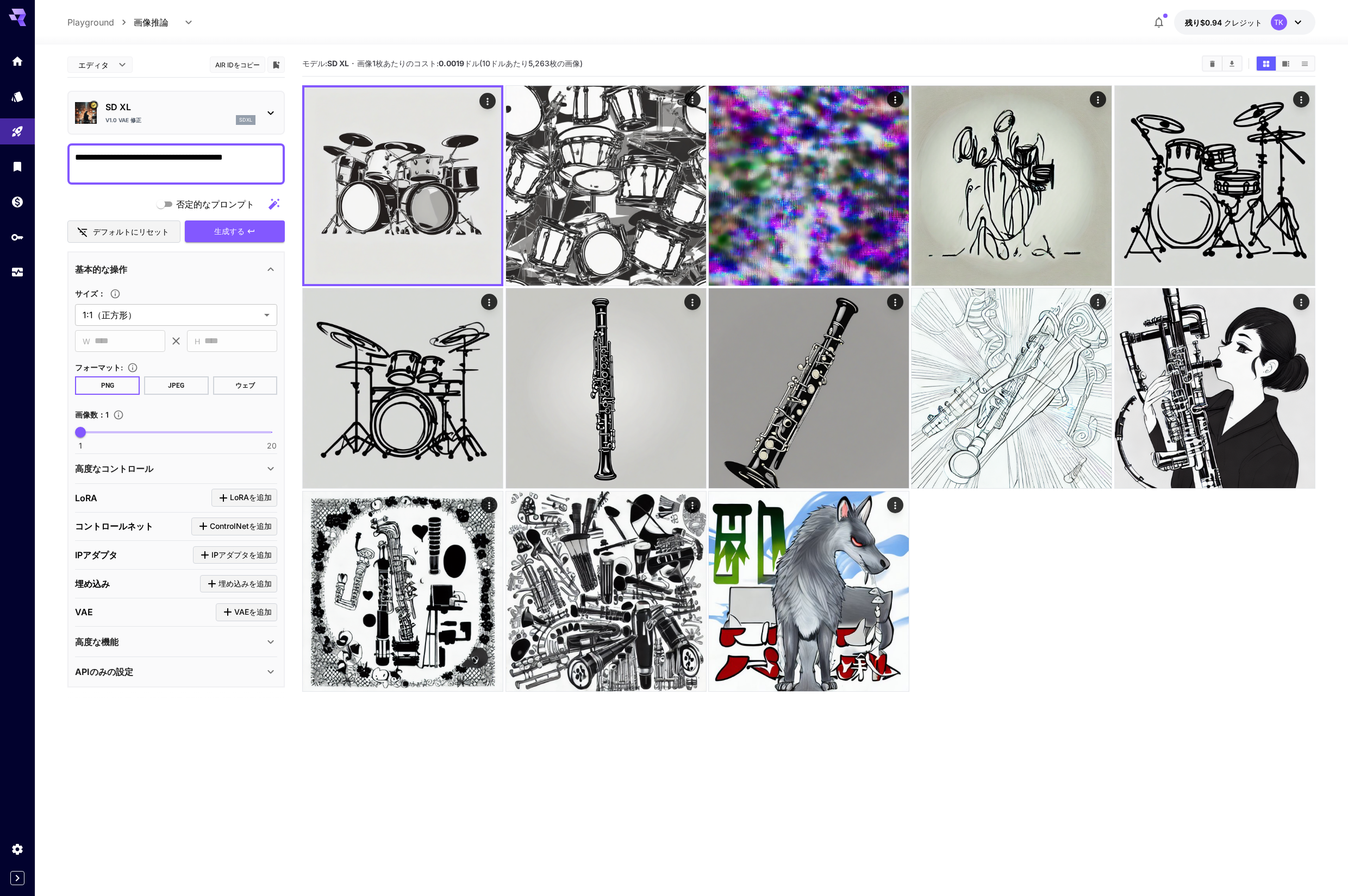
click at [257, 468] on div "高度なコントロール" at bounding box center [170, 469] width 189 height 13
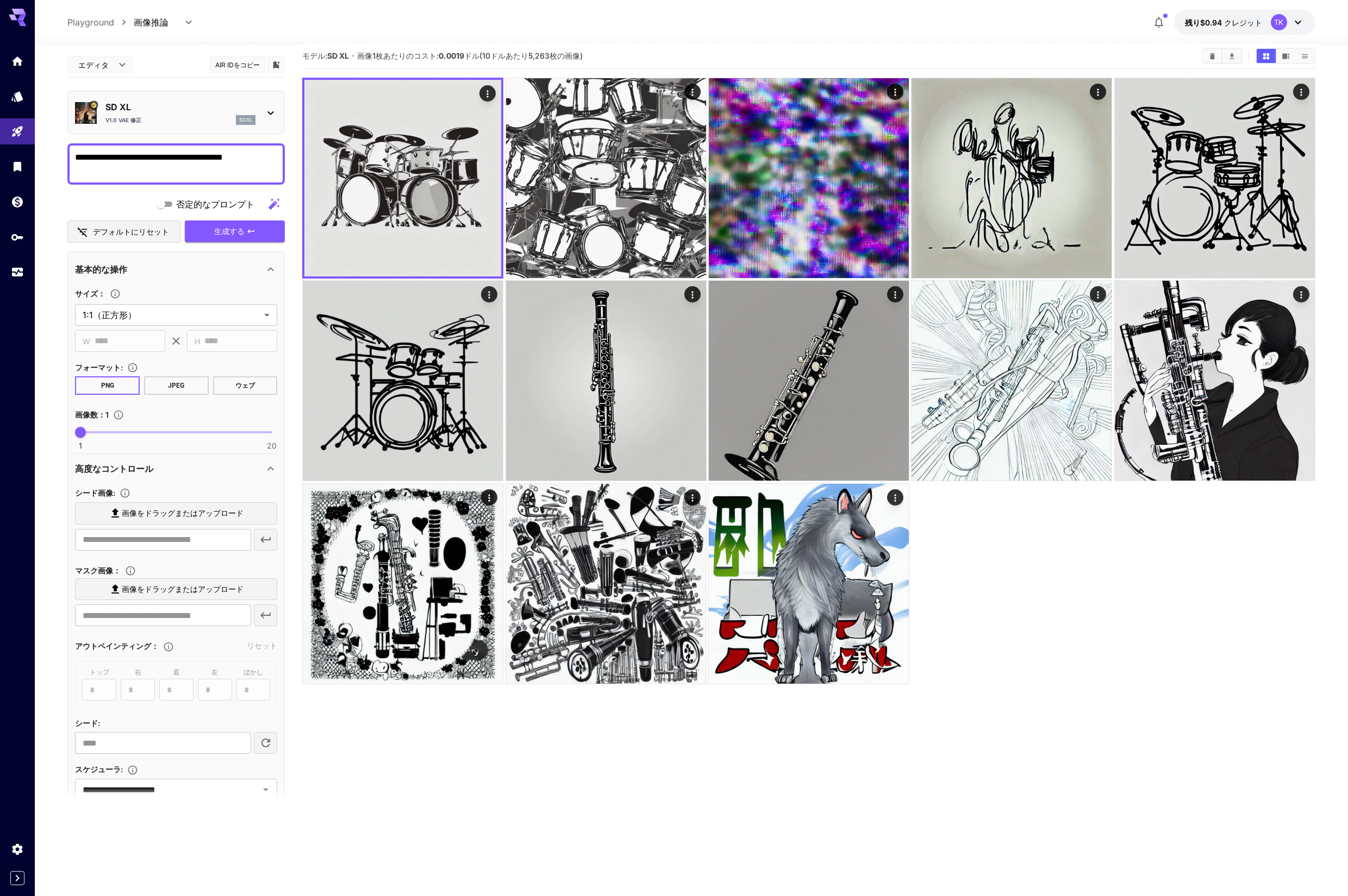
click at [261, 468] on div "高度なコントロール" at bounding box center [170, 469] width 189 height 13
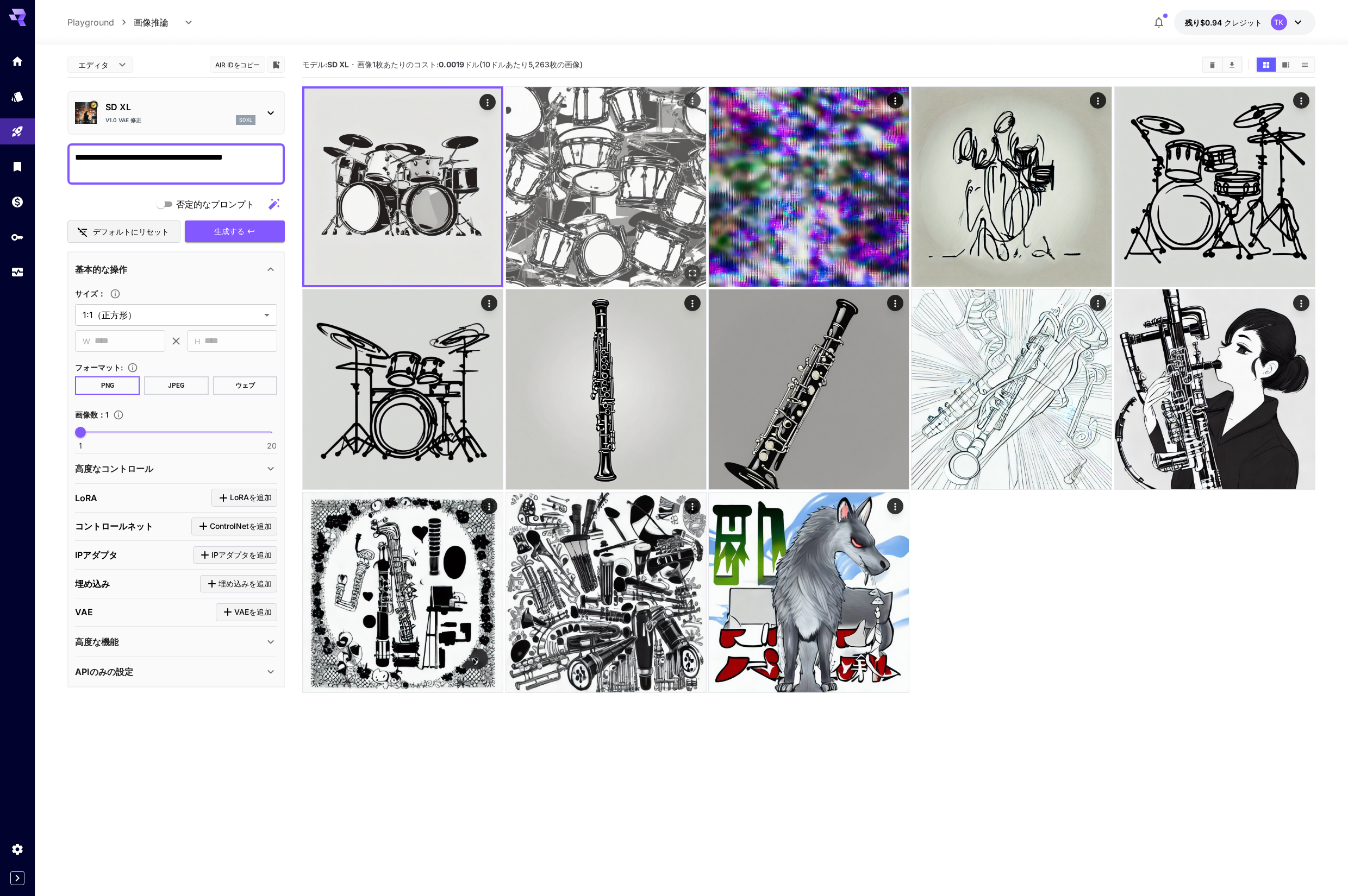
scroll to position [1, 0]
click at [568, 147] on img at bounding box center [605, 186] width 200 height 200
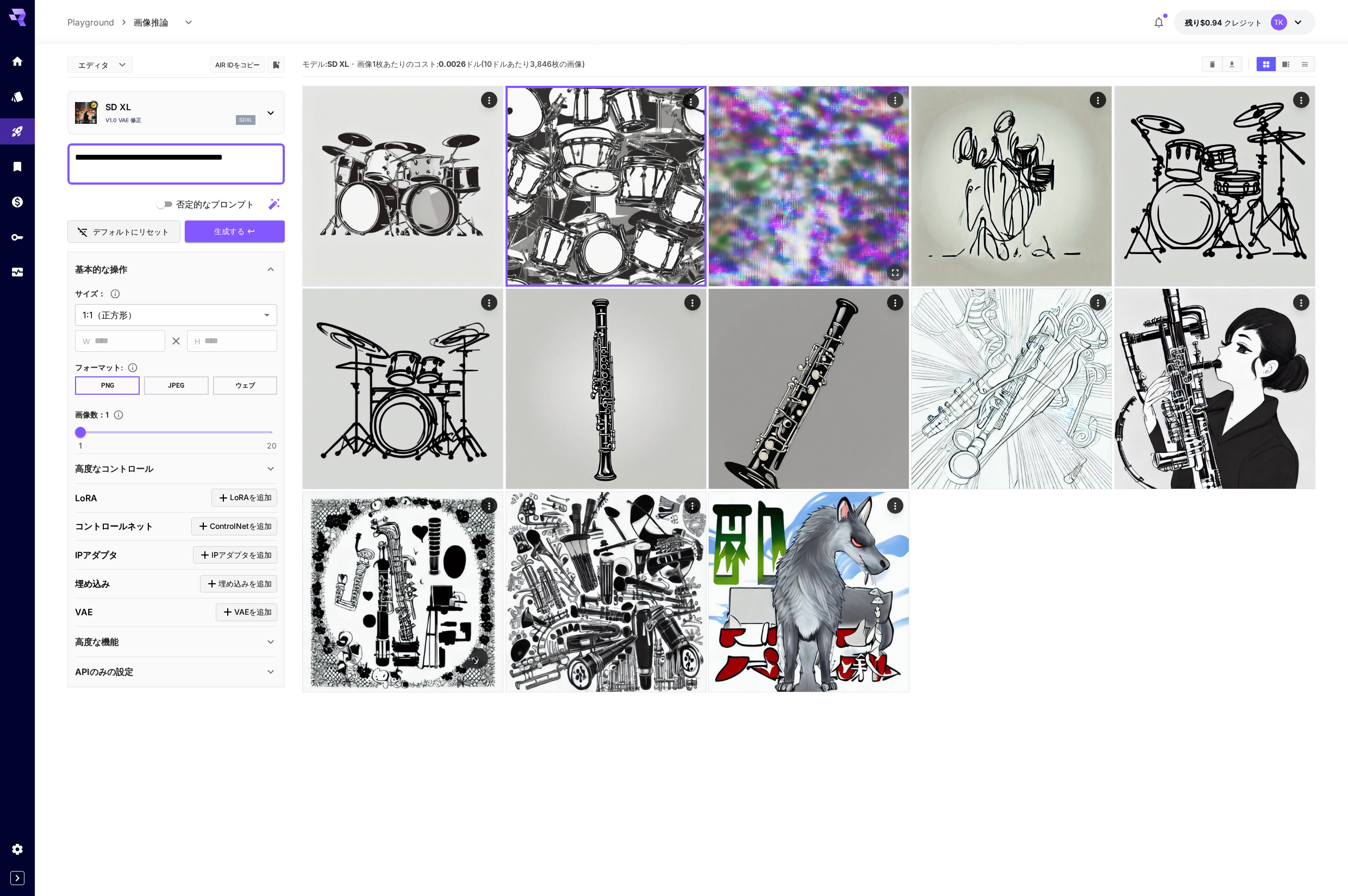
click at [778, 163] on img at bounding box center [808, 186] width 200 height 200
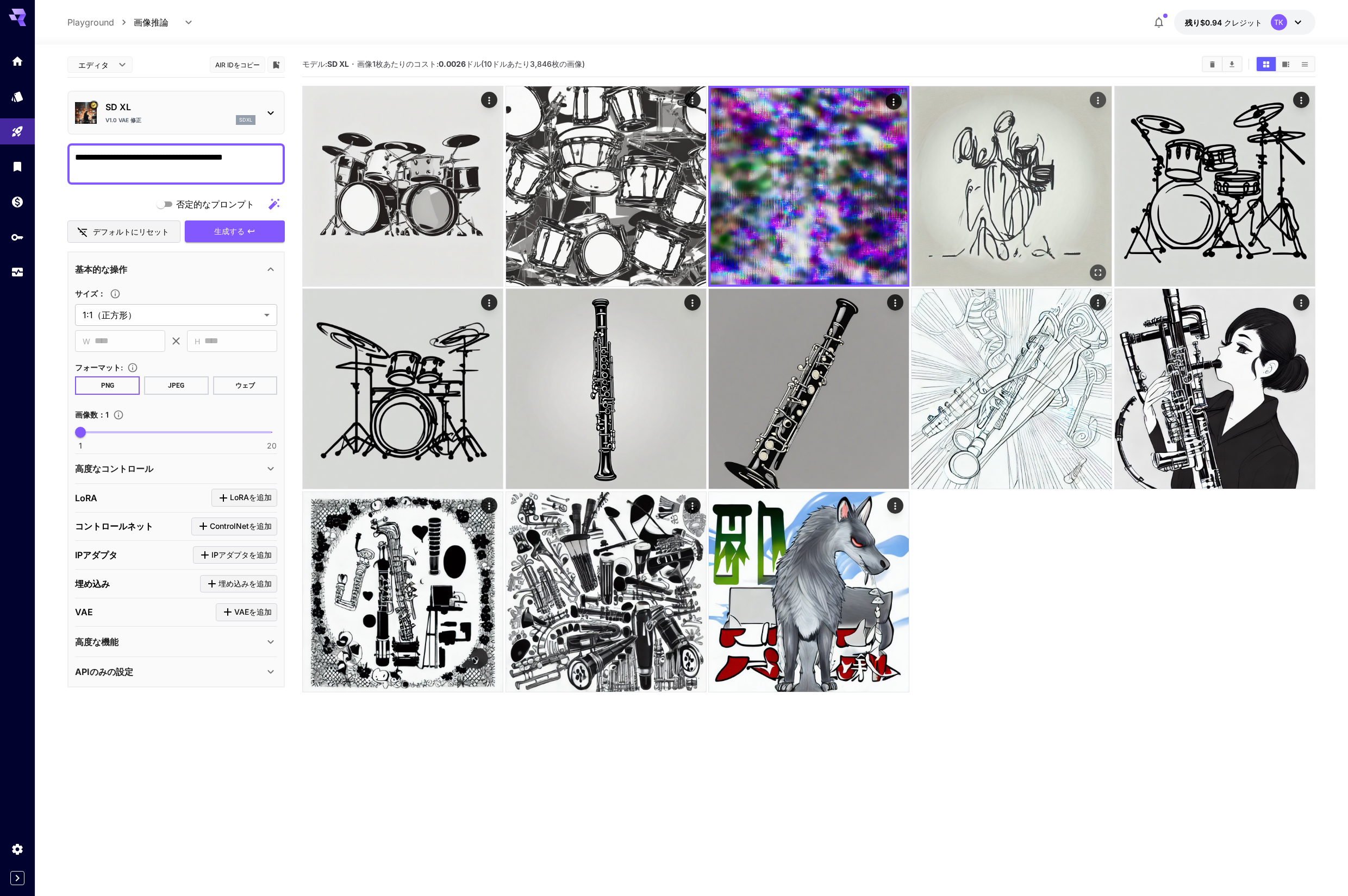
click at [976, 179] on img at bounding box center [1011, 186] width 200 height 200
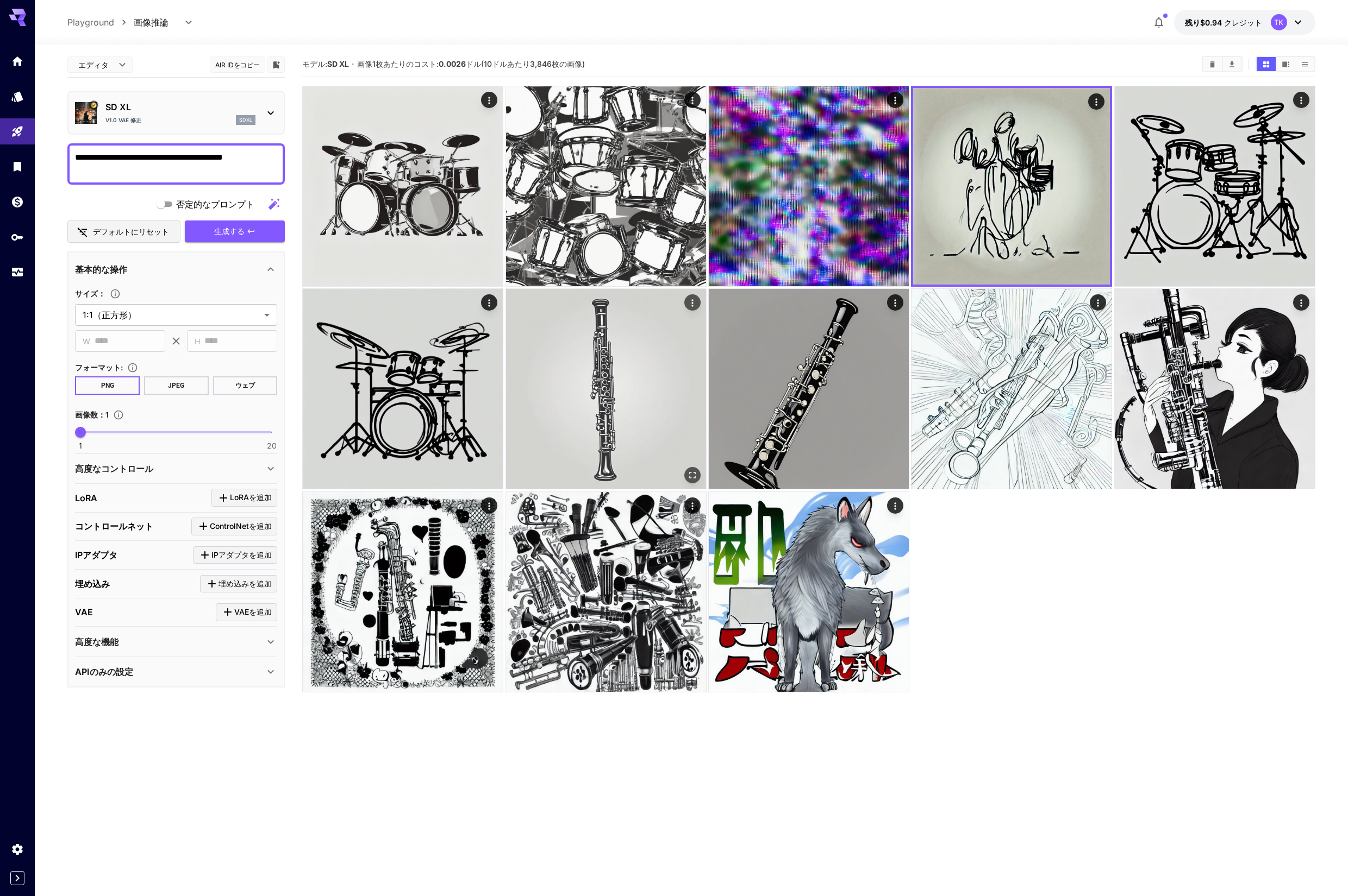
click at [566, 367] on img at bounding box center [605, 389] width 200 height 200
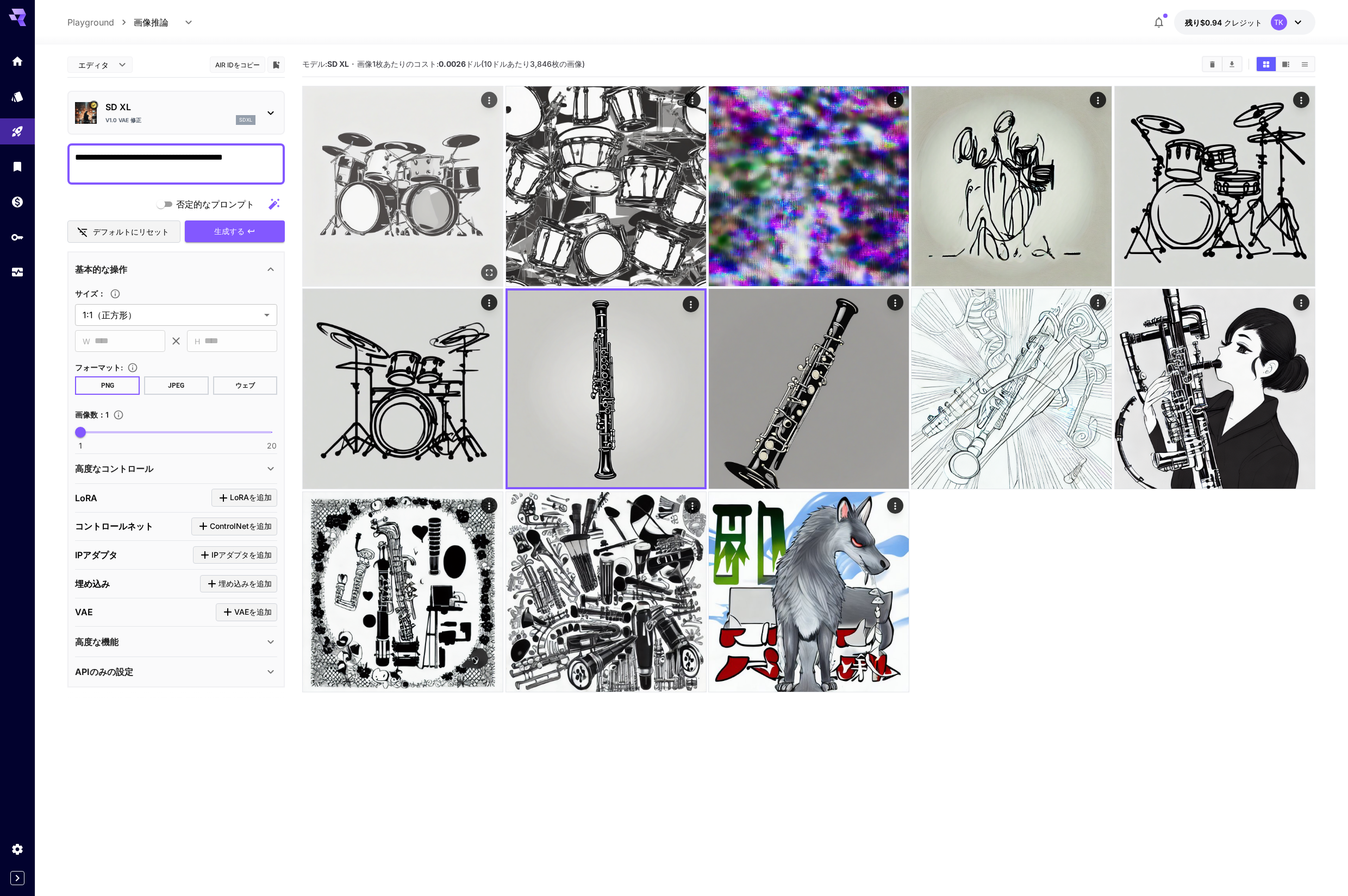
click at [392, 221] on img at bounding box center [403, 186] width 200 height 200
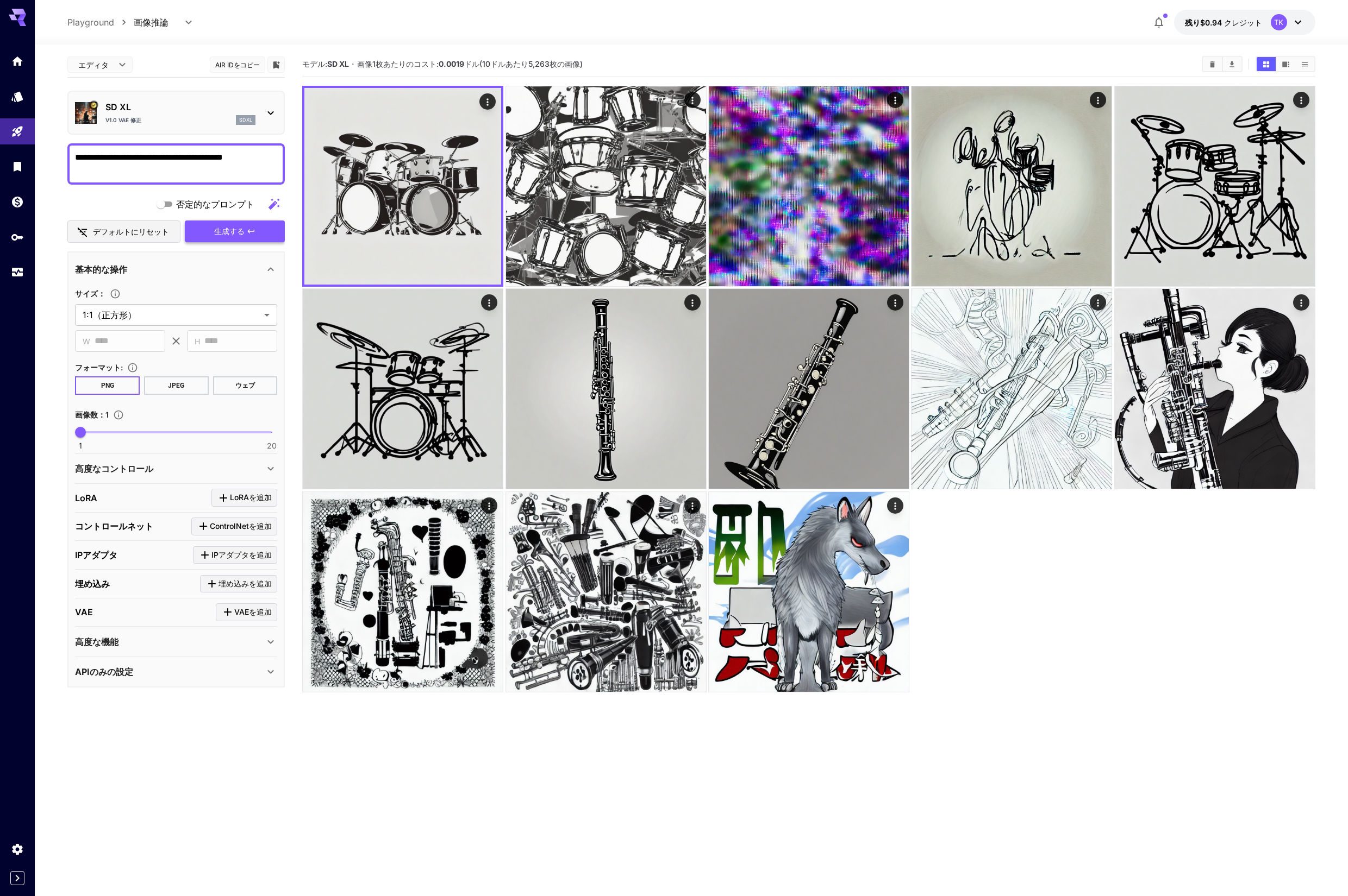
click at [232, 230] on font "生成する" at bounding box center [229, 231] width 30 height 9
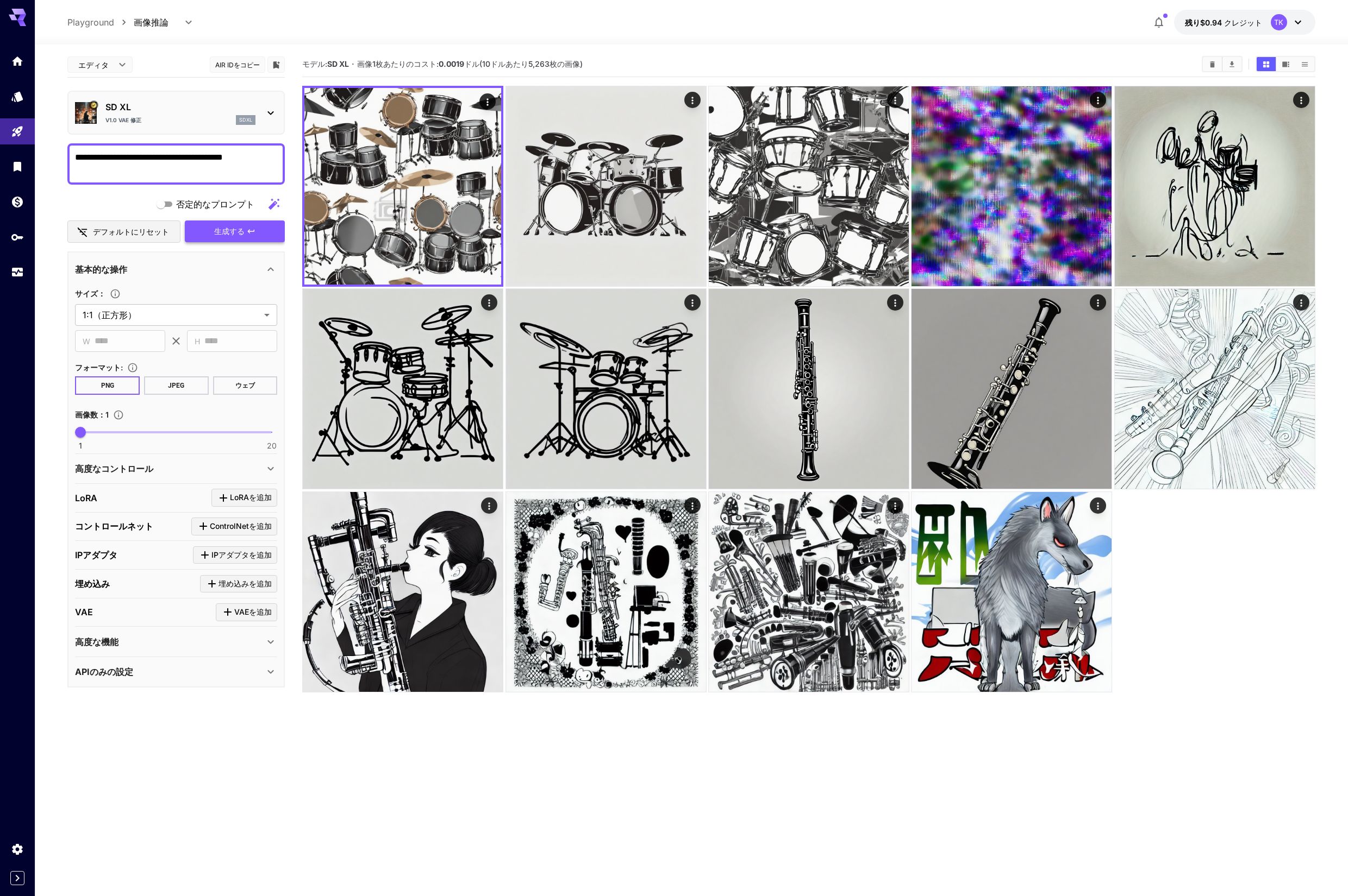
click at [233, 231] on font "生成する" at bounding box center [229, 231] width 30 height 9
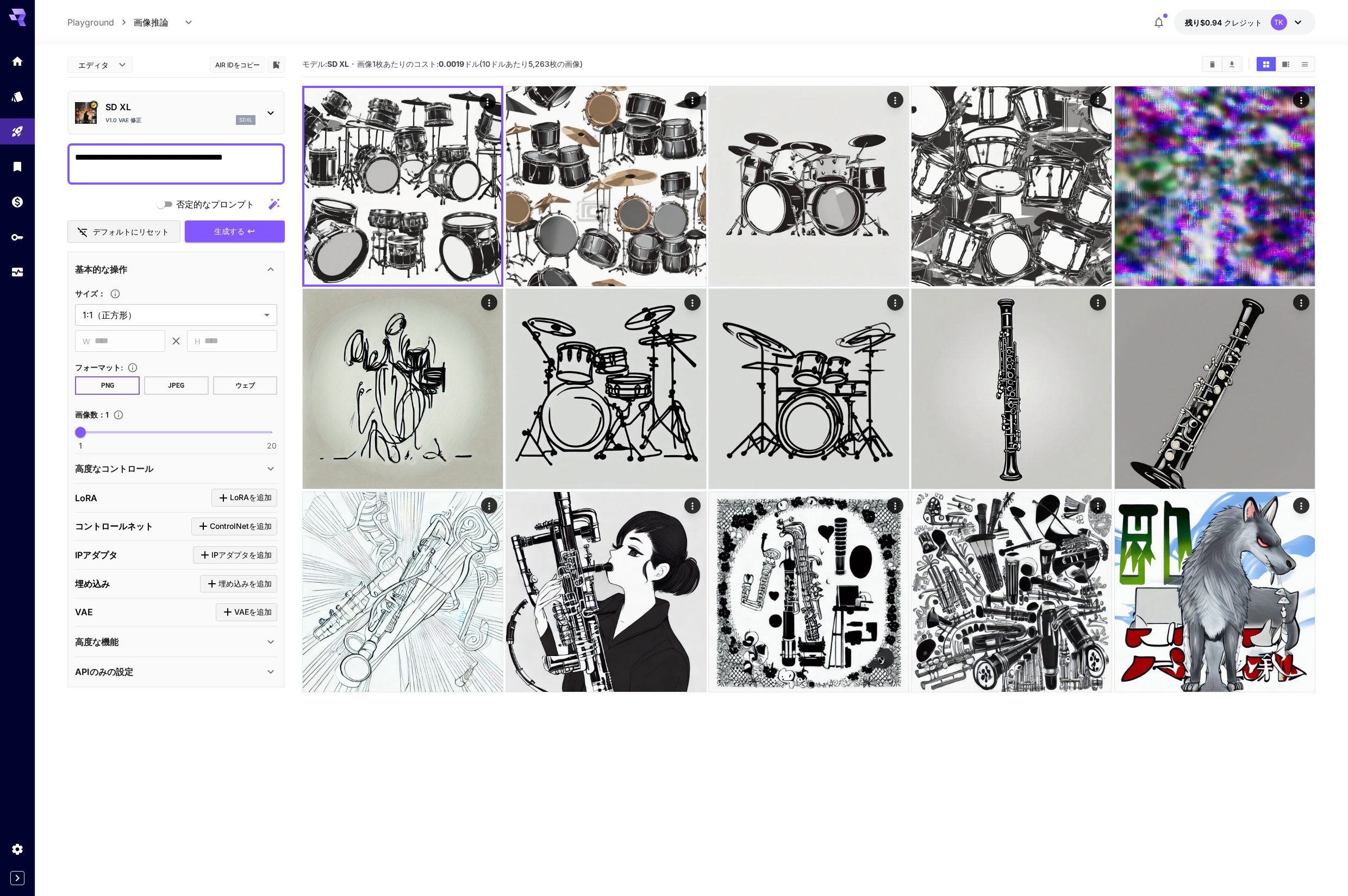
click at [261, 166] on textarea "**********" at bounding box center [176, 164] width 202 height 26
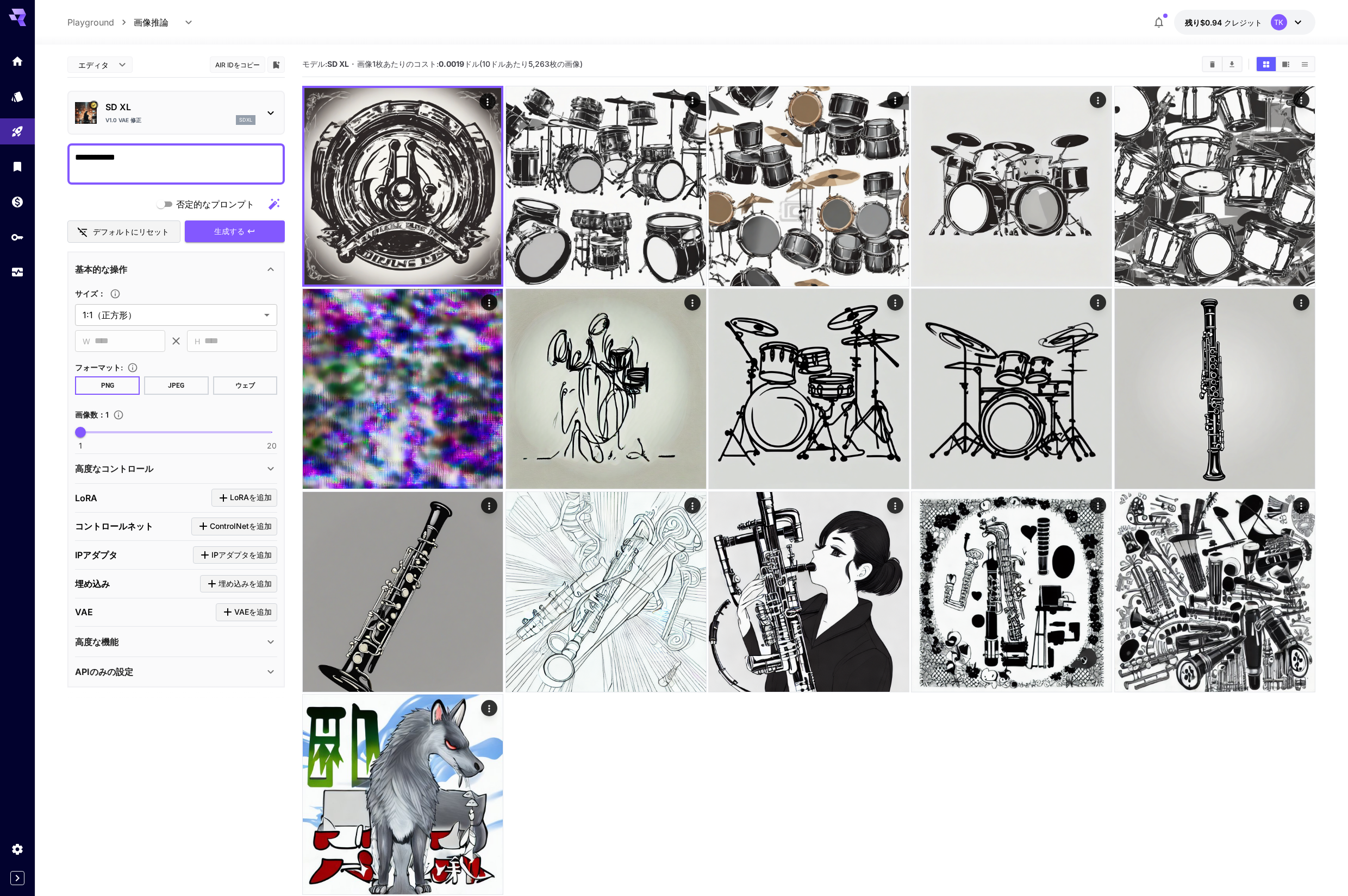
click at [252, 158] on textarea "**********" at bounding box center [176, 164] width 202 height 26
type textarea "**********"
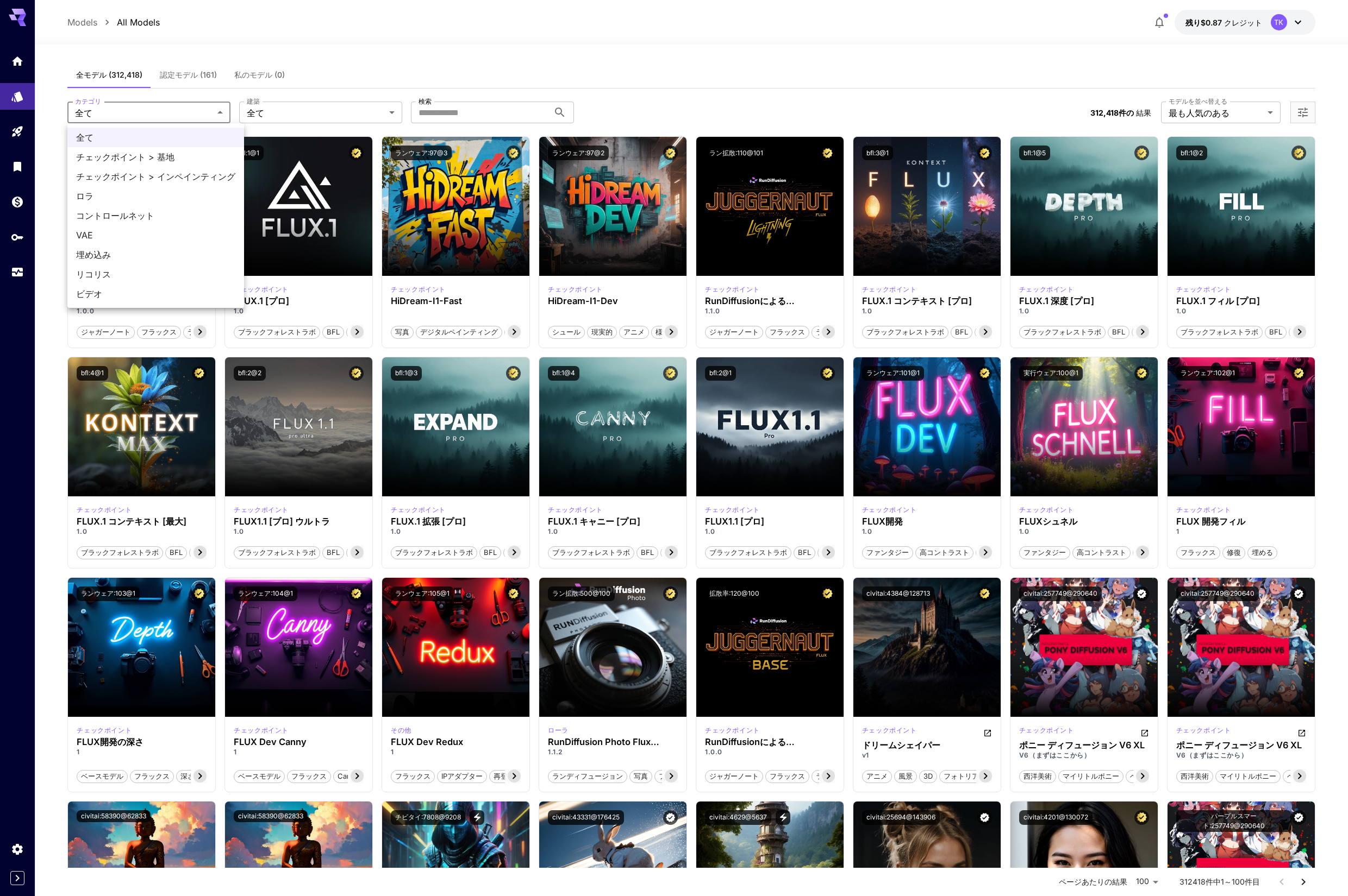
click at [172, 177] on font "チェックポイント > インペインティング" at bounding box center [155, 176] width 159 height 11
type input "**********"
